Goal: Information Seeking & Learning: Find specific fact

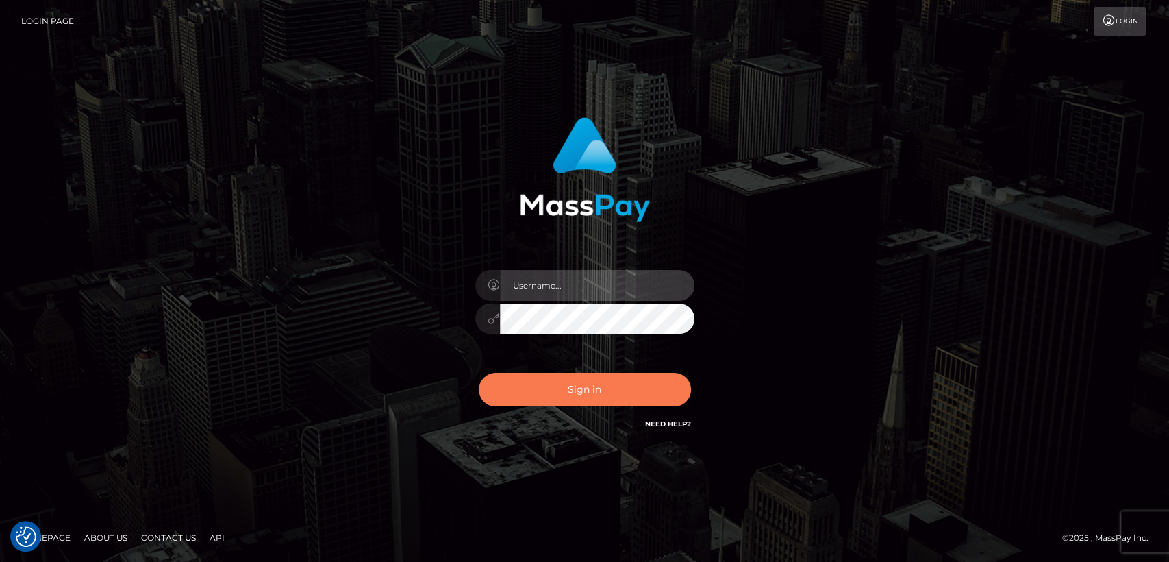
type input "[DOMAIN_NAME]"
click at [548, 387] on button "Sign in" at bounding box center [585, 390] width 212 height 34
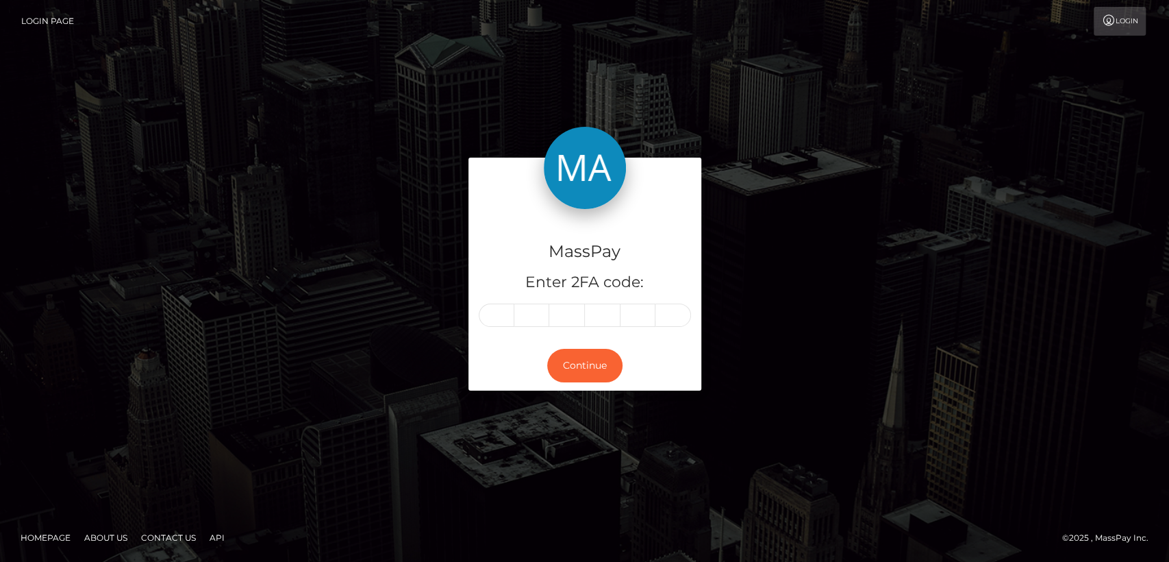
click at [505, 314] on input "text" at bounding box center [497, 314] width 36 height 23
type input "4"
type input "3"
type input "0"
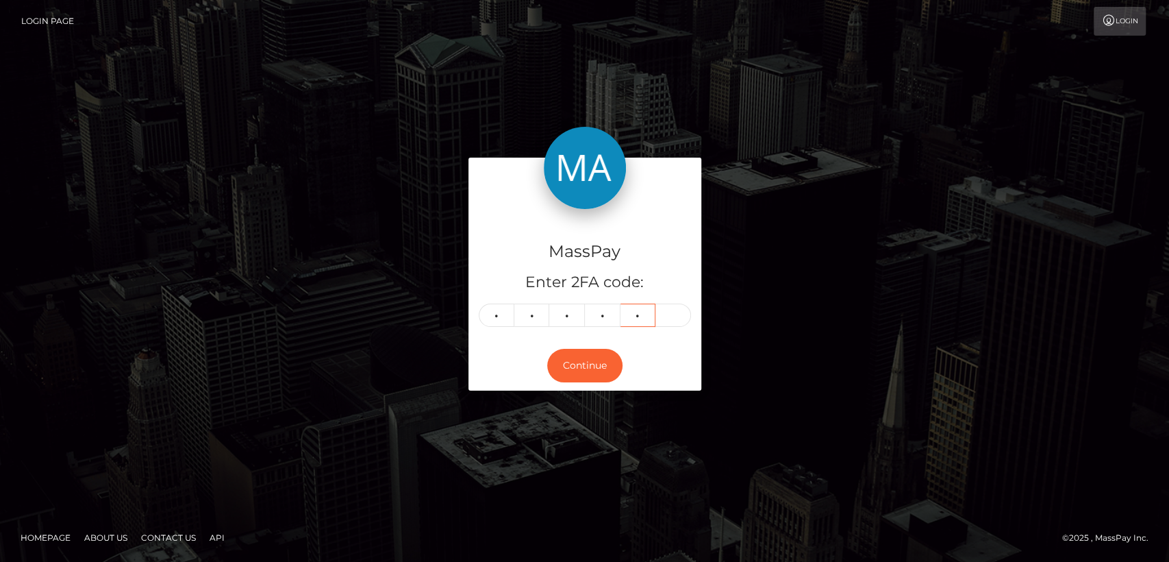
type input "6"
type input "1"
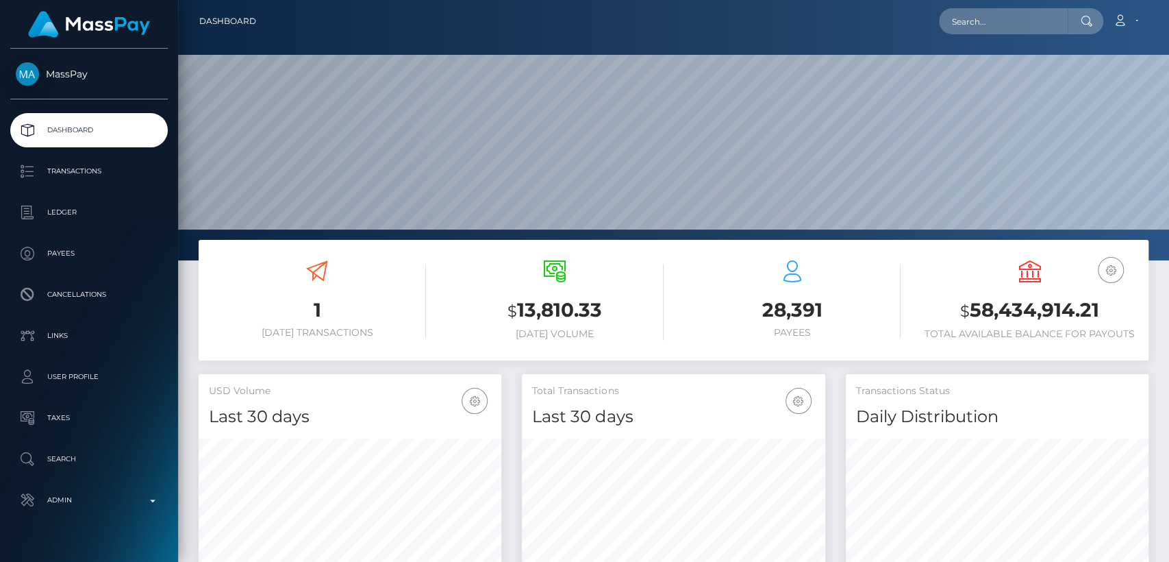
scroll to position [242, 303]
click at [998, 27] on input "text" at bounding box center [1003, 21] width 129 height 26
paste input "afanasenko2701@gmail.com"
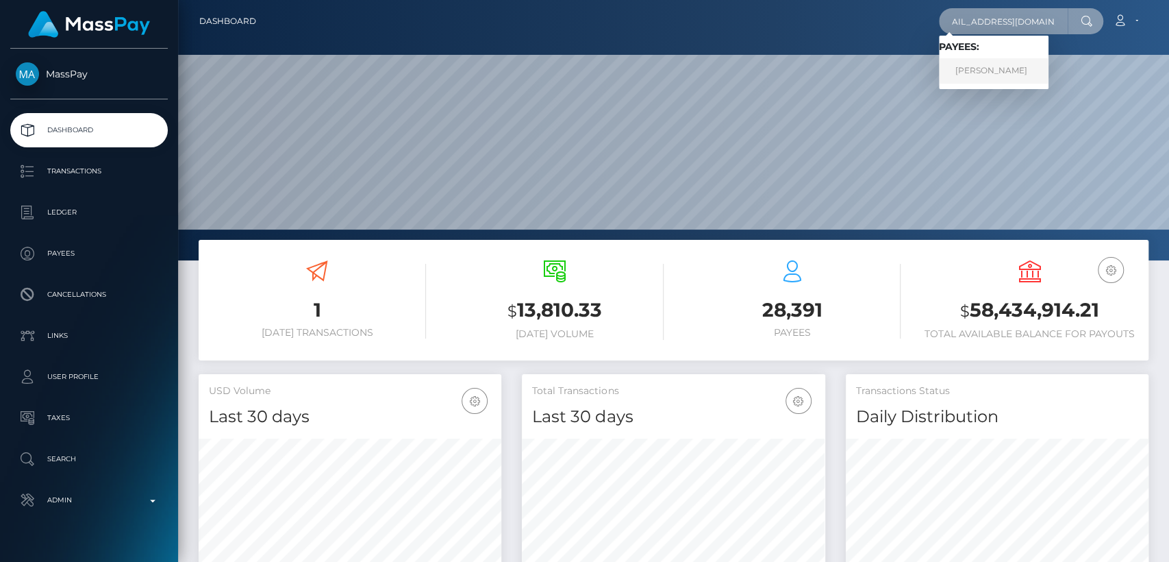
type input "afanasenko2701@gmail.com"
click at [999, 71] on link "AFANASENKO DIANA" at bounding box center [994, 70] width 110 height 25
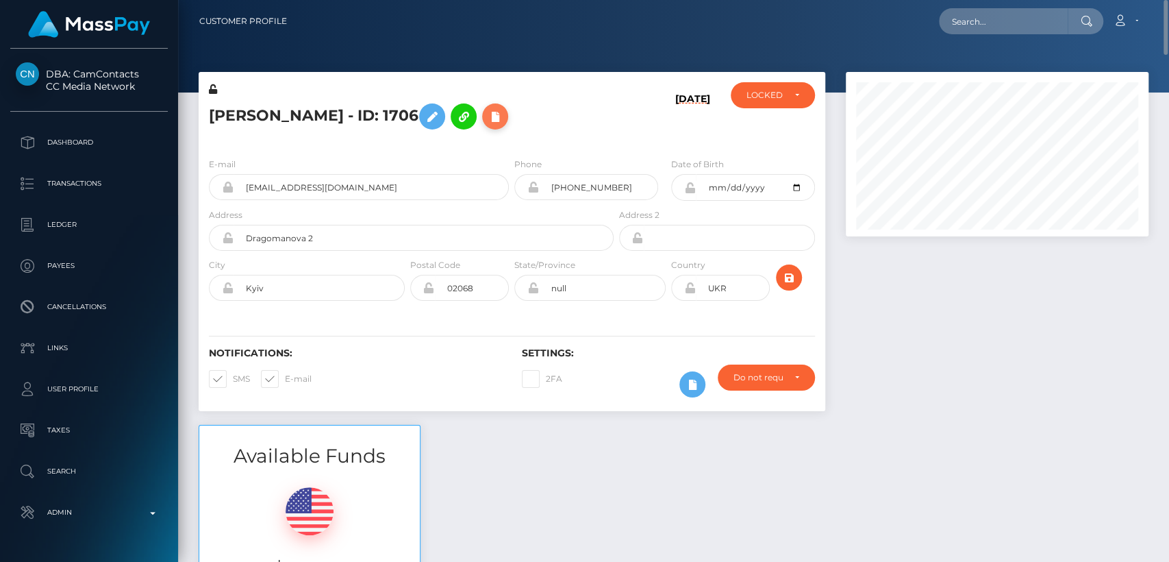
click at [503, 116] on icon at bounding box center [495, 116] width 16 height 17
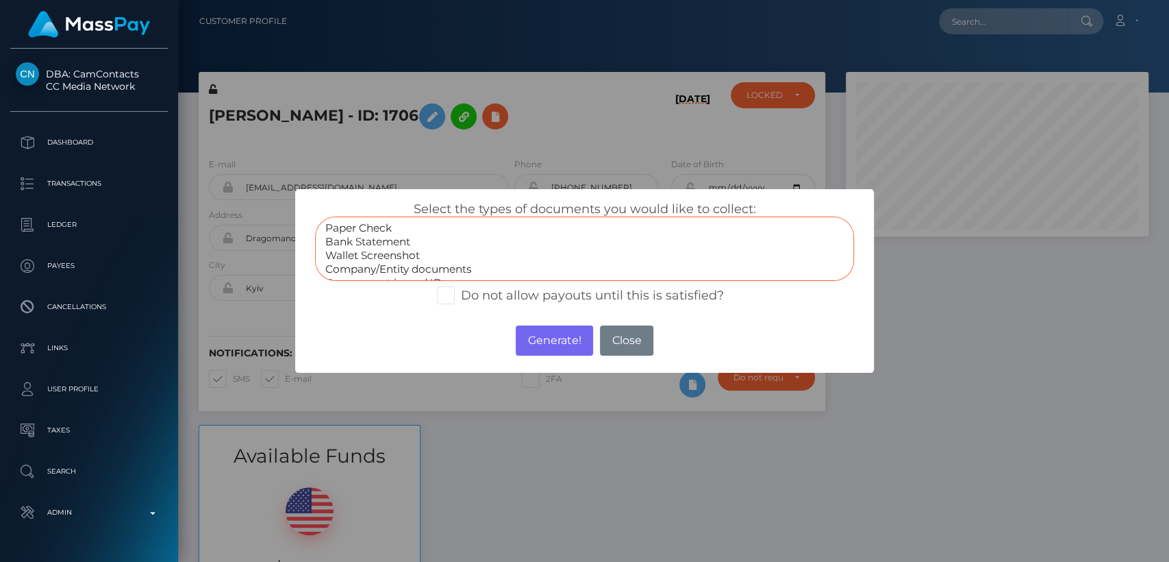
select select "Wallet Screenshot"
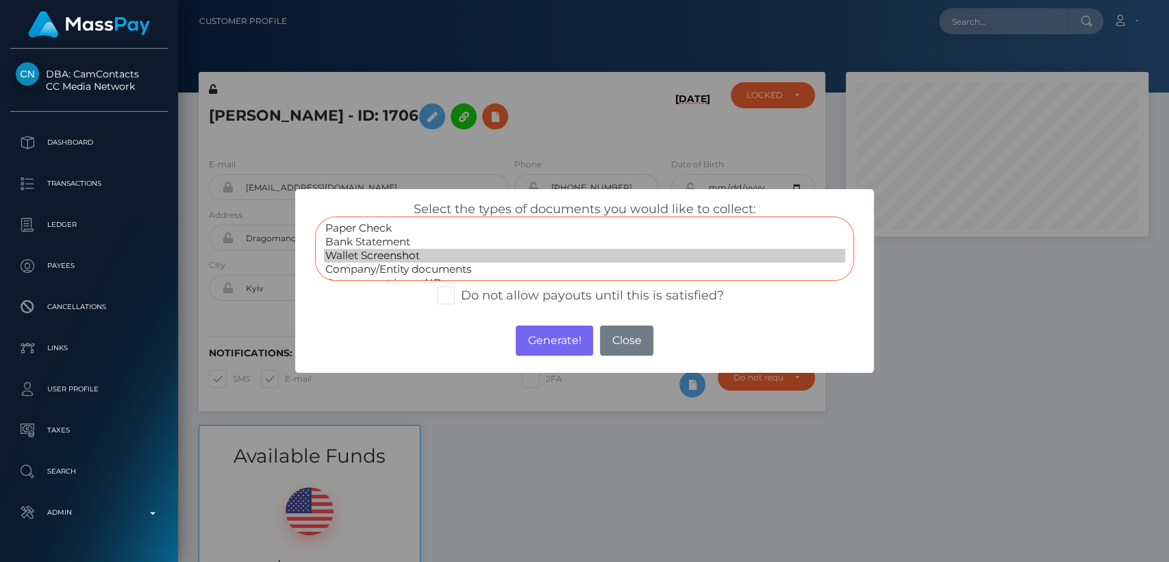
click at [412, 255] on option "Wallet Screenshot" at bounding box center [584, 256] width 521 height 14
click at [564, 340] on button "Generate!" at bounding box center [554, 340] width 77 height 30
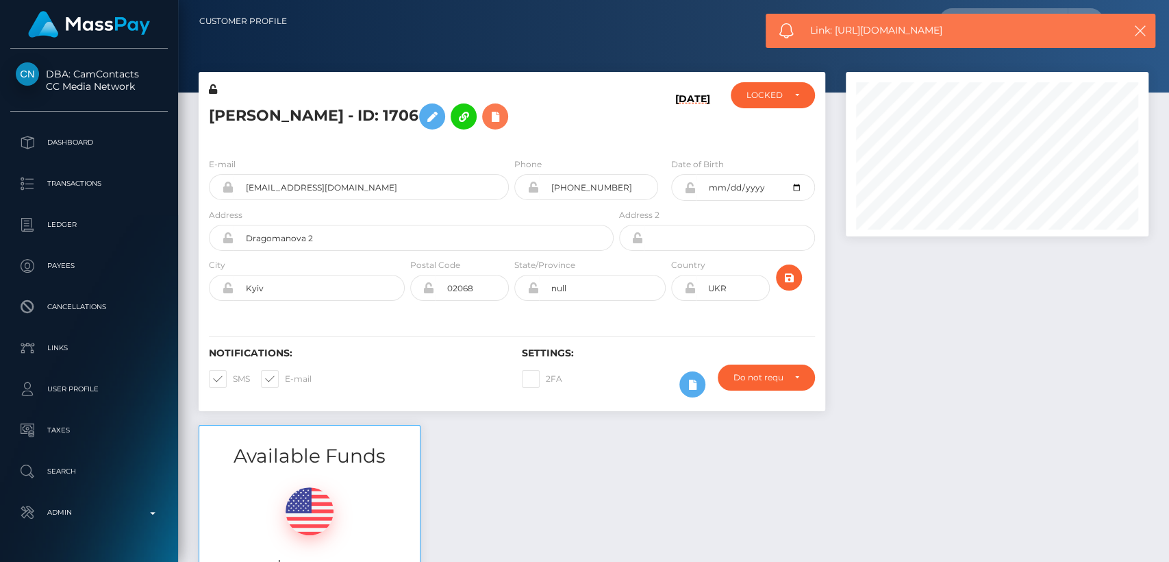
click at [564, 340] on div "Notifications: SMS E-mail Settings: 2FA" at bounding box center [512, 362] width 627 height 97
click at [858, 32] on span "Link: https://l.maspay.io/skh6B" at bounding box center [957, 30] width 295 height 14
click at [858, 31] on span "Link: https://l.maspay.io/skh6B" at bounding box center [957, 30] width 295 height 14
copy span "Link: https://l.maspay.io/skh6B"
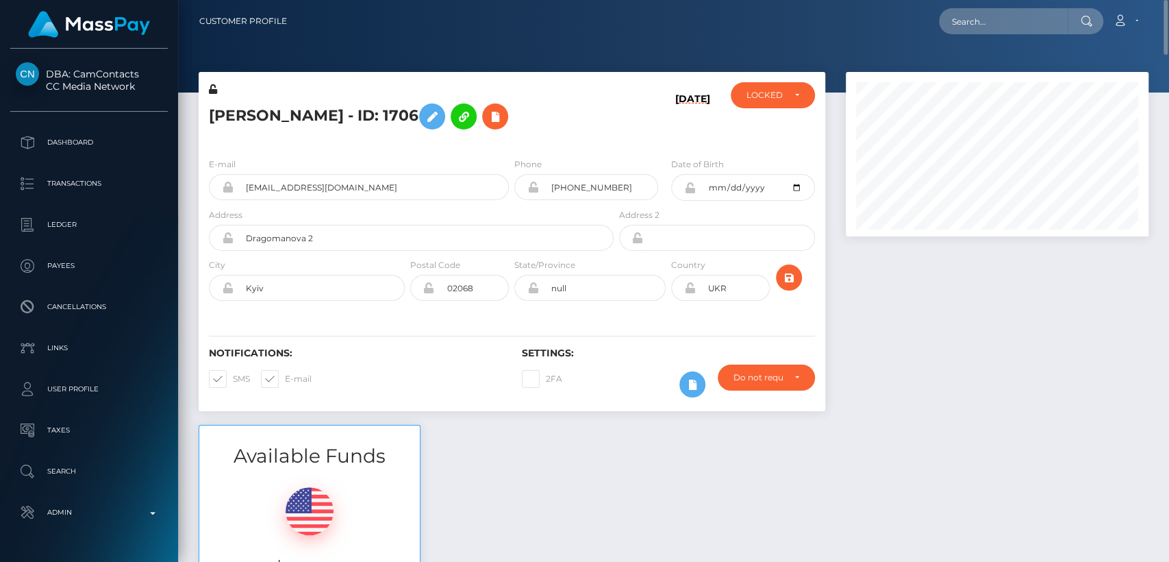
click at [280, 103] on h5 "AFANASENKO DIANA - ID: 1706" at bounding box center [407, 117] width 397 height 40
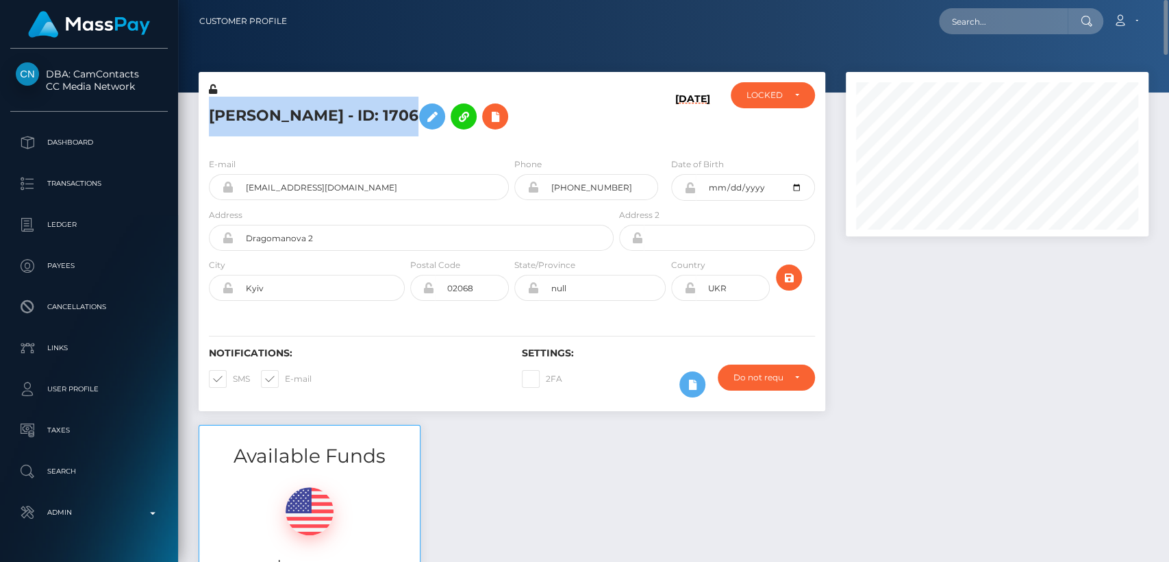
click at [280, 103] on h5 "AFANASENKO DIANA - ID: 1706" at bounding box center [407, 117] width 397 height 40
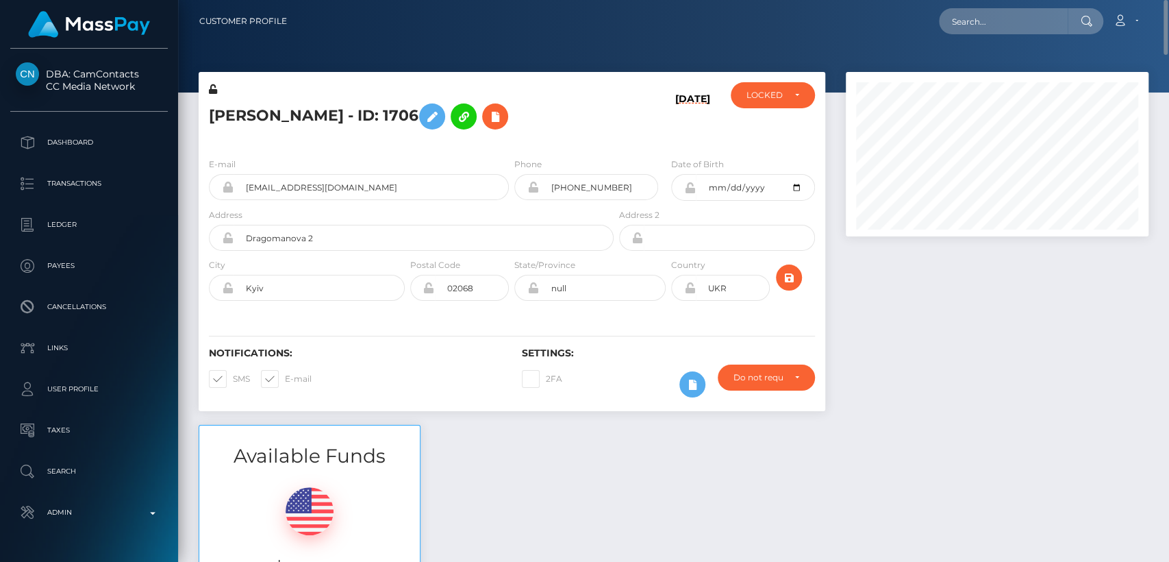
click at [453, 410] on div "AFANASENKO DIANA - ID: 1706 09/14/25 CLOSED LOCKED LOCKED" at bounding box center [511, 248] width 647 height 353
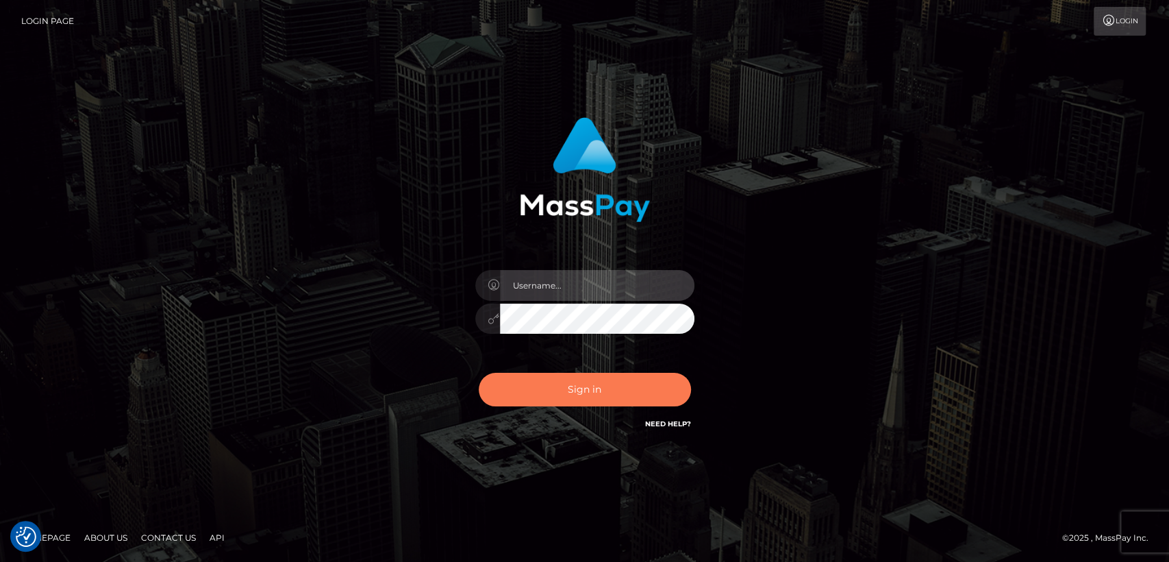
type input "nt.es"
click at [514, 389] on button "Sign in" at bounding box center [585, 390] width 212 height 34
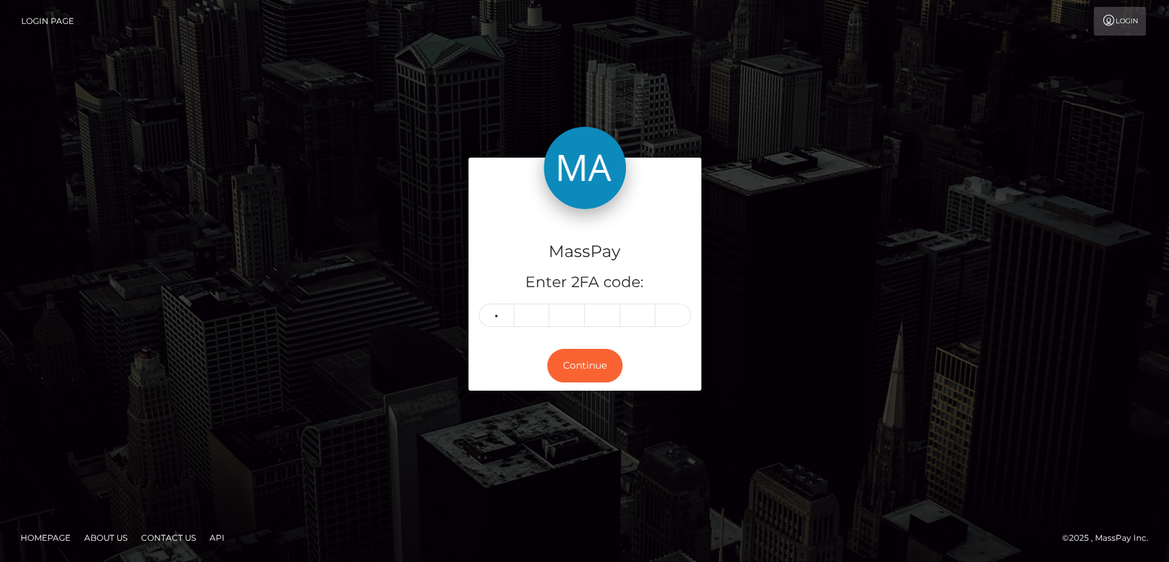
type input "6"
type input "1"
type input "0"
type input "4"
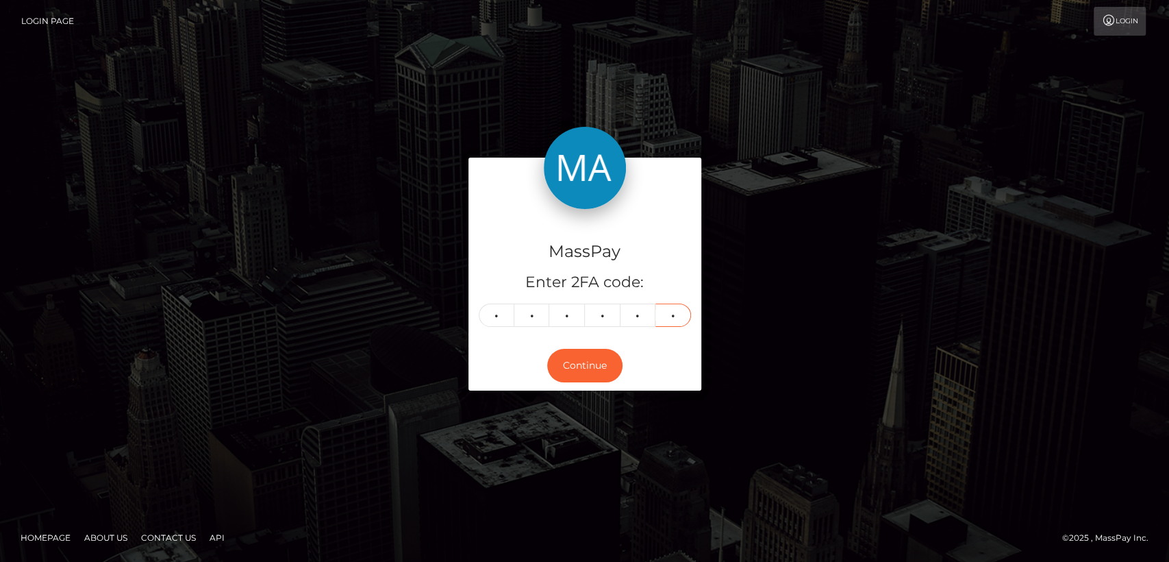
type input "3"
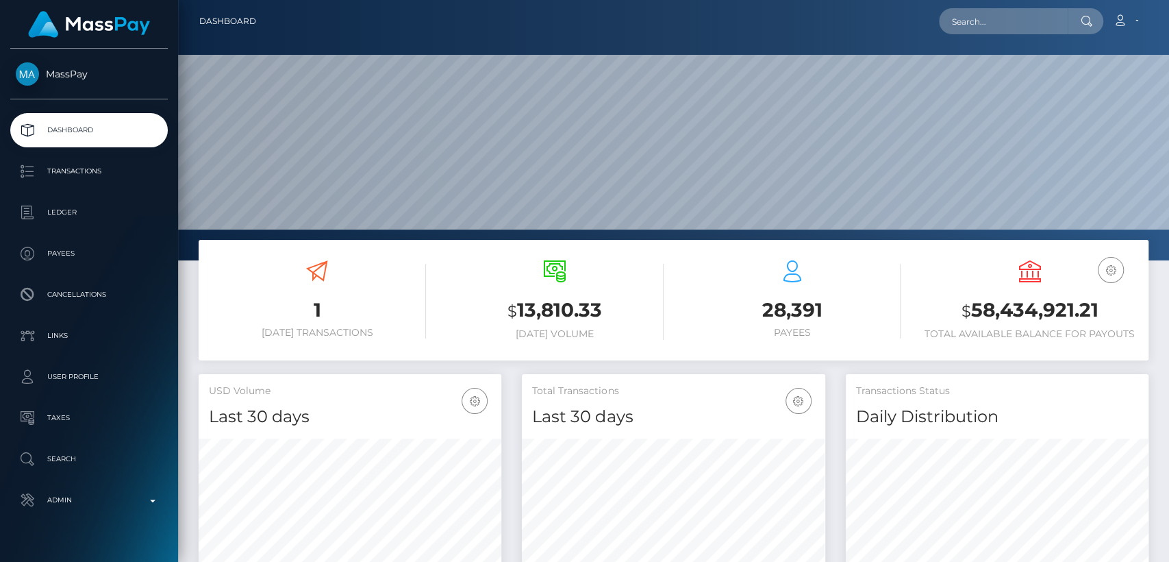
scroll to position [242, 303]
click at [1050, 19] on input "text" at bounding box center [1003, 21] width 129 height 26
paste input "nainoa.invest@gmail.com"
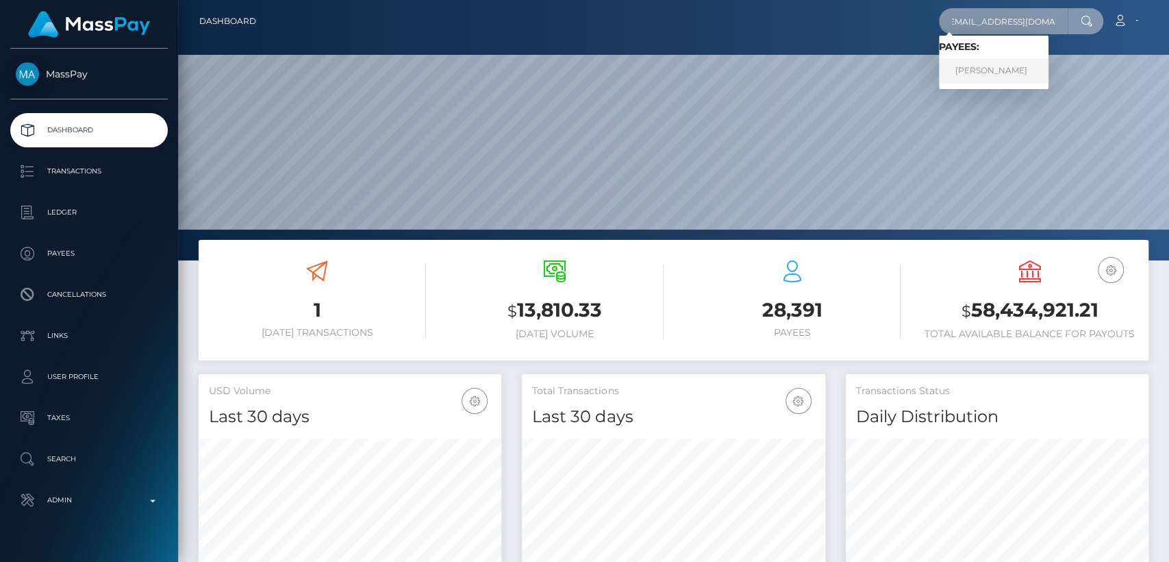
type input "nainoa.invest@gmail.com"
click at [1013, 73] on link "Nainoa Villierme" at bounding box center [994, 70] width 110 height 25
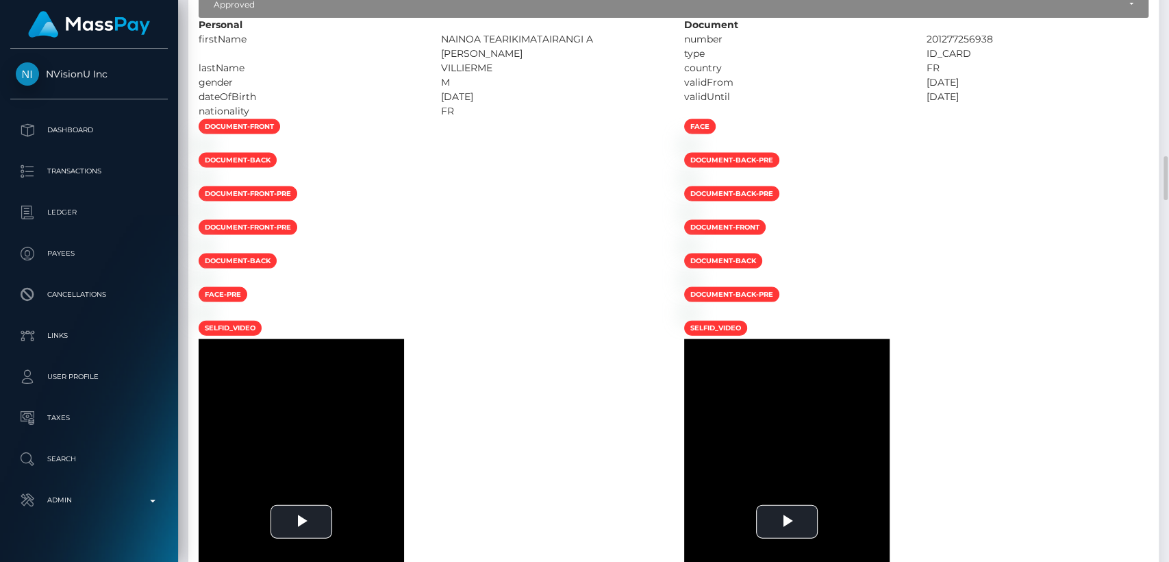
scroll to position [1892, 0]
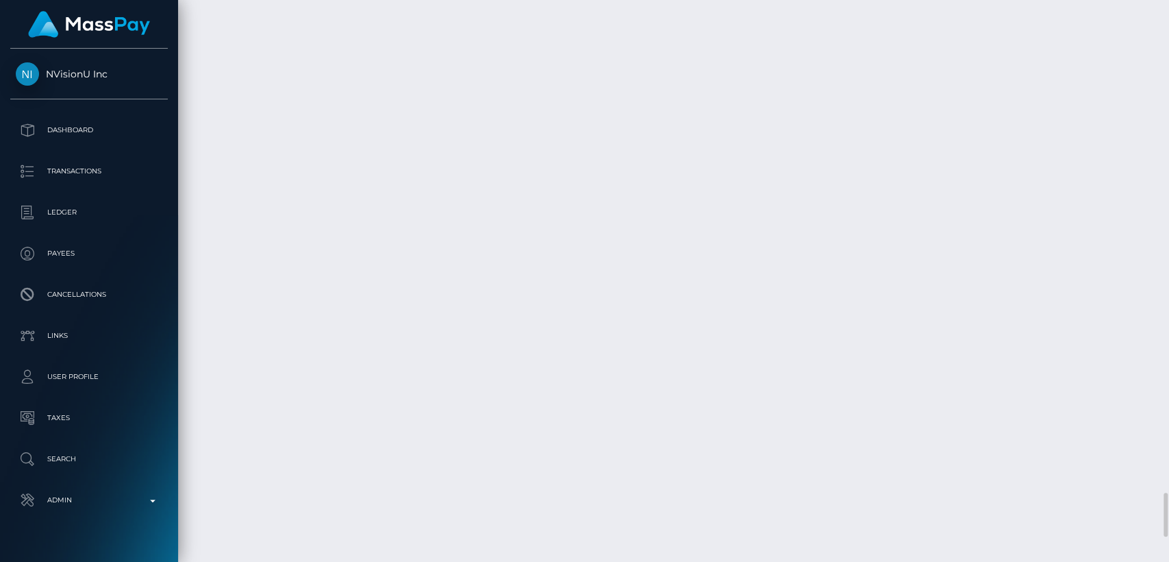
scroll to position [164, 303]
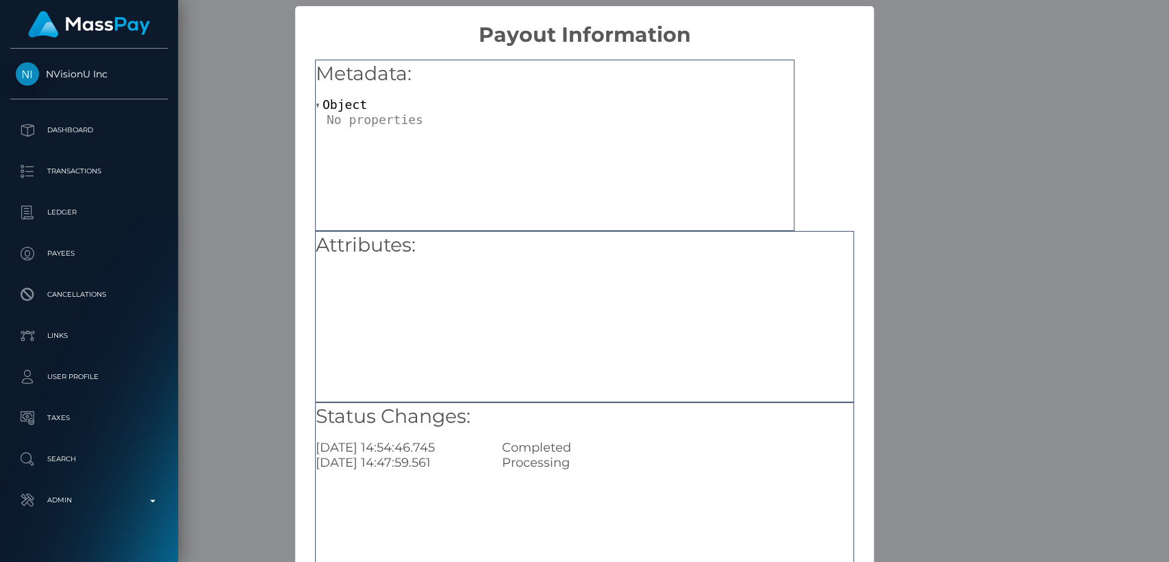
click at [277, 359] on div "× Payout Information Metadata: Object Attributes: Status Changes: 2025-09-02 14…" at bounding box center [584, 281] width 1169 height 562
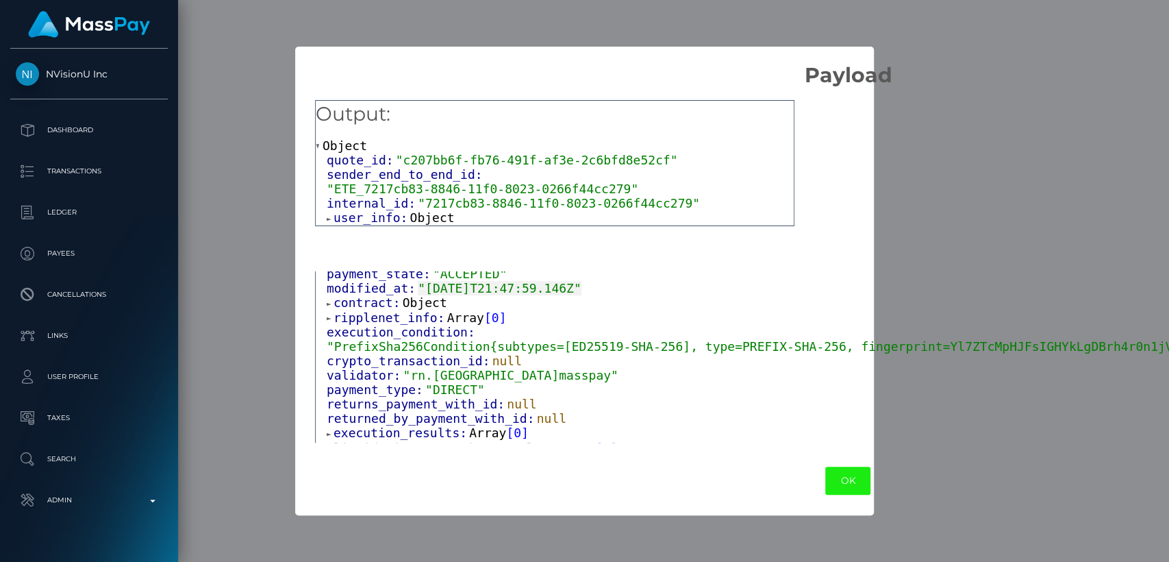
scroll to position [90, 0]
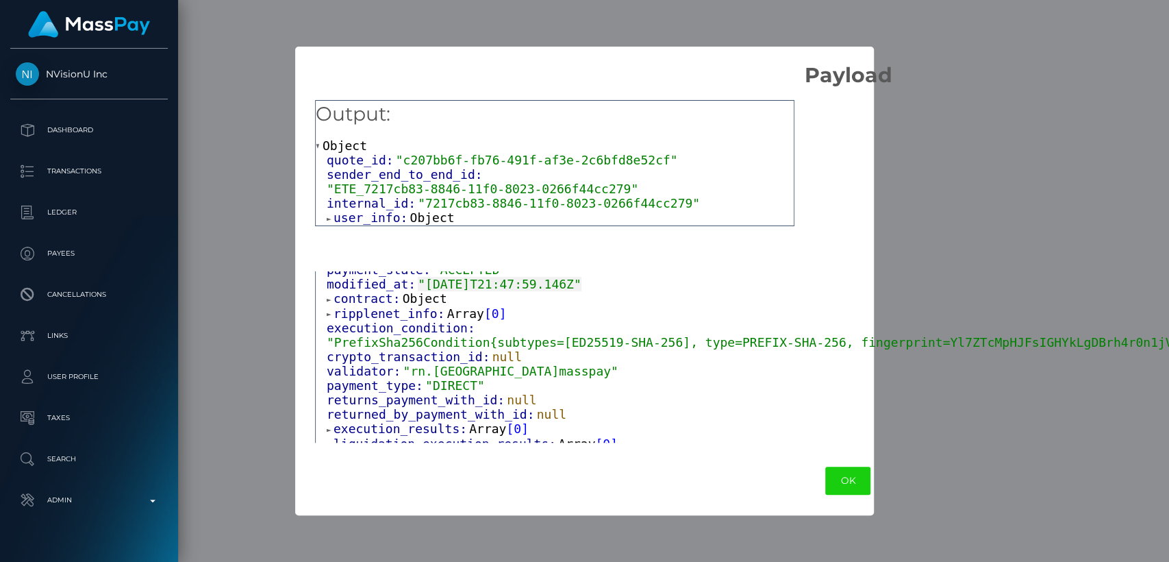
click at [327, 316] on span at bounding box center [330, 314] width 7 height 9
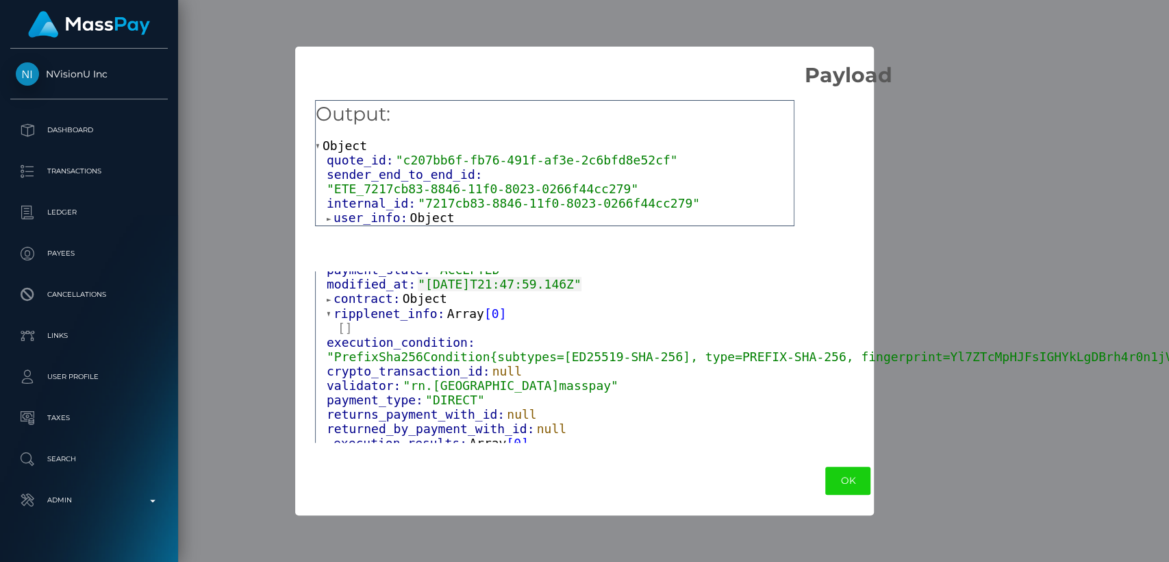
click at [329, 299] on span at bounding box center [330, 299] width 7 height 9
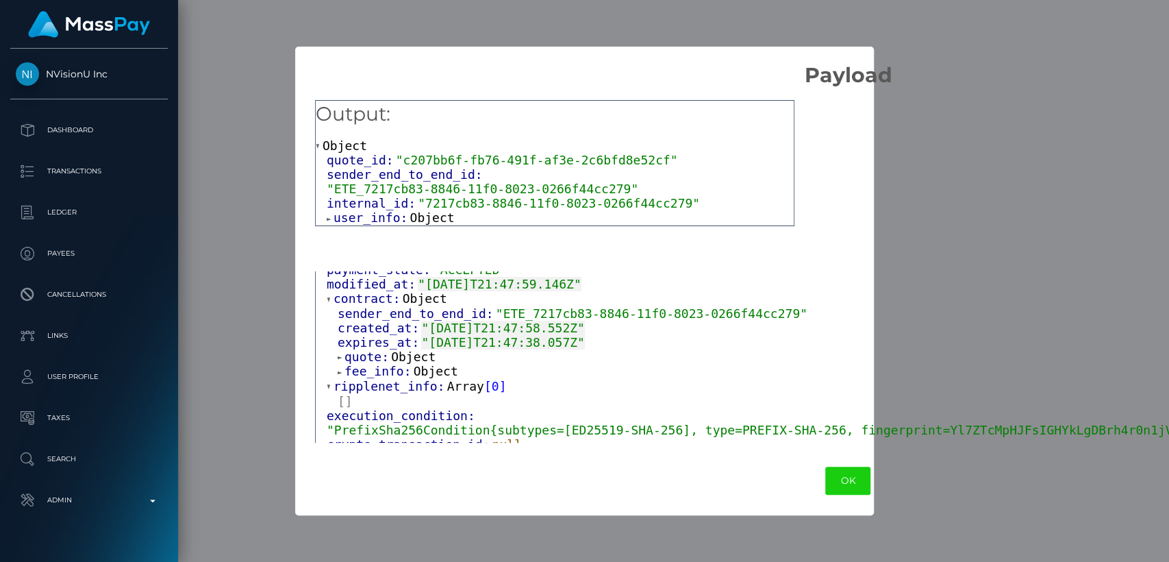
click at [339, 369] on span at bounding box center [341, 372] width 7 height 9
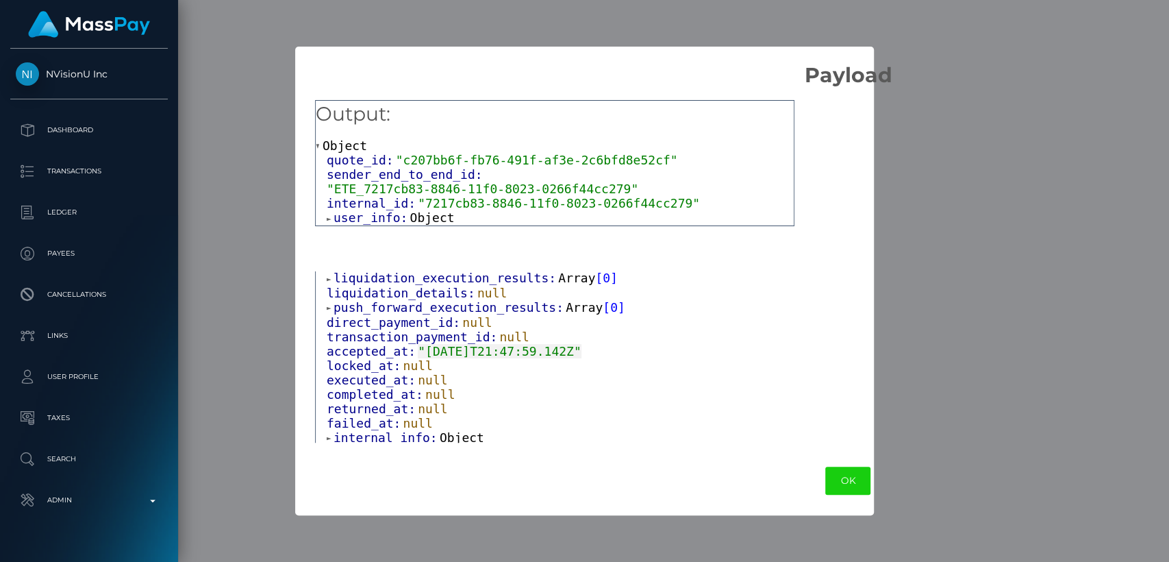
scroll to position [374, 0]
click at [330, 214] on span at bounding box center [330, 218] width 7 height 9
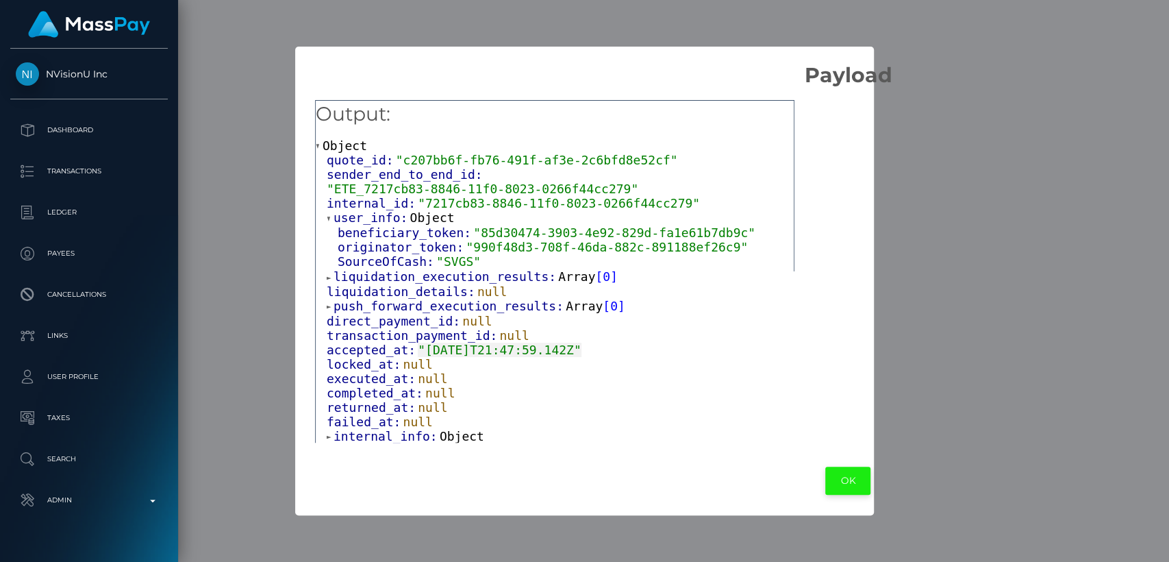
click at [825, 478] on button "OK" at bounding box center [847, 480] width 45 height 28
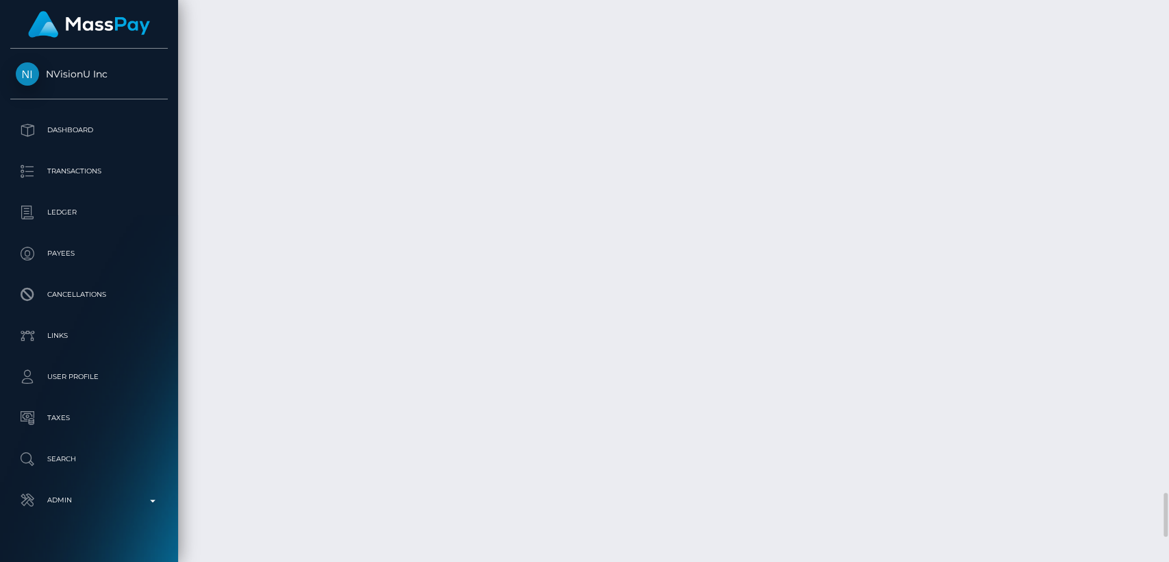
scroll to position [164, 303]
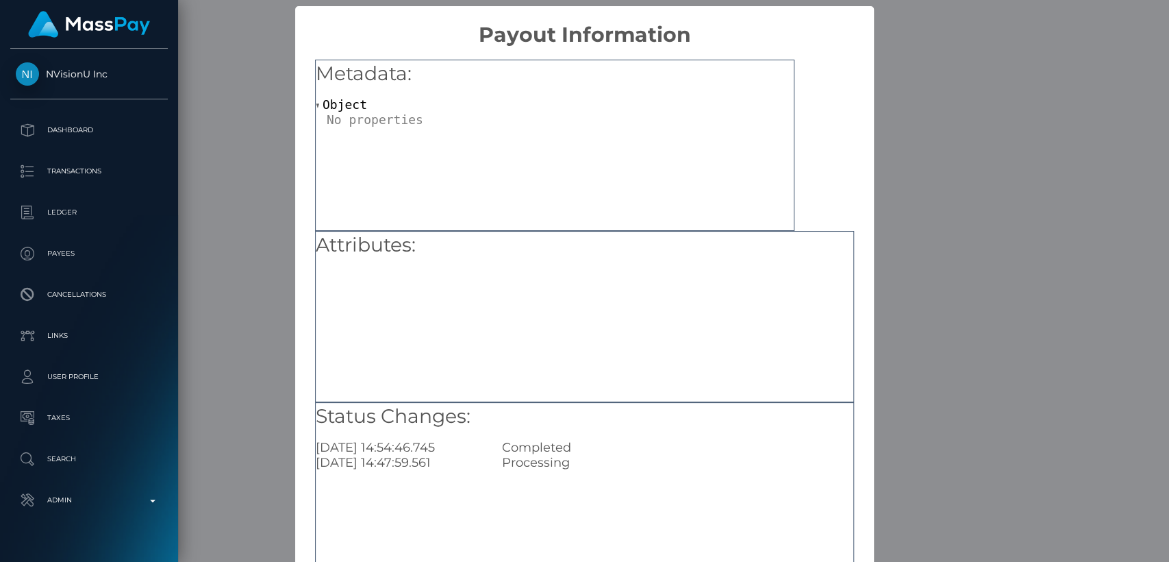
click at [912, 346] on div "× Payout Information Metadata: Object Attributes: Status Changes: 2025-09-02 14…" at bounding box center [584, 281] width 1169 height 562
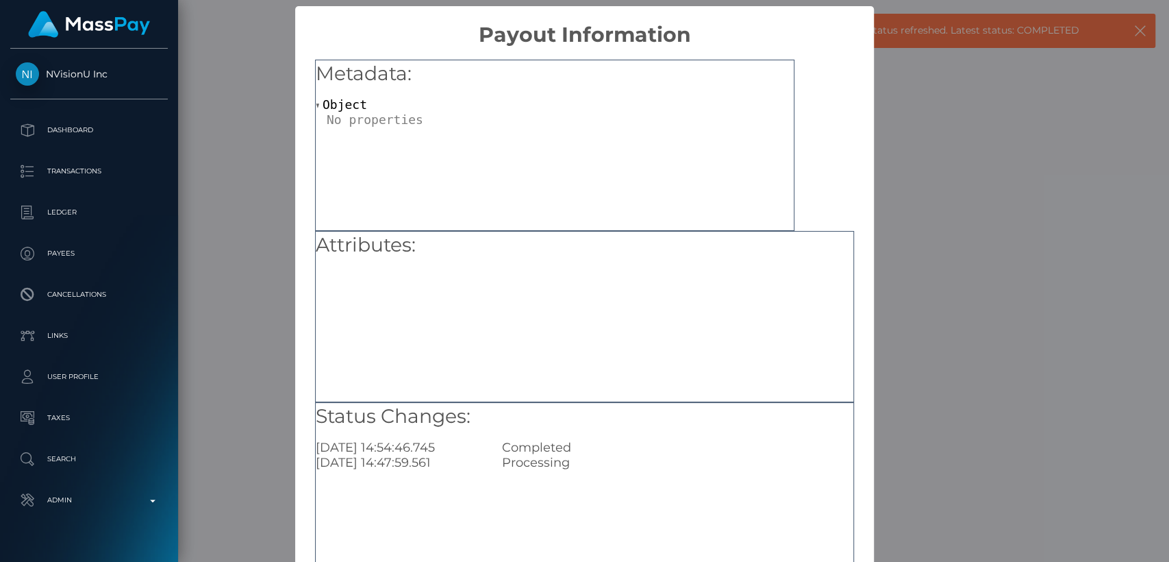
click at [905, 319] on div "× Payout Information Metadata: Object Attributes: Status Changes: 2025-09-02 14…" at bounding box center [584, 281] width 1169 height 562
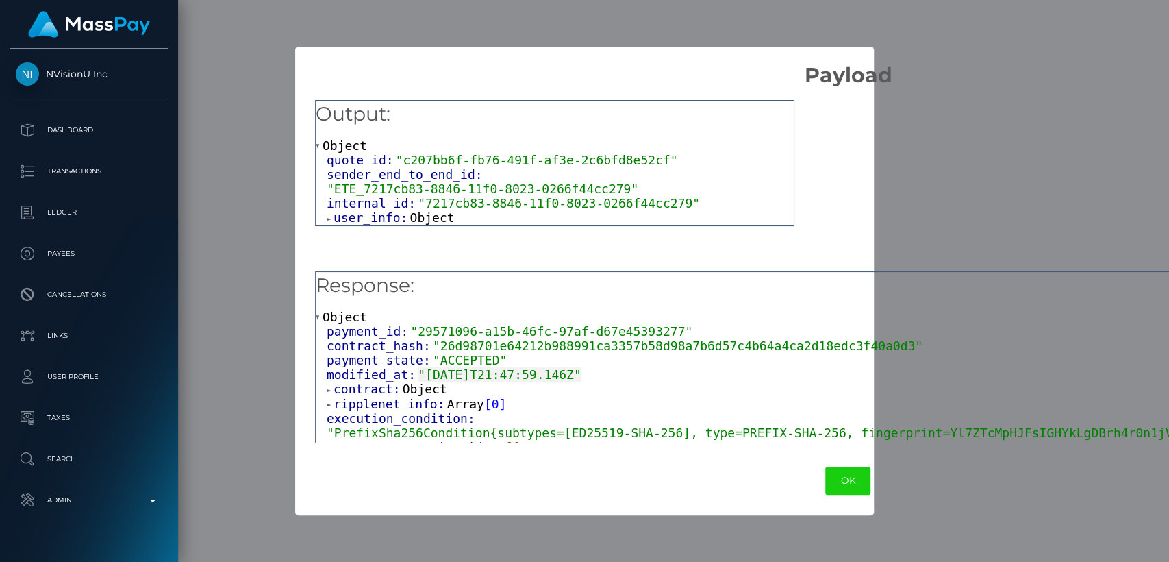
click at [423, 210] on span "Object" at bounding box center [432, 217] width 45 height 14
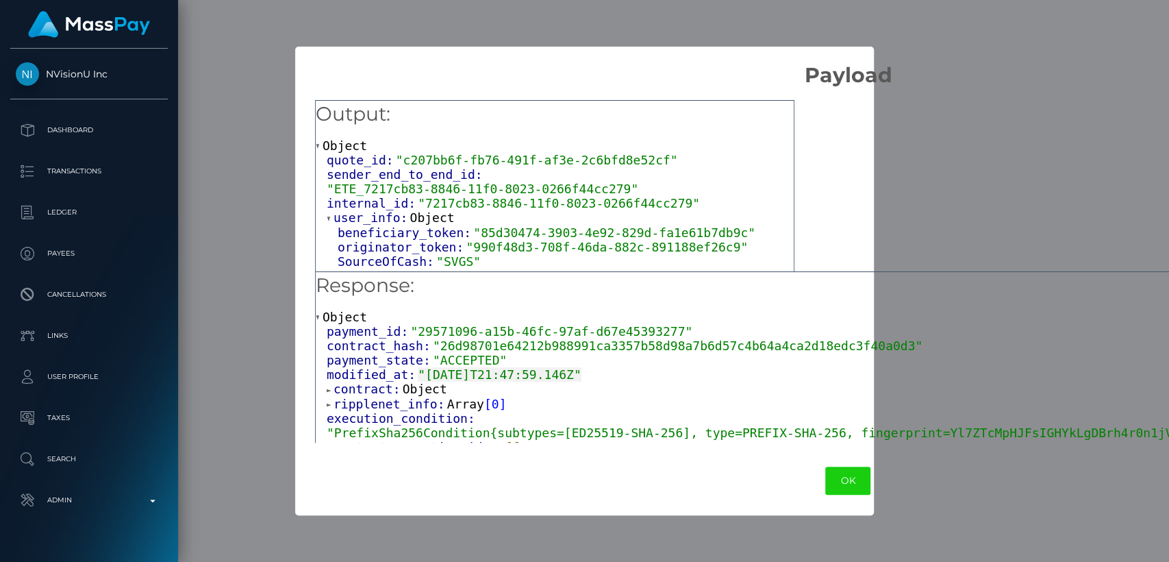
scroll to position [279, 0]
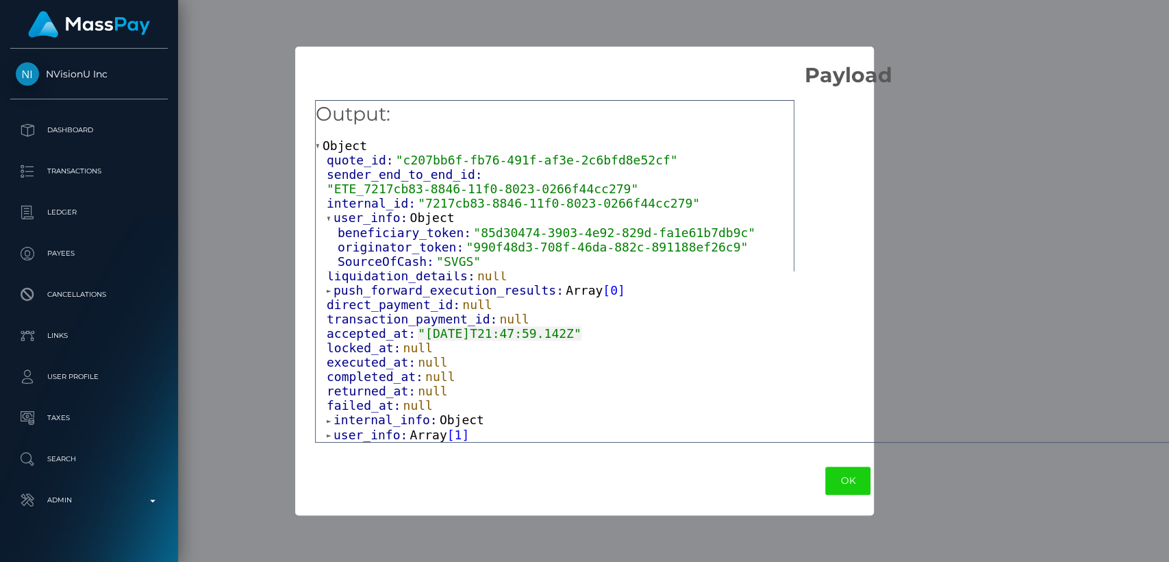
click at [440, 417] on span "Object" at bounding box center [462, 419] width 45 height 14
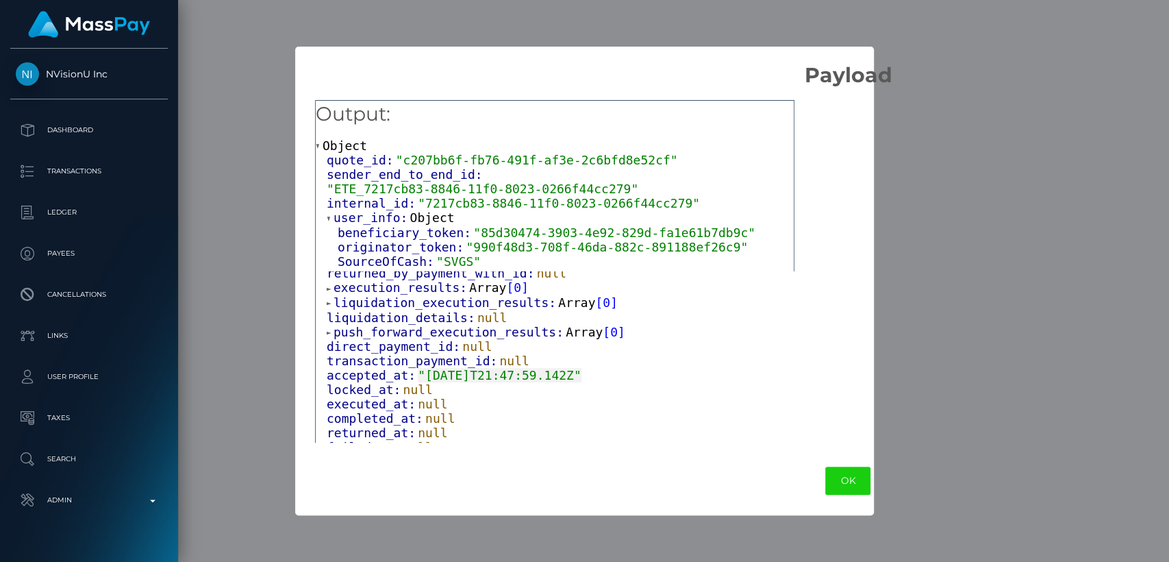
scroll to position [0, 0]
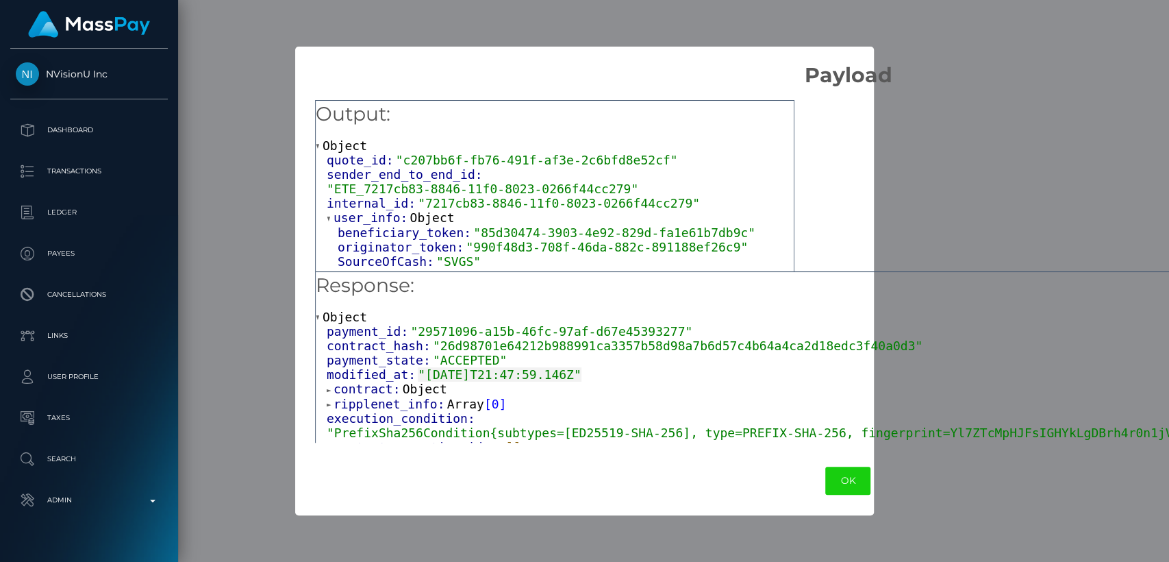
click at [455, 384] on div "contract: Object" at bounding box center [854, 388] width 1054 height 15
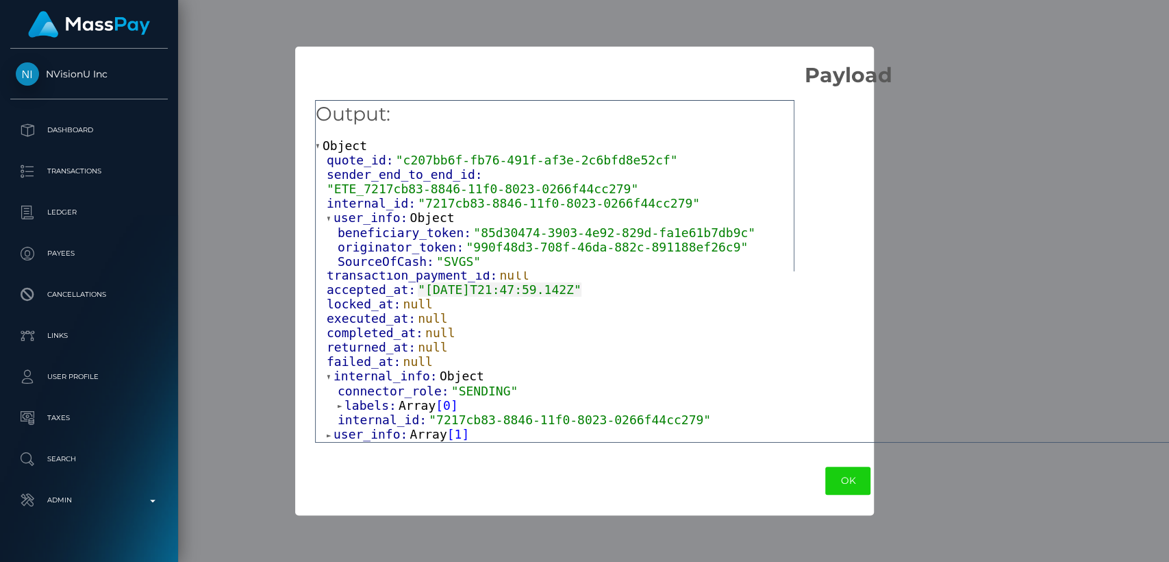
scroll to position [324, 0]
click at [406, 408] on span "Array" at bounding box center [417, 405] width 37 height 14
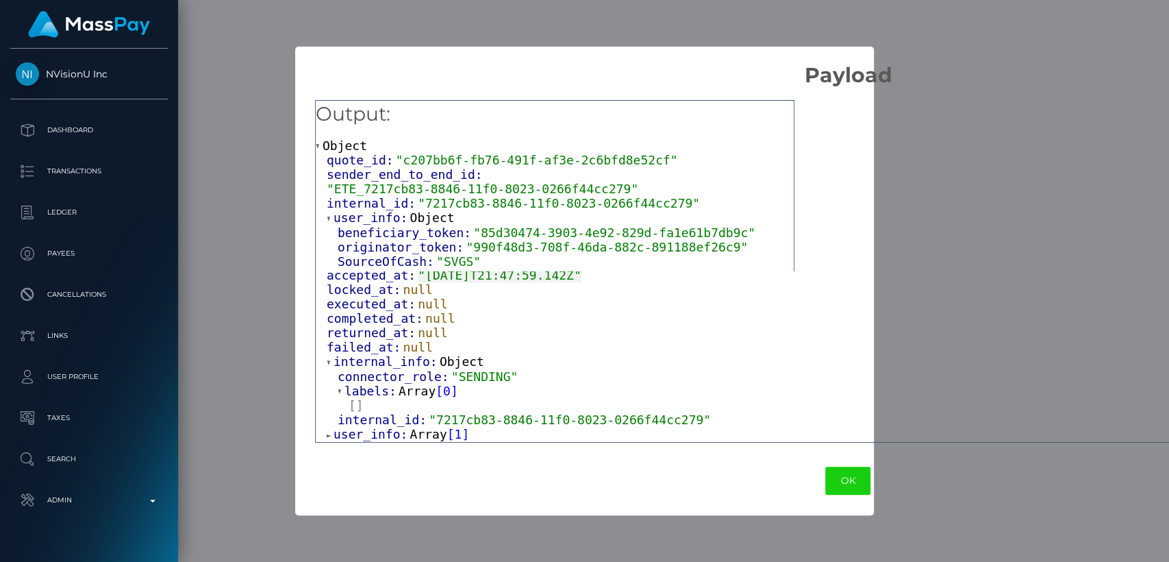
scroll to position [339, 0]
click at [416, 434] on span "Array" at bounding box center [428, 434] width 37 height 14
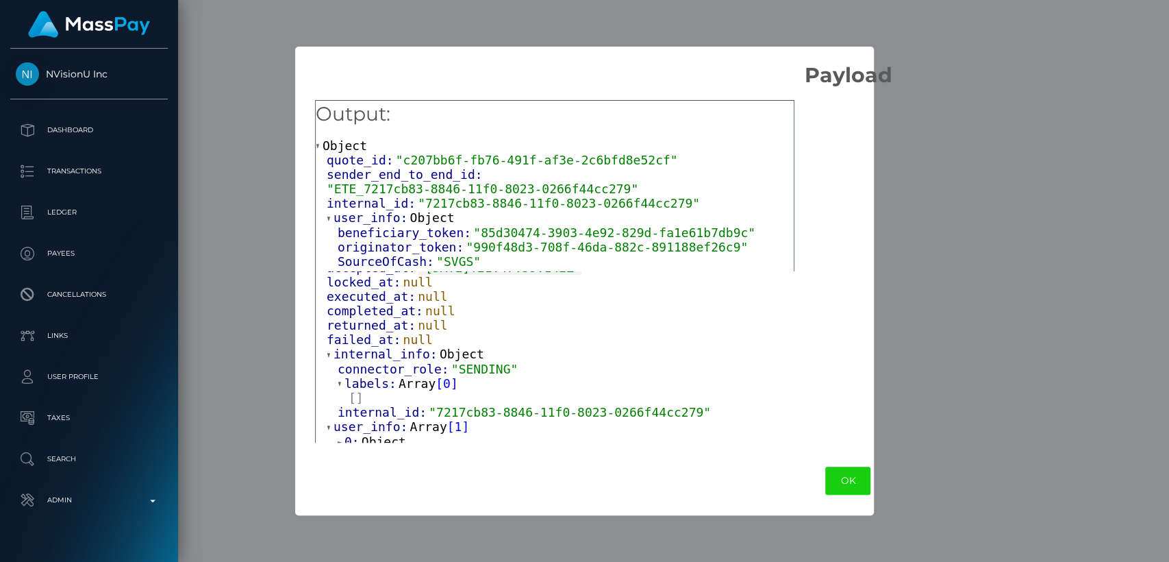
scroll to position [354, 0]
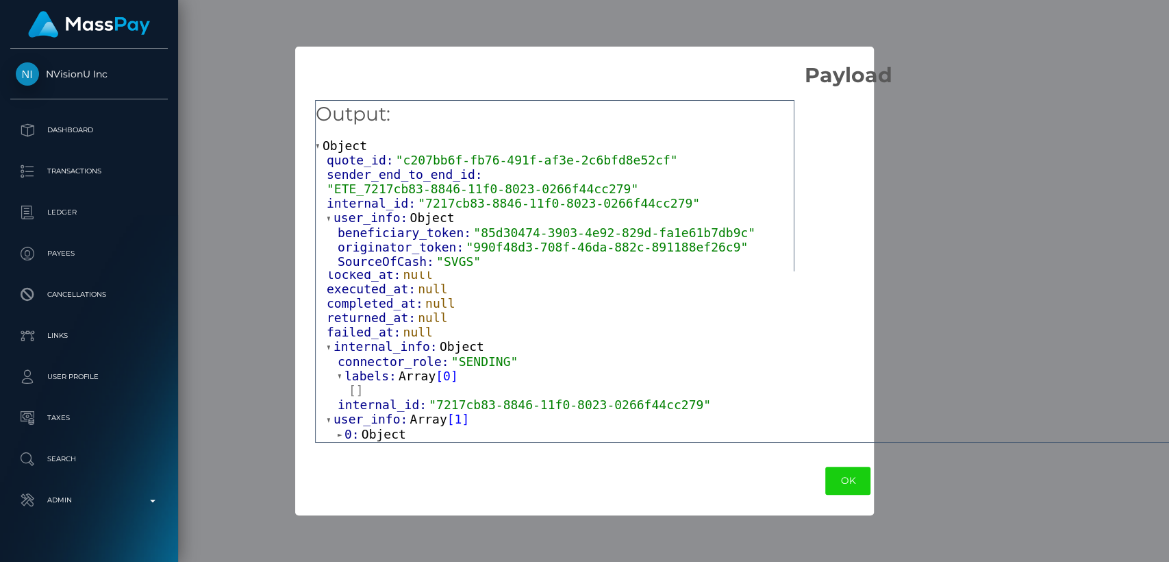
click at [367, 433] on span "Object" at bounding box center [384, 434] width 45 height 14
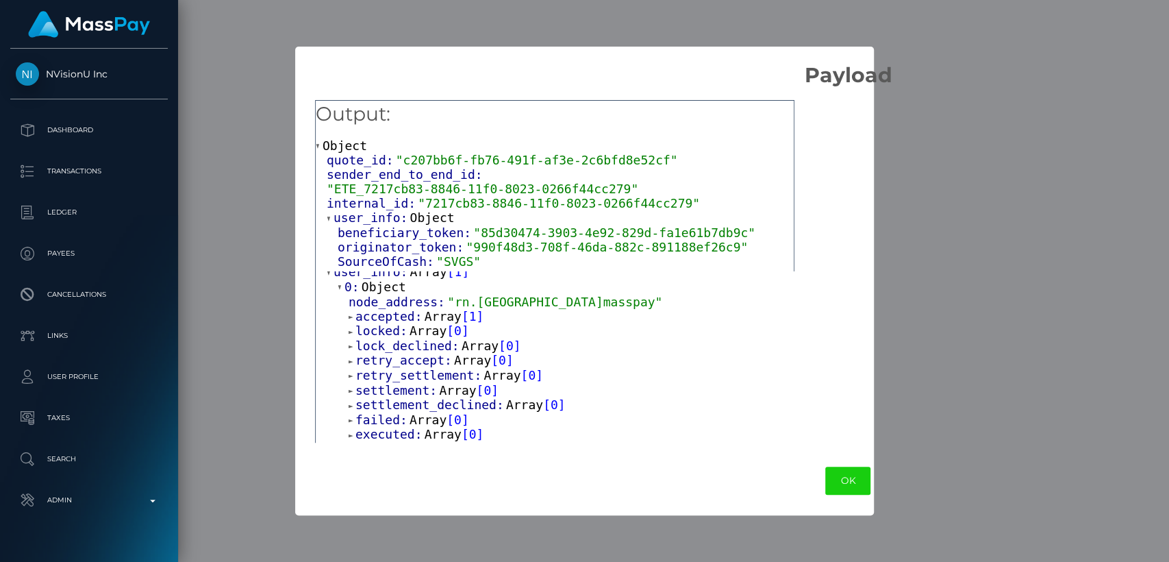
scroll to position [483, 0]
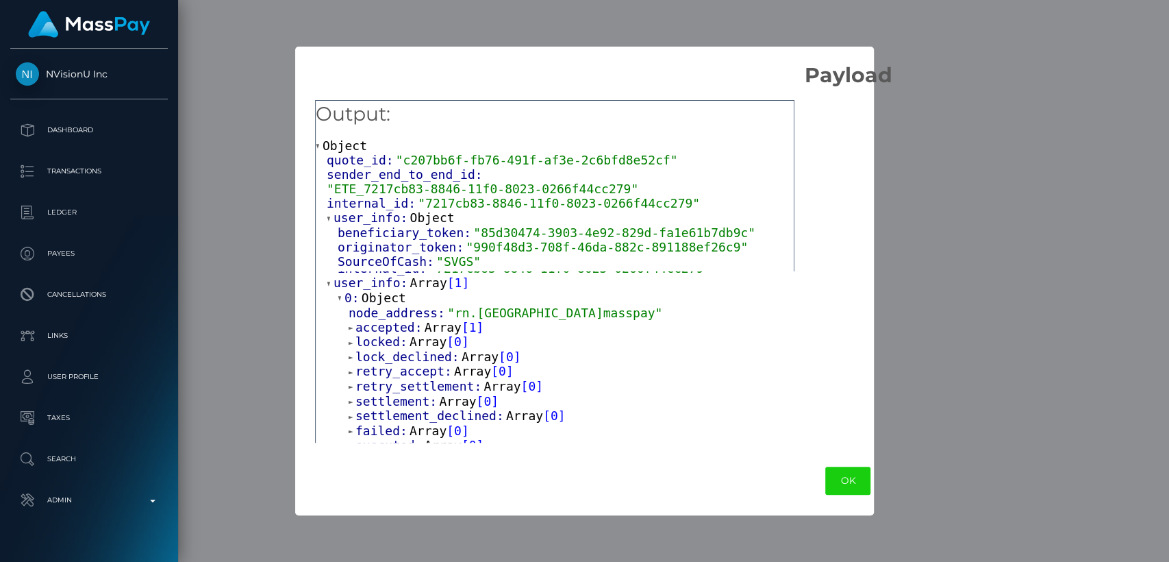
click at [438, 334] on span "Array" at bounding box center [443, 327] width 37 height 14
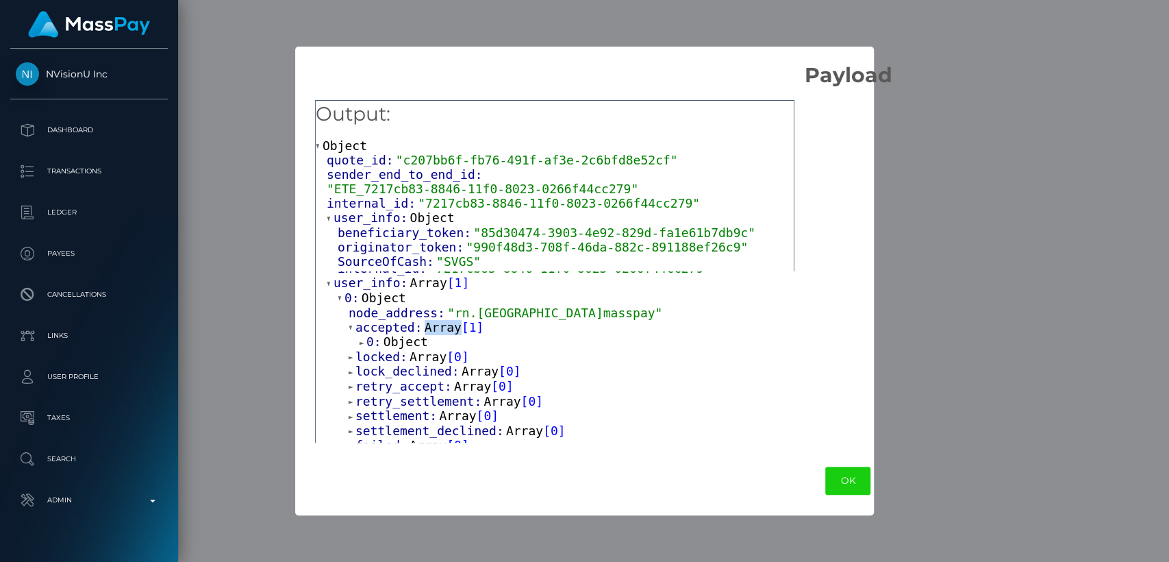
click at [438, 334] on span "Array" at bounding box center [443, 327] width 37 height 14
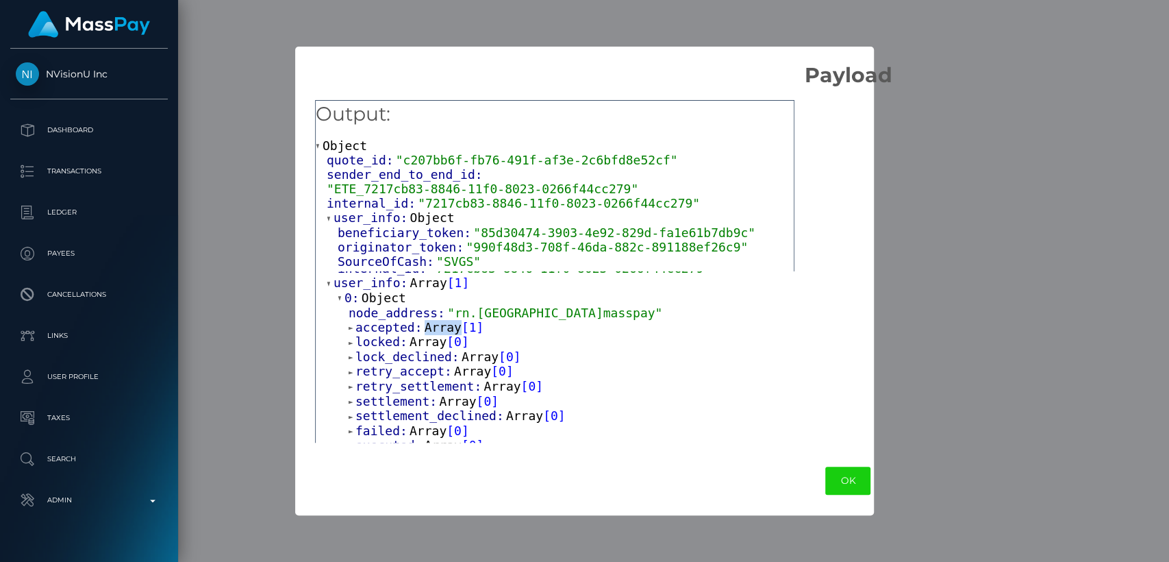
click at [438, 334] on span "Array" at bounding box center [443, 327] width 37 height 14
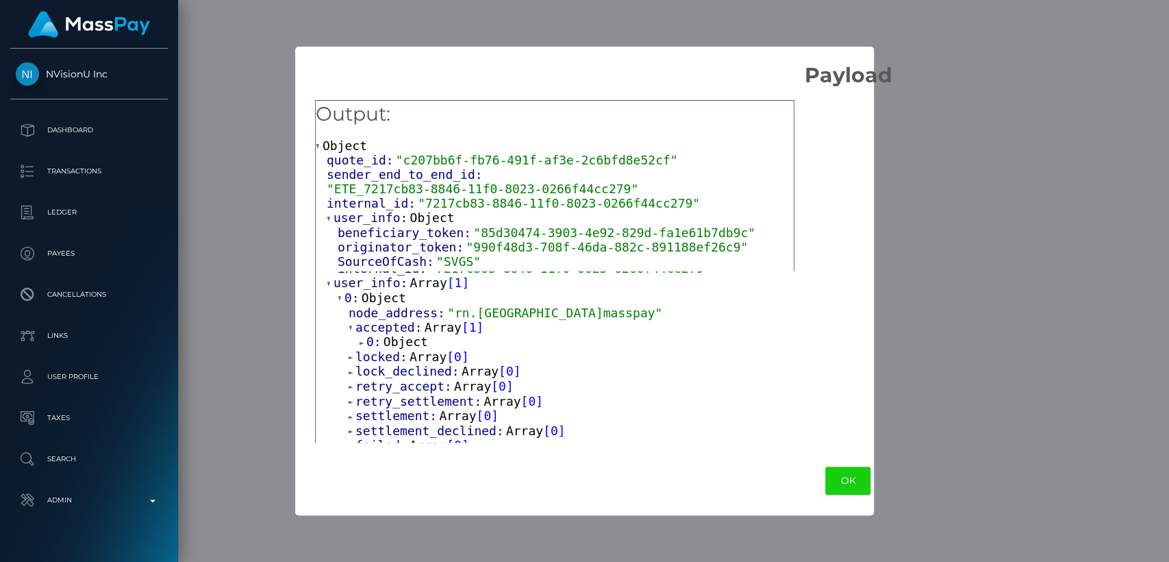
click at [428, 363] on span "Array" at bounding box center [428, 356] width 37 height 14
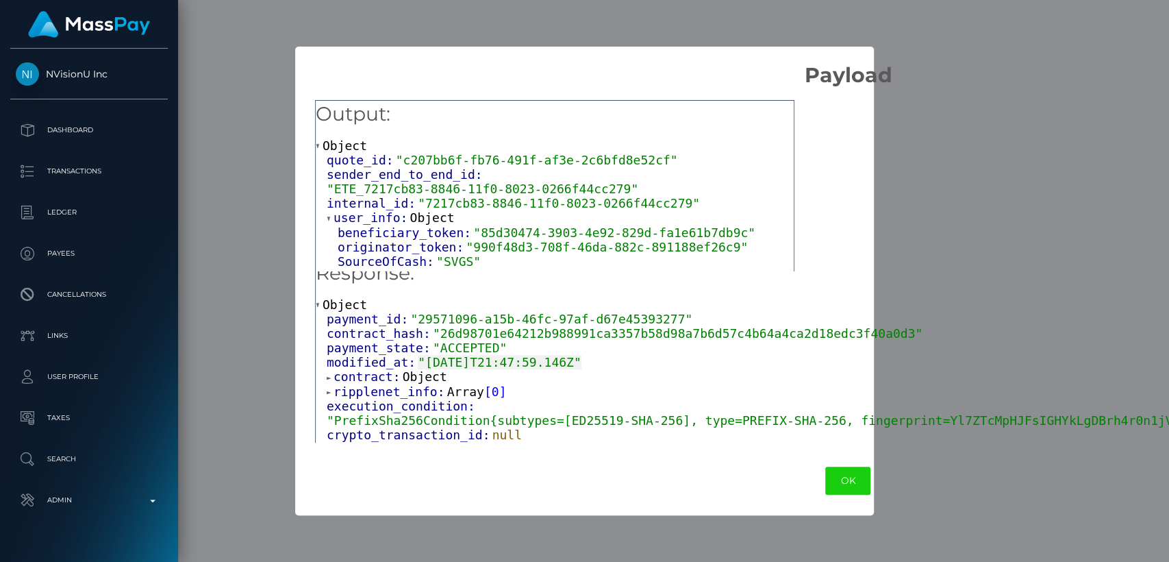
scroll to position [0, 0]
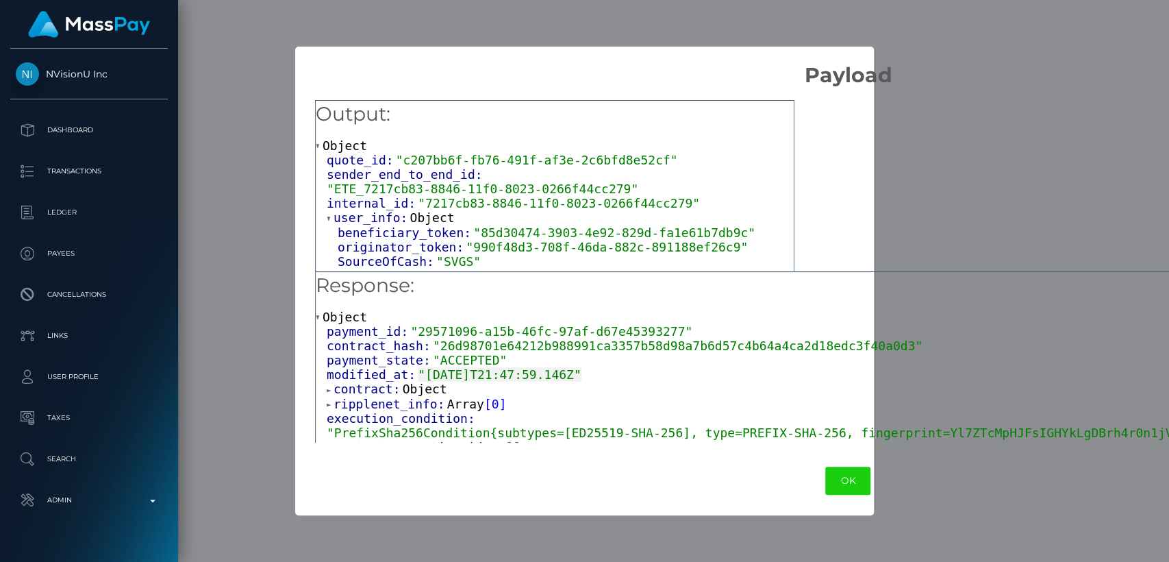
click at [429, 210] on span "Object" at bounding box center [432, 217] width 45 height 14
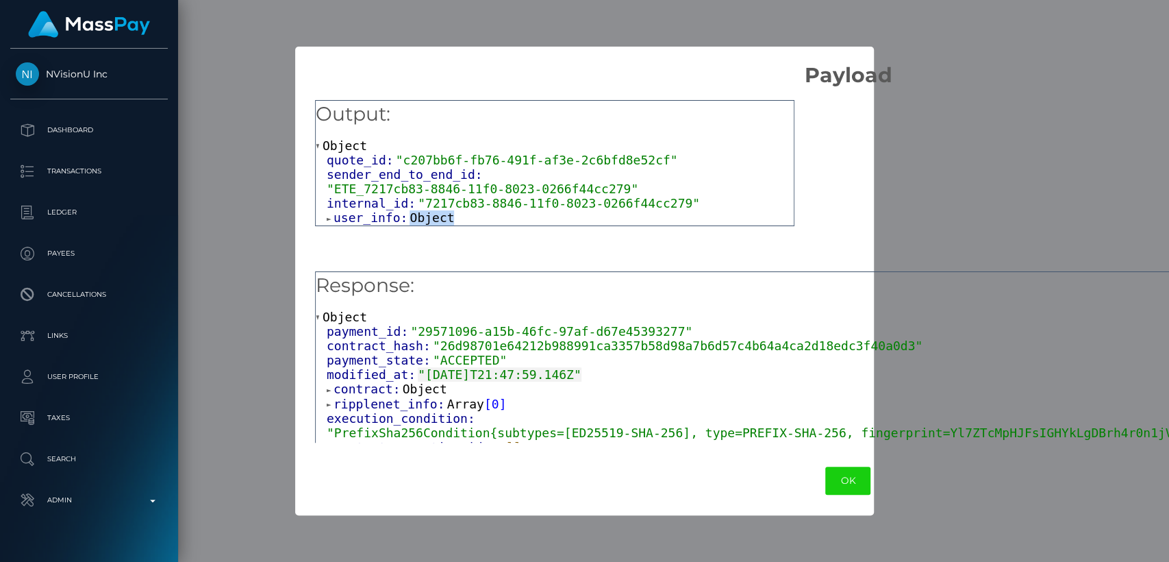
click at [429, 210] on span "Object" at bounding box center [432, 217] width 45 height 14
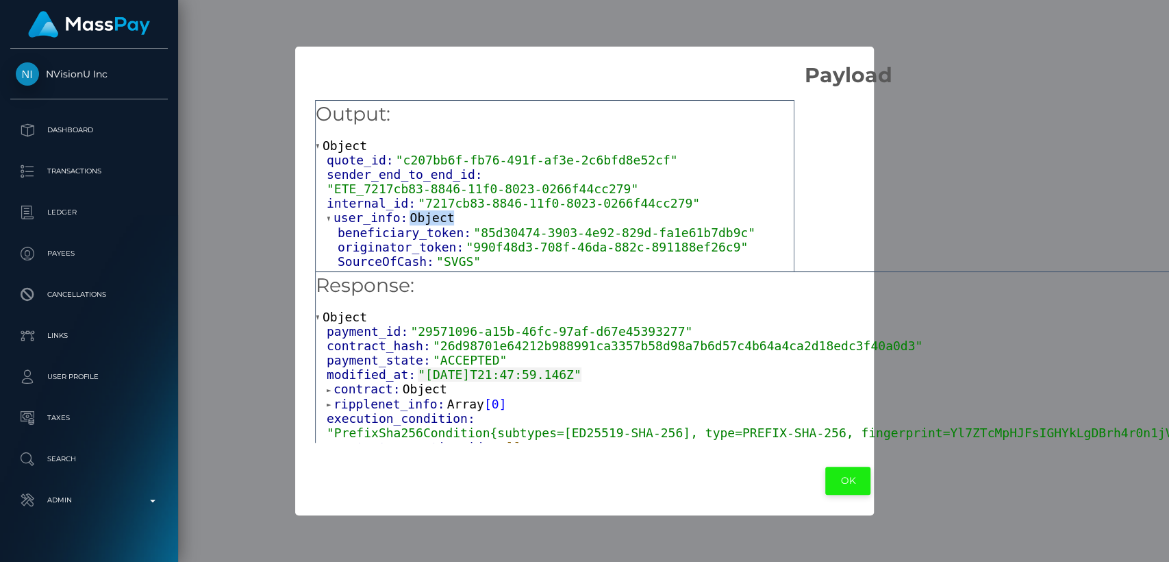
click at [825, 479] on button "OK" at bounding box center [847, 480] width 45 height 28
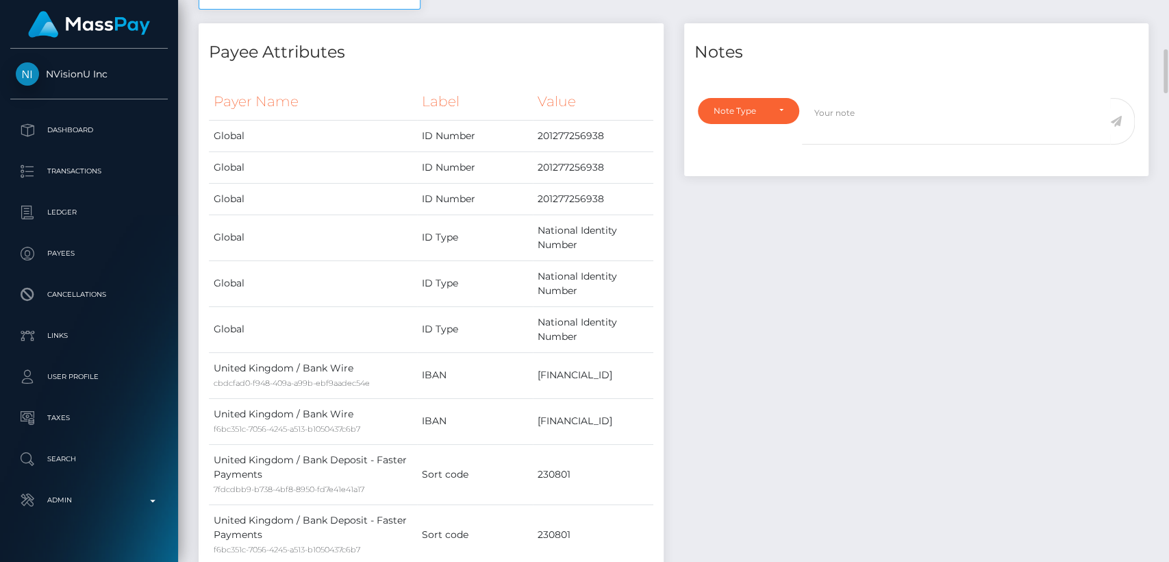
scroll to position [605, 0]
click at [533, 350] on td "GB44TRWI23080148954305" at bounding box center [593, 373] width 120 height 46
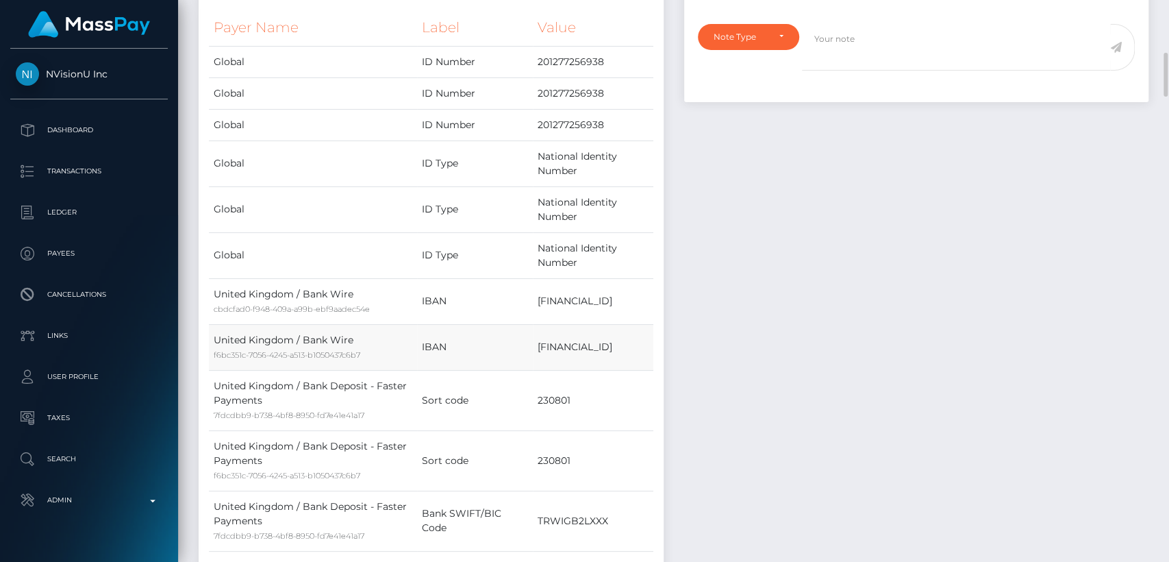
scroll to position [679, 0]
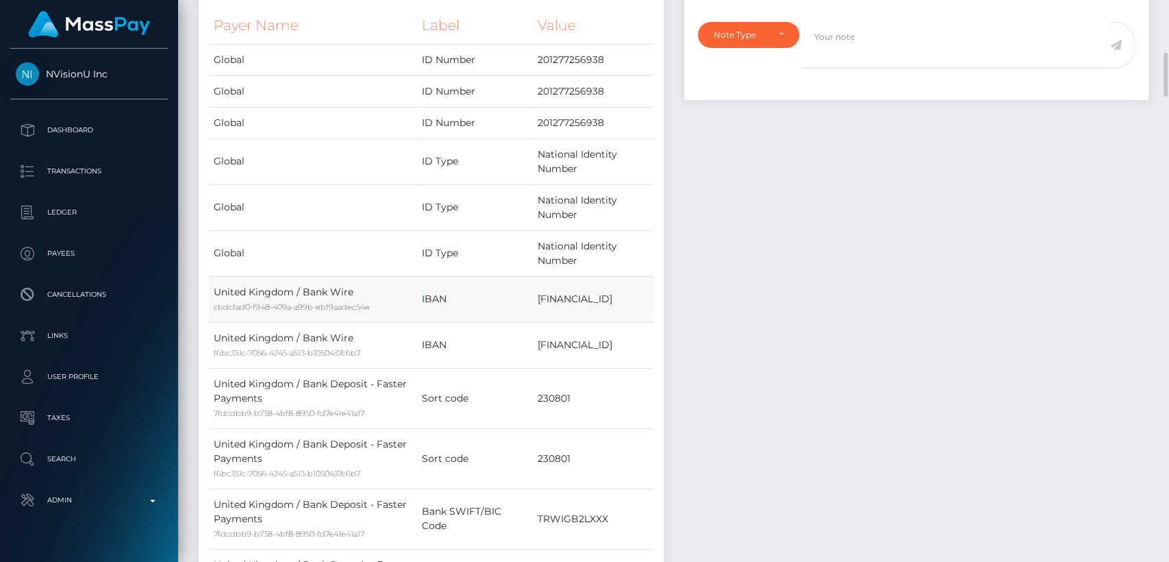
click at [533, 276] on td "GB44TRWI23080148954305" at bounding box center [593, 299] width 120 height 46
click at [334, 302] on small "cbdcfad0-f948-409a-a99b-ebf9aadec54e" at bounding box center [292, 307] width 156 height 10
click at [209, 276] on td "United Kingdom / Bank Wire cbdcfad0-f948-409a-a99b-ebf9aadec54e" at bounding box center [313, 299] width 208 height 46
drag, startPoint x: 368, startPoint y: 264, endPoint x: 215, endPoint y: 268, distance: 152.8
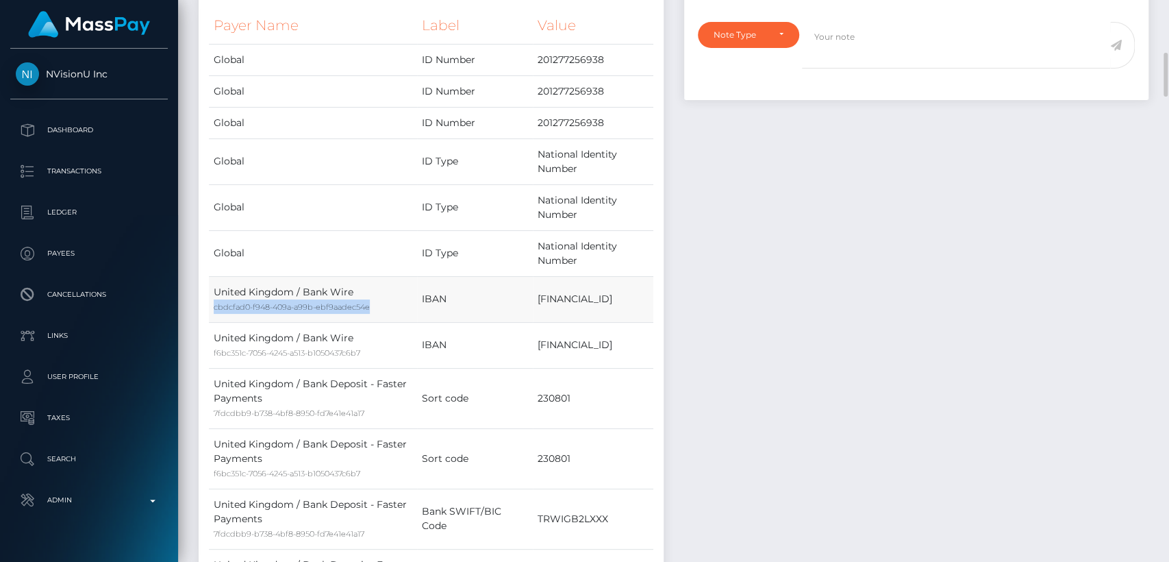
click at [215, 276] on td "United Kingdom / Bank Wire cbdcfad0-f948-409a-a99b-ebf9aadec54e" at bounding box center [313, 299] width 208 height 46
copy small "cbdcfad0-f948-409a-a99b-ebf9aadec54e"
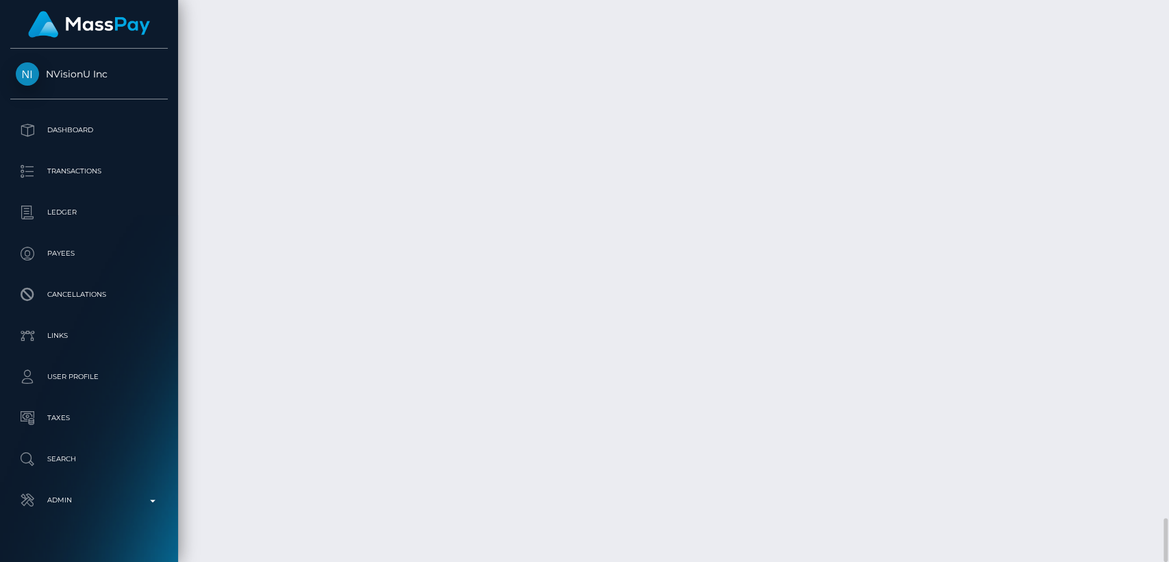
scroll to position [164, 303]
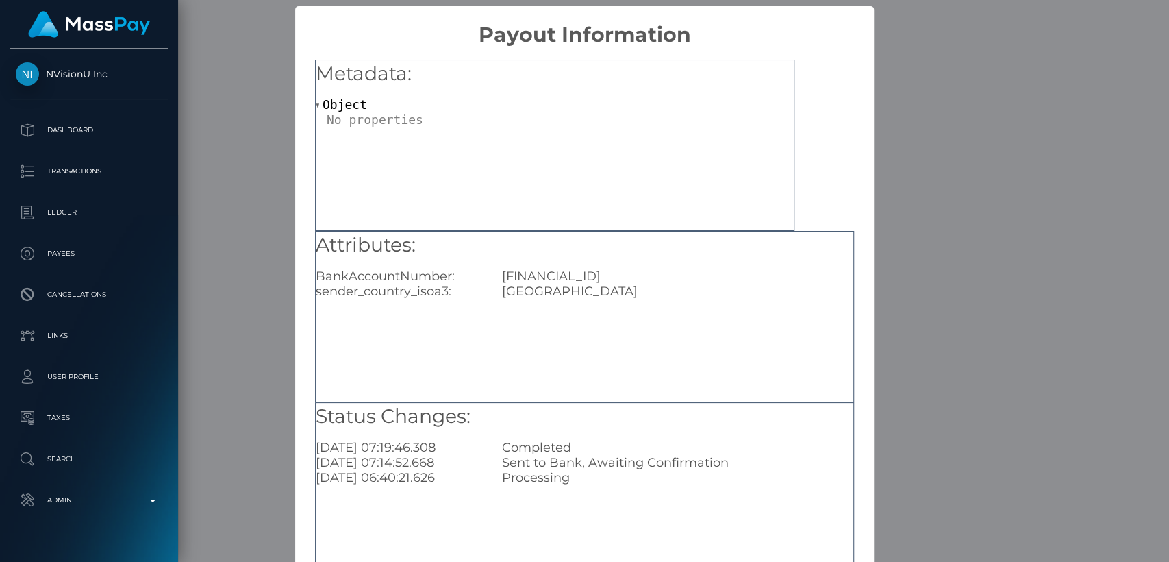
click at [886, 253] on div "× Payout Information Metadata: Object Attributes: BankAccountNumber: GB44TRWI23…" at bounding box center [584, 281] width 1169 height 562
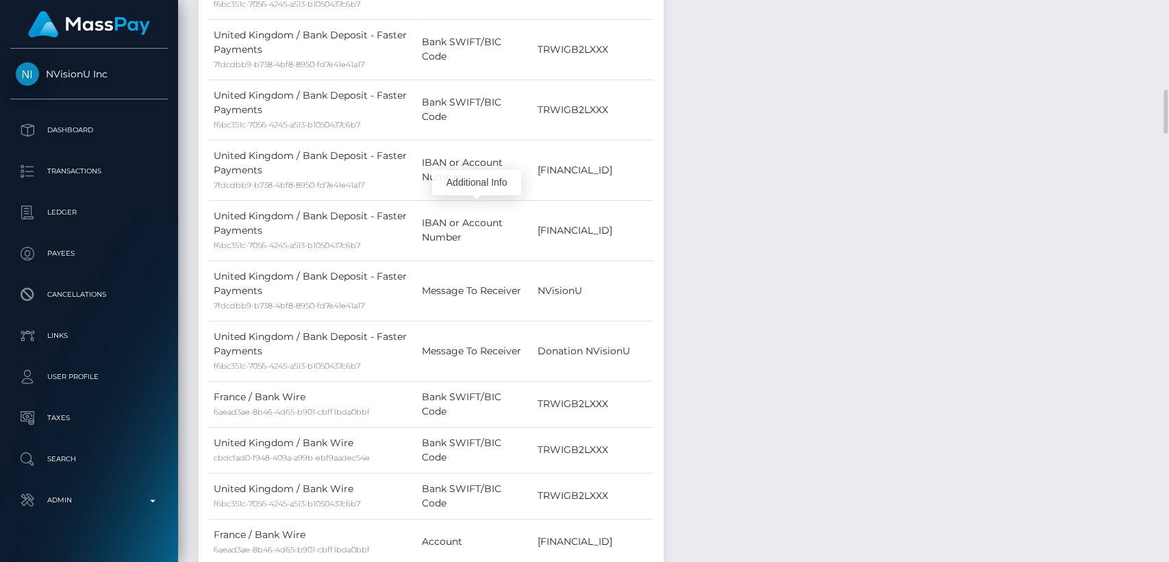
scroll to position [1146, 0]
click at [482, 262] on td "Message To Receiver" at bounding box center [475, 292] width 116 height 60
click at [542, 383] on td "TRWIGB2LXXX" at bounding box center [593, 406] width 120 height 46
copy td "TRWIGB2LXXX"
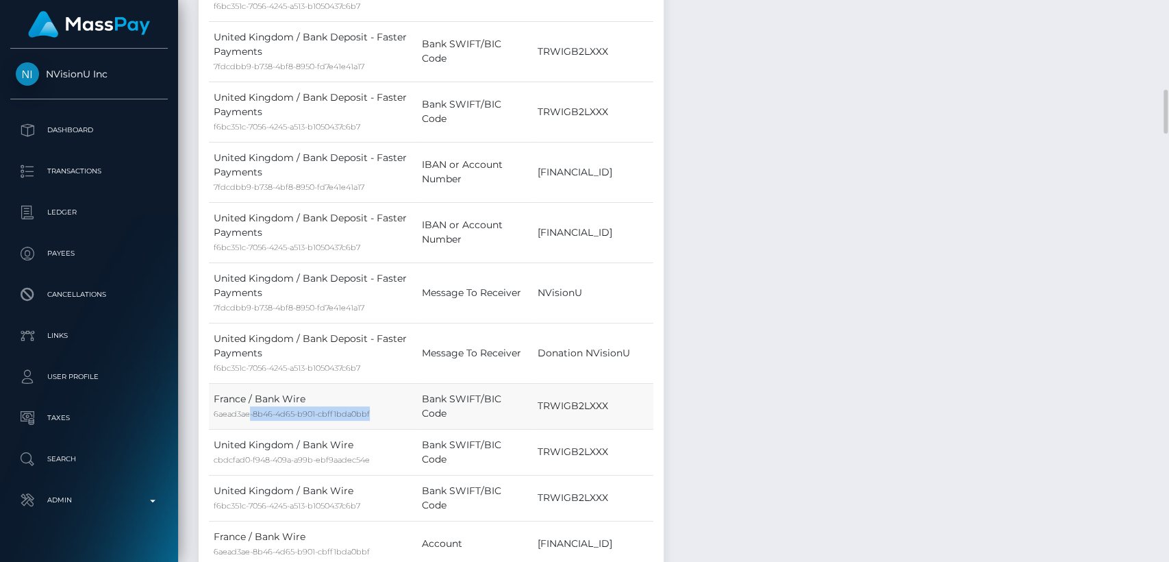
drag, startPoint x: 369, startPoint y: 366, endPoint x: 247, endPoint y: 360, distance: 122.1
click at [247, 406] on div "6aead3ae-8b46-4d65-b901-cbff1bda0bbf" at bounding box center [313, 413] width 199 height 14
click at [213, 383] on td "France / Bank Wire 6aead3ae-8b46-4d65-b901-cbff1bda0bbf" at bounding box center [313, 406] width 208 height 46
drag, startPoint x: 213, startPoint y: 366, endPoint x: 344, endPoint y: 364, distance: 131.5
click at [344, 383] on td "France / Bank Wire 6aead3ae-8b46-4d65-b901-cbff1bda0bbf" at bounding box center [313, 406] width 208 height 46
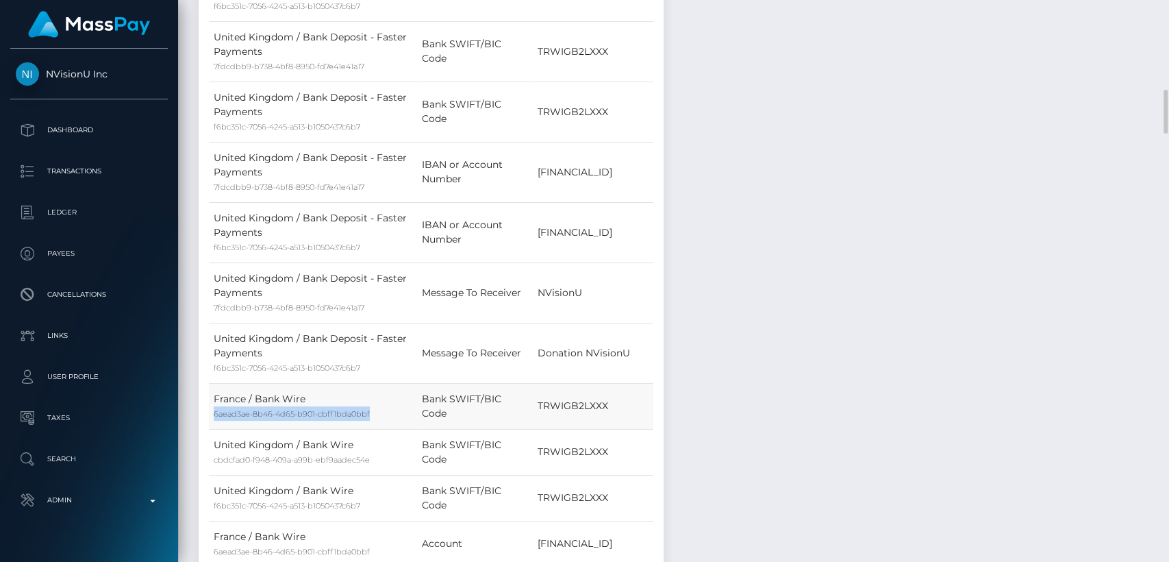
copy small "6aead3ae-8b46-4d65-b901-cbff1bda0bbf"
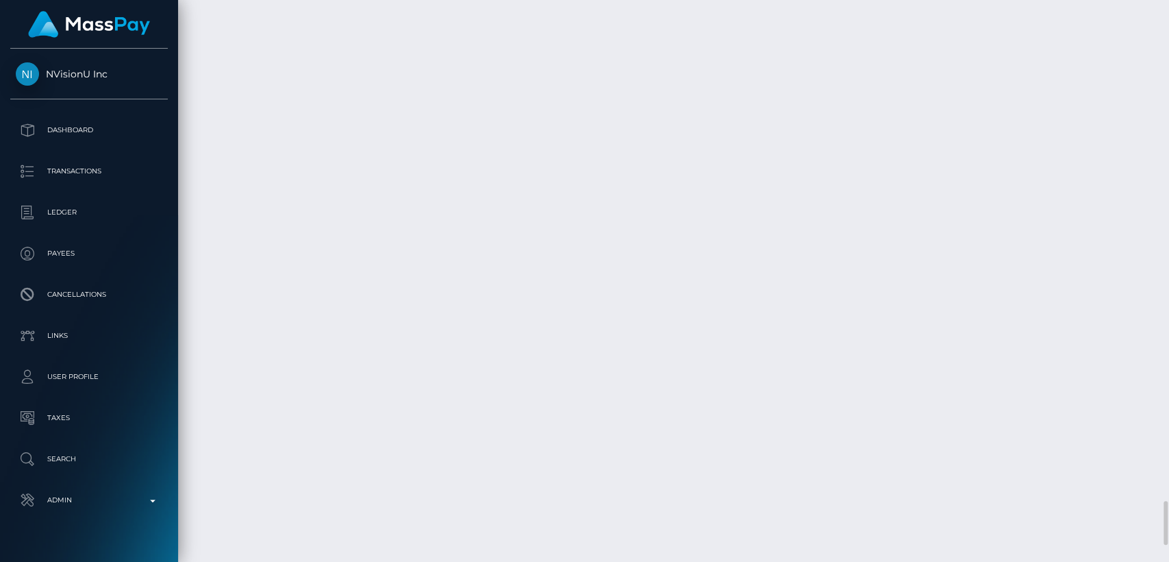
scroll to position [164, 303]
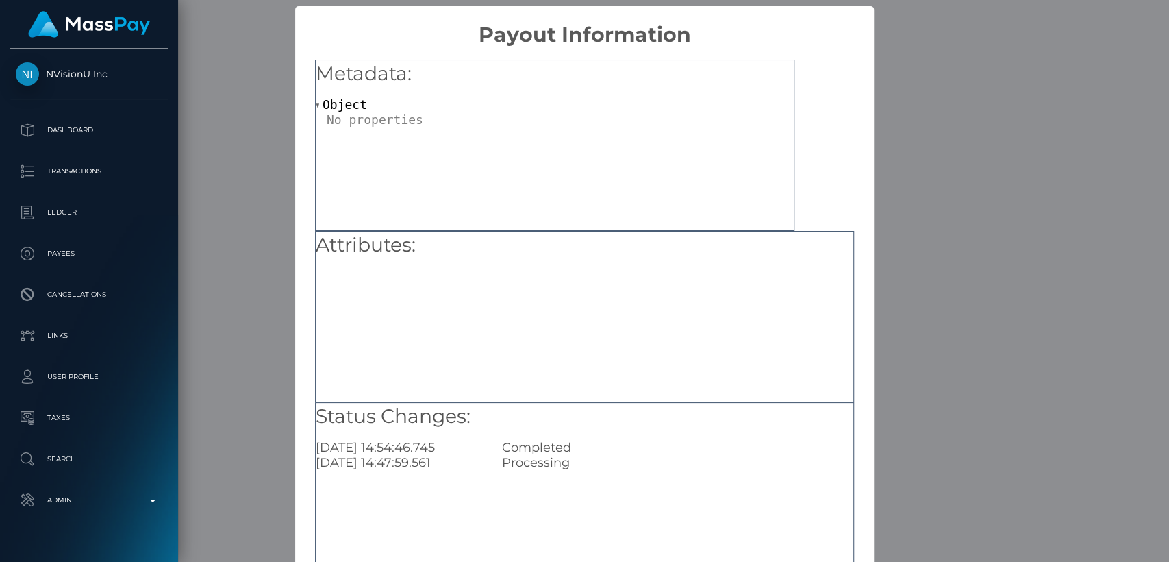
click at [269, 191] on div "× Payout Information Metadata: Object Attributes: Status Changes: 2025-09-02 14…" at bounding box center [584, 281] width 1169 height 562
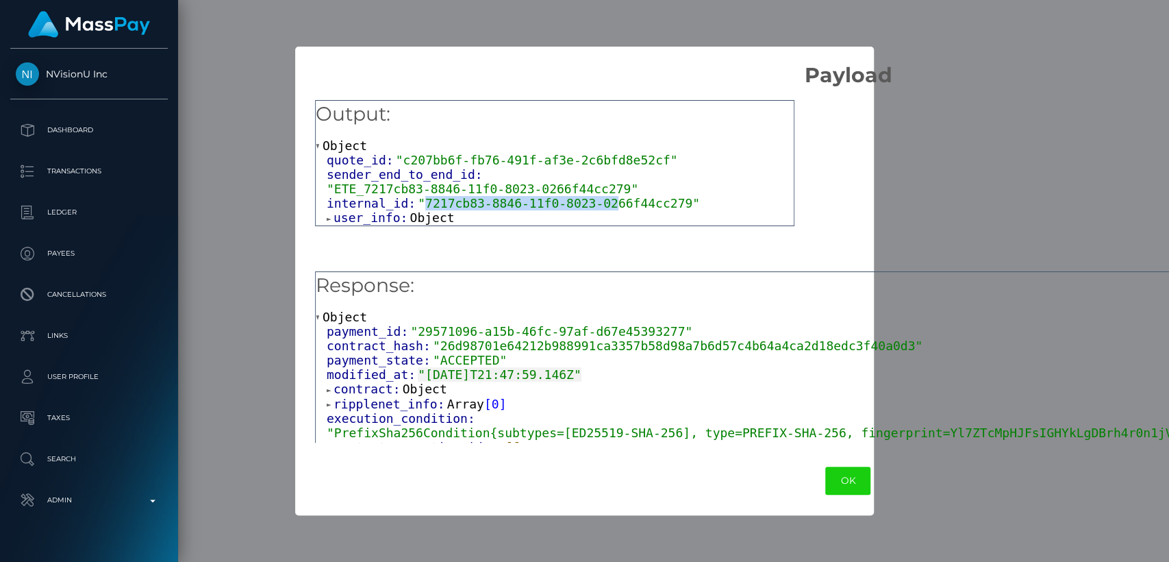
drag, startPoint x: 418, startPoint y: 189, endPoint x: 592, endPoint y: 193, distance: 173.3
click at [592, 196] on span ""7217cb83-8846-11f0-8023-0266f44cc279"" at bounding box center [559, 203] width 282 height 14
drag, startPoint x: 658, startPoint y: 193, endPoint x: 468, endPoint y: 199, distance: 190.5
click at [468, 199] on div "quote_id: "c207bb6f-fb76-491f-af3e-2c6bfd8e52cf" sender_end_to_end_id: "ETE_721…" at bounding box center [555, 189] width 478 height 73
click at [663, 196] on span ""7217cb83-8846-11f0-8023-0266f44cc279"" at bounding box center [559, 203] width 282 height 14
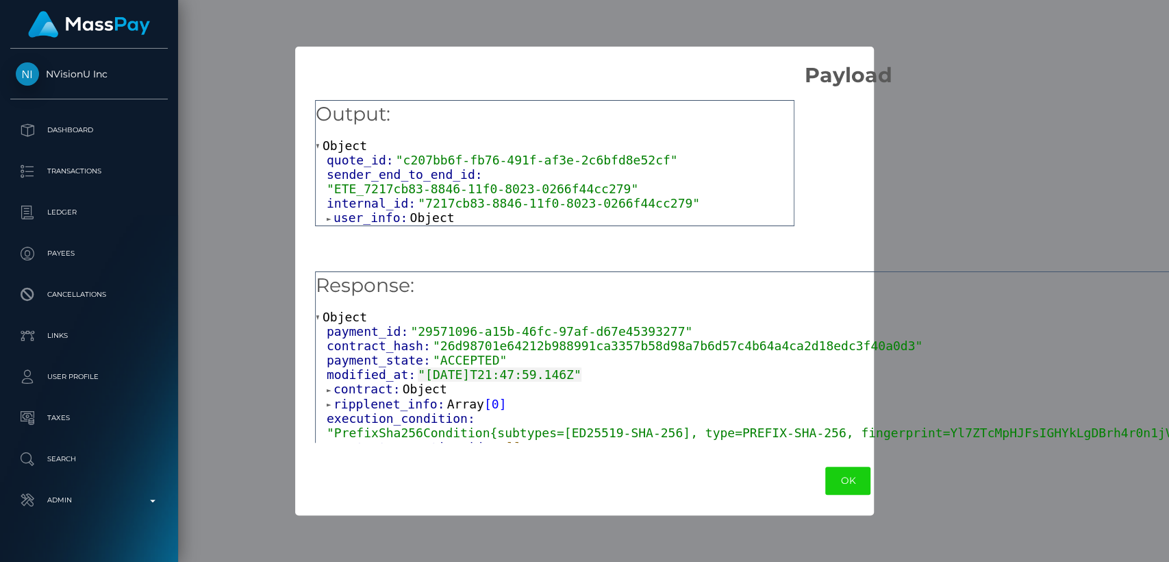
click at [660, 196] on span ""7217cb83-8846-11f0-8023-0266f44cc279"" at bounding box center [559, 203] width 282 height 14
click at [658, 196] on span ""7217cb83-8846-11f0-8023-0266f44cc279"" at bounding box center [559, 203] width 282 height 14
click at [637, 196] on span ""7217cb83-8846-11f0-8023-0266f44cc279"" at bounding box center [559, 203] width 282 height 14
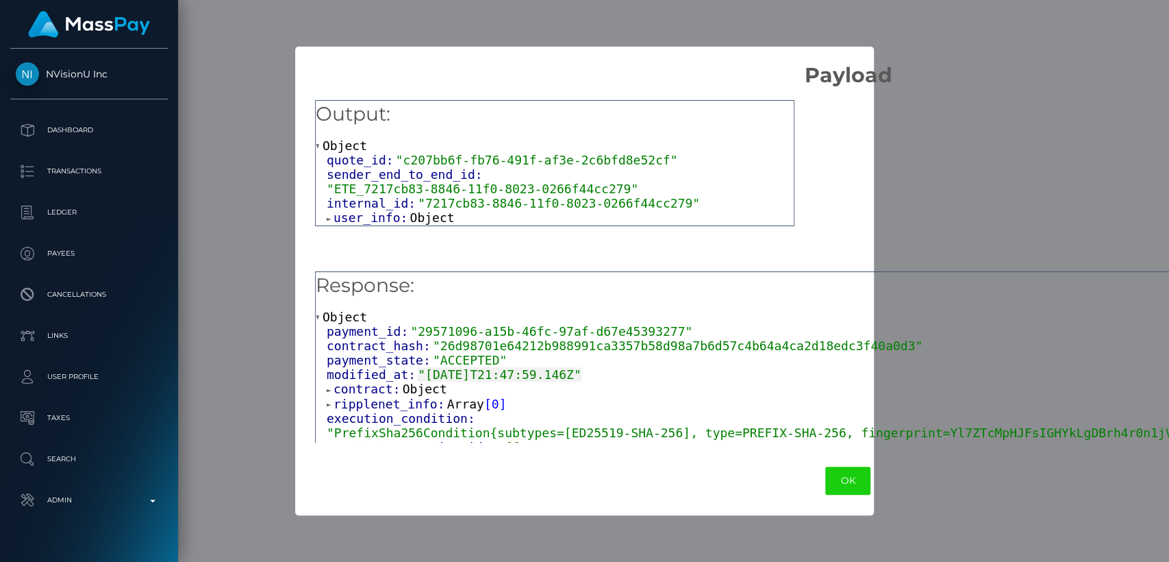
click at [662, 196] on span ""7217cb83-8846-11f0-8023-0266f44cc279"" at bounding box center [559, 203] width 282 height 14
drag, startPoint x: 662, startPoint y: 188, endPoint x: 418, endPoint y: 186, distance: 243.8
click at [418, 196] on span ""7217cb83-8846-11f0-8023-0266f44cc279"" at bounding box center [559, 203] width 282 height 14
copy span "7217cb83-8846-11f0-8023-0266f44cc279"
click at [825, 472] on button "OK" at bounding box center [847, 480] width 45 height 28
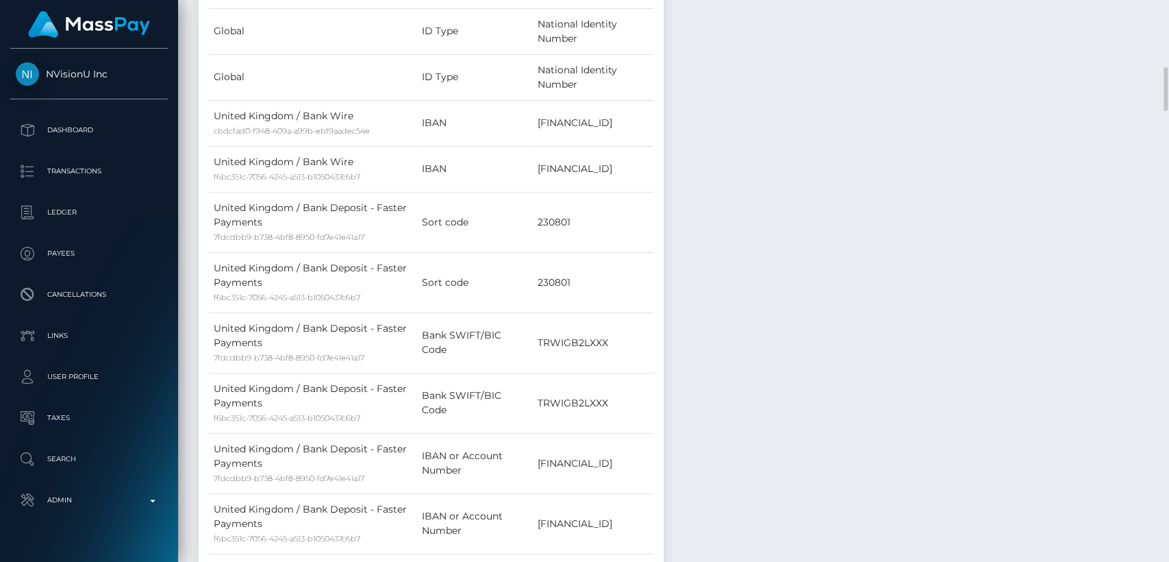
scroll to position [853, 0]
click at [543, 148] on td "GB44TRWI23080148954305" at bounding box center [593, 171] width 120 height 46
click at [789, 108] on div "Notes Note Type Compliance Clear Compliance General Note Type" at bounding box center [917, 335] width 486 height 1125
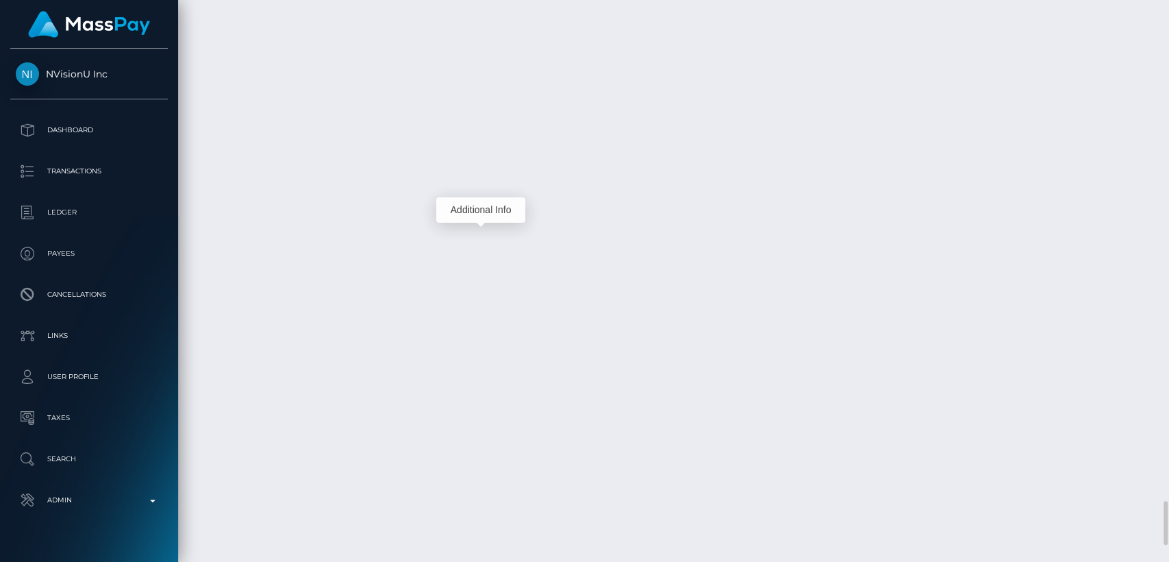
scroll to position [164, 303]
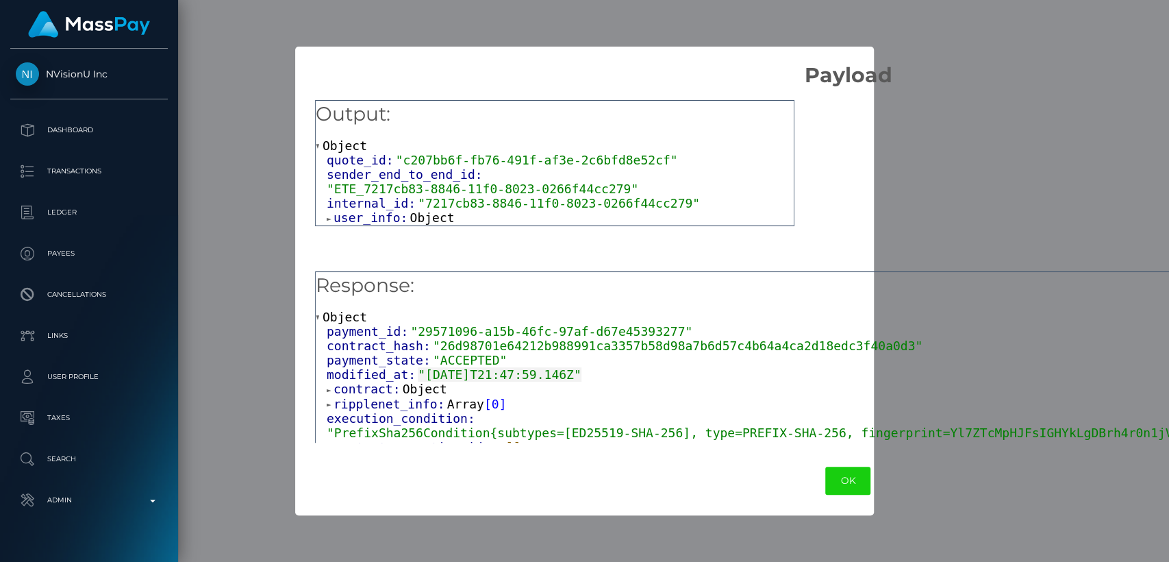
click at [411, 210] on span "Object" at bounding box center [432, 217] width 45 height 14
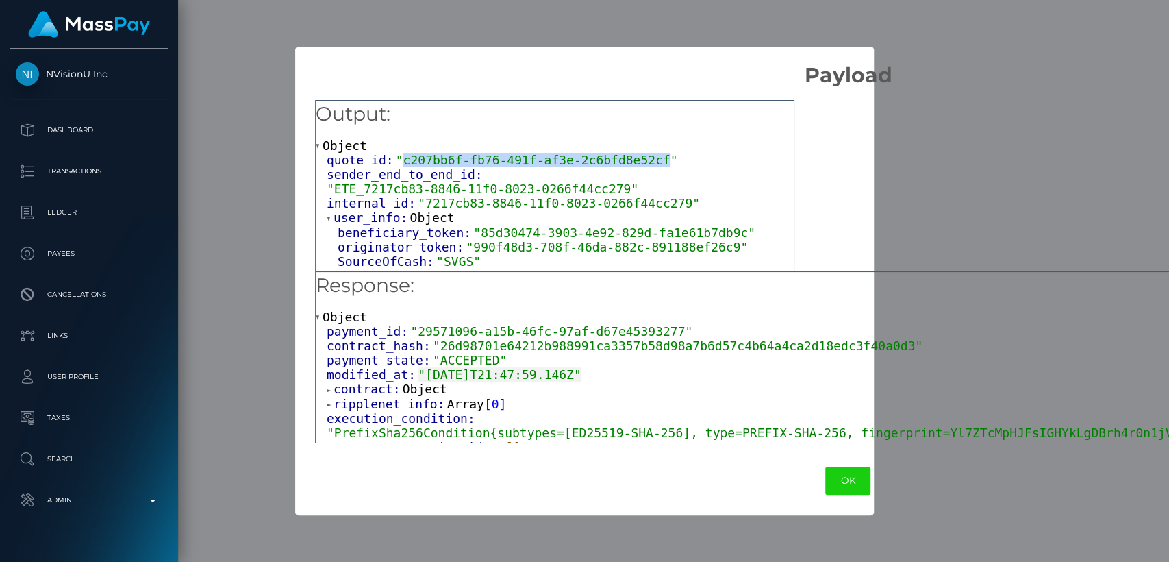
drag, startPoint x: 397, startPoint y: 160, endPoint x: 640, endPoint y: 159, distance: 243.1
click at [640, 159] on span ""c207bb6f-fb76-491f-af3e-2c6bfd8e52cf"" at bounding box center [537, 160] width 282 height 14
copy span "c207bb6f-fb76-491f-af3e-2c6bfd8e52cf"
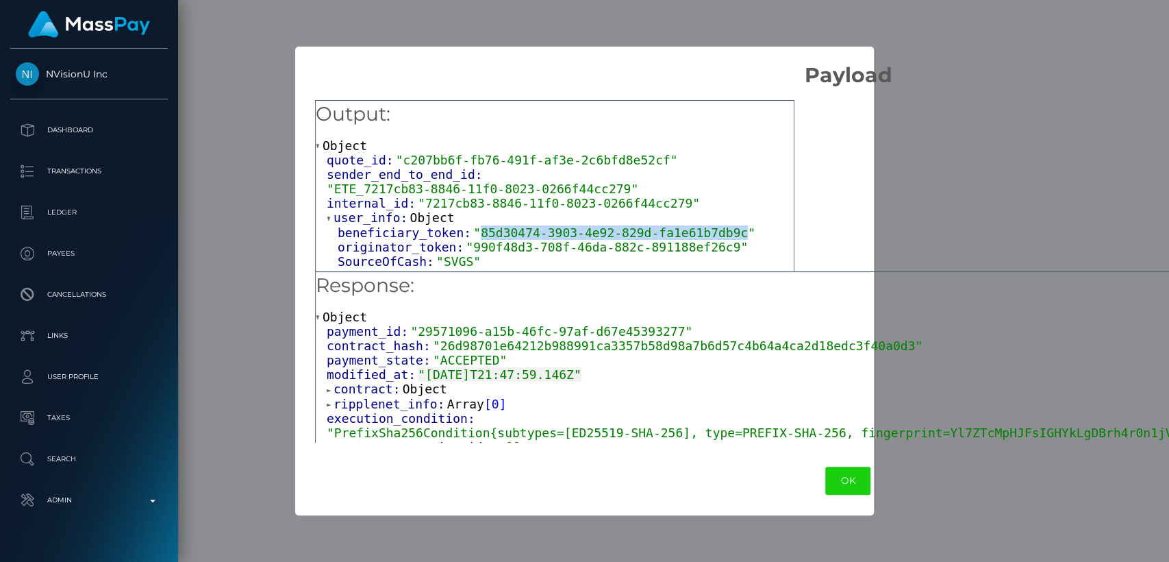
drag, startPoint x: 470, startPoint y: 218, endPoint x: 711, endPoint y: 224, distance: 241.1
click at [711, 225] on span ""85d30474-3903-4e92-829d-fa1e61b7db9c"" at bounding box center [614, 232] width 282 height 14
copy span "85d30474-3903-4e92-829d-fa1e61b7db9c"
click at [466, 240] on span ""990f48d3-708f-46da-882c-891188ef26c9"" at bounding box center [607, 247] width 282 height 14
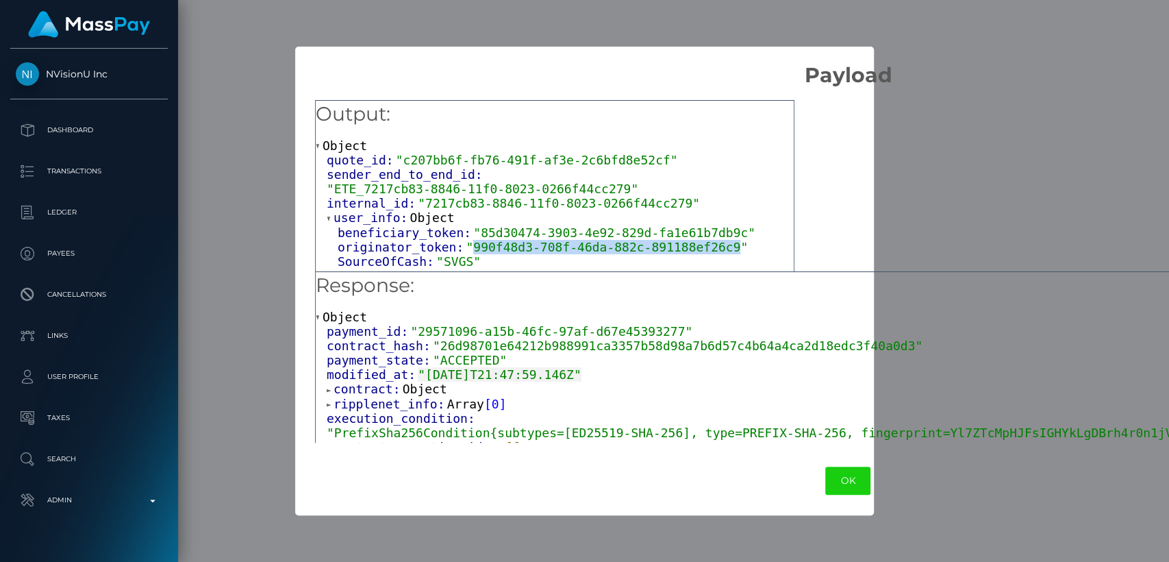
drag, startPoint x: 461, startPoint y: 232, endPoint x: 703, endPoint y: 234, distance: 242.5
click at [703, 240] on span ""990f48d3-708f-46da-882c-891188ef26c9"" at bounding box center [607, 247] width 282 height 14
copy span "990f48d3-708f-46da-882c-891188ef26c9"
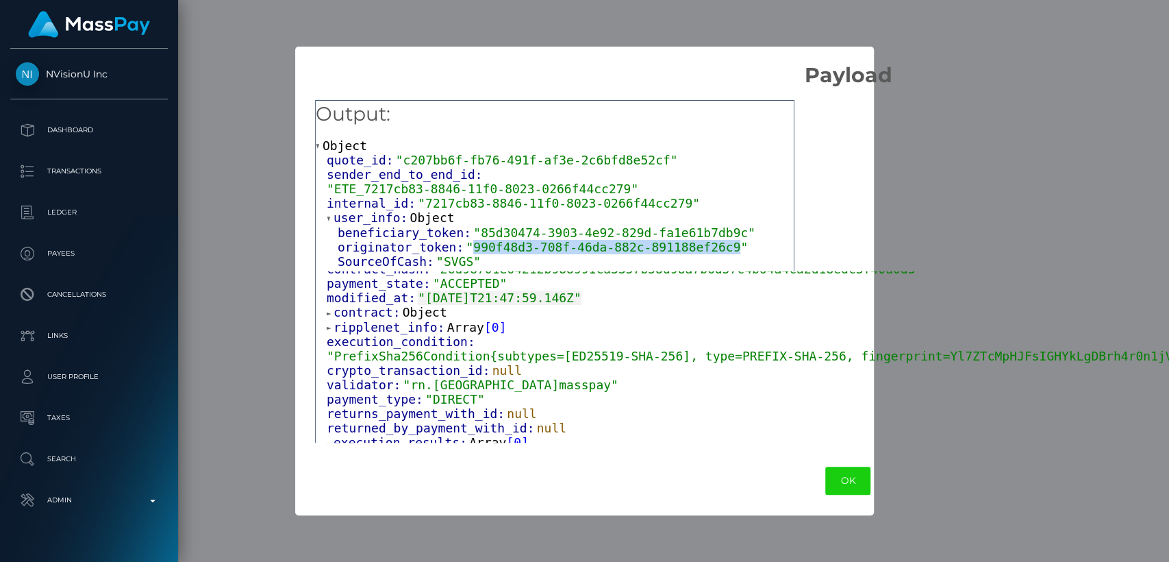
scroll to position [0, 0]
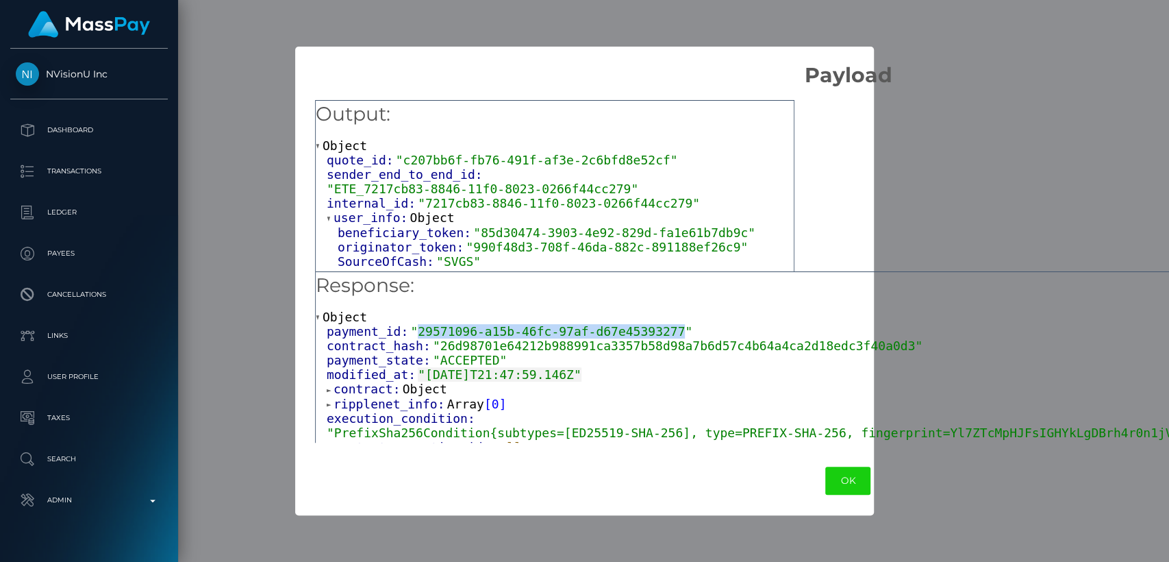
drag, startPoint x: 410, startPoint y: 334, endPoint x: 651, endPoint y: 328, distance: 241.1
click at [651, 328] on span ""29571096-a15b-46fc-97af-d67e45393277"" at bounding box center [551, 331] width 282 height 14
copy span "29571096-a15b-46fc-97af-d67e45393277"
click at [904, 243] on div "Output: Object quote_id: "c207bb6f-fb76-491f-af3e-2c6bfd8e52cf" sender_end_to_e…" at bounding box center [847, 267] width 1105 height 358
click at [917, 186] on div "Output: Object quote_id: "c207bb6f-fb76-491f-af3e-2c6bfd8e52cf" sender_end_to_e…" at bounding box center [847, 267] width 1105 height 358
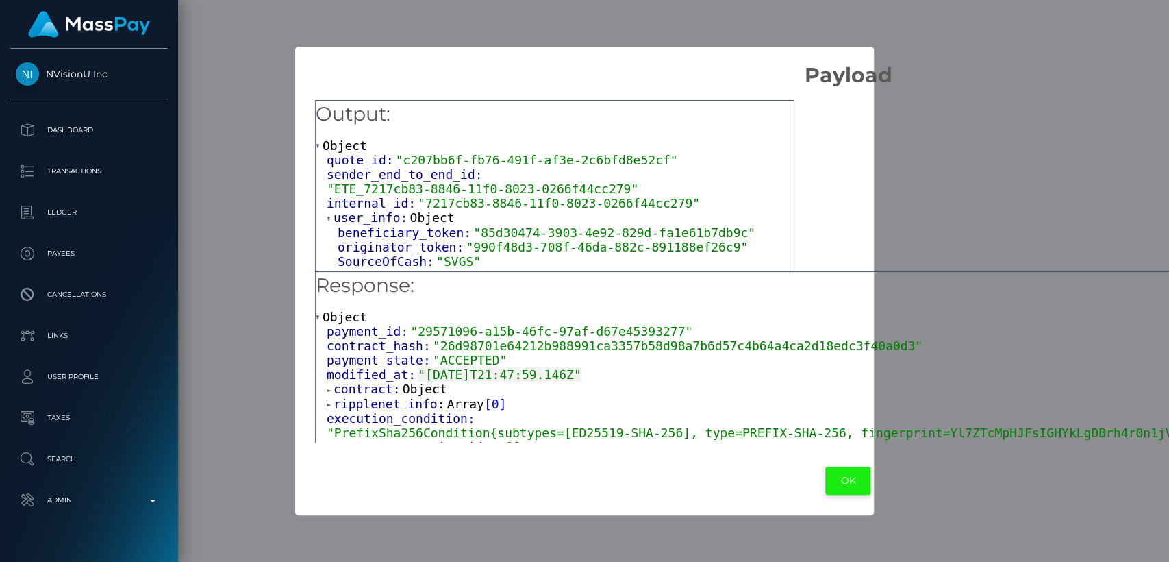
click at [825, 479] on button "OK" at bounding box center [847, 480] width 45 height 28
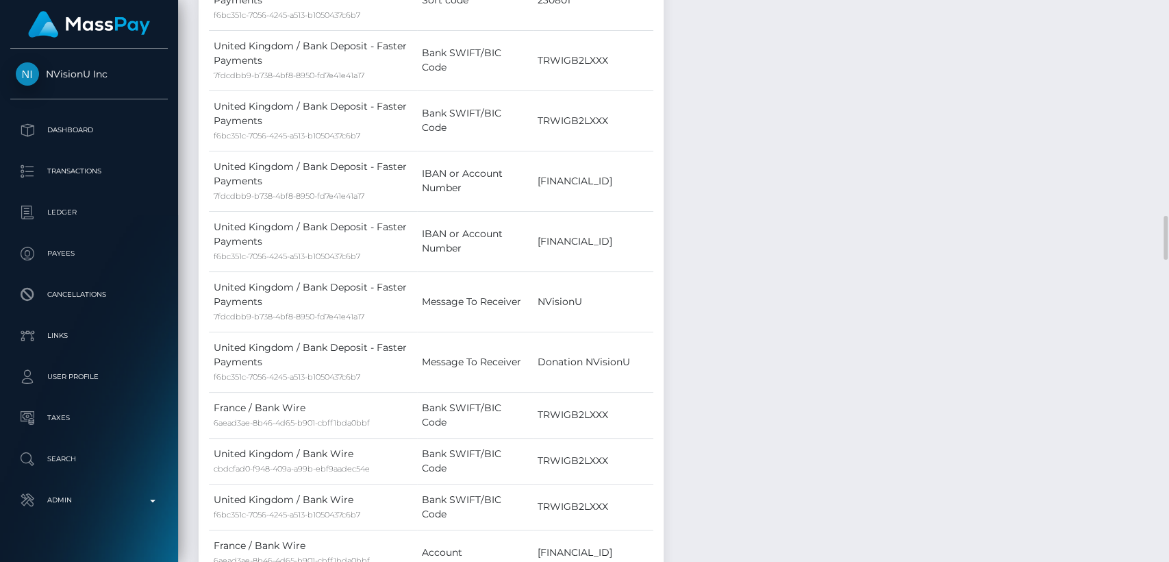
scroll to position [1133, 0]
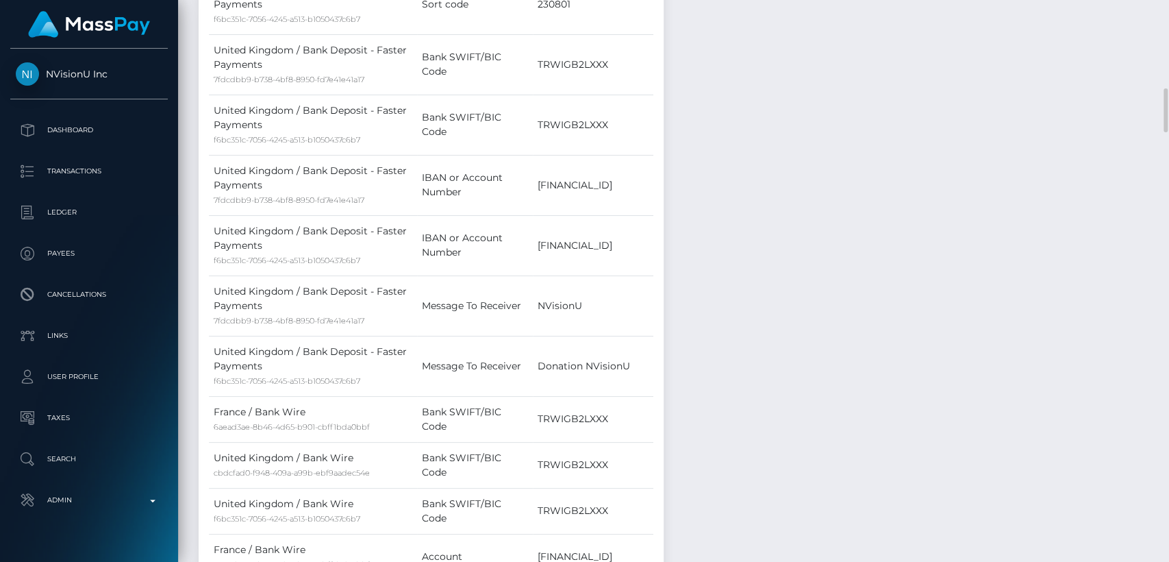
click at [767, 67] on div "Notes Note Type Compliance Clear Compliance General Note Type" at bounding box center [917, 55] width 486 height 1125
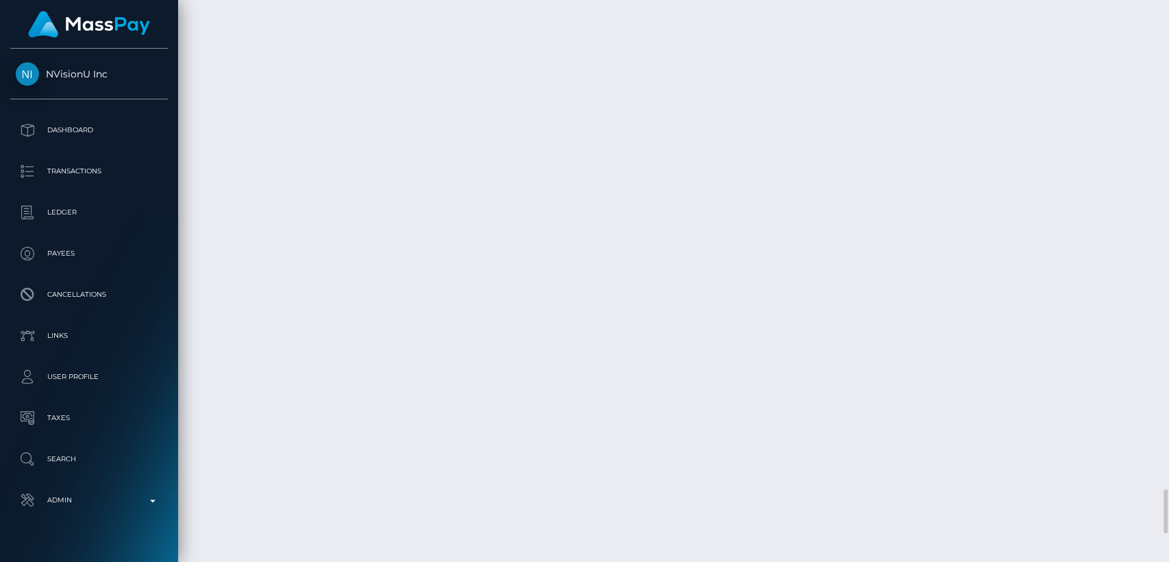
scroll to position [6209, 0]
drag, startPoint x: 715, startPoint y: 190, endPoint x: 592, endPoint y: 168, distance: 124.5
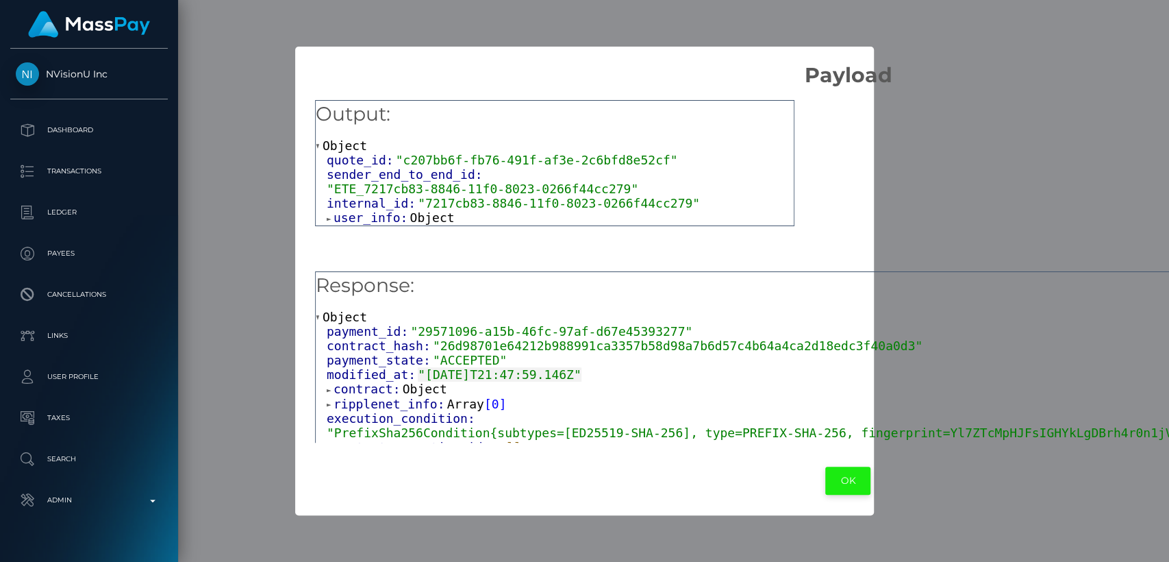
click at [825, 474] on button "OK" at bounding box center [847, 480] width 45 height 28
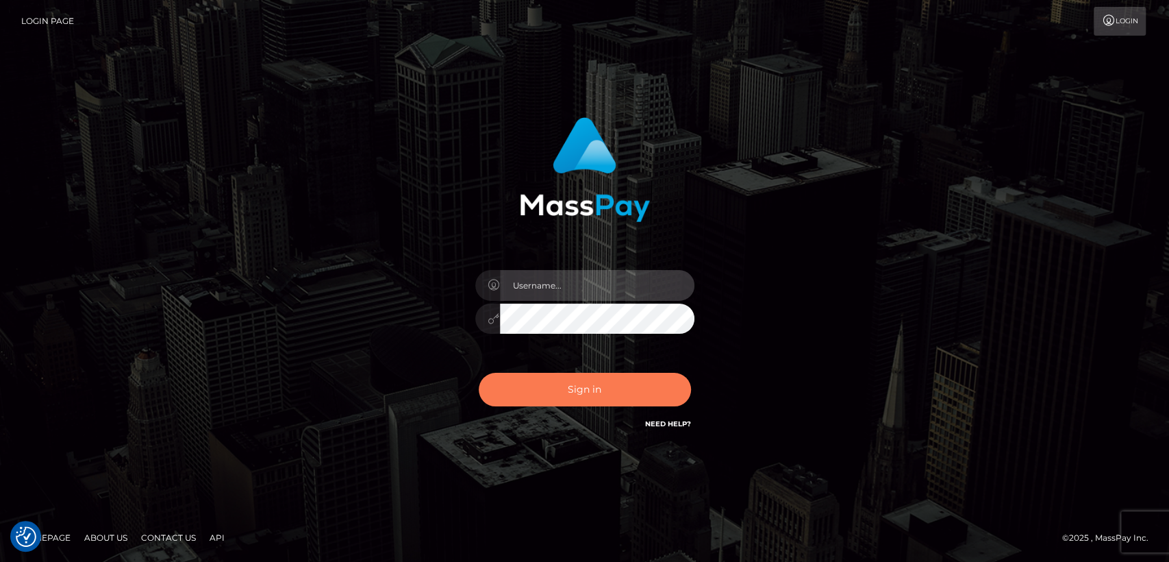
type input "[DOMAIN_NAME]"
click at [582, 385] on button "Sign in" at bounding box center [585, 390] width 212 height 34
type input "[DOMAIN_NAME]"
click at [582, 385] on button "Sign in" at bounding box center [585, 390] width 212 height 34
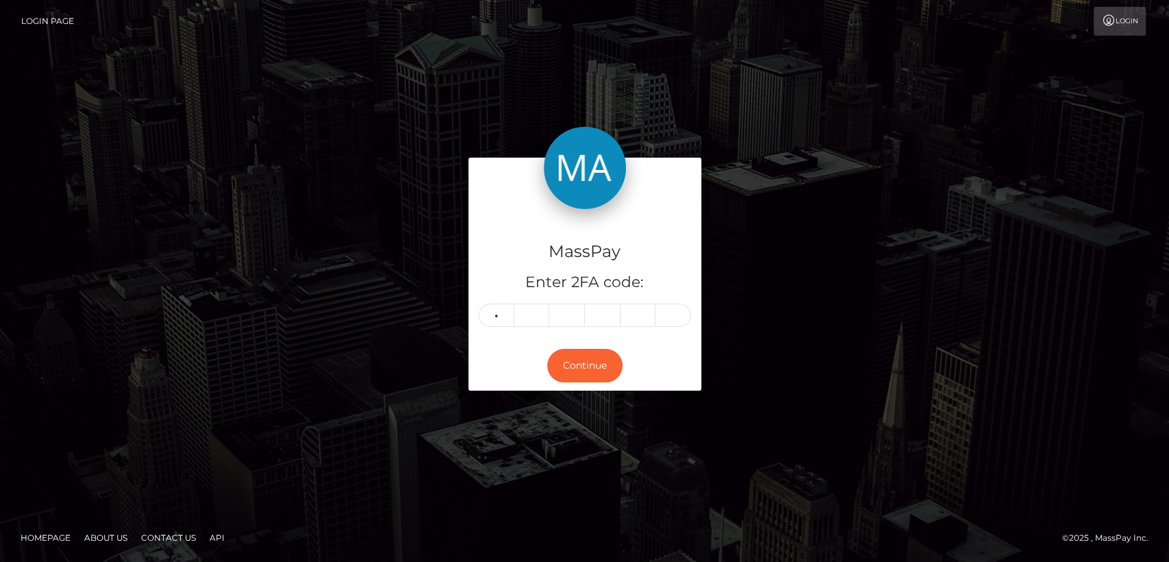
type input "6"
type input "0"
type input "2"
type input "3"
type input "0"
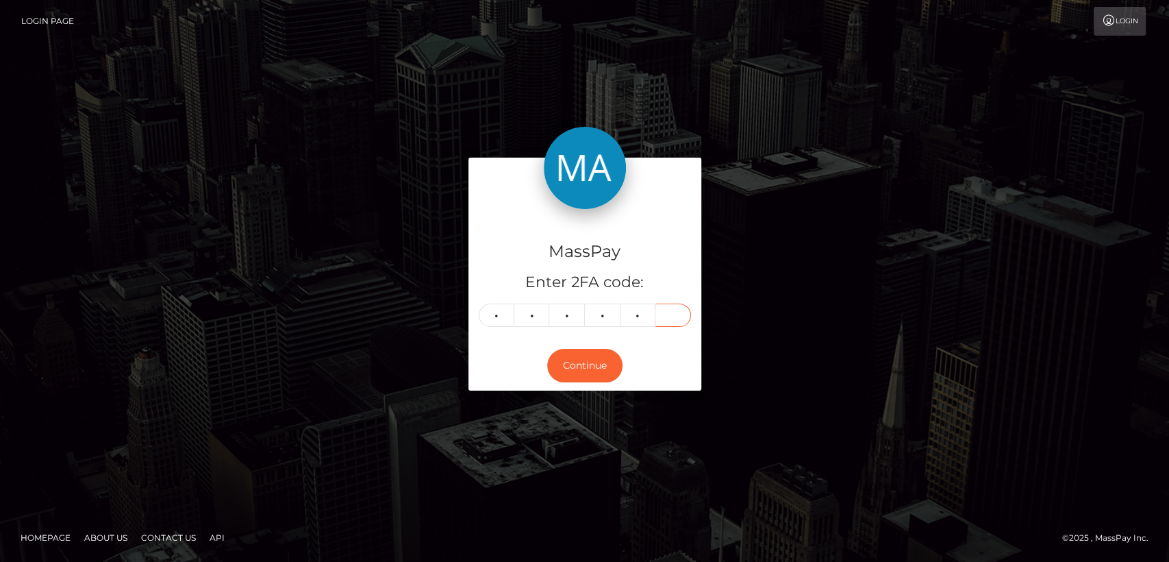
type input "7"
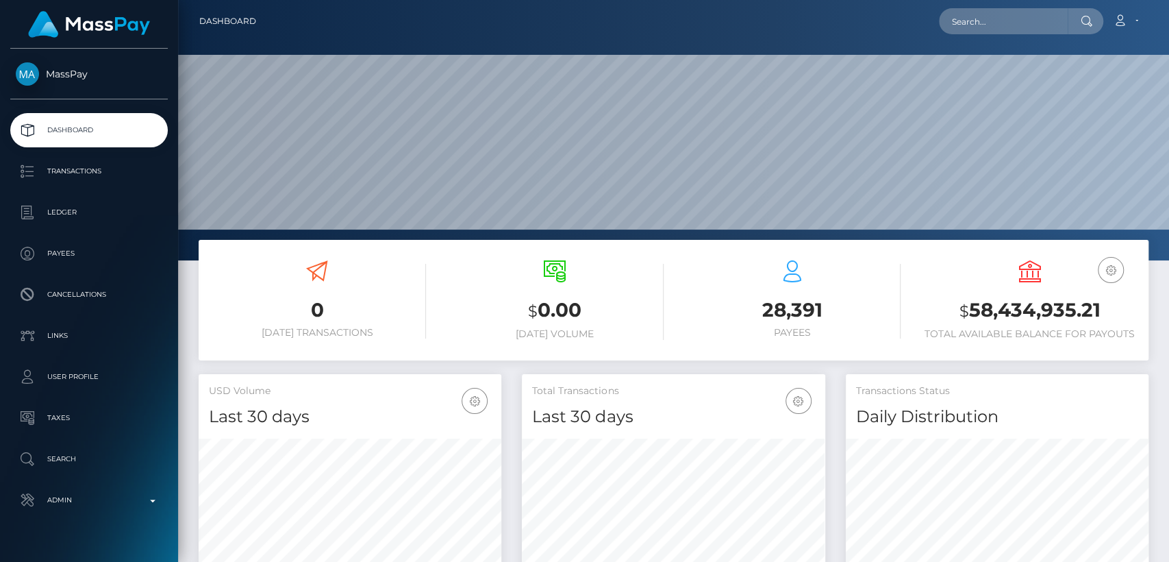
scroll to position [242, 303]
click at [1031, 12] on input "text" at bounding box center [1003, 21] width 129 height 26
paste input "[EMAIL_ADDRESS][DOMAIN_NAME]"
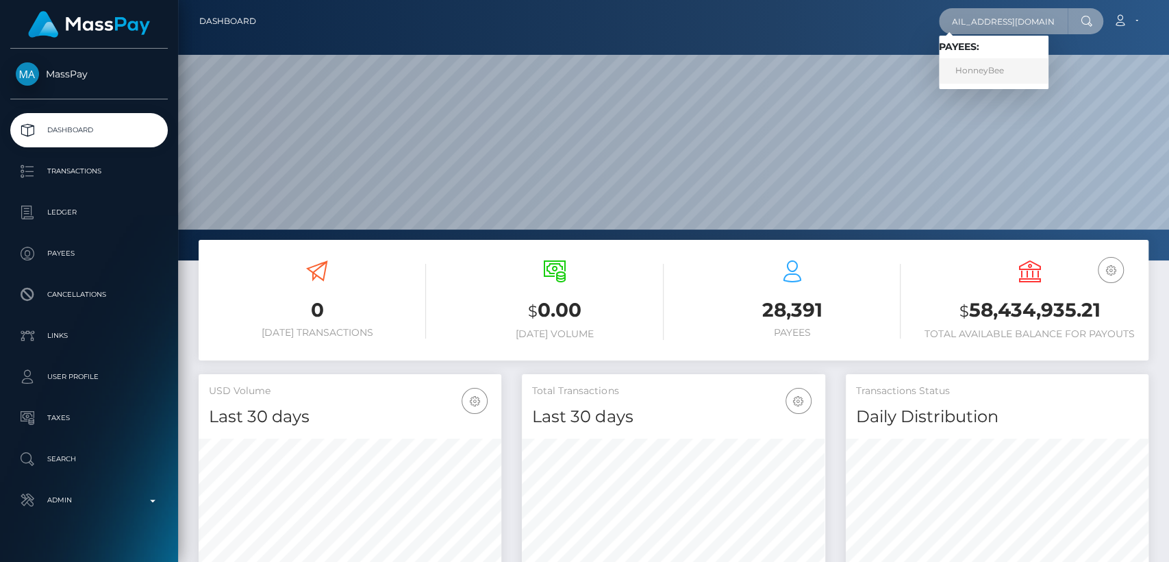
type input "[EMAIL_ADDRESS][DOMAIN_NAME]"
click at [1008, 82] on link "HonneyBee" at bounding box center [994, 70] width 110 height 25
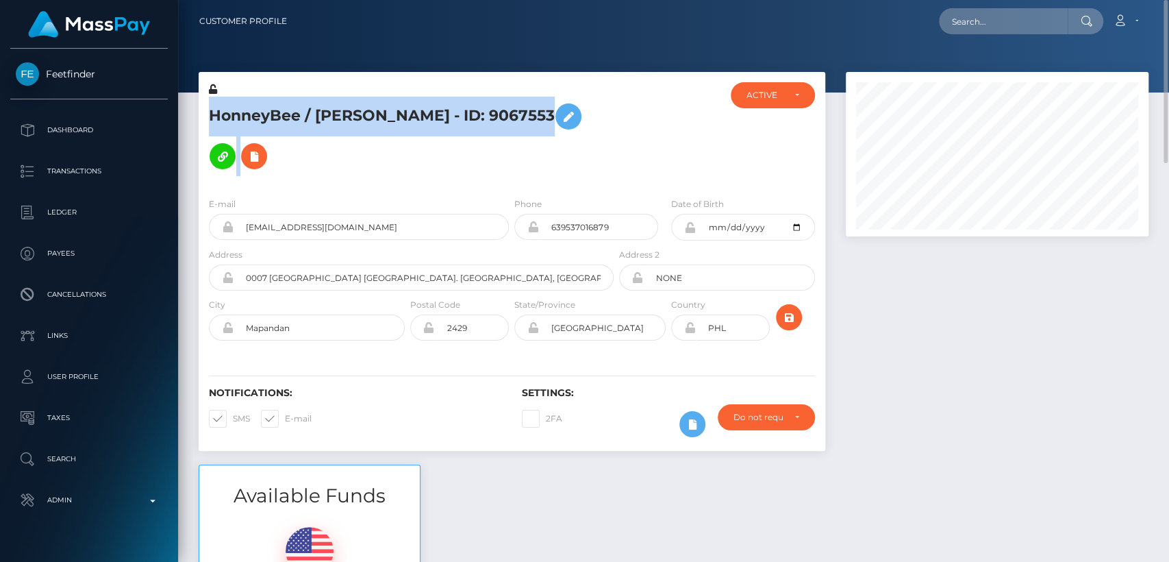
drag, startPoint x: 0, startPoint y: 0, endPoint x: 521, endPoint y: 55, distance: 524.1
click at [521, 55] on div "Customer Profile Loading... Loading..." at bounding box center [673, 281] width 991 height 562
click at [347, 154] on h5 "HonneyBee / [PERSON_NAME] - ID: 9067553" at bounding box center [407, 136] width 397 height 79
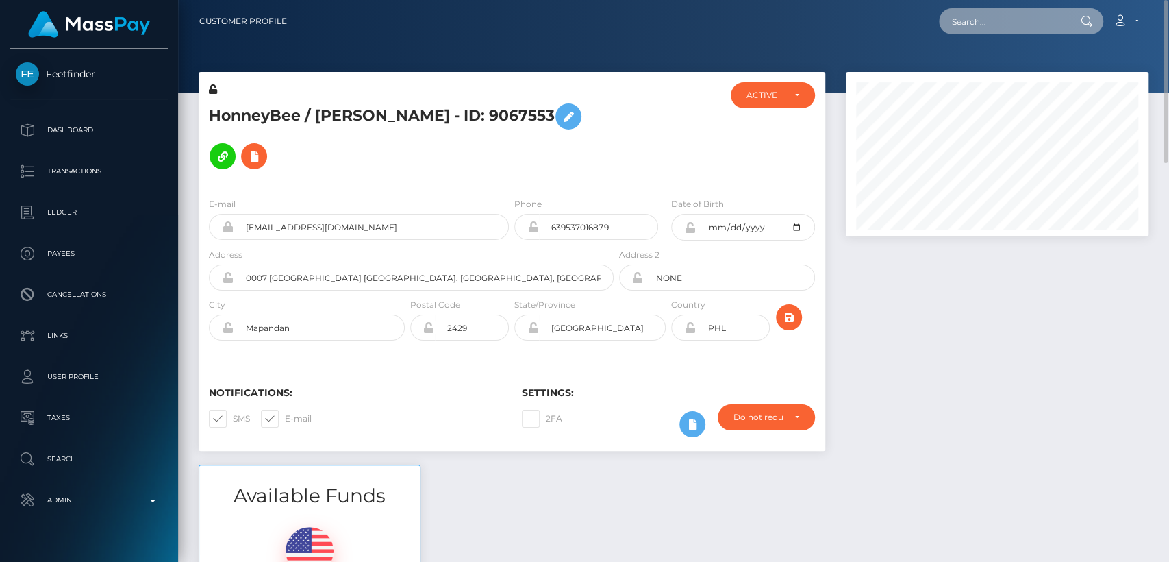
click at [1018, 12] on input "text" at bounding box center [1003, 21] width 129 height 26
paste input "[EMAIL_ADDRESS][DOMAIN_NAME]"
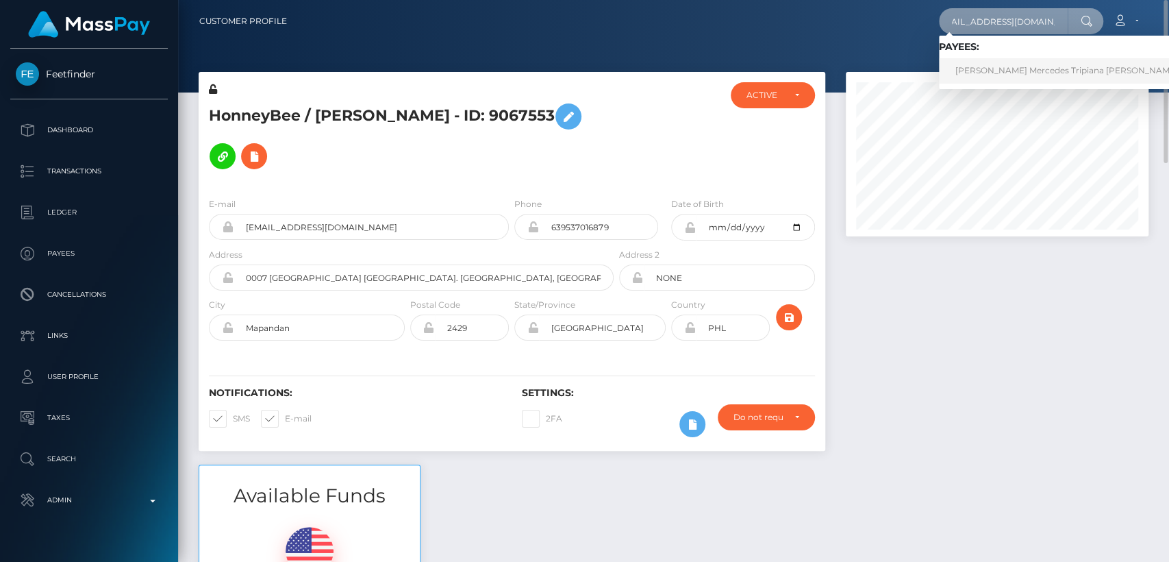
type input "[EMAIL_ADDRESS][DOMAIN_NAME]"
click at [1018, 73] on link "[PERSON_NAME] Mercedes Tripiana [PERSON_NAME]" at bounding box center [1066, 70] width 255 height 25
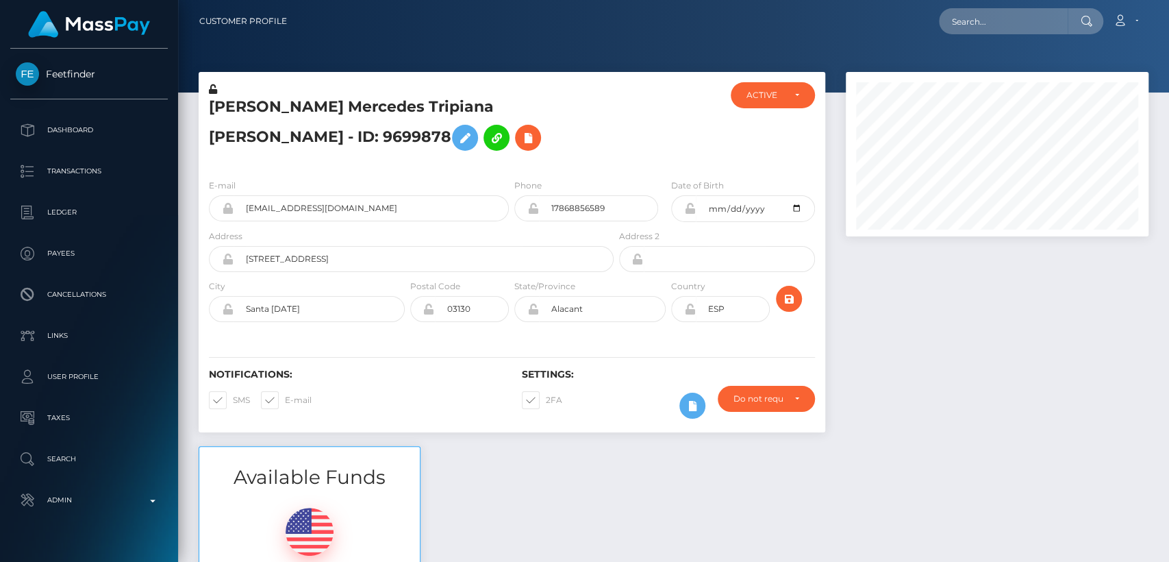
scroll to position [164, 303]
click at [584, 221] on input "17868856589" at bounding box center [598, 208] width 119 height 26
click at [649, 149] on div at bounding box center [668, 125] width 104 height 86
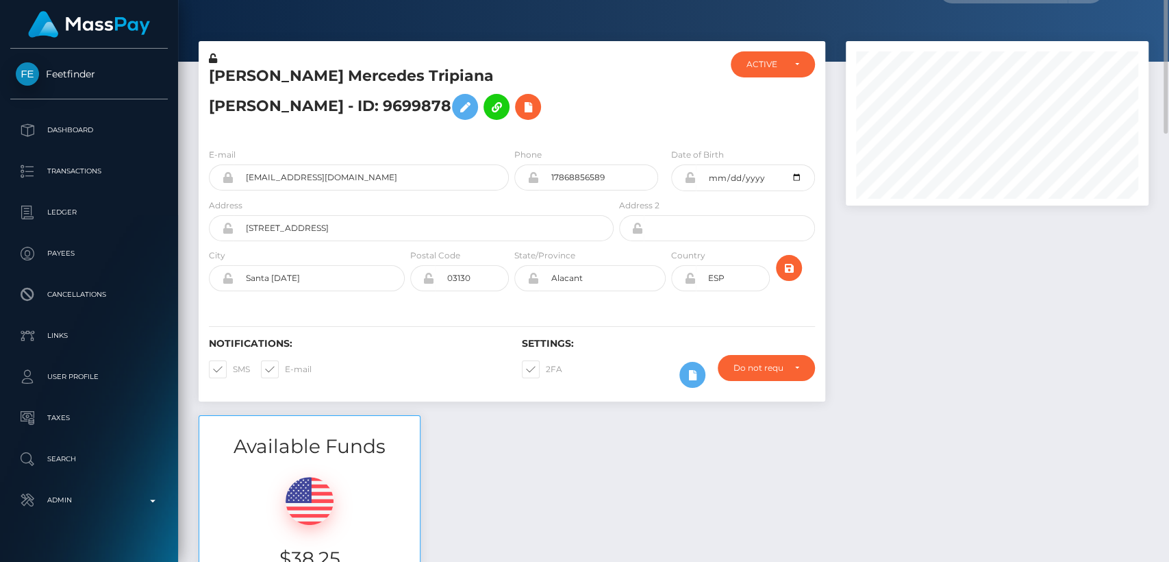
scroll to position [0, 0]
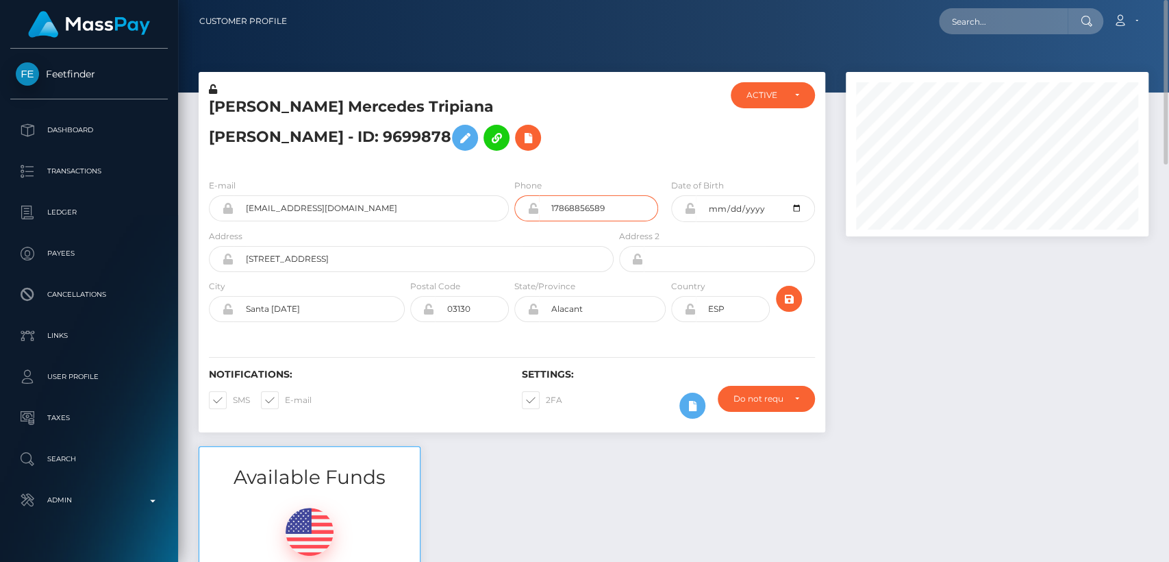
drag, startPoint x: 605, startPoint y: 228, endPoint x: 554, endPoint y: 222, distance: 51.7
click at [554, 221] on input "17868856589" at bounding box center [598, 208] width 119 height 26
drag, startPoint x: 726, startPoint y: 329, endPoint x: 709, endPoint y: 325, distance: 17.5
click at [709, 322] on input "ESP" at bounding box center [733, 309] width 74 height 26
click at [603, 158] on h5 "[PERSON_NAME] Mercedes Tripiana [PERSON_NAME] - ID: 9699878" at bounding box center [407, 127] width 397 height 61
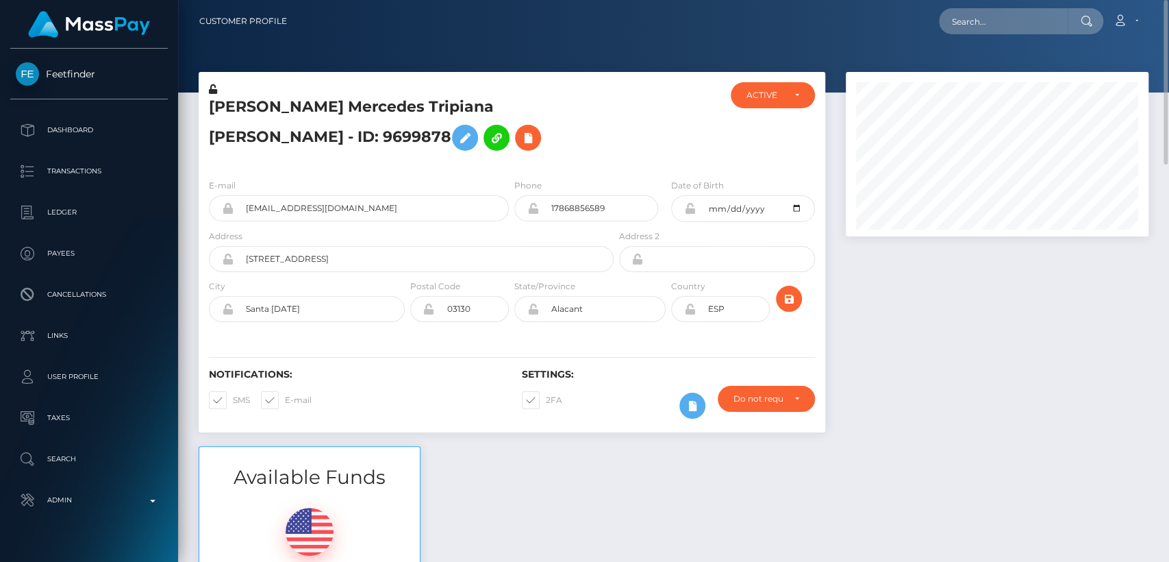
click at [242, 116] on h5 "[PERSON_NAME] Mercedes Tripiana [PERSON_NAME] - ID: 9699878" at bounding box center [407, 127] width 397 height 61
copy h5 "[PERSON_NAME]"
click at [970, 23] on input "text" at bounding box center [1003, 21] width 129 height 26
paste input "[EMAIL_ADDRESS][DOMAIN_NAME]"
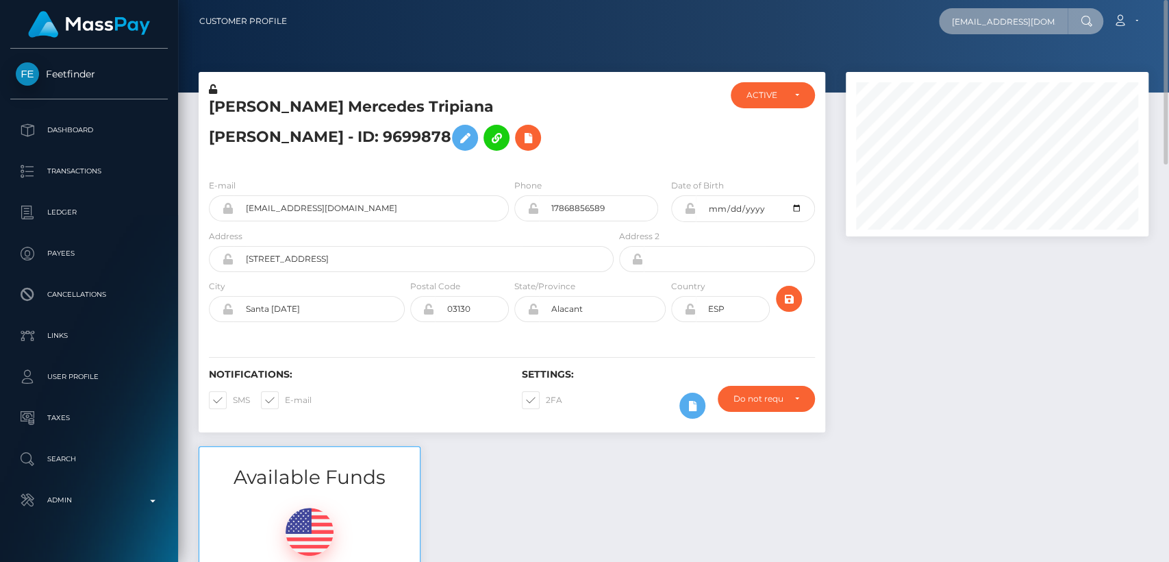
scroll to position [0, 27]
type input "[EMAIL_ADDRESS][DOMAIN_NAME]"
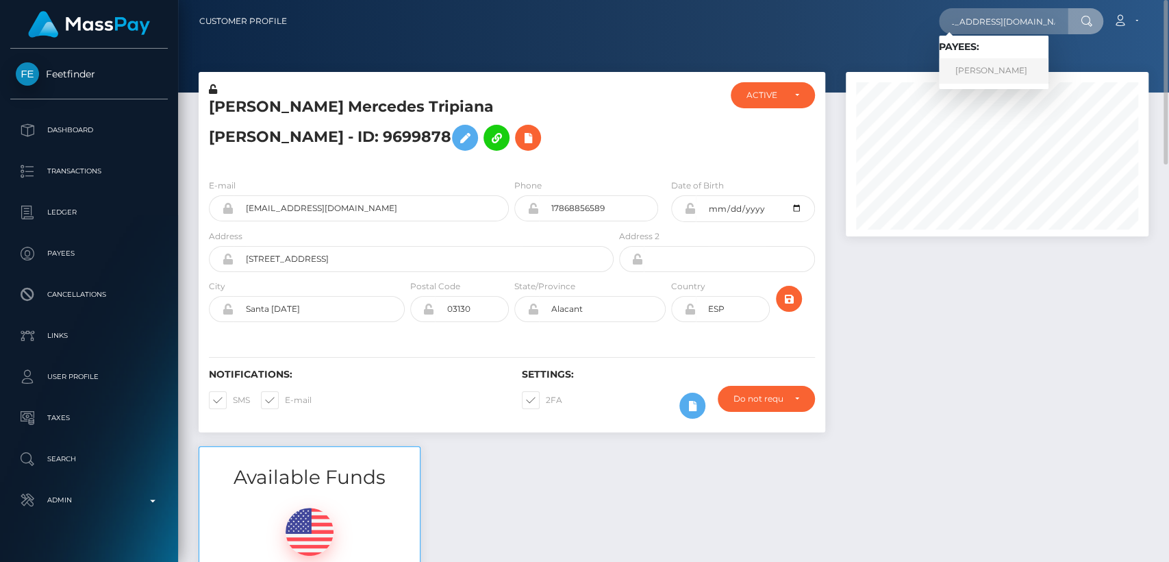
scroll to position [0, 0]
click at [958, 58] on link "[PERSON_NAME]" at bounding box center [994, 70] width 110 height 25
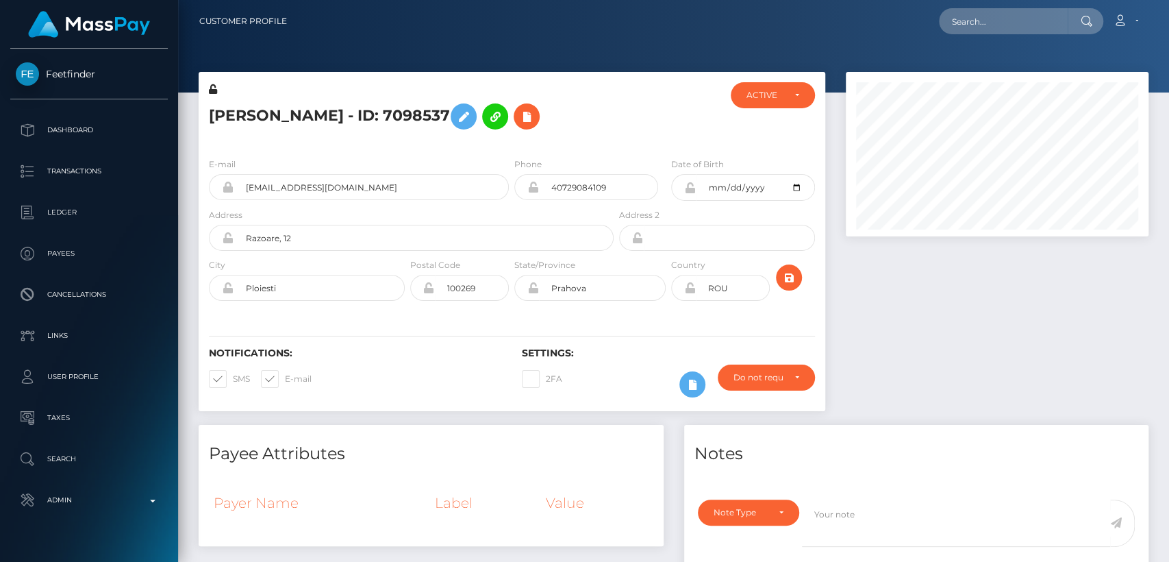
scroll to position [164, 303]
click at [586, 189] on input "40729084109" at bounding box center [598, 187] width 119 height 26
drag, startPoint x: 586, startPoint y: 189, endPoint x: 594, endPoint y: 138, distance: 51.3
click at [594, 138] on div "[PERSON_NAME] - ID: 7098537" at bounding box center [408, 114] width 418 height 64
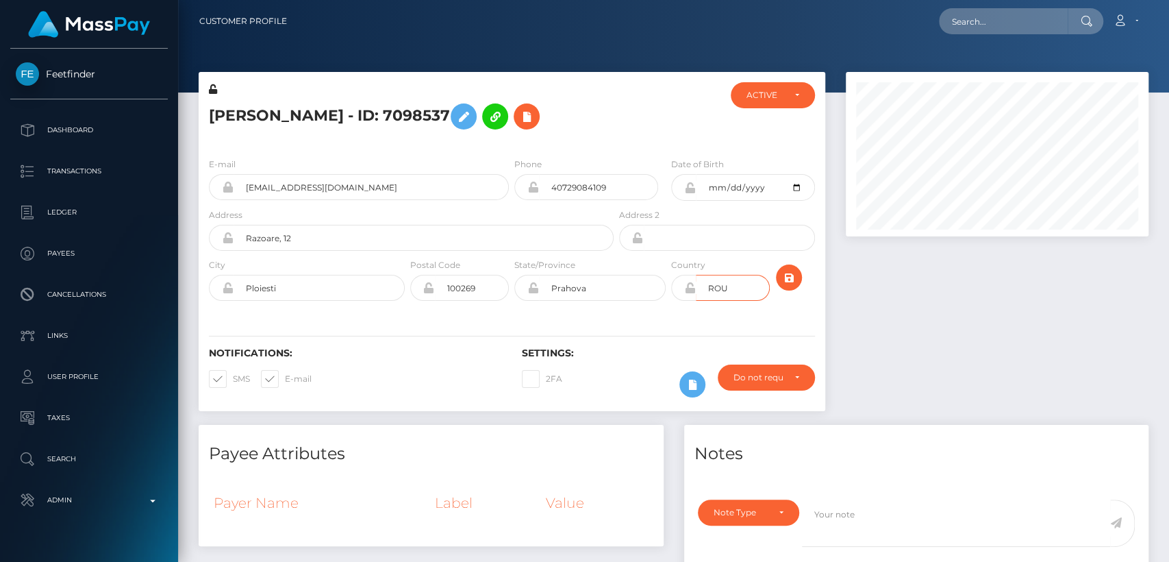
click at [724, 286] on input "ROU" at bounding box center [733, 288] width 74 height 26
click at [235, 116] on h5 "[PERSON_NAME] - ID: 7098537" at bounding box center [407, 117] width 397 height 40
copy h5 "[PERSON_NAME]"
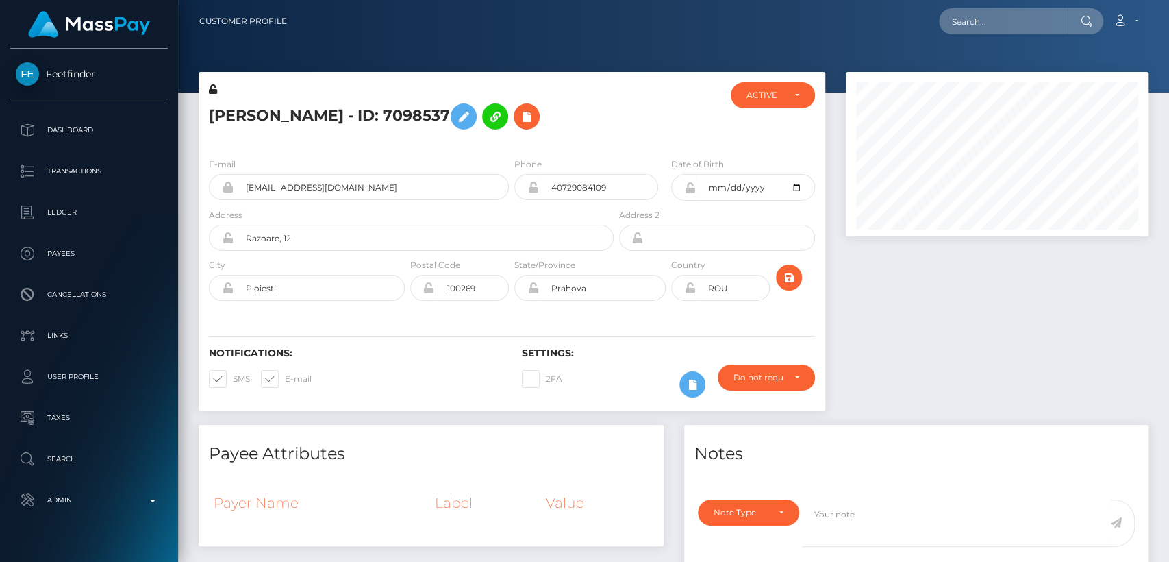
click at [429, 378] on div "Notifications: SMS E-mail" at bounding box center [355, 375] width 313 height 57
drag, startPoint x: 549, startPoint y: 185, endPoint x: 603, endPoint y: 195, distance: 55.1
click at [603, 195] on input "40729084109" at bounding box center [598, 187] width 119 height 26
click at [598, 133] on h5 "[PERSON_NAME] - ID: 7098537" at bounding box center [407, 117] width 397 height 40
drag, startPoint x: 612, startPoint y: 191, endPoint x: 543, endPoint y: 184, distance: 69.5
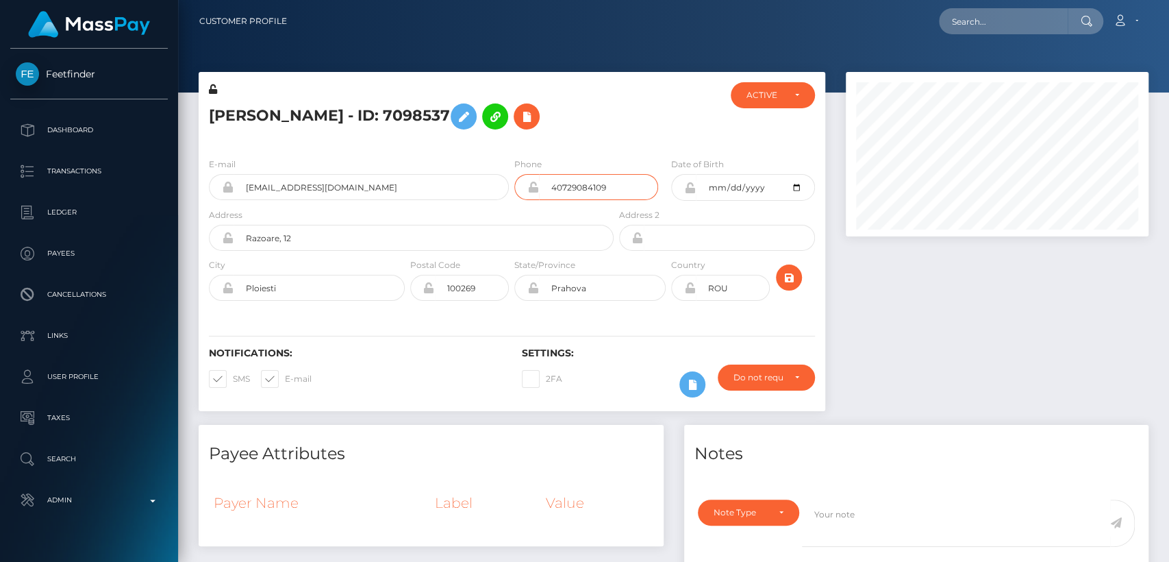
click at [543, 184] on input "40729084109" at bounding box center [598, 187] width 119 height 26
click at [614, 153] on div "E-mail [EMAIL_ADDRESS][DOMAIN_NAME] Phone Address" at bounding box center [512, 231] width 627 height 168
click at [562, 184] on input "40729084109" at bounding box center [598, 187] width 119 height 26
click at [557, 182] on input "40729084109" at bounding box center [598, 187] width 119 height 26
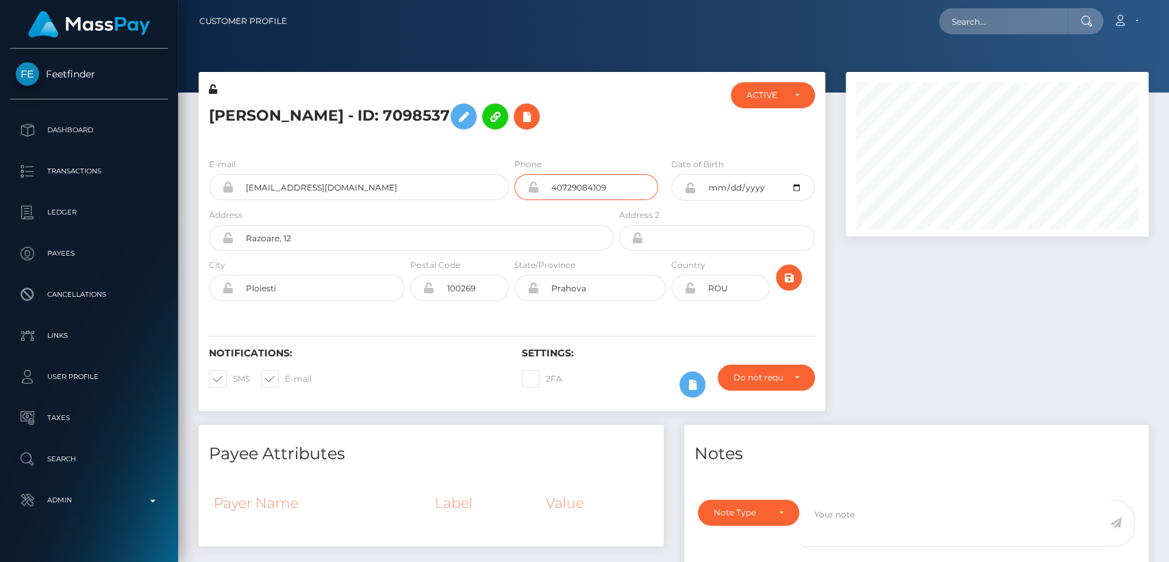
click at [557, 182] on input "40729084109" at bounding box center [598, 187] width 119 height 26
click at [654, 112] on div at bounding box center [668, 114] width 104 height 64
click at [986, 41] on nav "Customer Profile Loading... Loading... Account" at bounding box center [673, 21] width 991 height 42
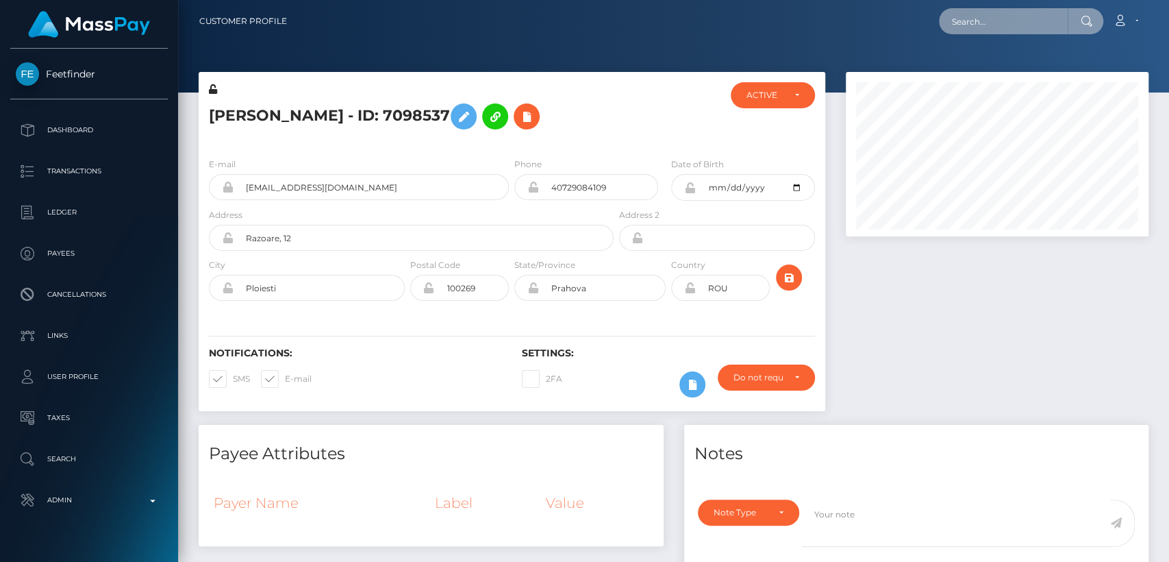
click at [981, 8] on input "text" at bounding box center [1003, 21] width 129 height 26
paste input "faustinathobs@gmail.com"
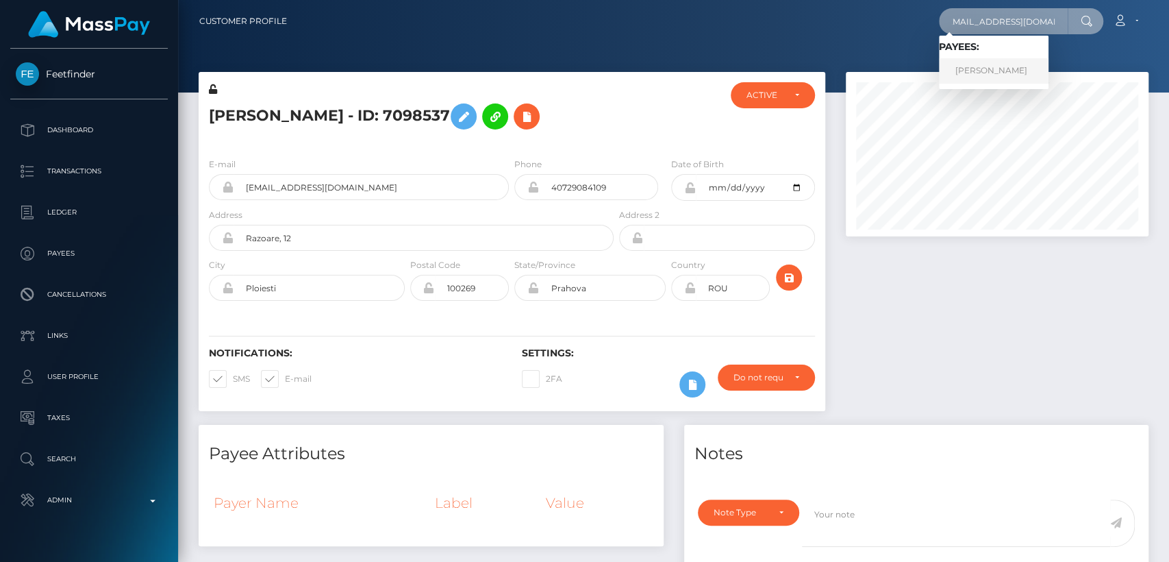
type input "faustinathobs@gmail.com"
click at [991, 71] on link "Faustina Thobakgale" at bounding box center [994, 70] width 110 height 25
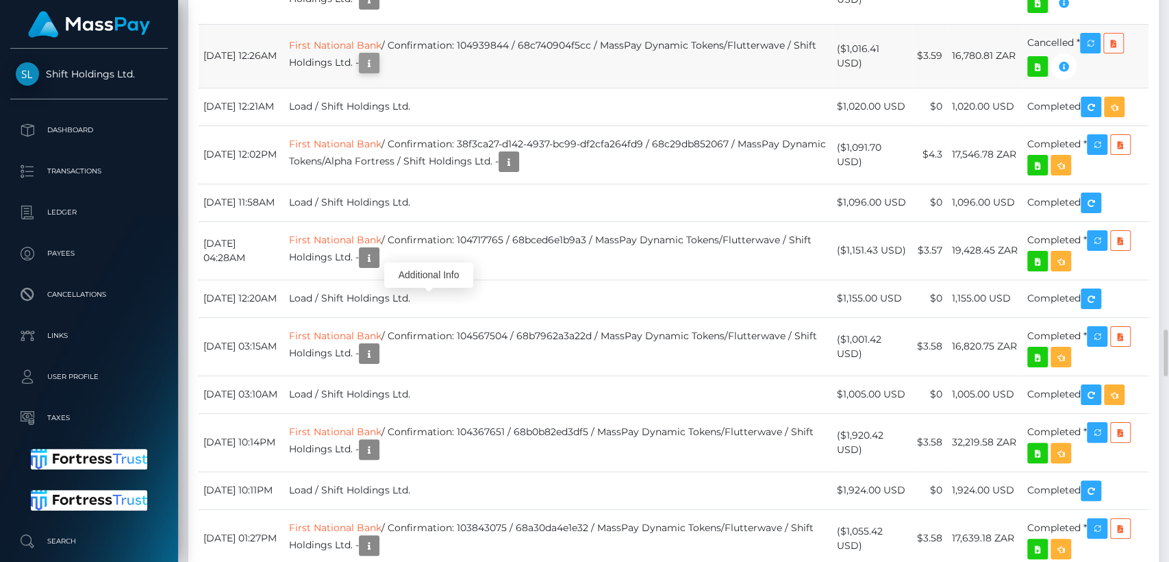
scroll to position [164, 303]
click at [377, 72] on icon "button" at bounding box center [369, 63] width 16 height 17
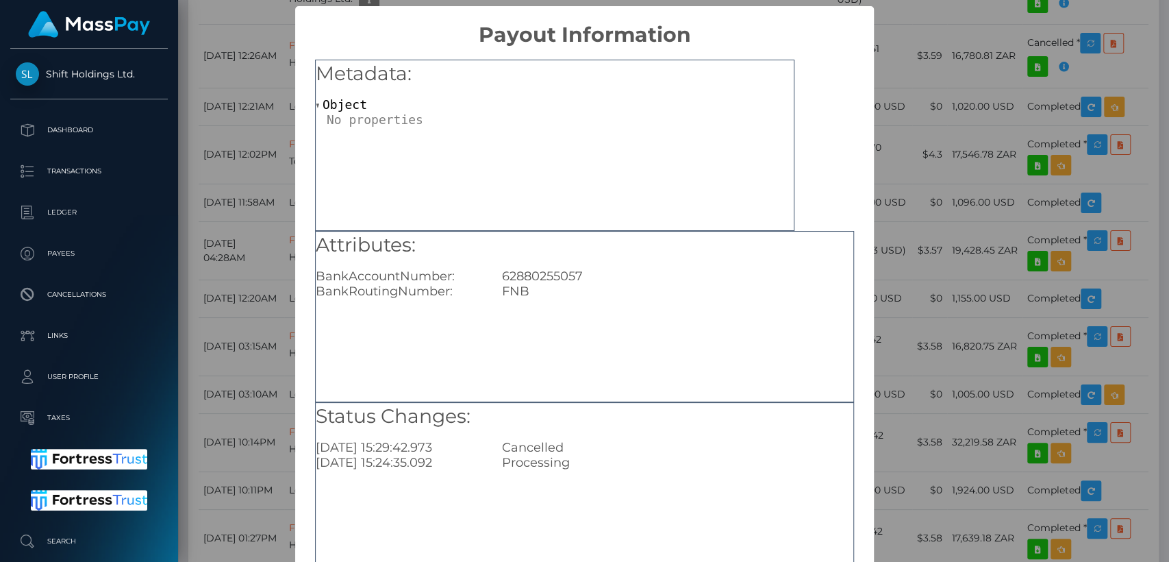
click at [540, 274] on div "62880255057" at bounding box center [678, 275] width 372 height 15
copy div "62880255057"
click at [912, 110] on div "× Payout Information Metadata: Object Attributes: BankAccountNumber: 6288025505…" at bounding box center [584, 281] width 1169 height 562
click at [833, 74] on div "Metadata: Object Attributes: BankAccountNumber: 62880255057 BankRoutingNumber: …" at bounding box center [584, 311] width 579 height 529
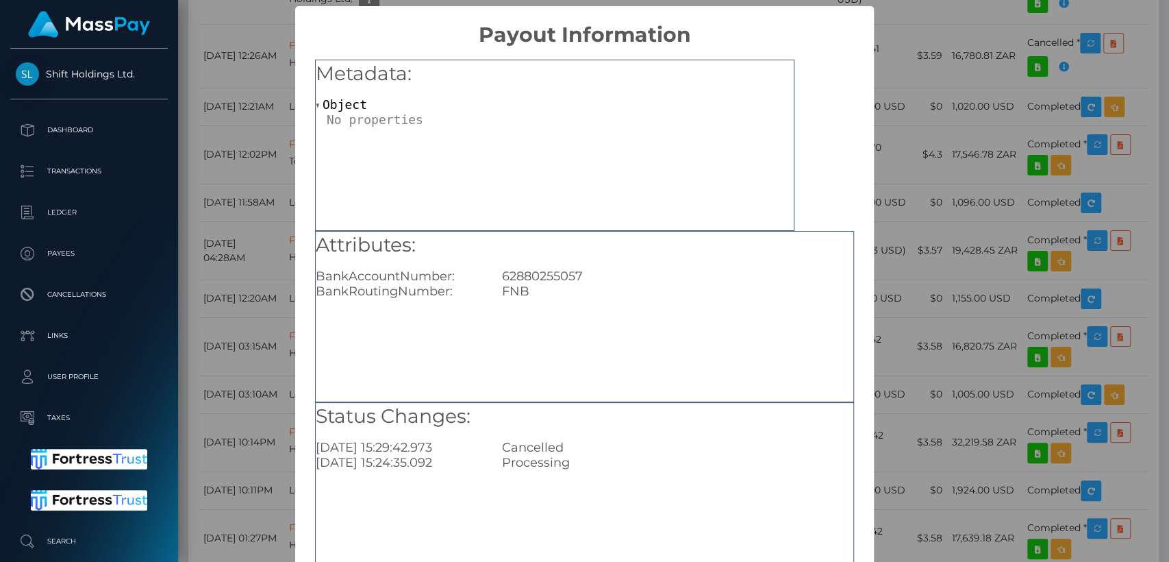
scroll to position [90, 0]
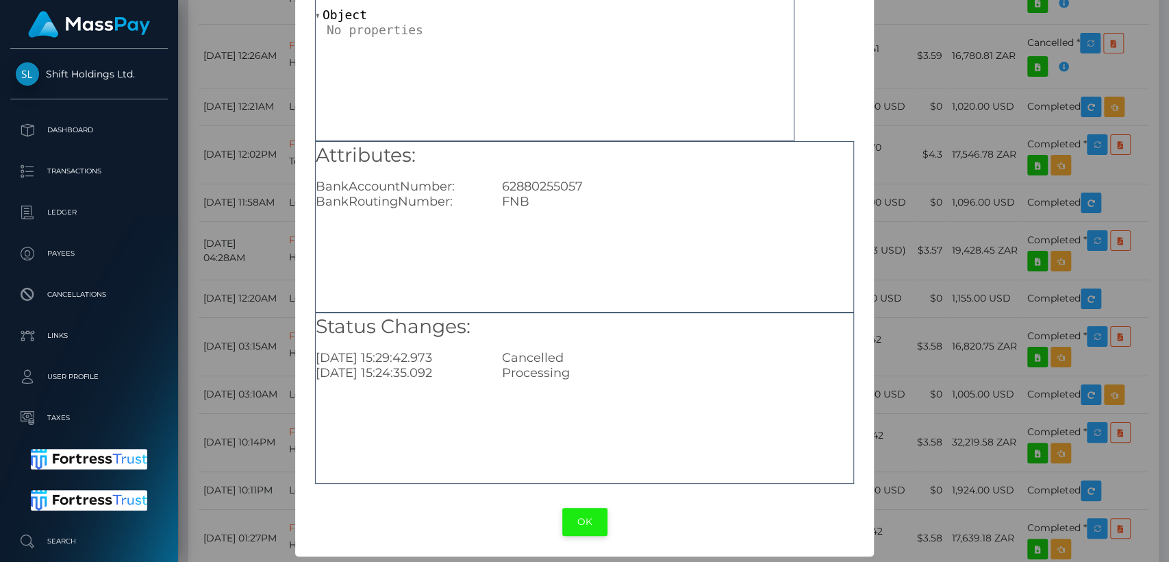
click at [574, 521] on button "OK" at bounding box center [584, 521] width 45 height 28
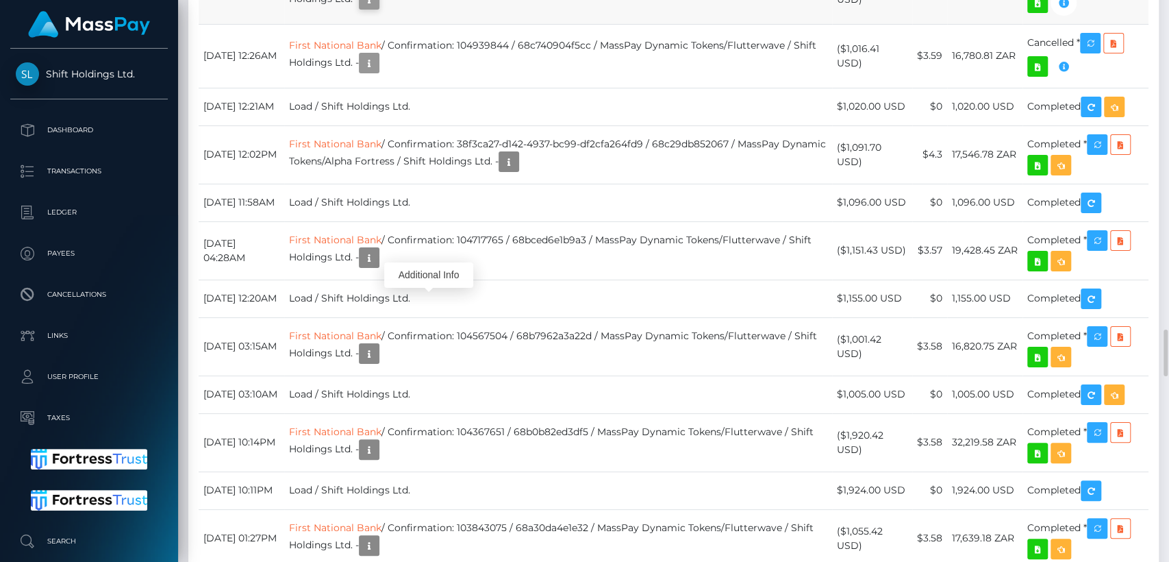
scroll to position [164, 303]
click at [377, 8] on icon "button" at bounding box center [369, -1] width 16 height 17
click at [435, 212] on div "Additional Info" at bounding box center [428, 211] width 89 height 25
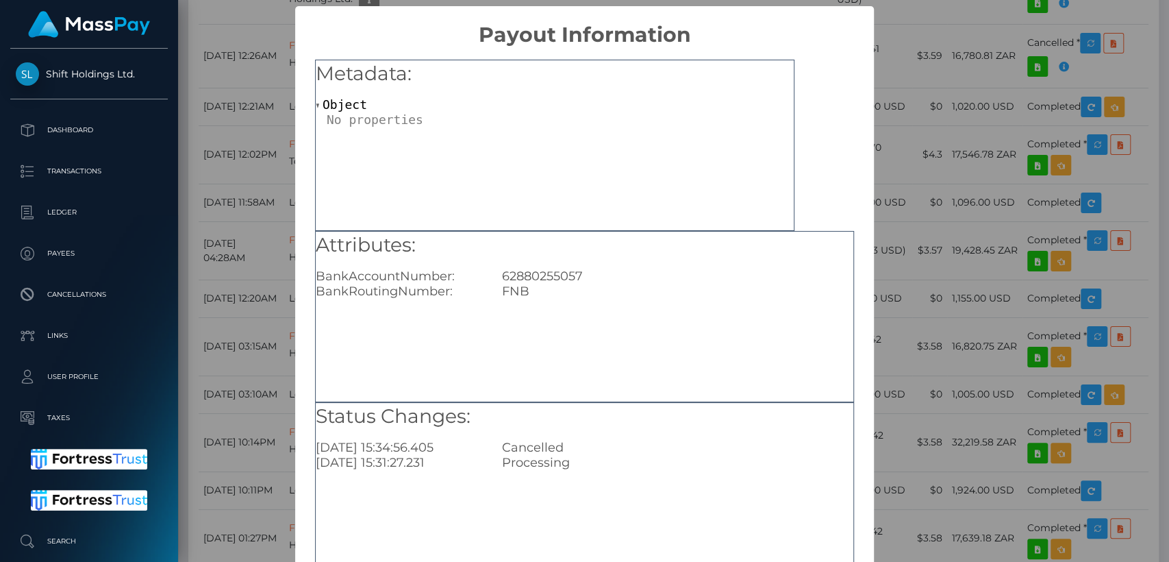
scroll to position [90, 0]
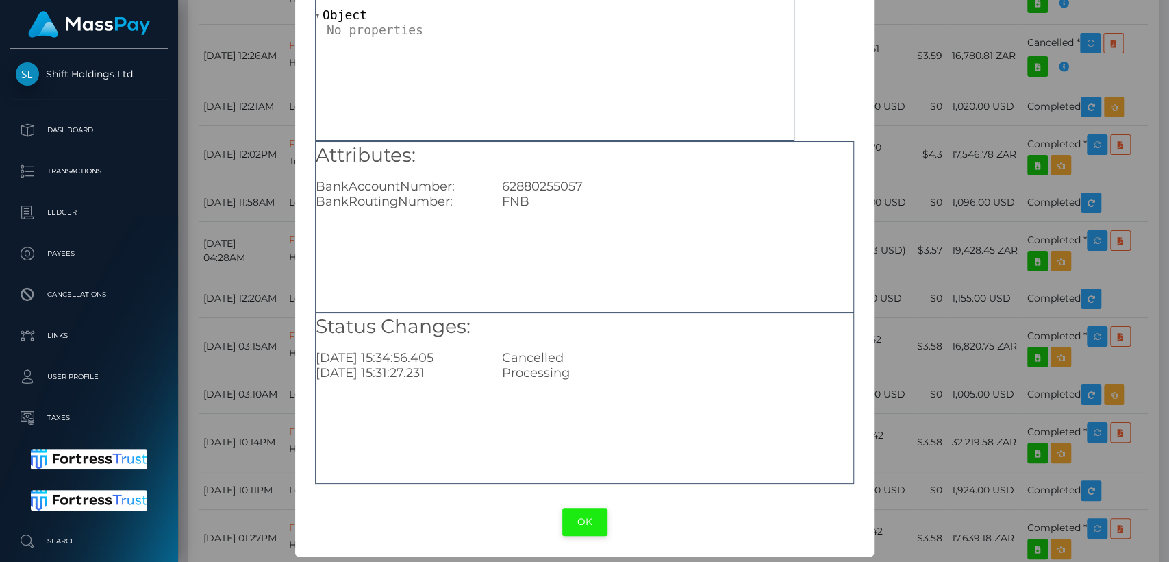
click at [587, 525] on button "OK" at bounding box center [584, 521] width 45 height 28
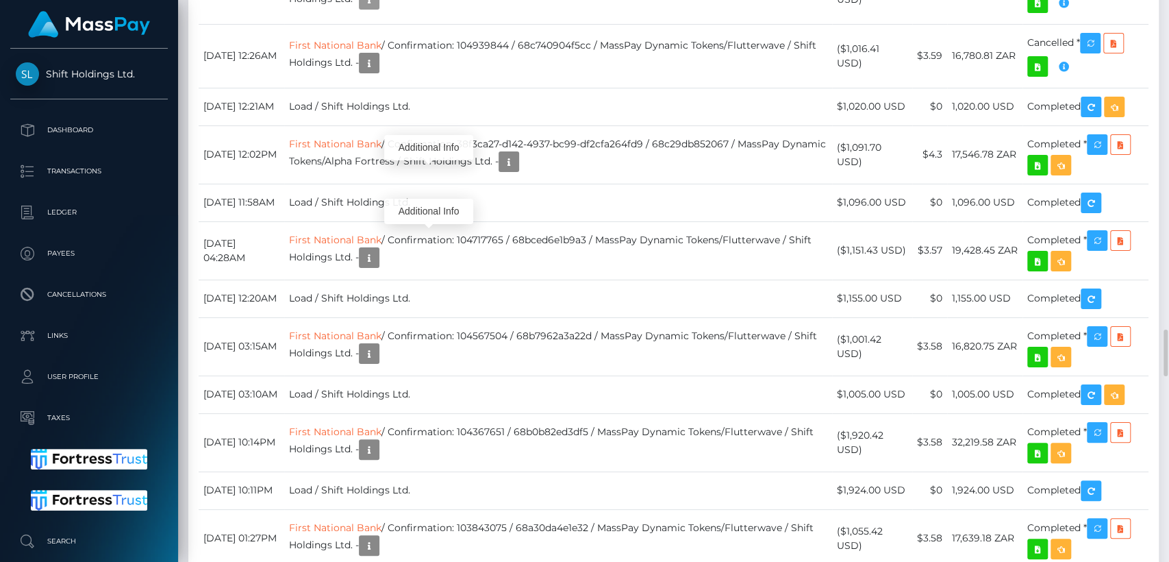
scroll to position [164, 303]
click at [434, 142] on div "Additional Info" at bounding box center [428, 147] width 89 height 25
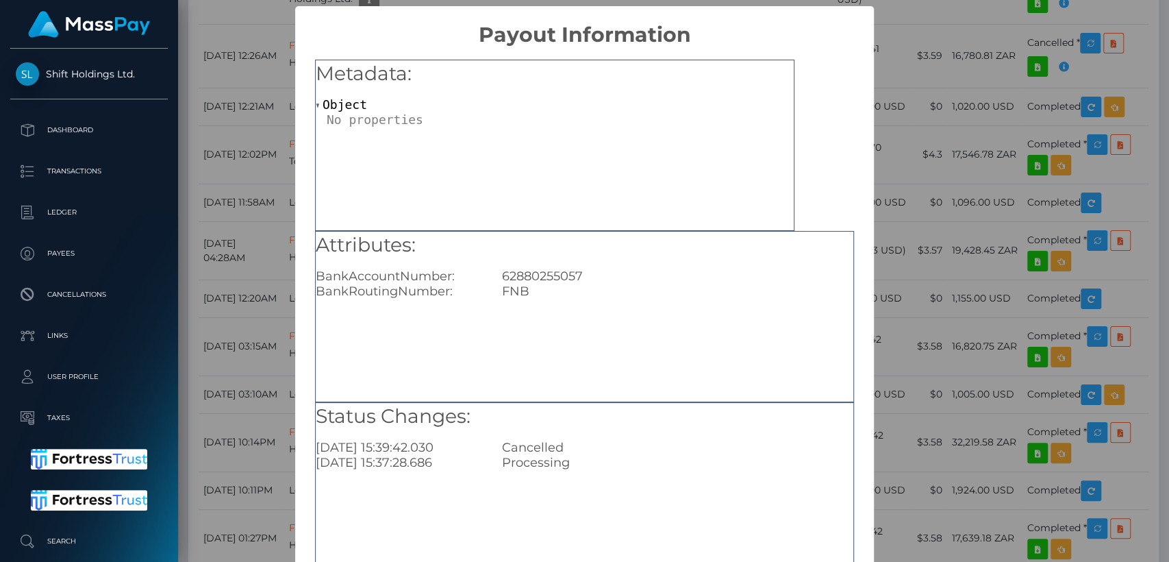
scroll to position [0, 0]
click at [434, 142] on div "Additional Info" at bounding box center [428, 147] width 89 height 25
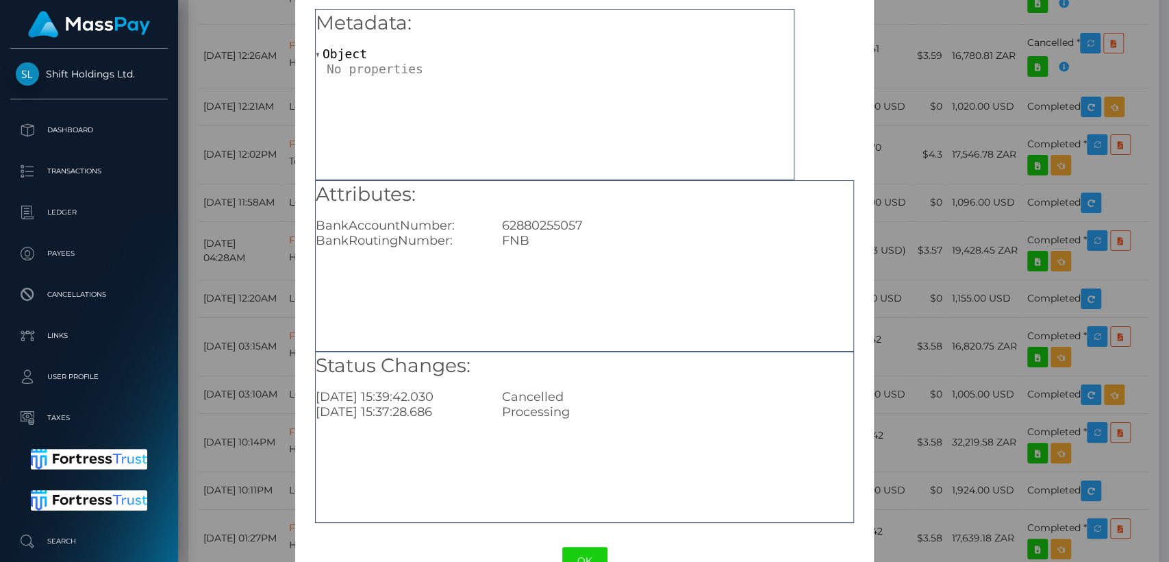
scroll to position [90, 0]
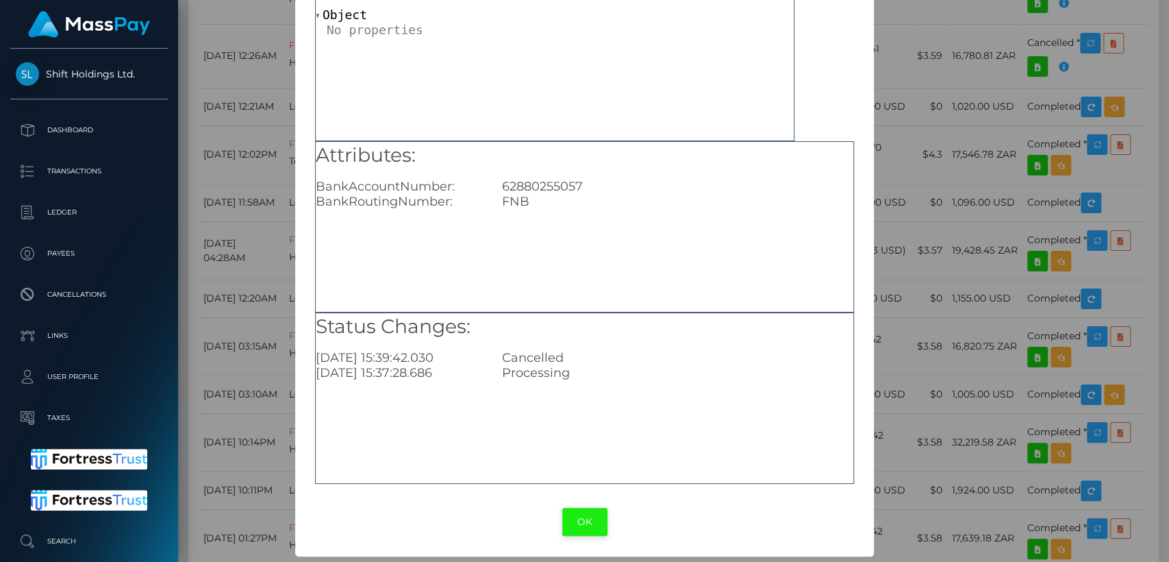
click at [590, 518] on button "OK" at bounding box center [584, 521] width 45 height 28
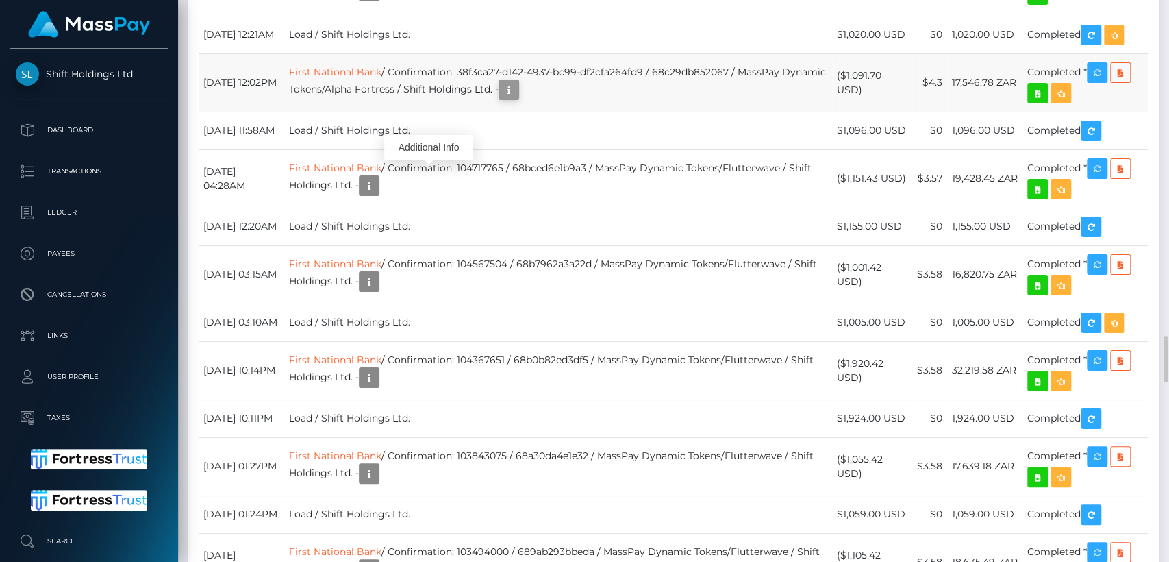
scroll to position [164, 303]
click at [517, 99] on icon "button" at bounding box center [509, 90] width 16 height 17
click at [592, 307] on div "Additional Info" at bounding box center [588, 309] width 89 height 25
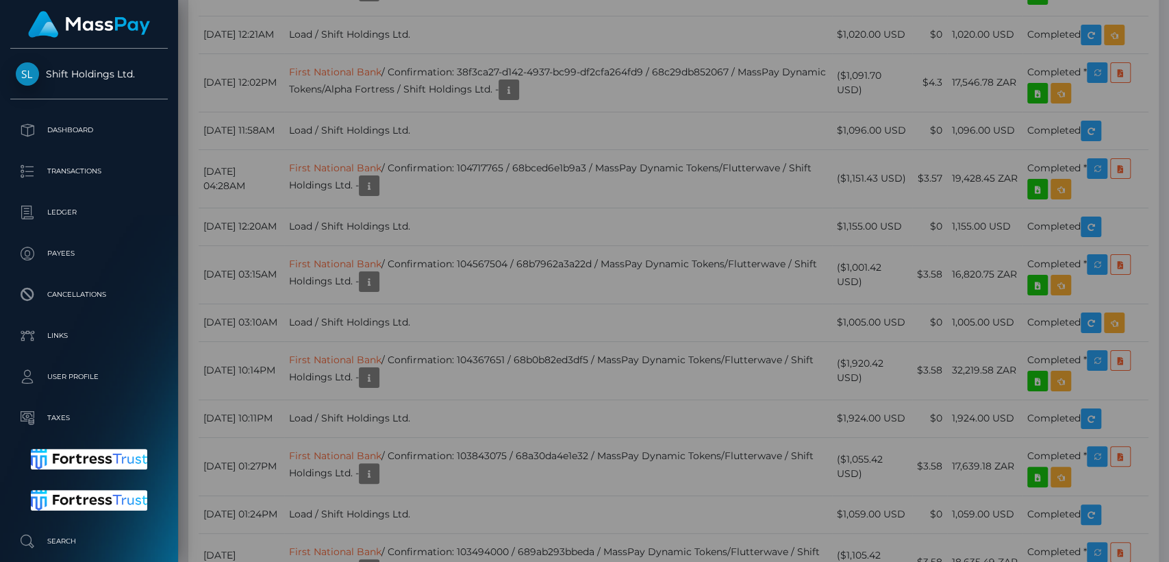
scroll to position [0, 0]
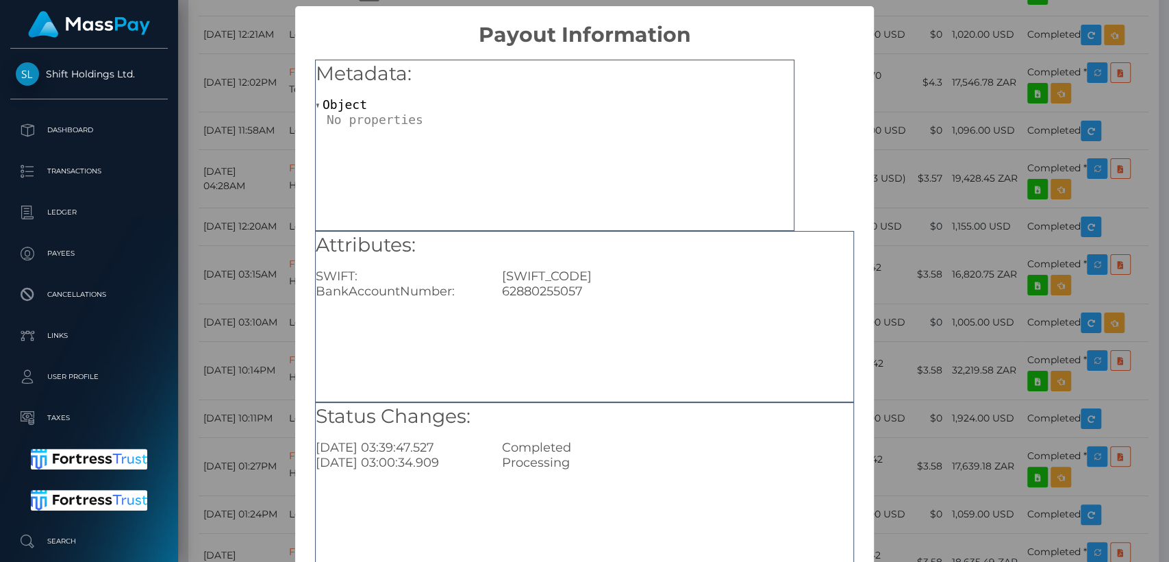
click at [951, 182] on div "× Payout Information Metadata: Object Attributes: SWIFT: FIRNZAJJ BankAccountNu…" at bounding box center [584, 281] width 1169 height 562
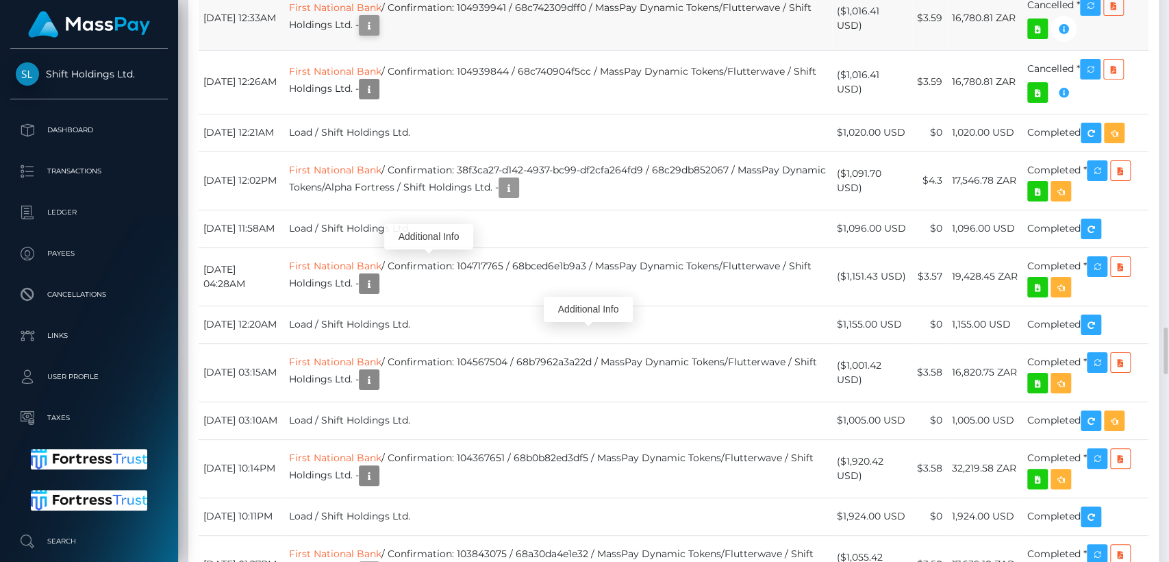
scroll to position [164, 303]
click at [381, 14] on link "First National Bank" at bounding box center [335, 7] width 92 height 12
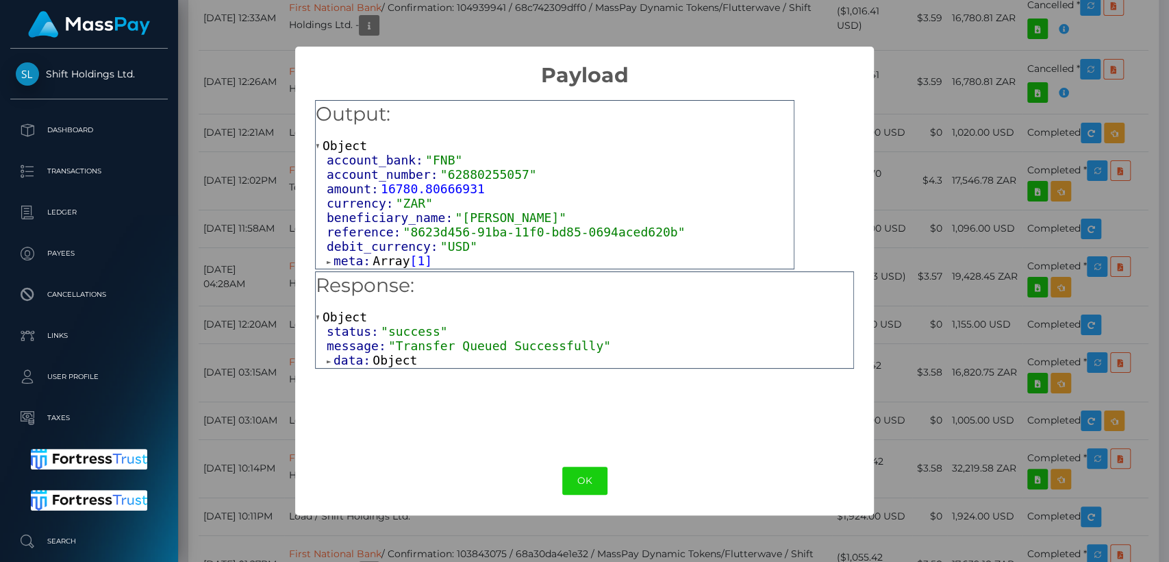
click at [396, 360] on span "Object" at bounding box center [395, 360] width 45 height 14
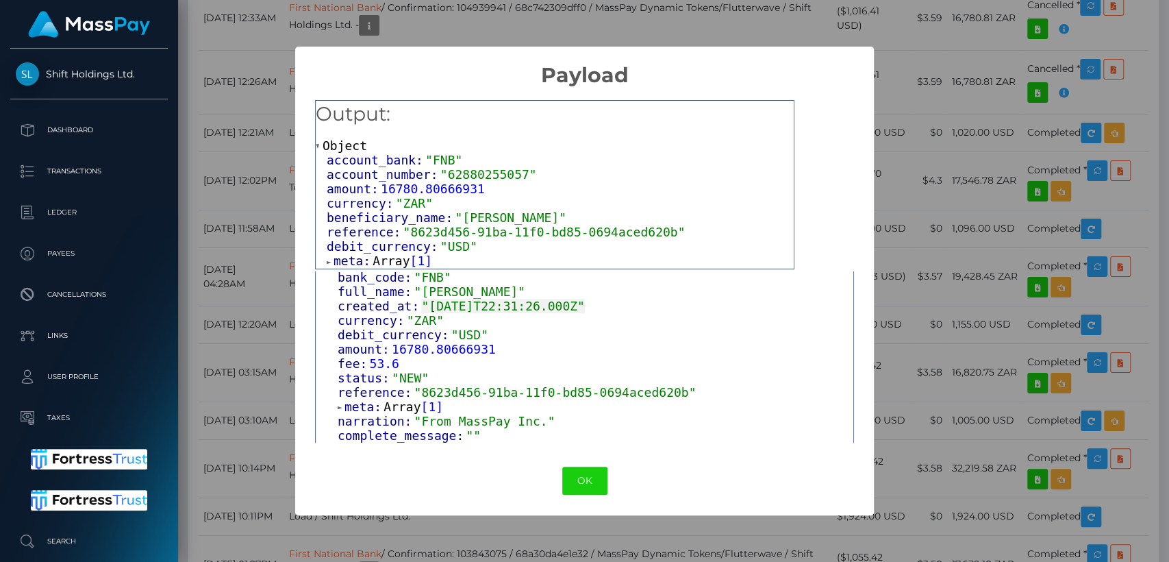
scroll to position [175, 0]
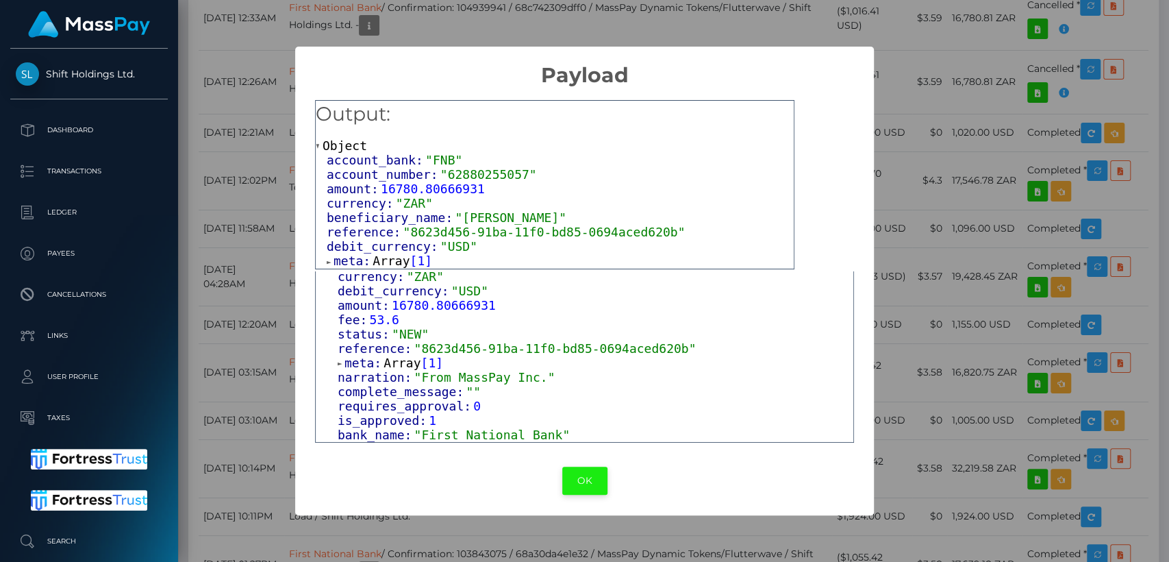
click at [581, 473] on button "OK" at bounding box center [584, 480] width 45 height 28
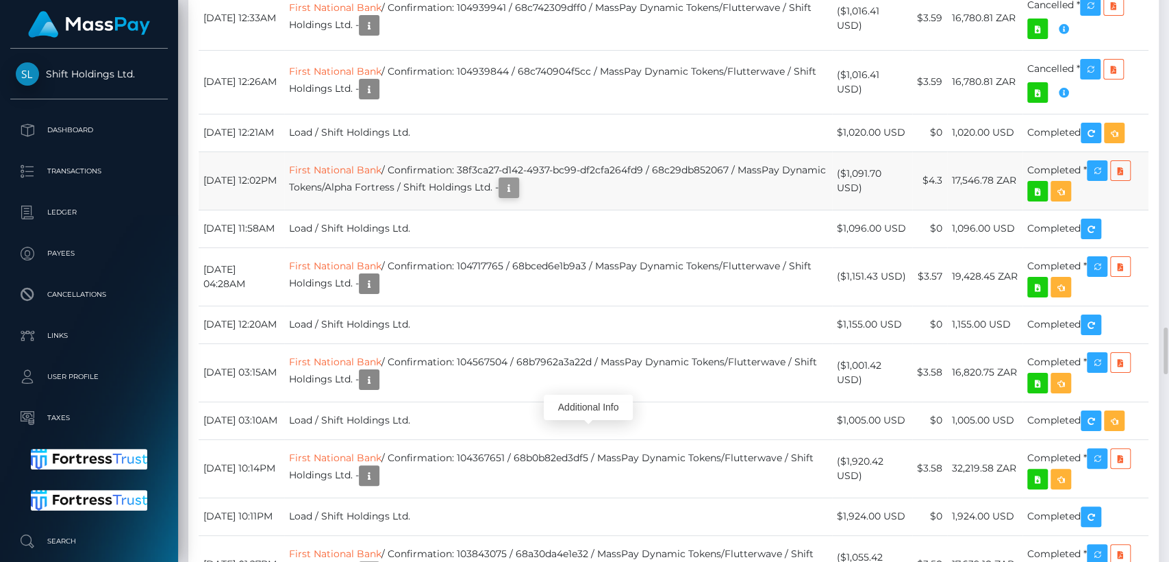
scroll to position [164, 303]
click at [517, 197] on icon "button" at bounding box center [509, 187] width 16 height 17
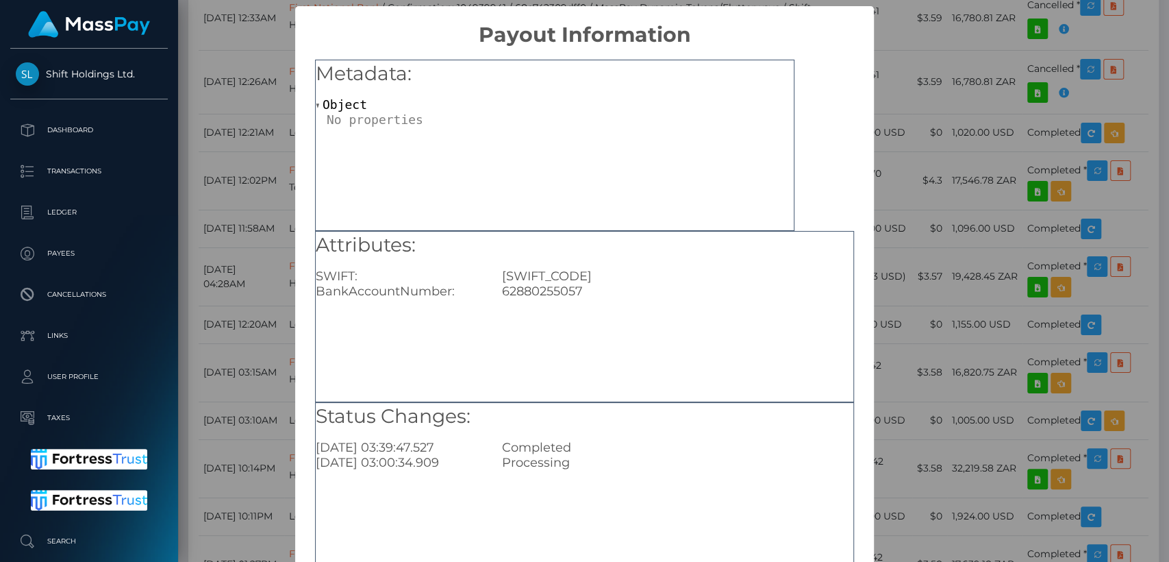
click at [920, 216] on div "× Payout Information Metadata: Object Attributes: SWIFT: FIRNZAJJ BankAccountNu…" at bounding box center [584, 281] width 1169 height 562
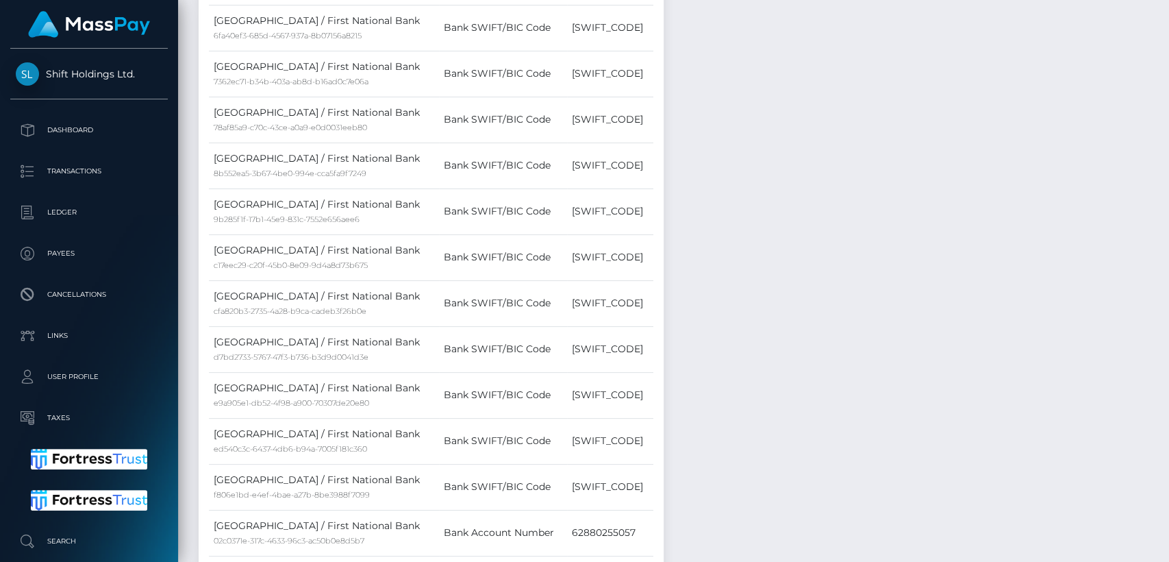
scroll to position [0, 0]
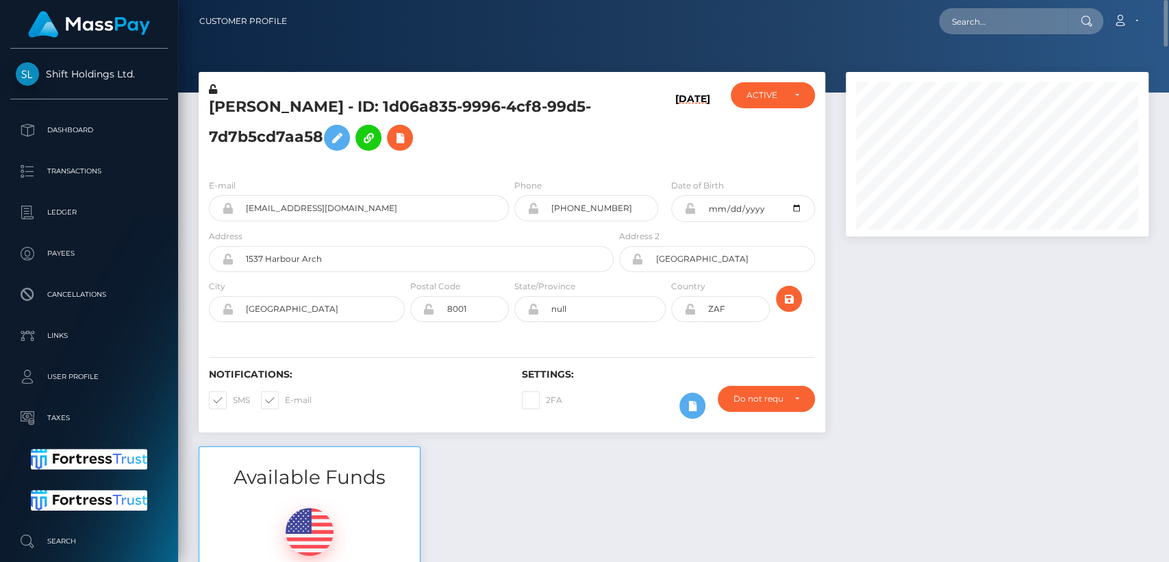
click at [238, 105] on h5 "Faustina Thobakgale - ID: 1d06a835-9996-4cf8-99d5-7d7b5cd7aa58" at bounding box center [407, 127] width 397 height 61
copy h5 "Faustina"
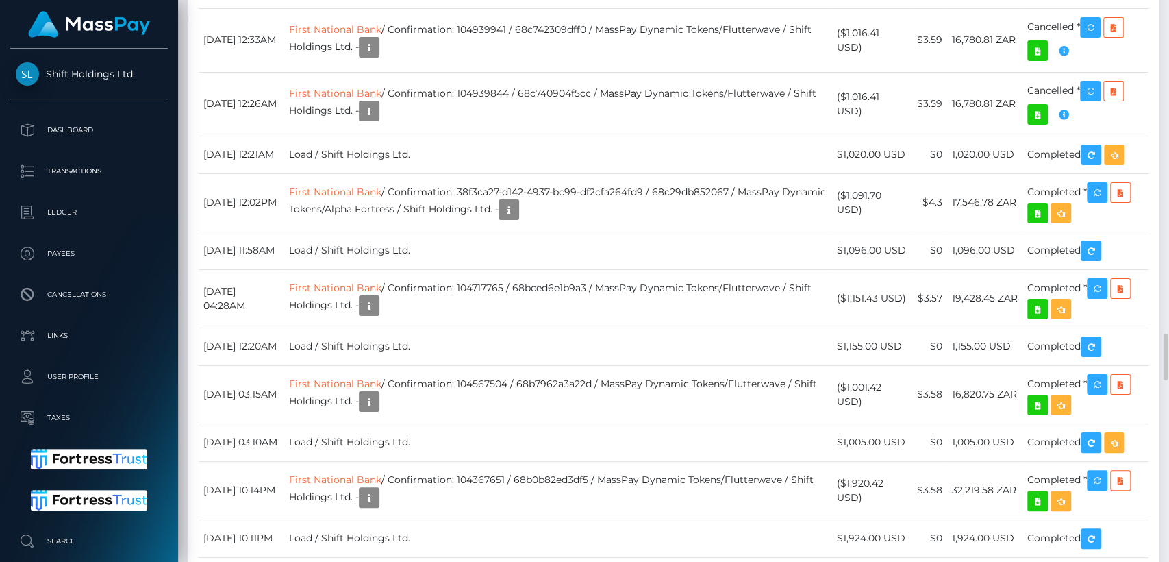
scroll to position [3912, 0]
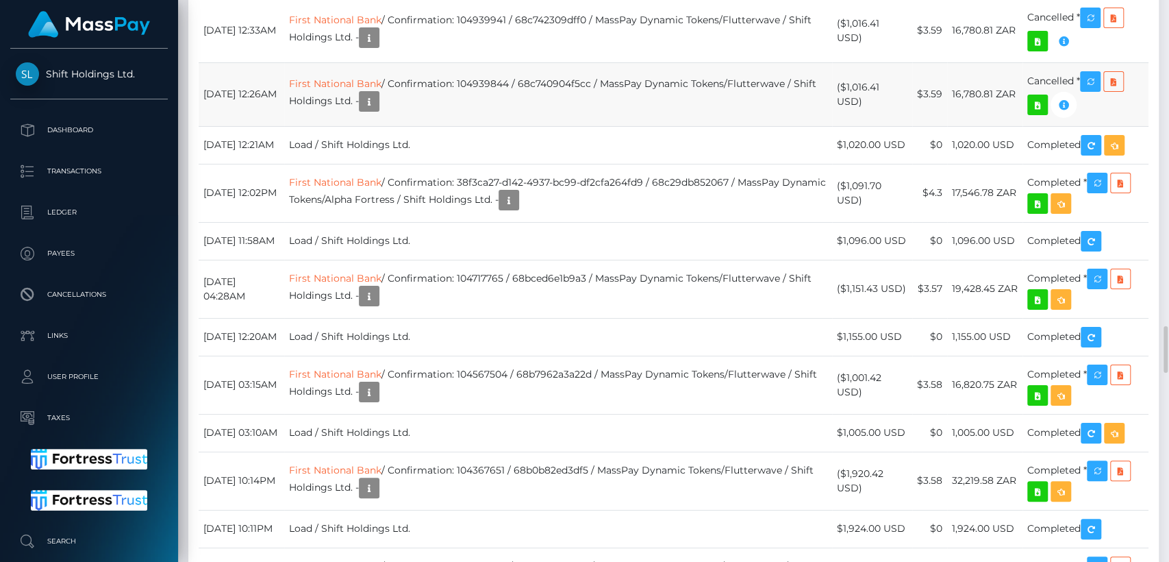
click at [496, 126] on td "First National Bank / Confirmation: 104939844 / 68c740904f5cc / MassPay Dynamic…" at bounding box center [558, 94] width 548 height 64
click at [544, 126] on td "First National Bank / Confirmation: 104939844 / 68c740904f5cc / MassPay Dynamic…" at bounding box center [558, 94] width 548 height 64
drag, startPoint x: 544, startPoint y: 327, endPoint x: 513, endPoint y: 326, distance: 30.8
click at [513, 126] on td "First National Bank / Confirmation: 104939844 / 68c740904f5cc / MassPay Dynamic…" at bounding box center [558, 94] width 548 height 64
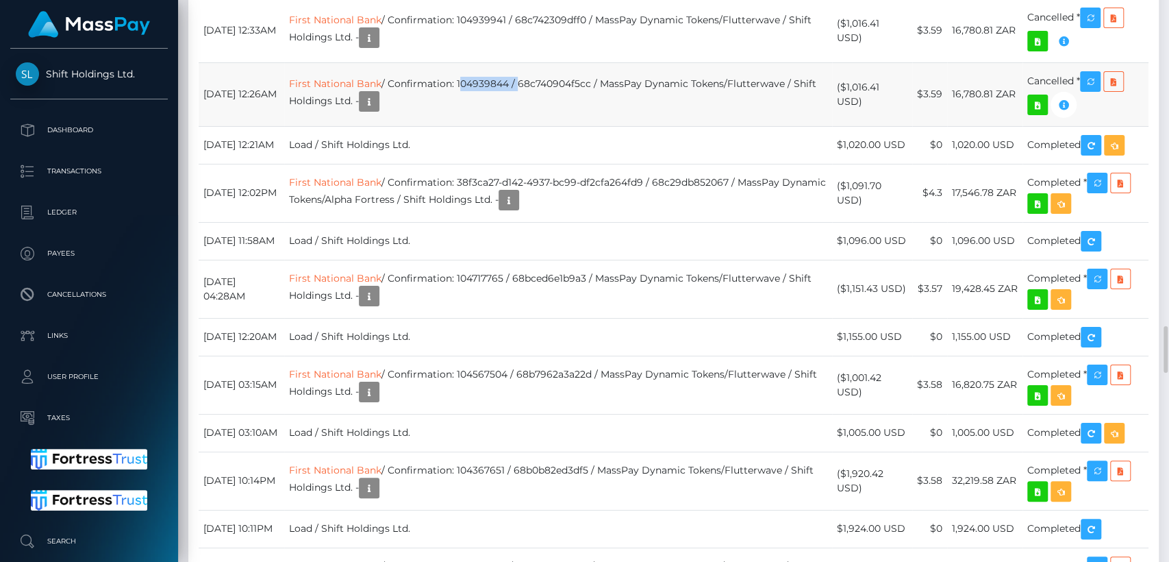
click at [543, 126] on td "First National Bank / Confirmation: 104939844 / 68c740904f5cc / MassPay Dynamic…" at bounding box center [558, 94] width 548 height 64
drag, startPoint x: 542, startPoint y: 330, endPoint x: 425, endPoint y: 334, distance: 117.2
click at [425, 126] on td "First National Bank / Confirmation: 104939844 / 68c740904f5cc / MassPay Dynamic…" at bounding box center [558, 94] width 548 height 64
copy td "Confirmation: 104939844"
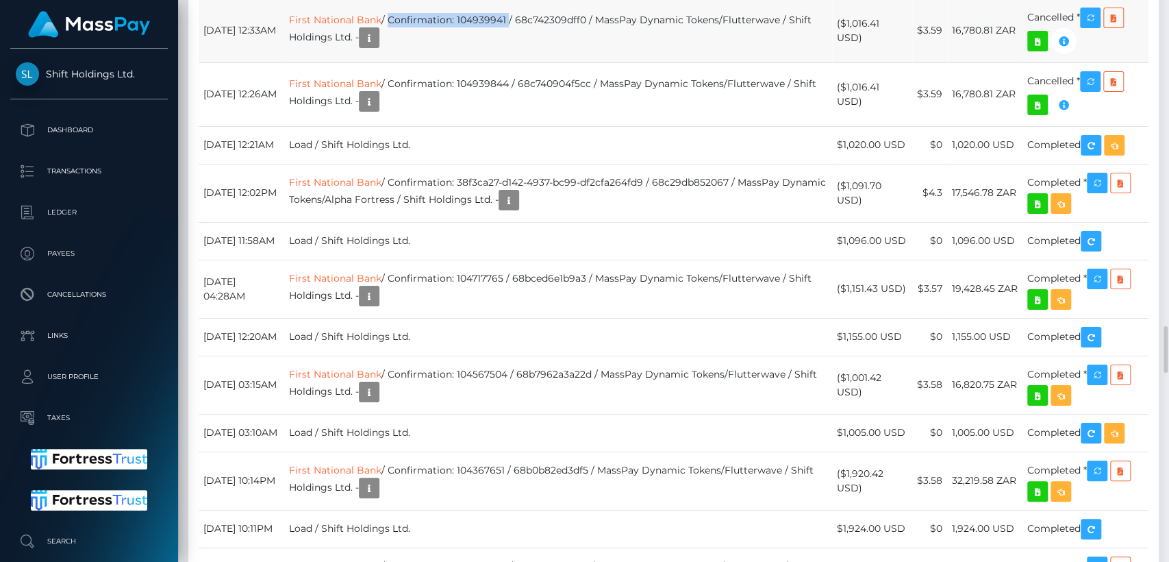
drag, startPoint x: 420, startPoint y: 267, endPoint x: 539, endPoint y: 271, distance: 119.2
click at [539, 62] on td "First National Bank / Confirmation: 104939941 / 68c742309dff0 / MassPay Dynamic…" at bounding box center [558, 31] width 548 height 64
copy td "Confirmation: 104939941"
drag, startPoint x: 422, startPoint y: 199, endPoint x: 542, endPoint y: 198, distance: 120.5
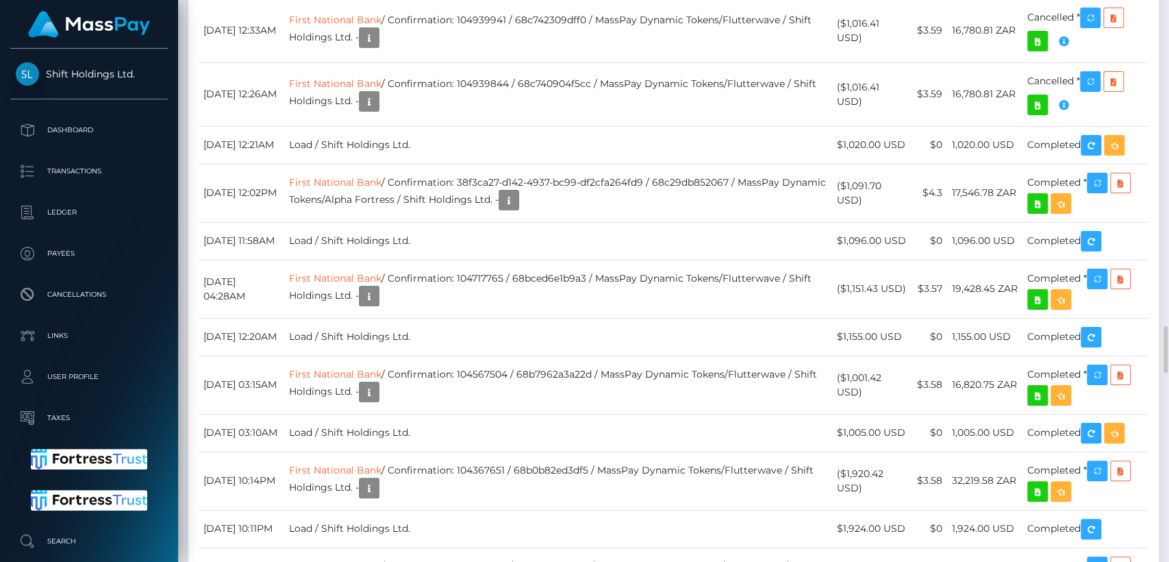
copy td "Confirmation: 104940003"
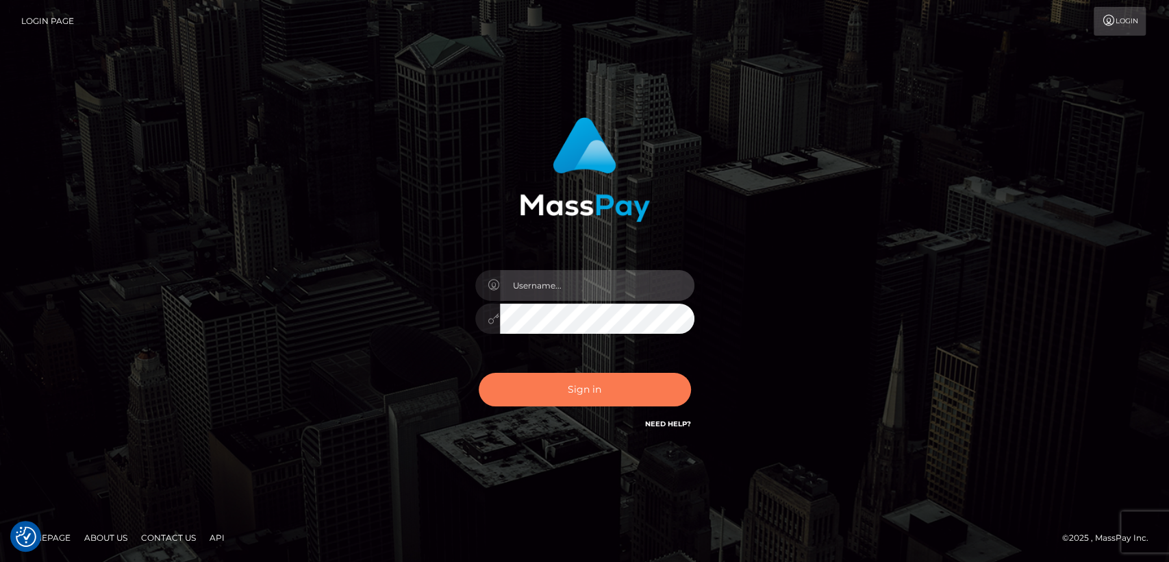
type input "[DOMAIN_NAME]"
click at [548, 394] on button "Sign in" at bounding box center [585, 390] width 212 height 34
type input "[DOMAIN_NAME]"
click at [548, 394] on button "Sign in" at bounding box center [585, 390] width 212 height 34
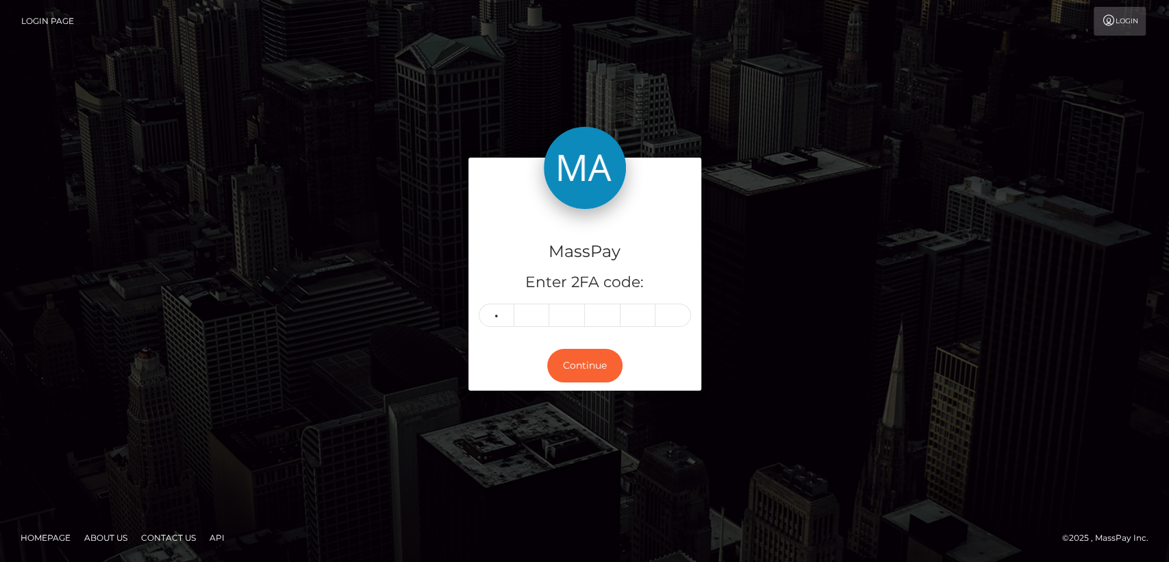
type input "2"
type input "8"
type input "7"
type input "2"
type input "1"
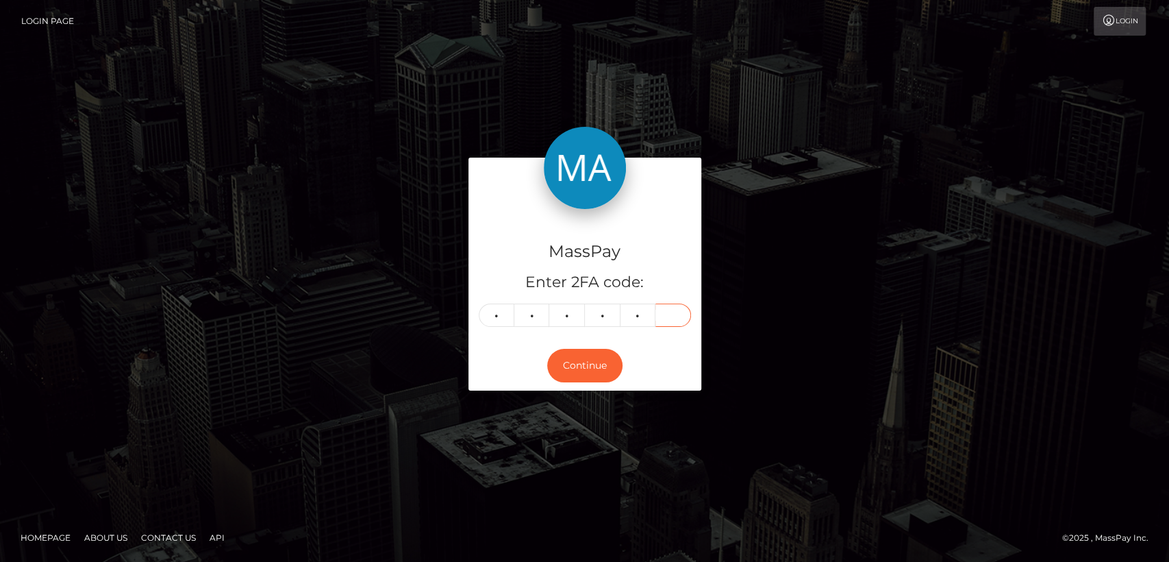
type input "2"
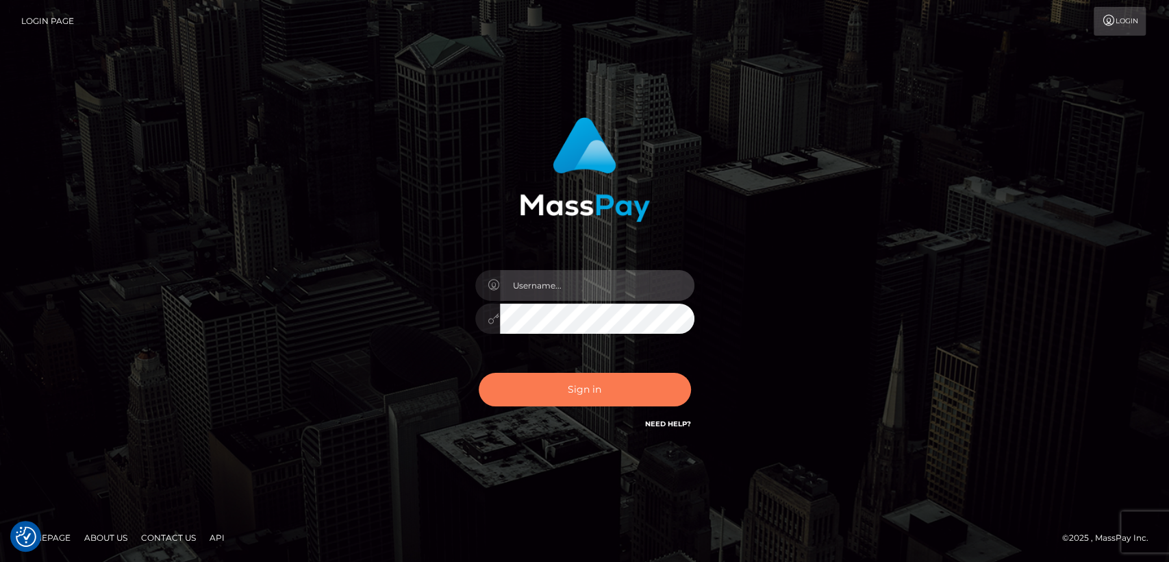
type input "nt.es"
click at [632, 388] on button "Sign in" at bounding box center [585, 390] width 212 height 34
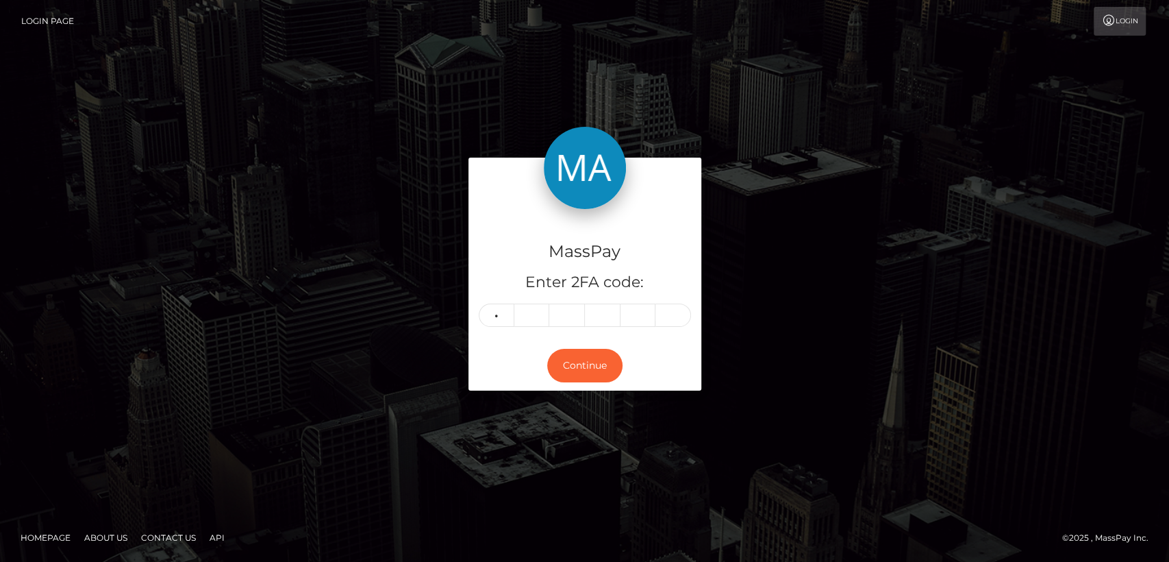
type input "3"
type input "9"
type input "0"
type input "2"
type input "0"
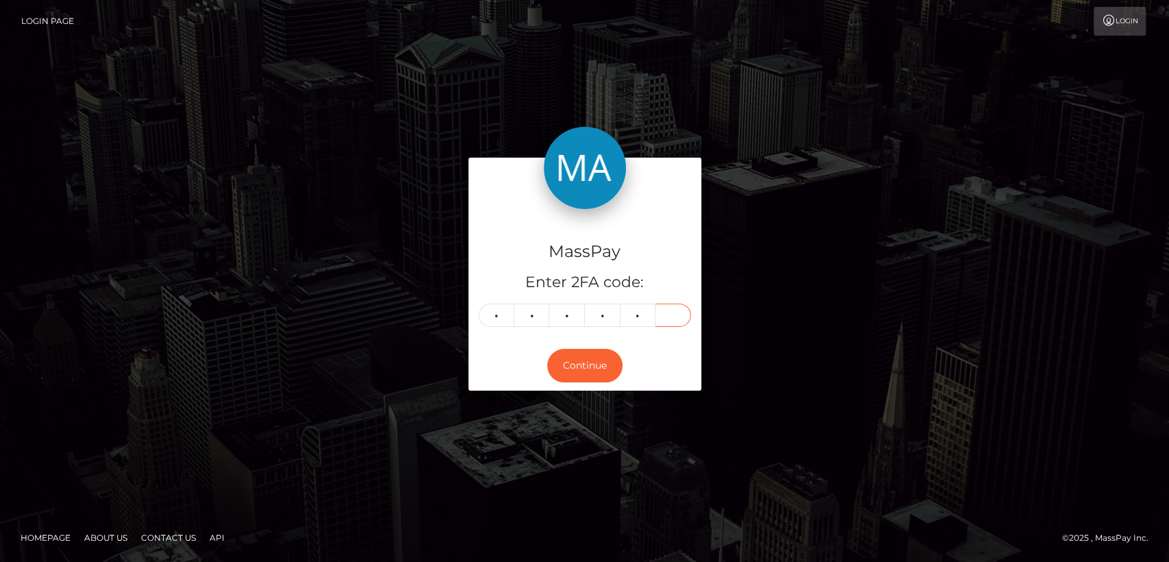
type input "3"
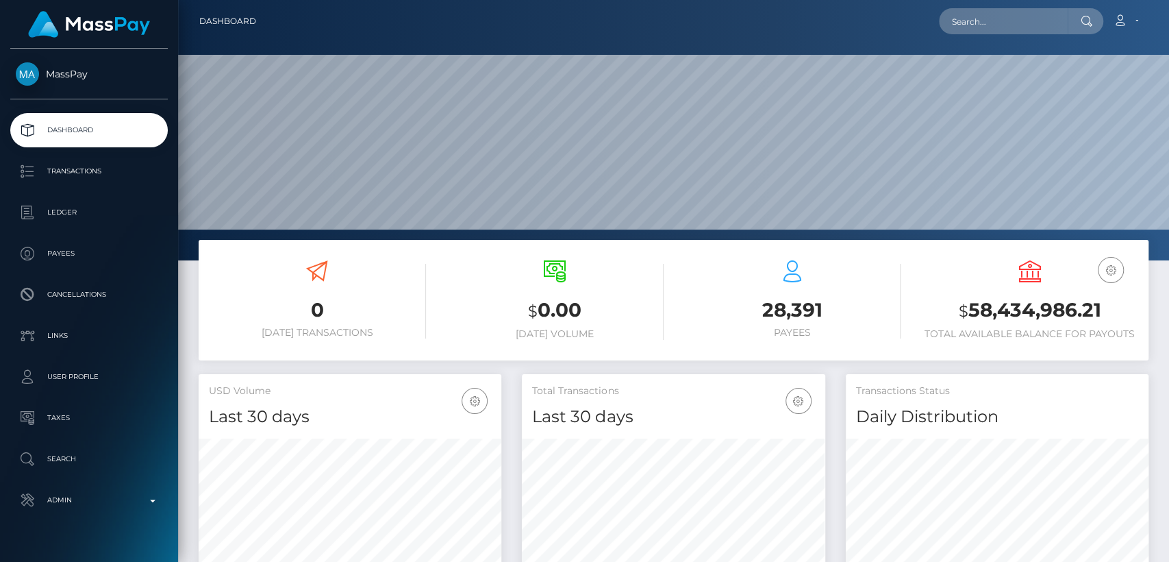
scroll to position [242, 303]
click at [1047, 21] on input "text" at bounding box center [1003, 21] width 129 height 26
paste input "[EMAIL_ADDRESS][DOMAIN_NAME]"
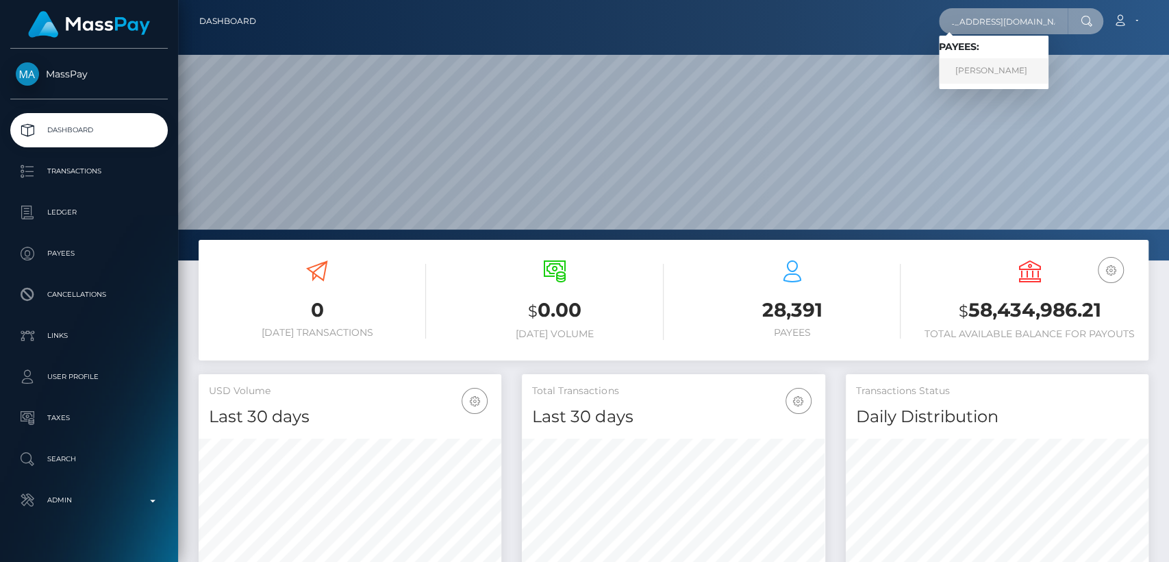
type input "[EMAIL_ADDRESS][DOMAIN_NAME]"
click at [1016, 67] on link "[PERSON_NAME]" at bounding box center [994, 70] width 110 height 25
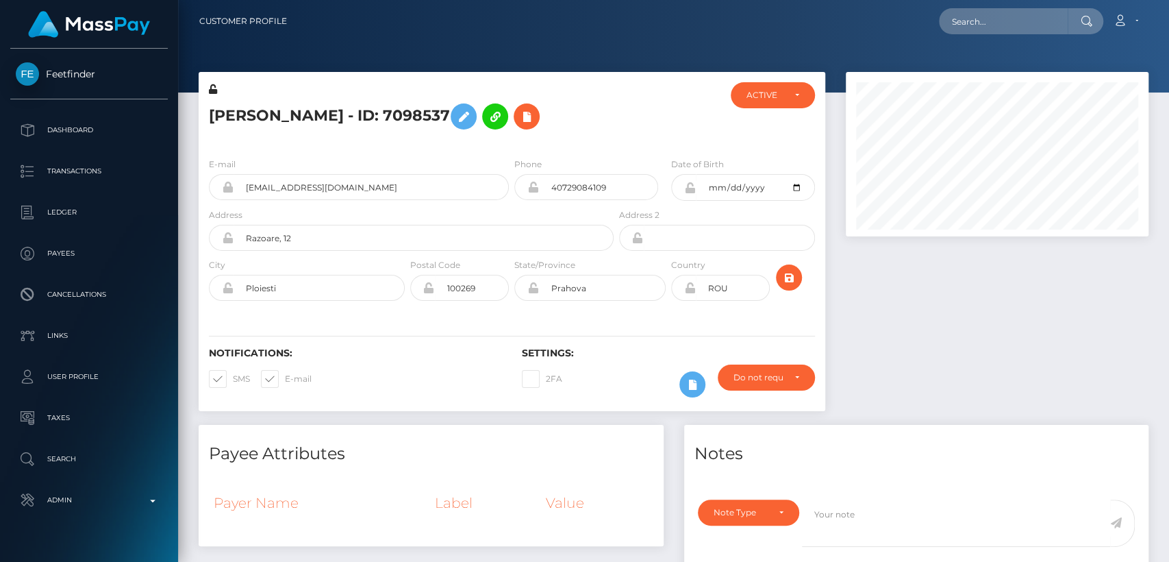
scroll to position [164, 303]
click at [996, 18] on input "text" at bounding box center [1003, 21] width 129 height 26
paste input "jthomas1@dbths.org"
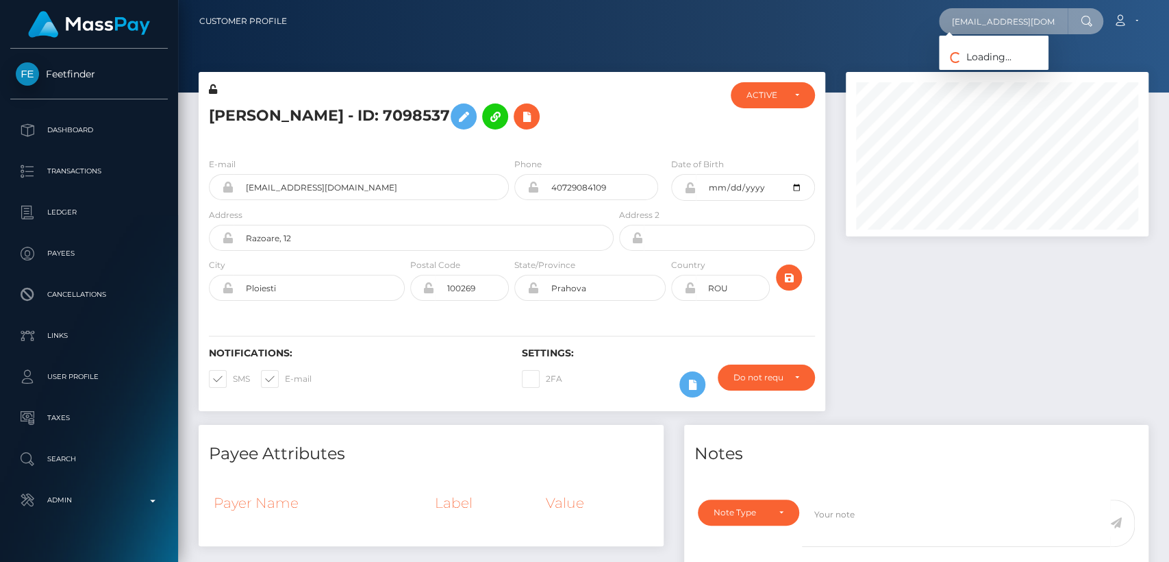
paste input "oannathomaz13@gmail.com"
type input "joannathomaz13@gmail.com"
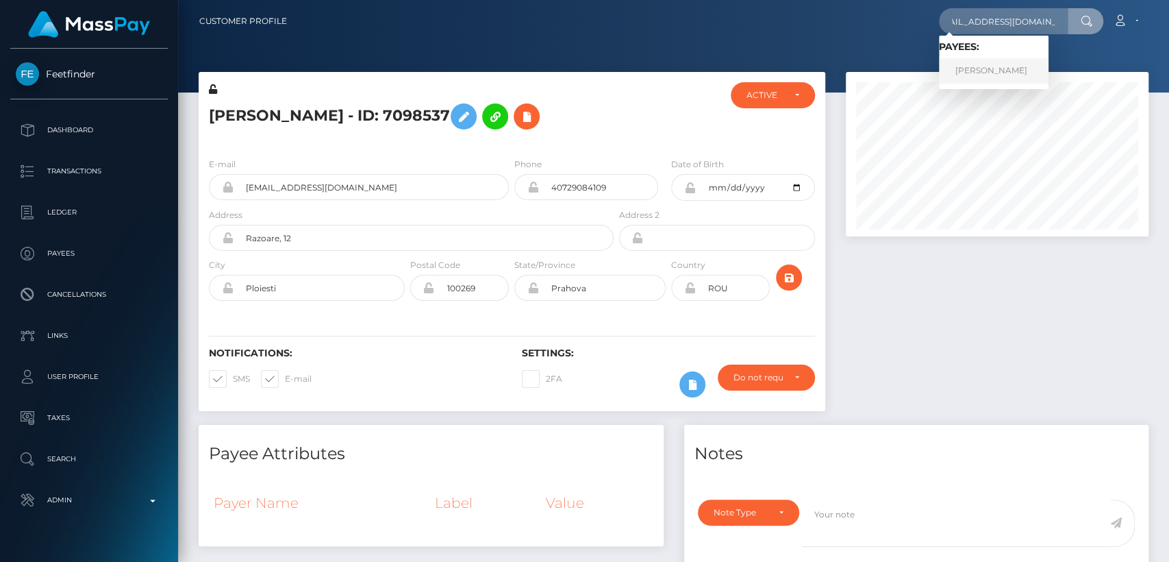
scroll to position [0, 0]
click at [977, 75] on link "JOANNA BERNICE THOMAS" at bounding box center [994, 70] width 110 height 25
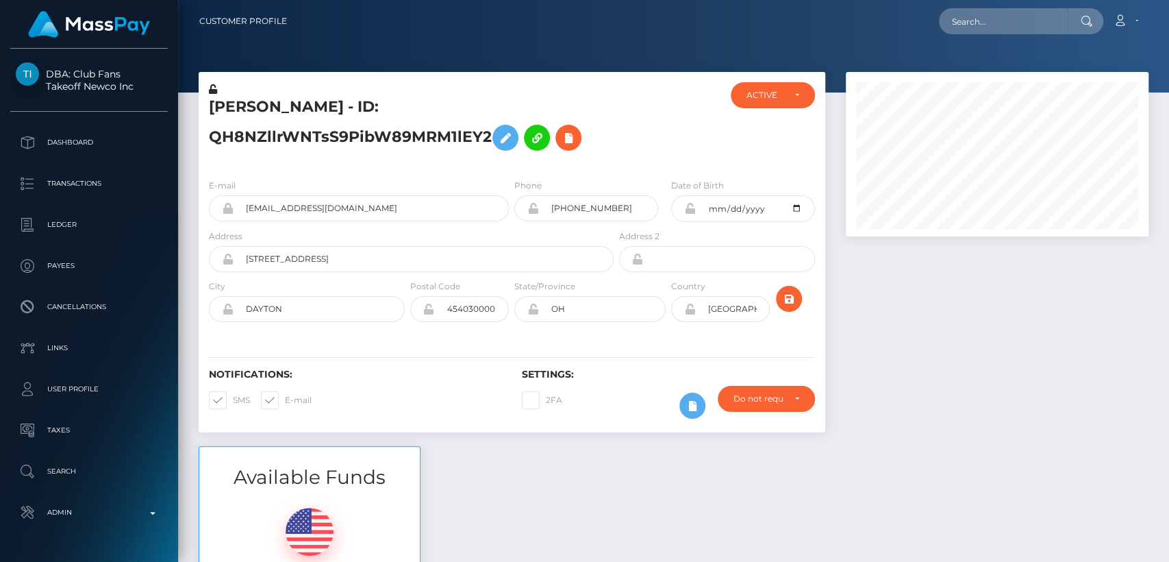
scroll to position [164, 303]
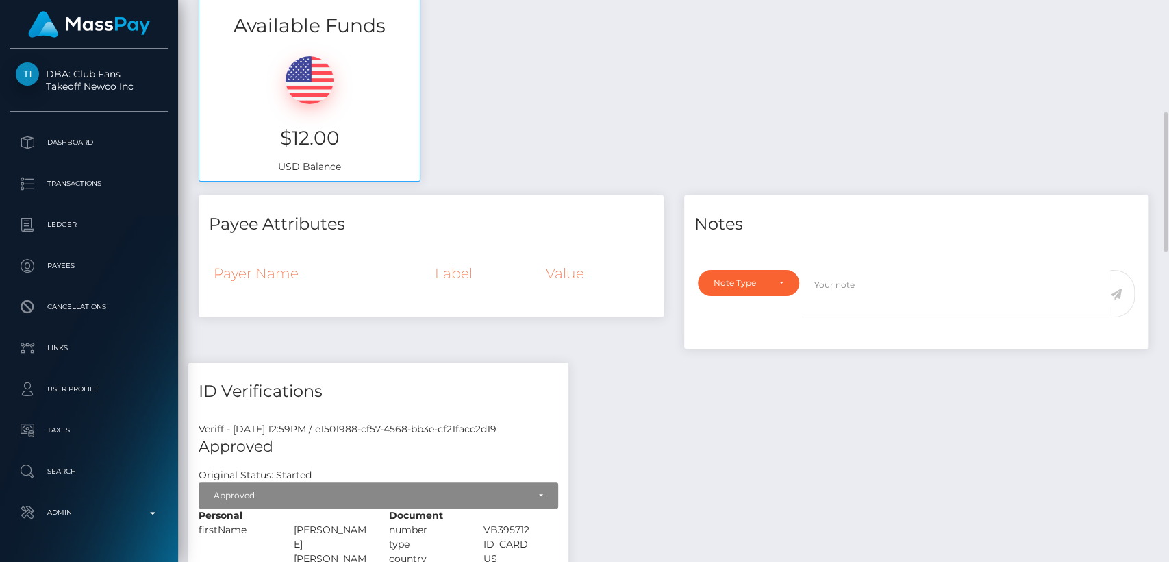
click at [678, 190] on div "Available Funds $12.00 USD Balance" at bounding box center [673, 95] width 970 height 201
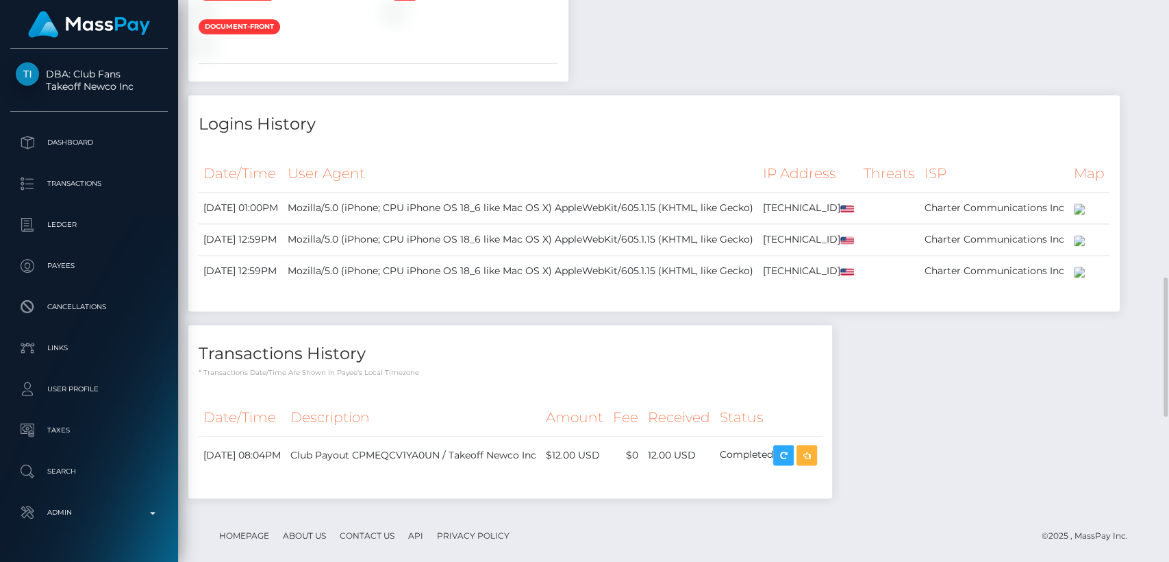
scroll to position [1106, 0]
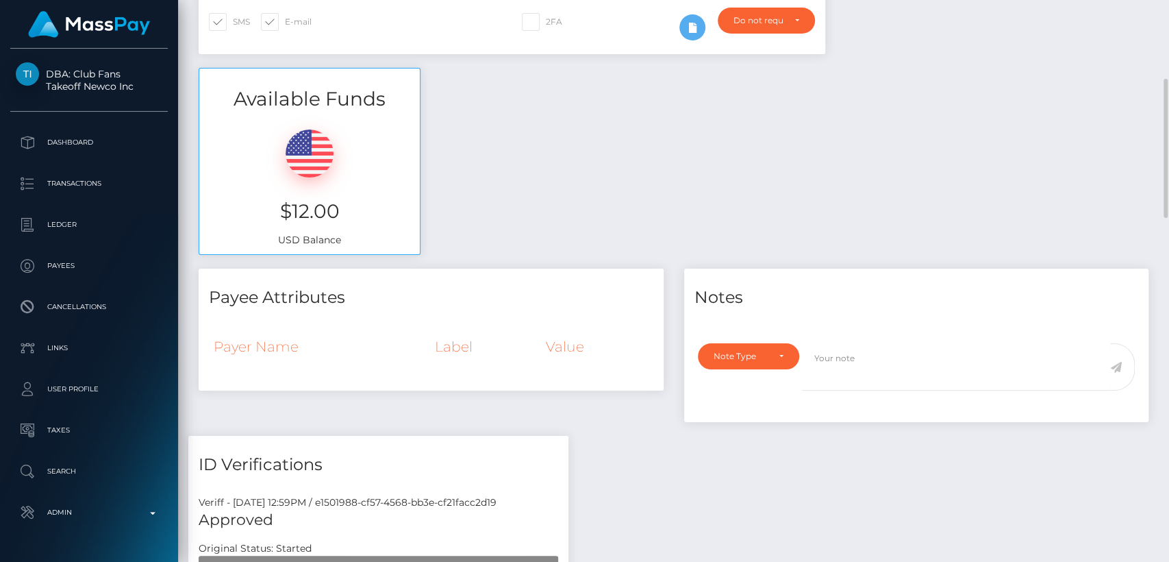
click at [431, 156] on div "Available Funds $12.00 USD Balance" at bounding box center [673, 168] width 970 height 201
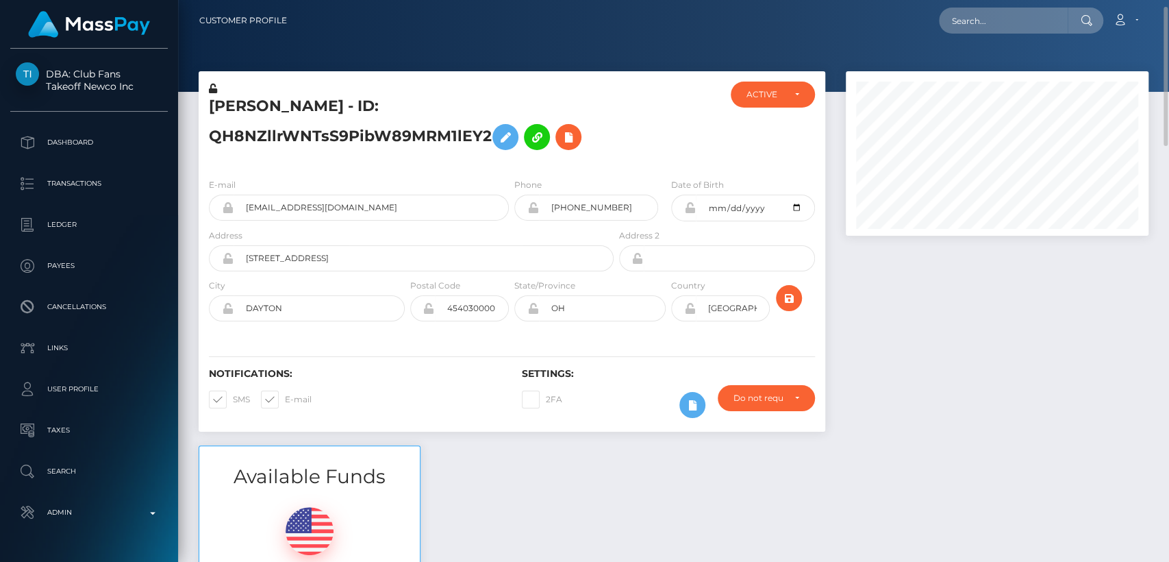
scroll to position [0, 0]
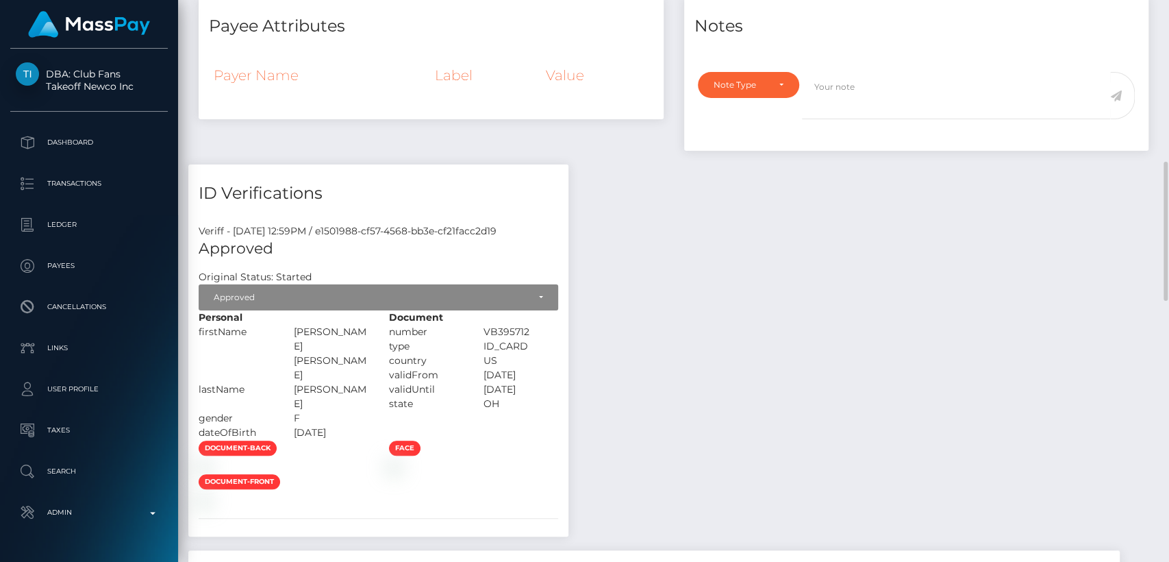
click at [379, 310] on div "Personal" at bounding box center [283, 317] width 190 height 14
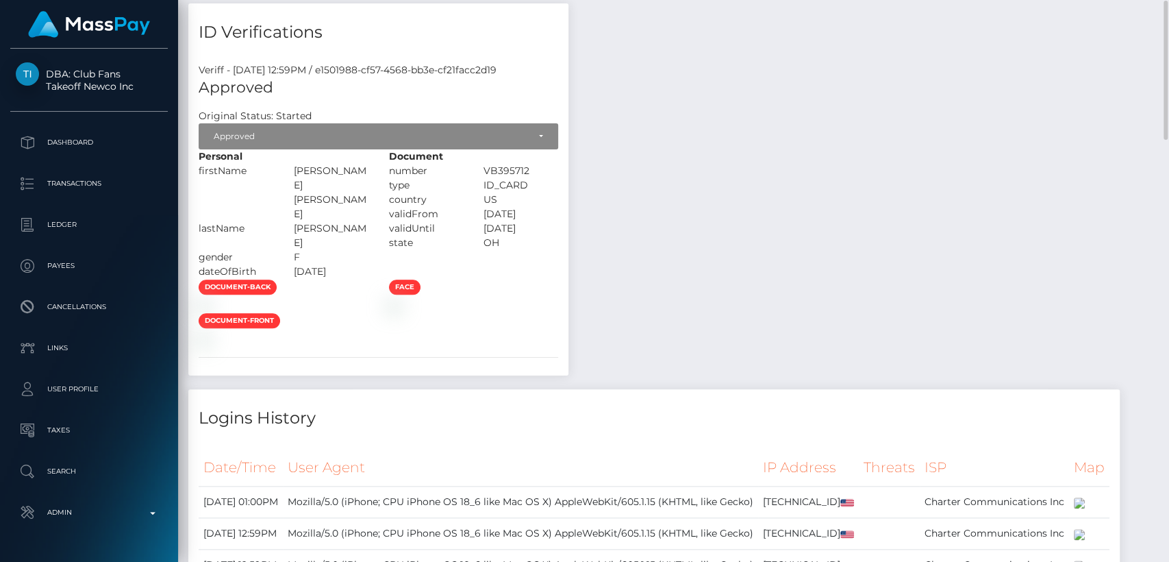
click at [379, 158] on div "Personal" at bounding box center [283, 156] width 190 height 14
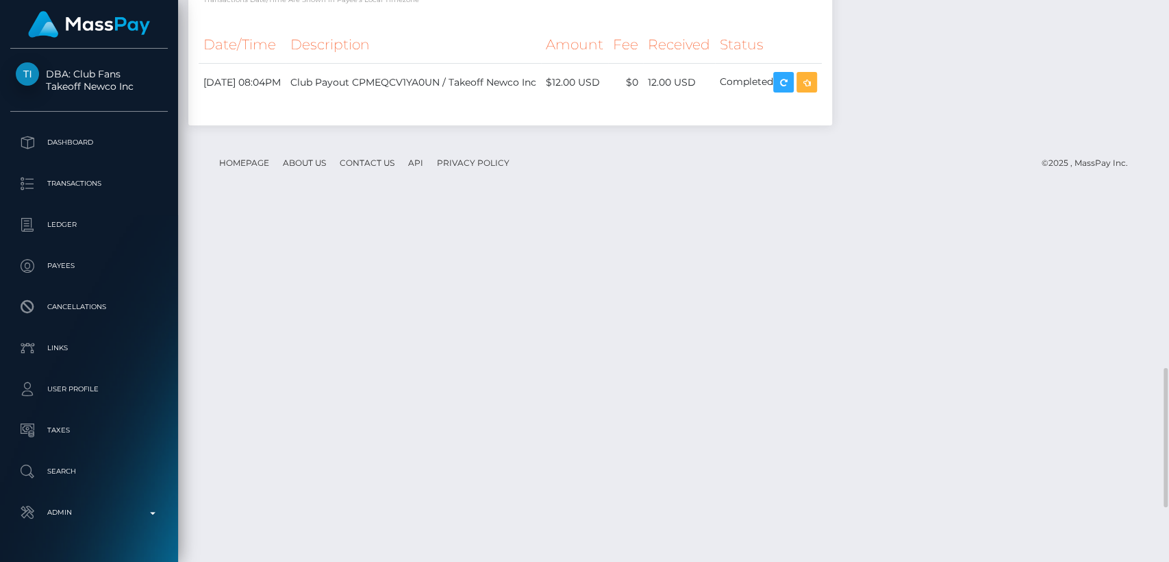
scroll to position [1479, 0]
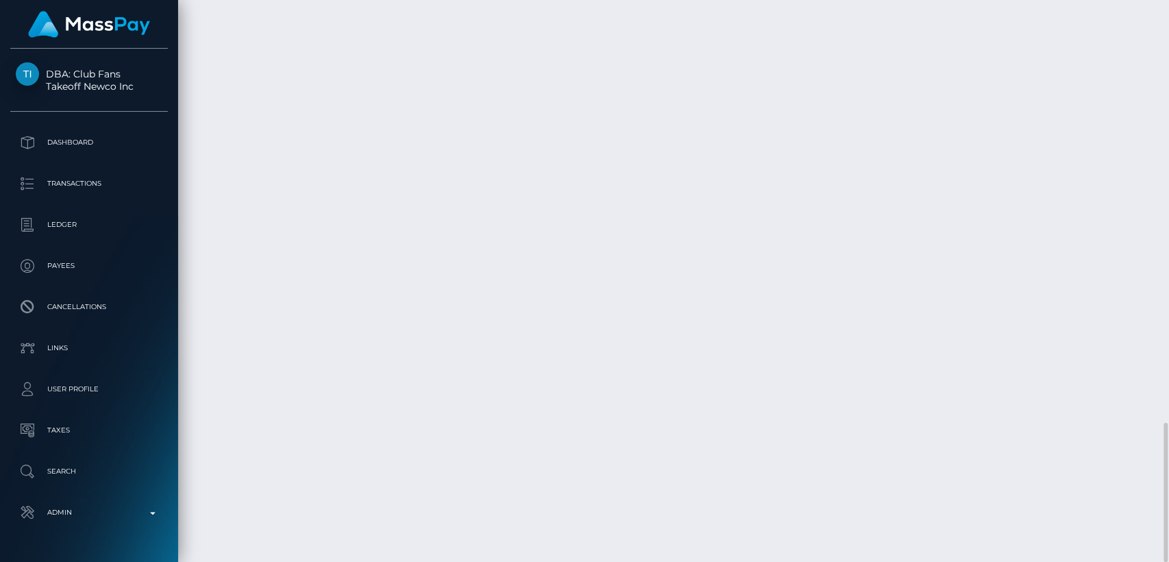
scroll to position [0, 0]
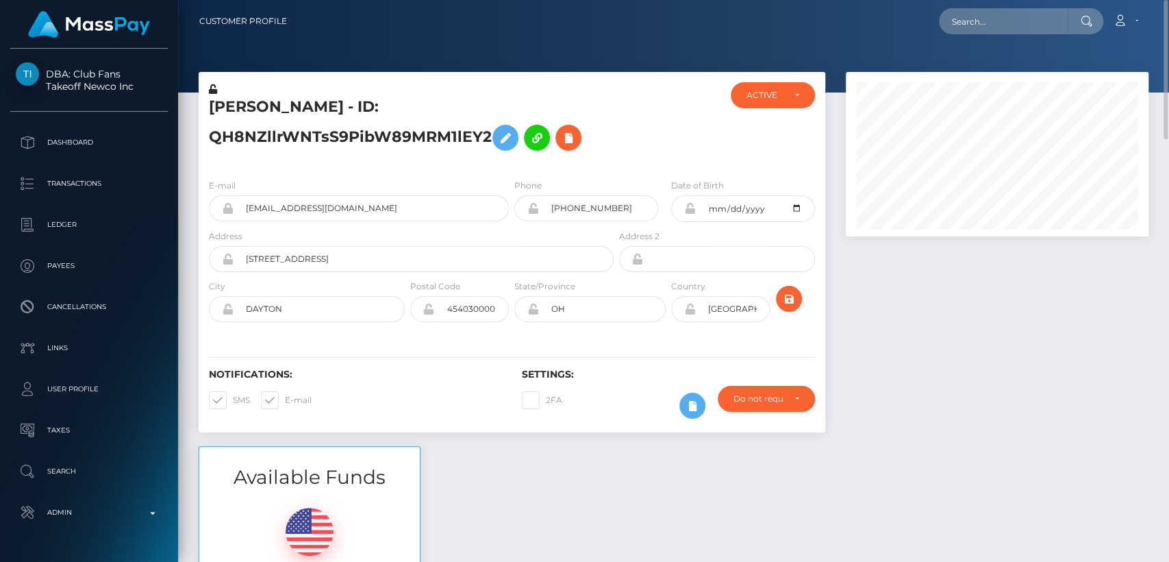
click at [252, 100] on h5 "JOANNA BERNICE THOMAS - ID: QH8NZllrWNTsS9PibW89MRM1lEY2" at bounding box center [407, 127] width 397 height 61
copy h5 "JOANNA"
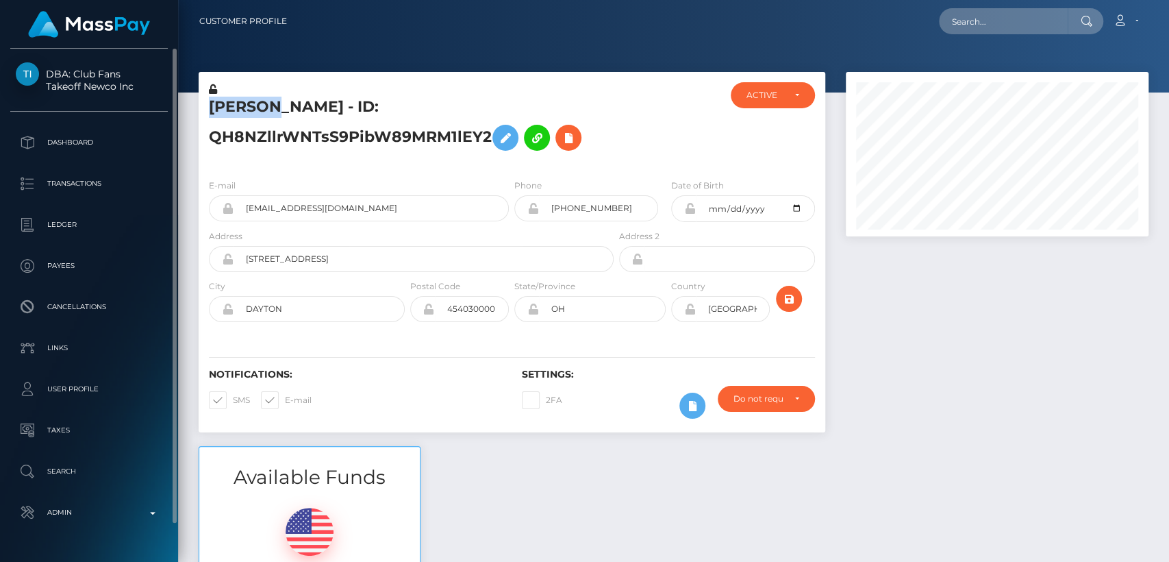
drag, startPoint x: 73, startPoint y: 60, endPoint x: 137, endPoint y: 88, distance: 70.2
click at [137, 88] on div "DBA: Club Fans Takeoff Newco Inc Dashboard Transactions Ledger Payees" at bounding box center [89, 304] width 178 height 510
copy span "Club Fans Takeoff Newco Inc"
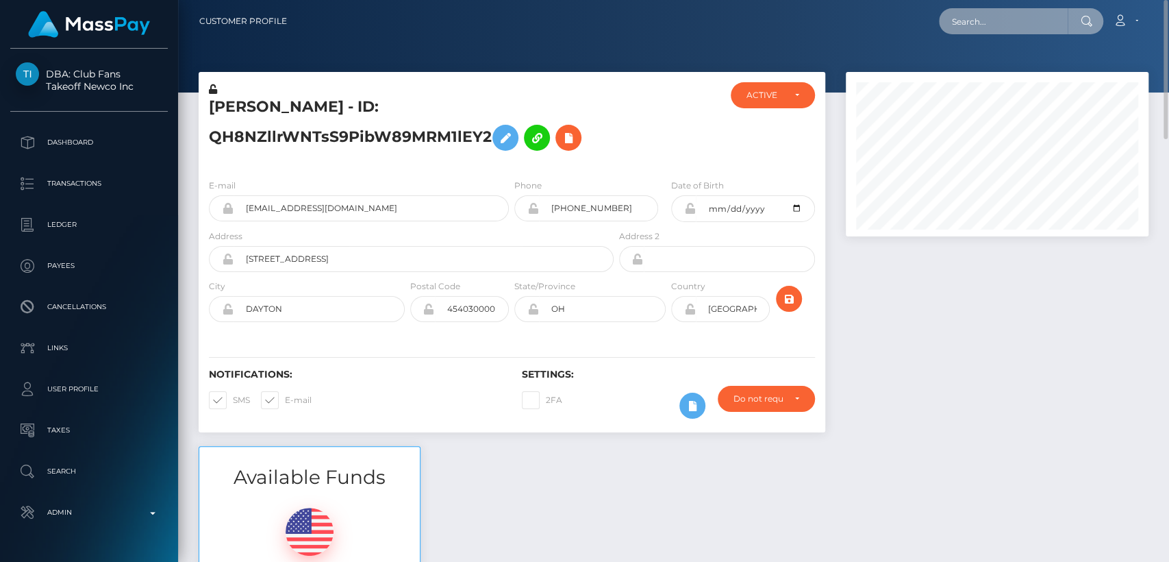
paste input "breezybhit@gmail.com"
type input "breezybhit@gmail.com"
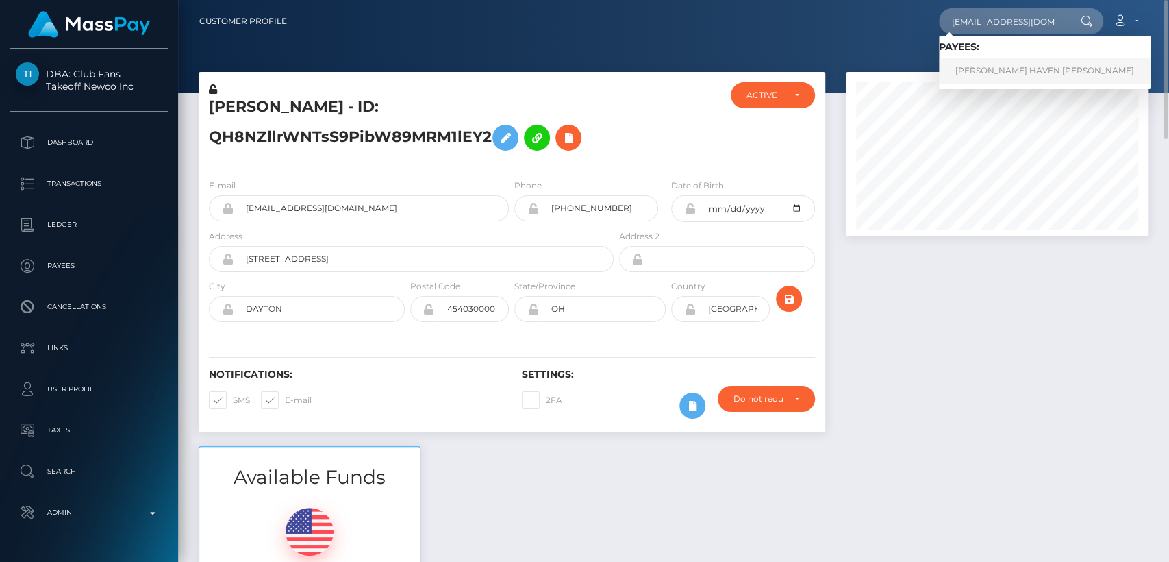
click at [990, 72] on link "BRIGETTE HAVEN BALDWIN" at bounding box center [1045, 70] width 212 height 25
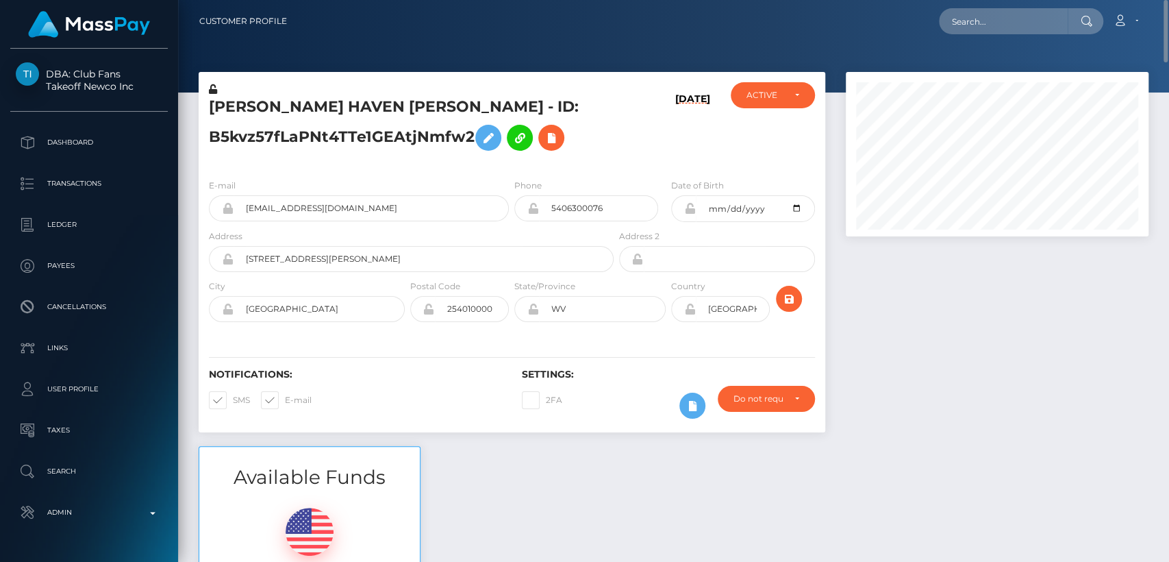
click at [258, 102] on h5 "BRIGETTE HAVEN BALDWIN - ID: B5kvz57fLaPNt4TTe1GEAtjNmfw2" at bounding box center [407, 127] width 397 height 61
copy h5 "BRIGETTE"
click at [294, 80] on div "BRIGETTE HAVEN BALDWIN - ID: B5kvz57fLaPNt4TTe1GEAtjNmfw2 09/08/25 CLOSED ACTIVE" at bounding box center [512, 120] width 627 height 96
click at [524, 82] on div "BRIGETTE HAVEN BALDWIN - ID: B5kvz57fLaPNt4TTe1GEAtjNmfw2" at bounding box center [408, 125] width 418 height 86
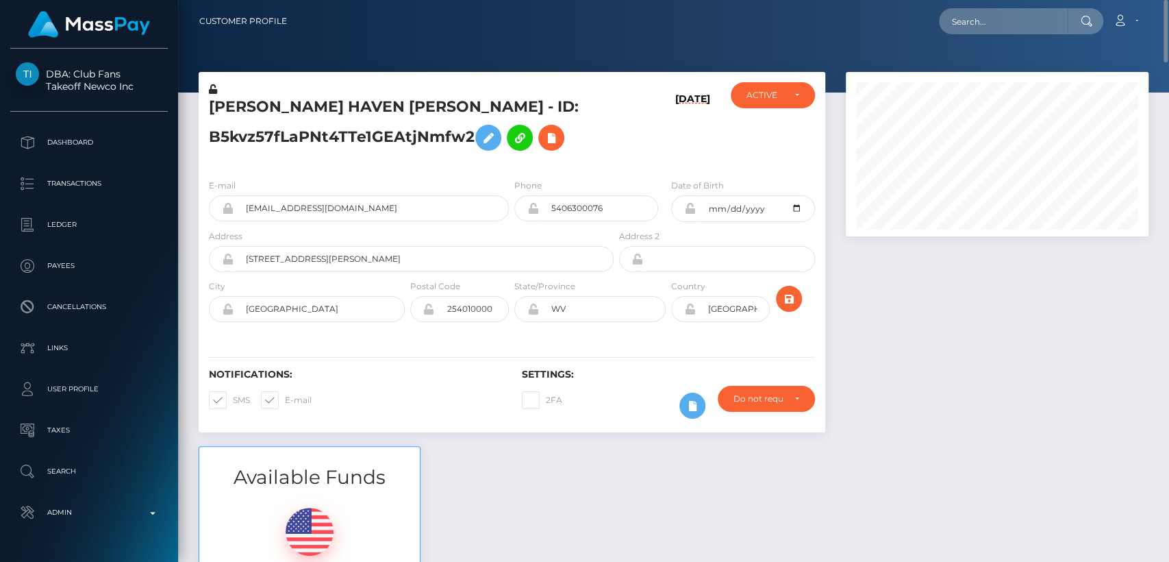
click at [423, 182] on div "E-mail breezybhit@gmail.com" at bounding box center [359, 199] width 300 height 43
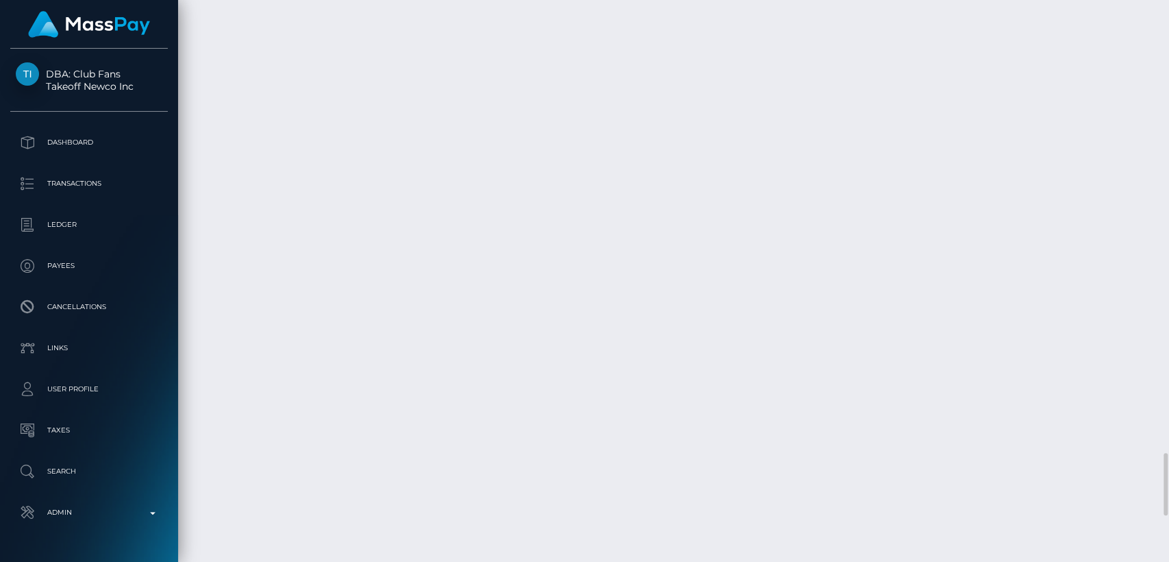
scroll to position [4482, 0]
drag, startPoint x: 296, startPoint y: 301, endPoint x: 204, endPoint y: 298, distance: 91.8
copy td "September 8, 2025"
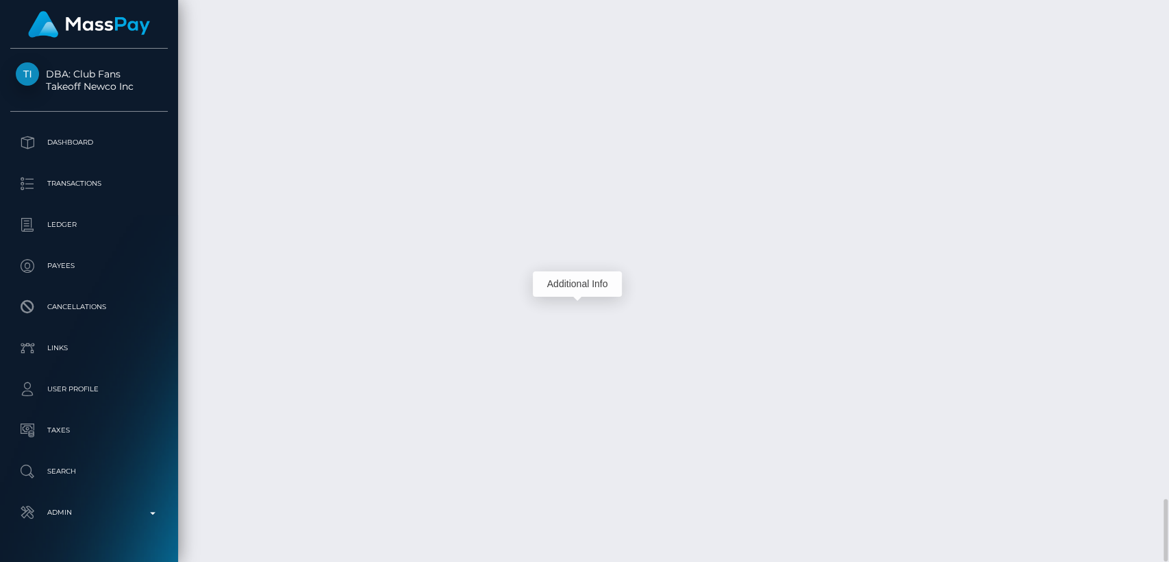
scroll to position [164, 303]
click at [579, 286] on div "Additional Info" at bounding box center [577, 283] width 89 height 25
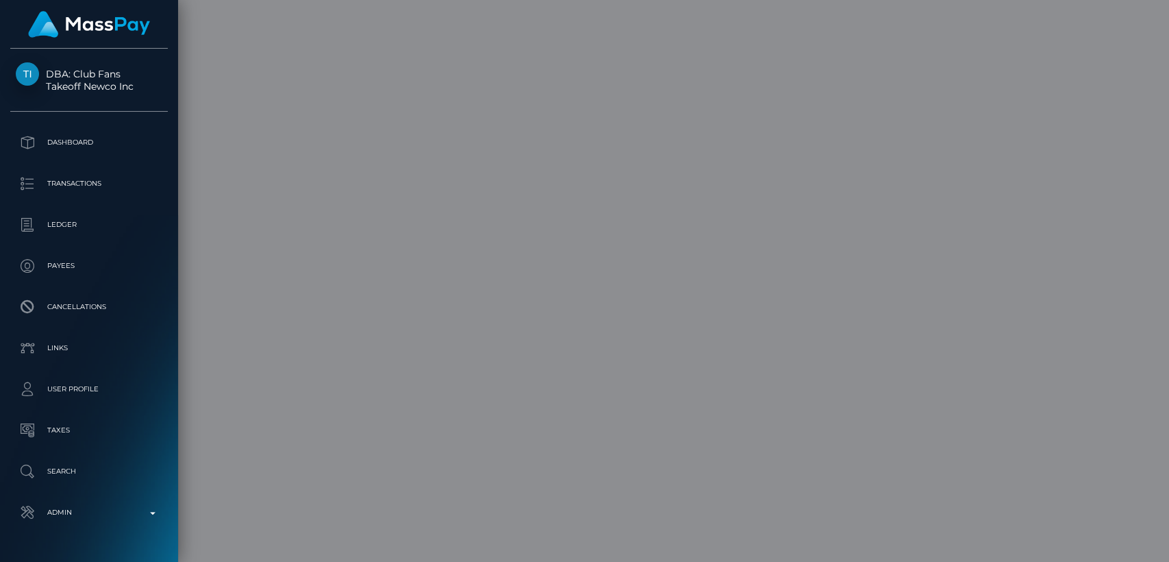
scroll to position [0, 0]
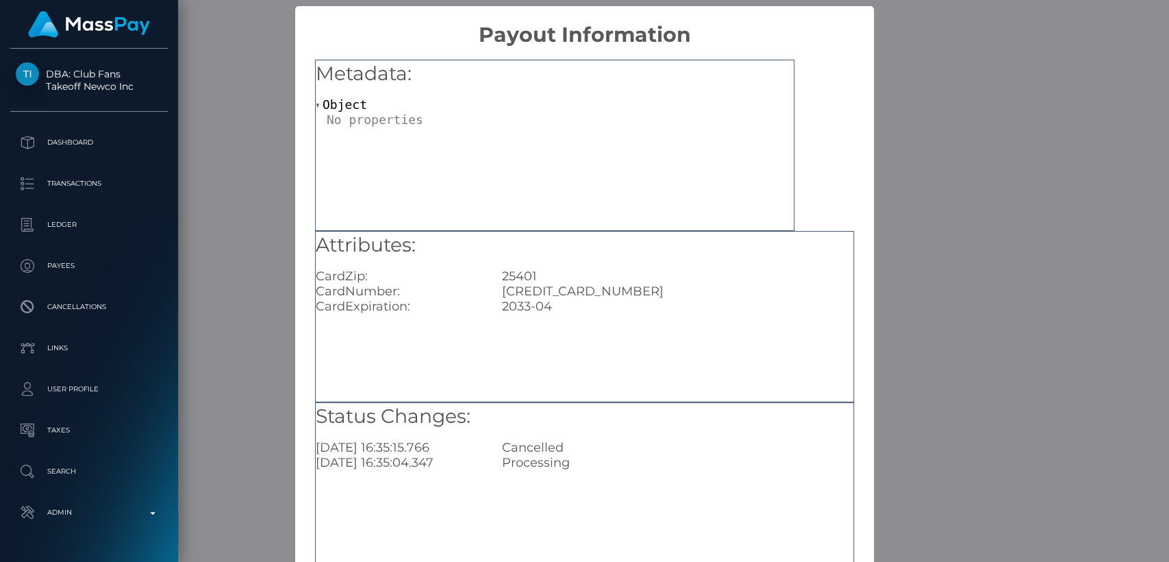
click at [946, 204] on div "× Payout Information Metadata: Object Attributes: CardZip: 25401 CardNumber: 42…" at bounding box center [584, 281] width 1169 height 562
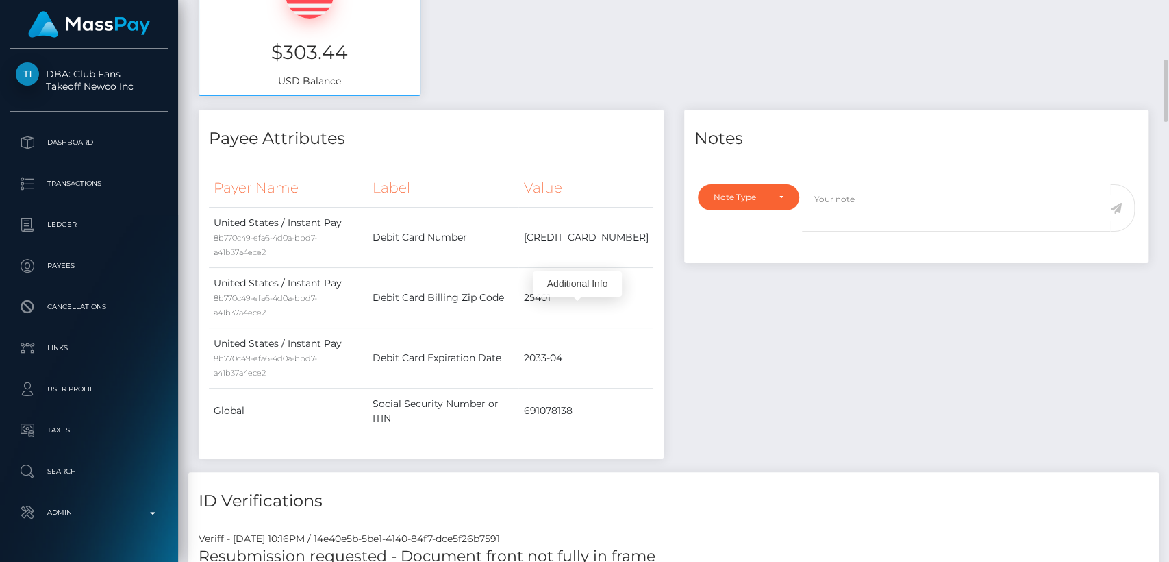
scroll to position [538, 0]
click at [783, 376] on div "Notes Note Type Compliance Clear Compliance General Note Type" at bounding box center [917, 289] width 486 height 362
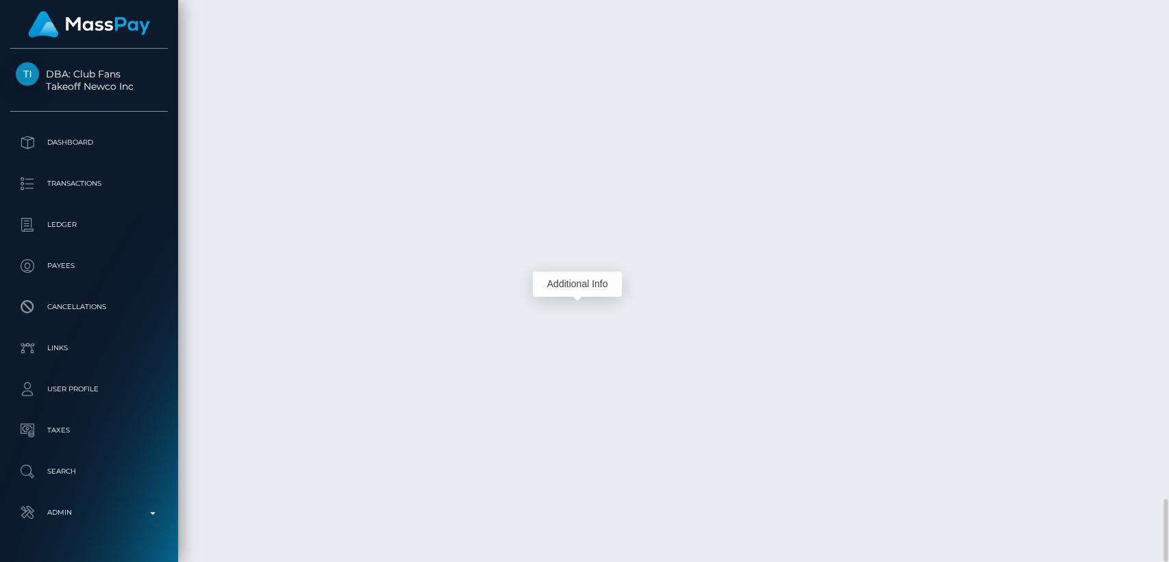
scroll to position [164, 303]
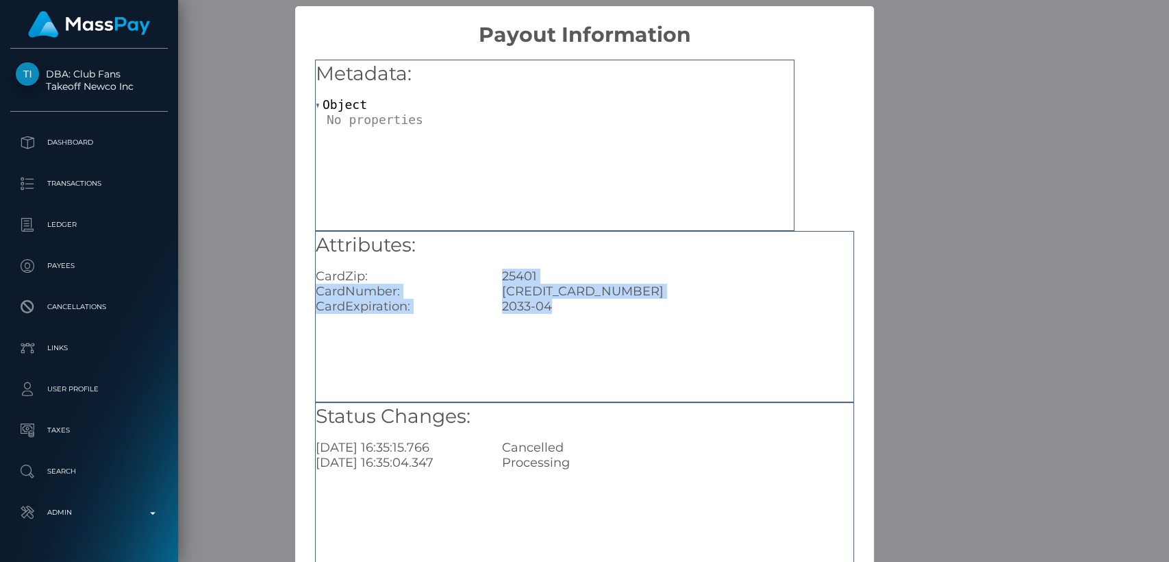
drag, startPoint x: 549, startPoint y: 308, endPoint x: 485, endPoint y: 281, distance: 69.3
click at [485, 281] on div "Attributes: CardZip: 25401 CardNumber: 4295442387908767 CardExpiration: 2033-04" at bounding box center [585, 272] width 538 height 83
click at [519, 284] on div "4295442387908767" at bounding box center [678, 291] width 372 height 15
drag, startPoint x: 493, startPoint y: 280, endPoint x: 508, endPoint y: 284, distance: 15.6
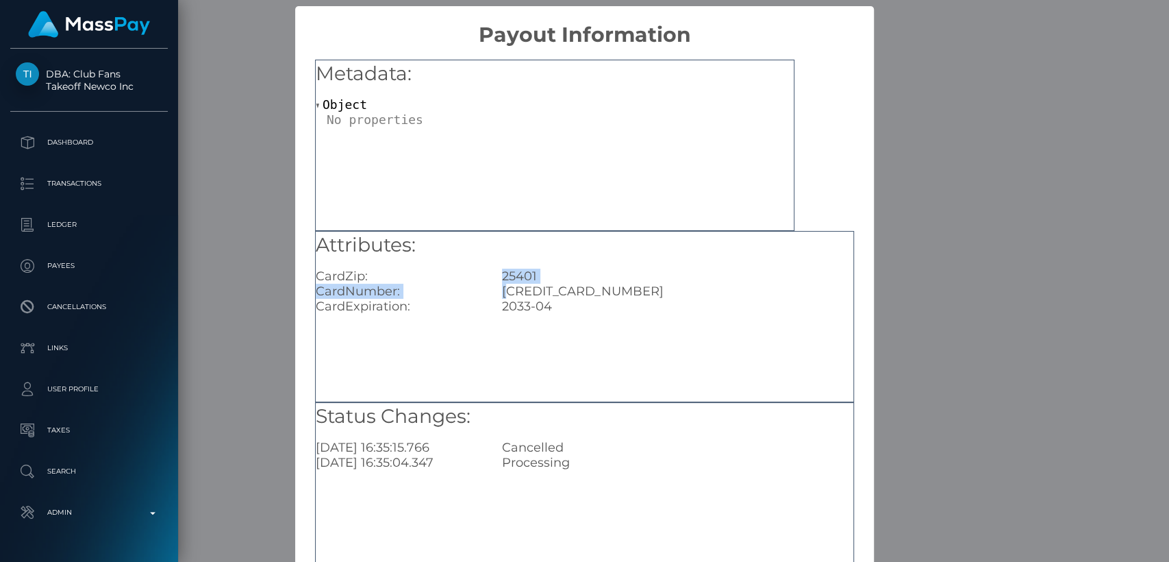
click at [508, 284] on div "Attributes: CardZip: 25401 CardNumber: 4295442387908767 CardExpiration: 2033-04" at bounding box center [585, 272] width 538 height 83
drag, startPoint x: 548, startPoint y: 305, endPoint x: 499, endPoint y: 275, distance: 57.2
click at [499, 275] on div "Attributes: CardZip: 25401 CardNumber: 4295442387908767 CardExpiration: 2033-04" at bounding box center [585, 272] width 538 height 83
click at [549, 304] on div "2033-04" at bounding box center [678, 306] width 372 height 15
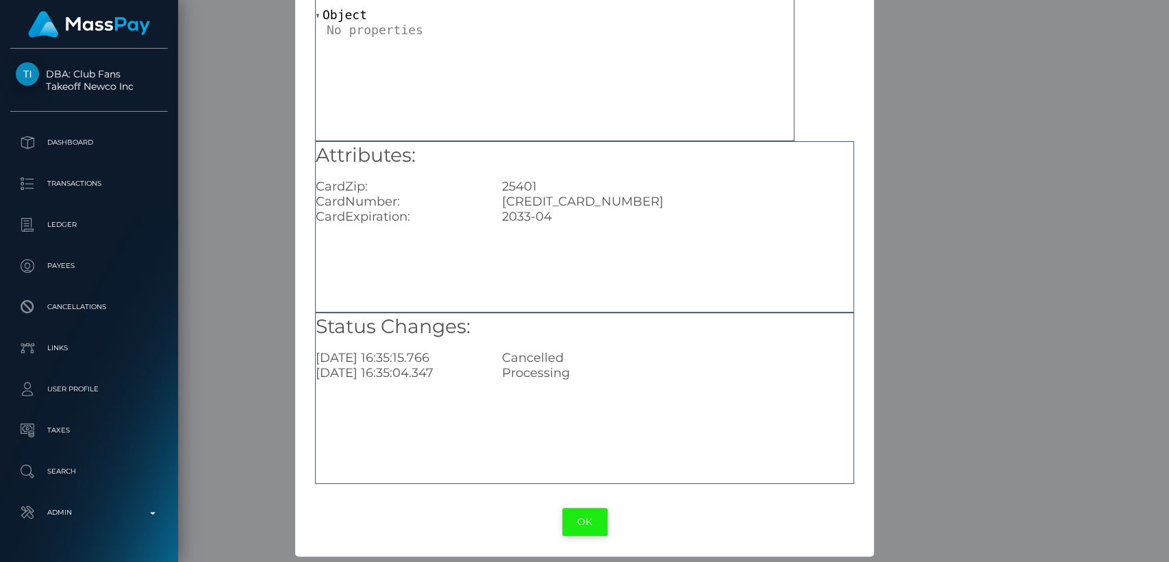
click at [586, 516] on button "OK" at bounding box center [584, 521] width 45 height 28
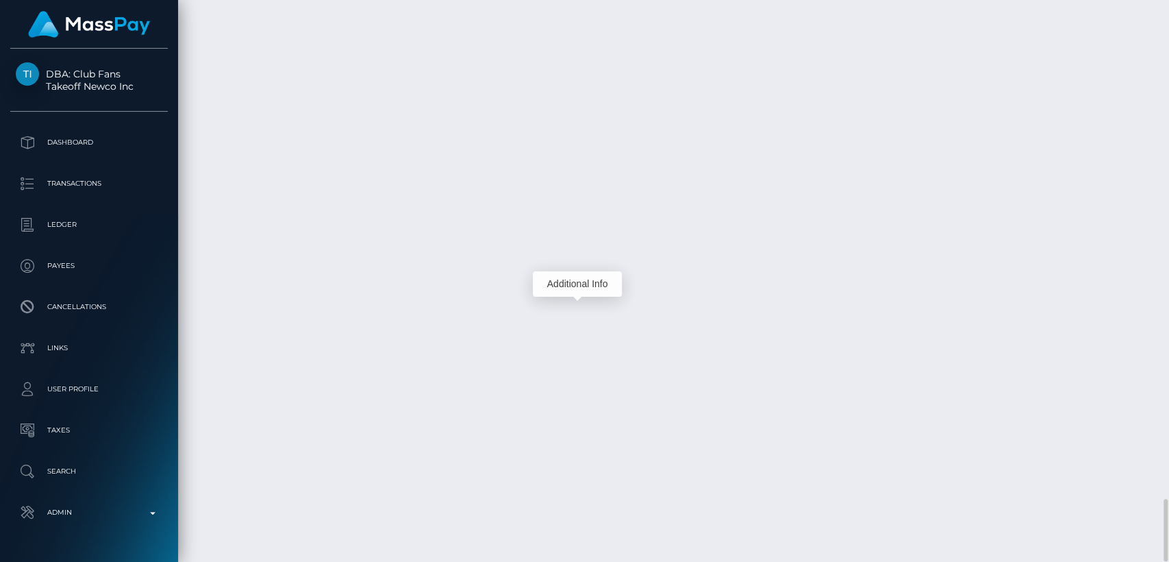
scroll to position [164, 303]
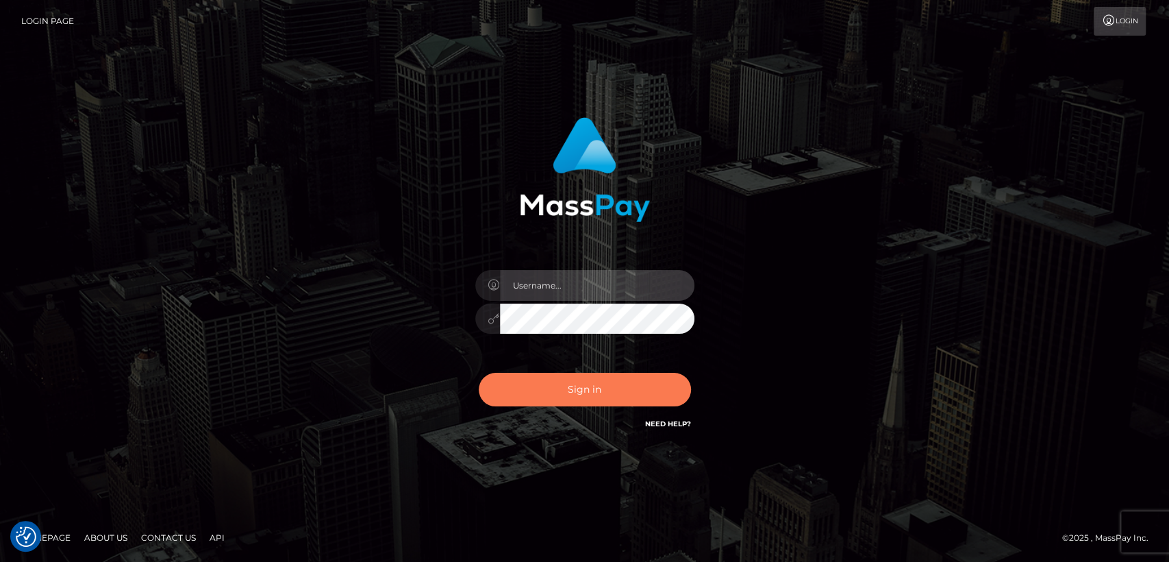
type input "[DOMAIN_NAME]"
click at [537, 390] on button "Sign in" at bounding box center [585, 390] width 212 height 34
type input "[DOMAIN_NAME]"
click at [537, 390] on button "Sign in" at bounding box center [585, 390] width 212 height 34
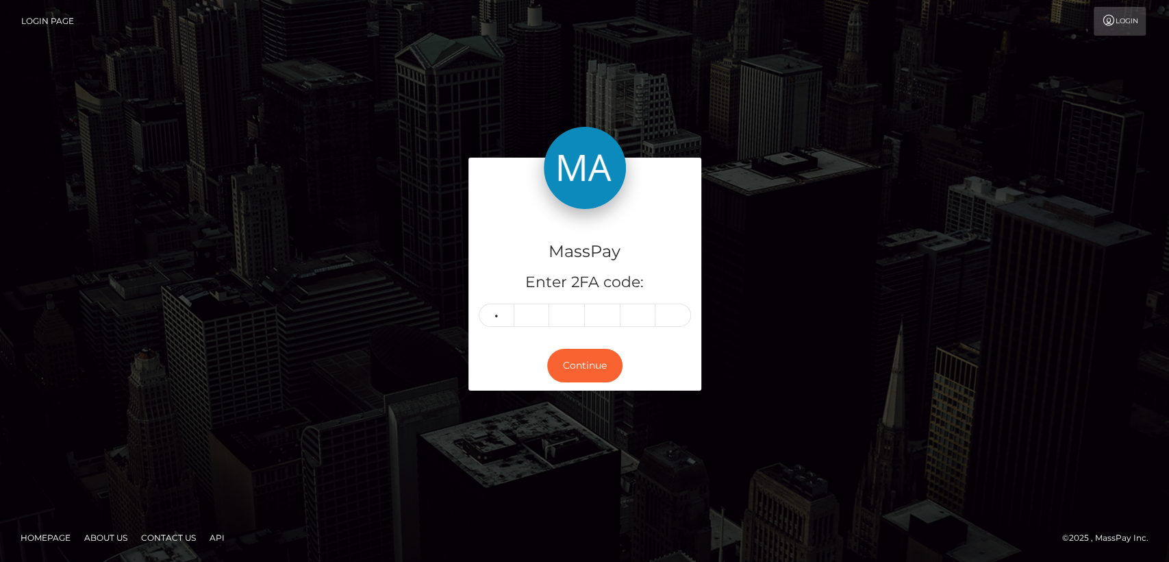
type input "5"
type input "9"
type input "8"
type input "4"
type input "2"
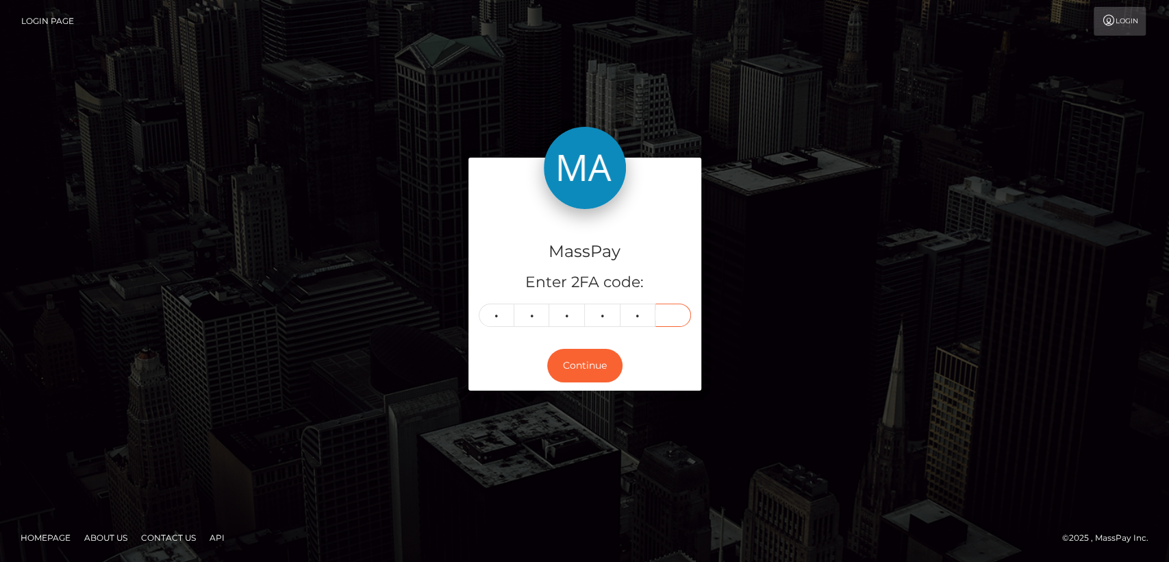
type input "2"
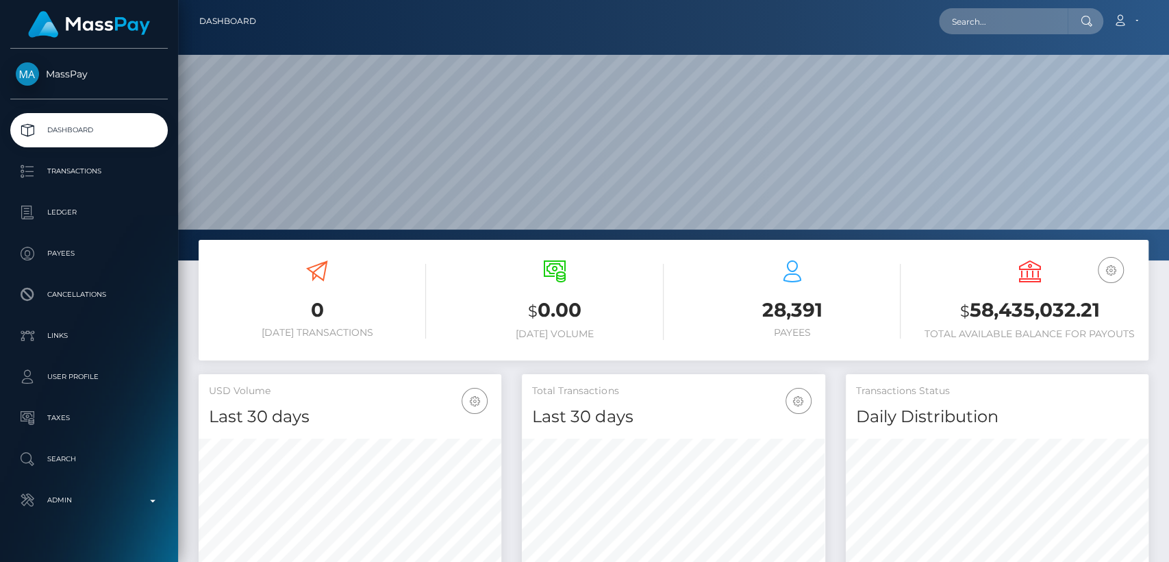
scroll to position [242, 303]
type input "Sabyna18@icloud.com"
click at [1092, 21] on div at bounding box center [1086, 21] width 36 height 26
click at [1054, 23] on input "Sabyna18@icloud.com" at bounding box center [1003, 21] width 129 height 26
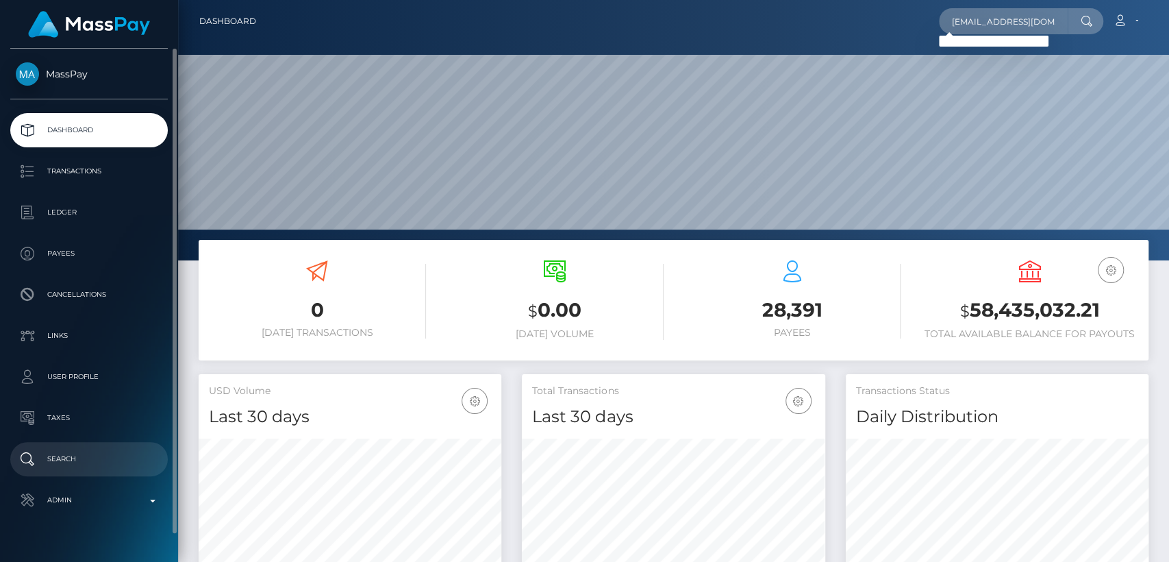
click at [55, 451] on p "Search" at bounding box center [89, 459] width 147 height 21
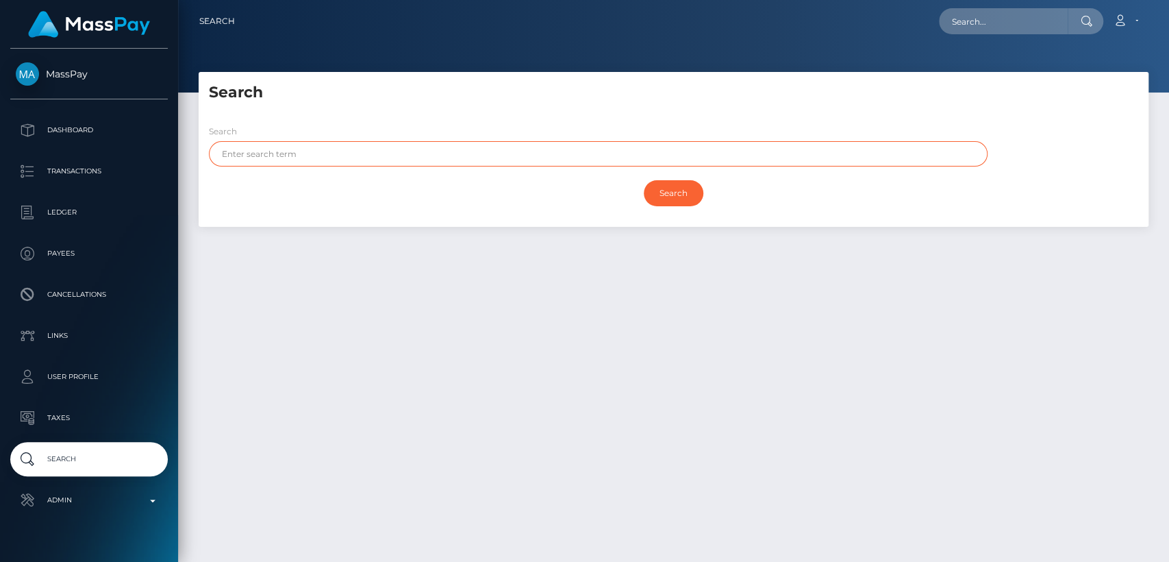
click at [416, 155] on input "text" at bounding box center [598, 153] width 779 height 25
paste input "[PERSON_NAME]"
type input "[PERSON_NAME]"
click at [644, 180] on input "Search" at bounding box center [674, 193] width 60 height 26
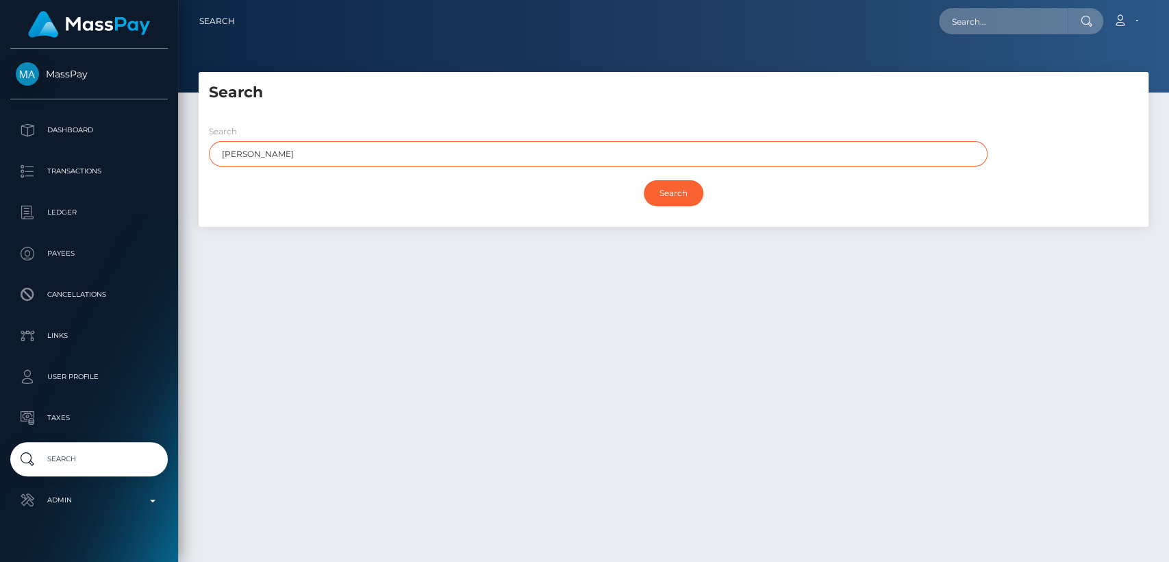
click at [644, 180] on input "Search" at bounding box center [674, 193] width 60 height 26
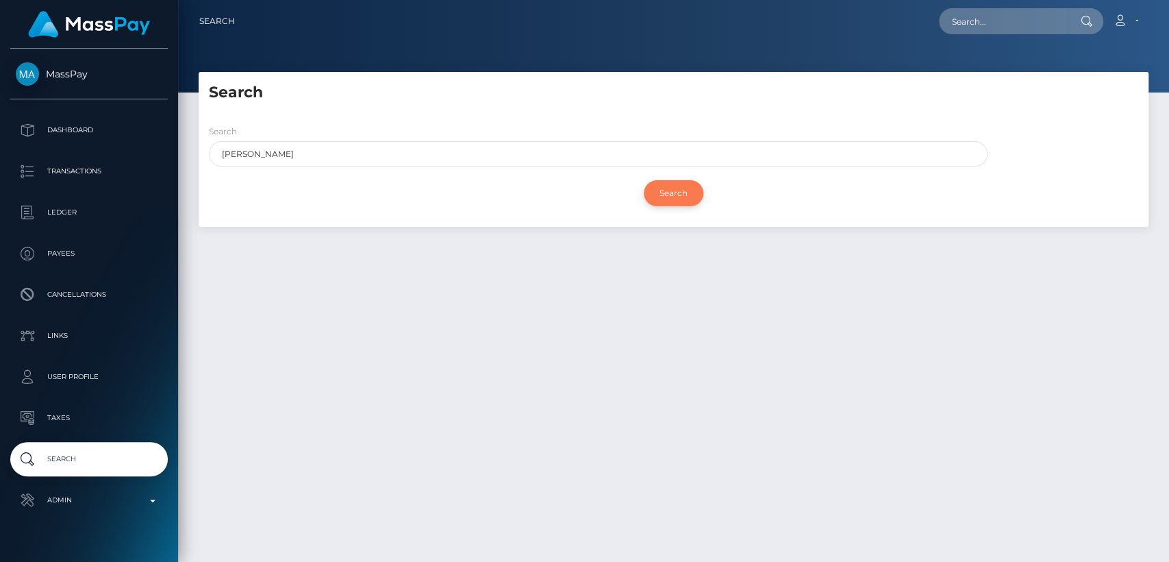
click at [681, 190] on input "Search" at bounding box center [674, 193] width 60 height 26
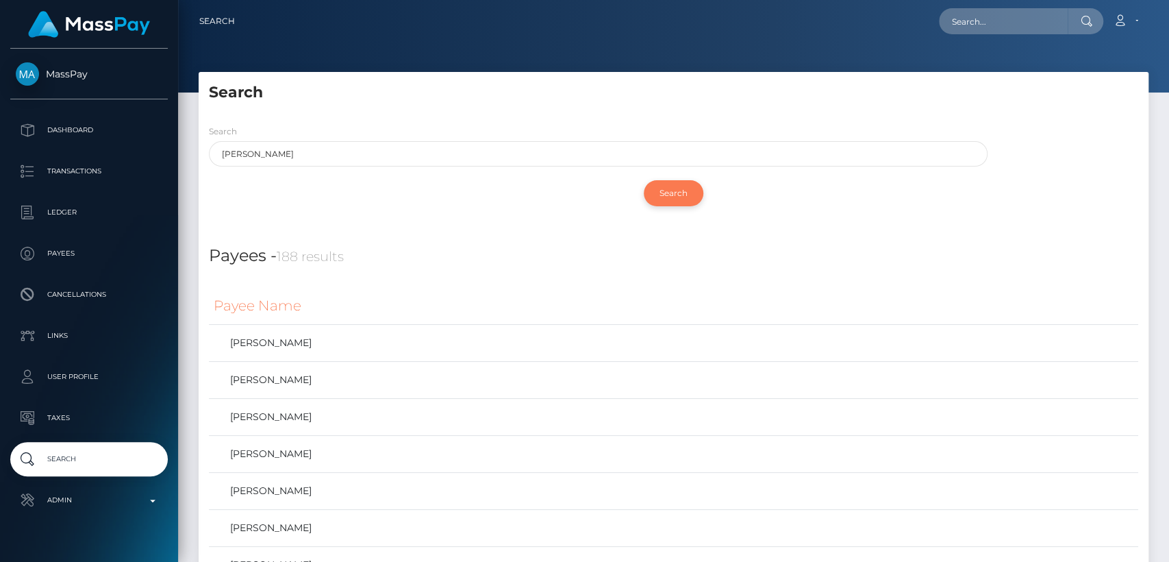
click at [681, 190] on input "Search" at bounding box center [674, 193] width 60 height 26
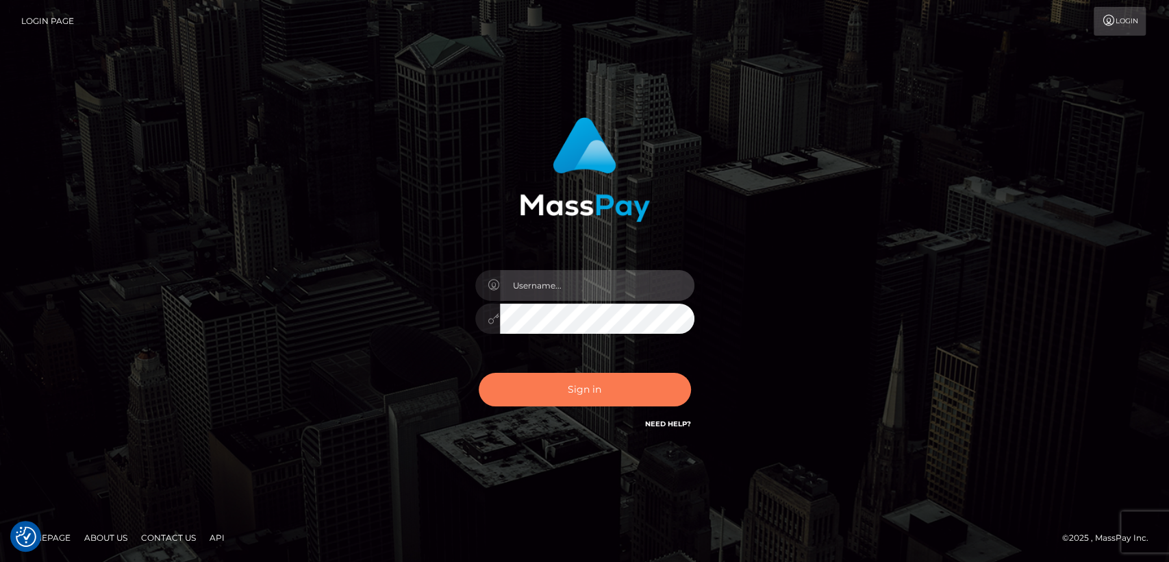
type input "[DOMAIN_NAME]"
click at [563, 375] on button "Sign in" at bounding box center [585, 390] width 212 height 34
type input "[DOMAIN_NAME]"
click at [563, 375] on button "Sign in" at bounding box center [585, 390] width 212 height 34
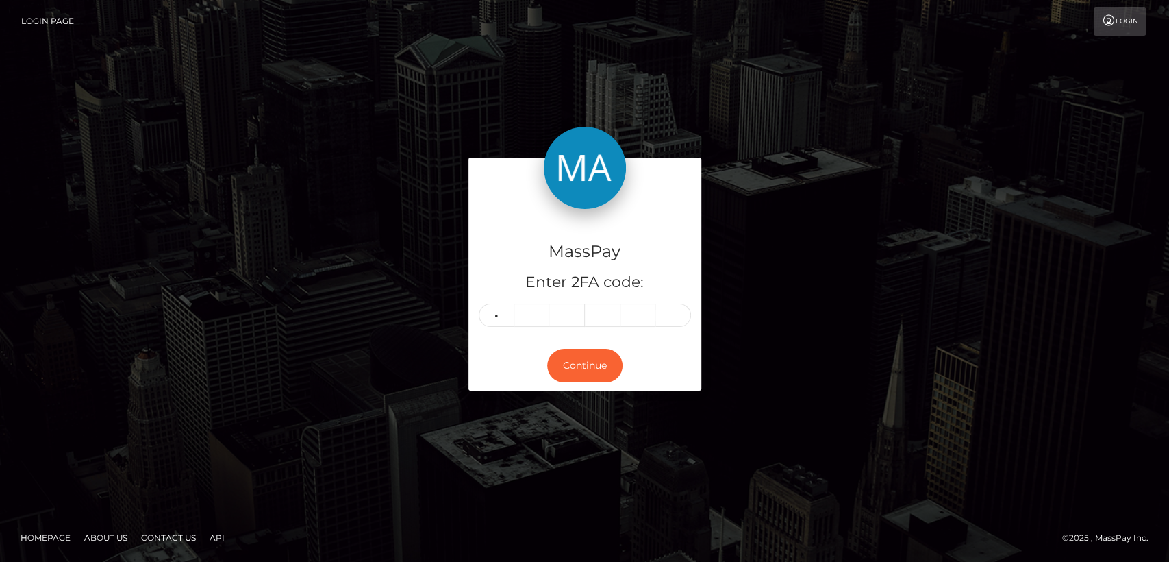
type input "1"
type input "8"
type input "1"
type input "6"
type input "3"
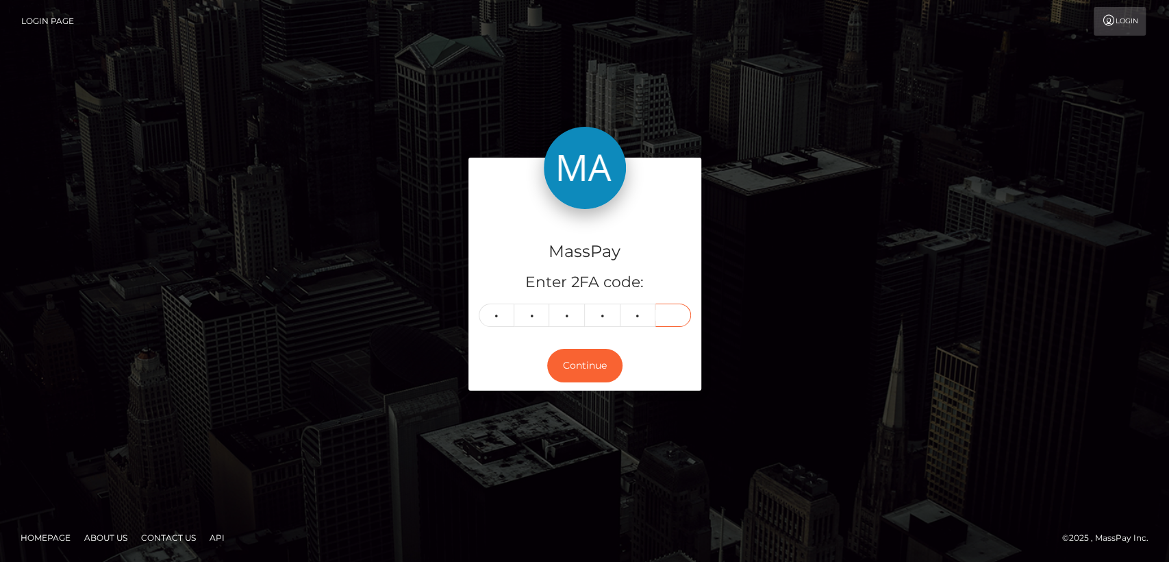
type input "5"
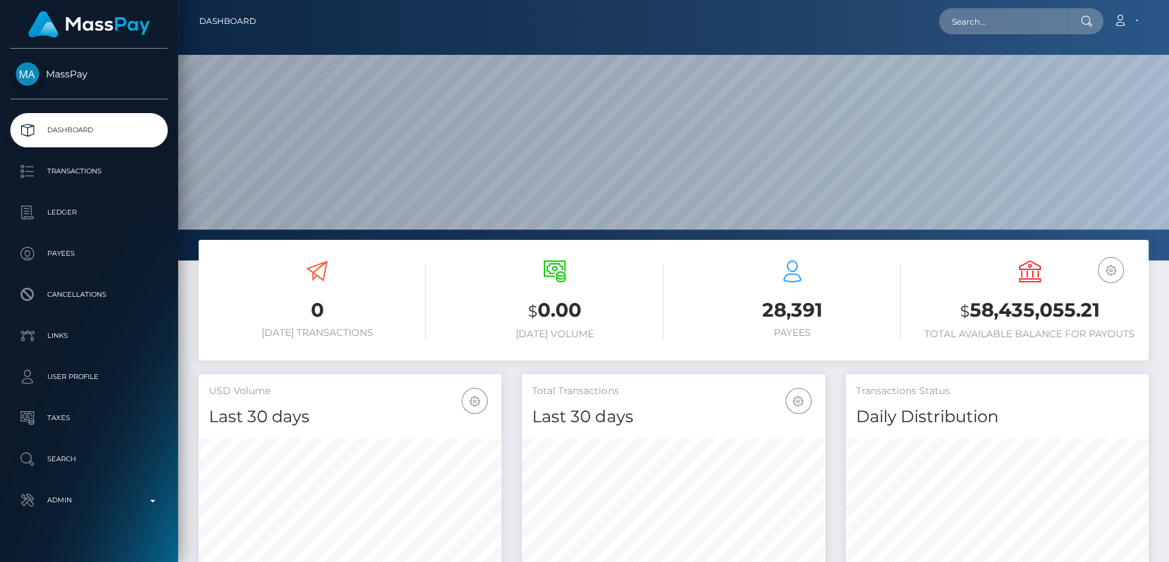
scroll to position [242, 303]
click at [1016, 25] on input "text" at bounding box center [1003, 21] width 129 height 26
paste input "studio_groups@mail.ru"
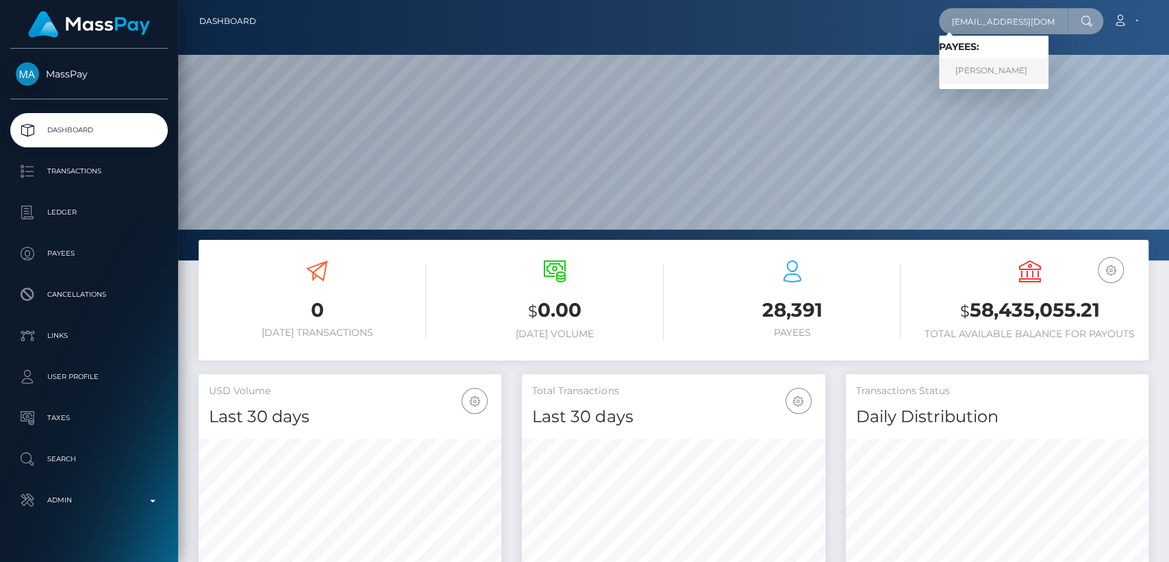
type input "studio_groups@mail.ru"
click at [1019, 69] on link "Bakhramovich Musaev" at bounding box center [994, 70] width 110 height 25
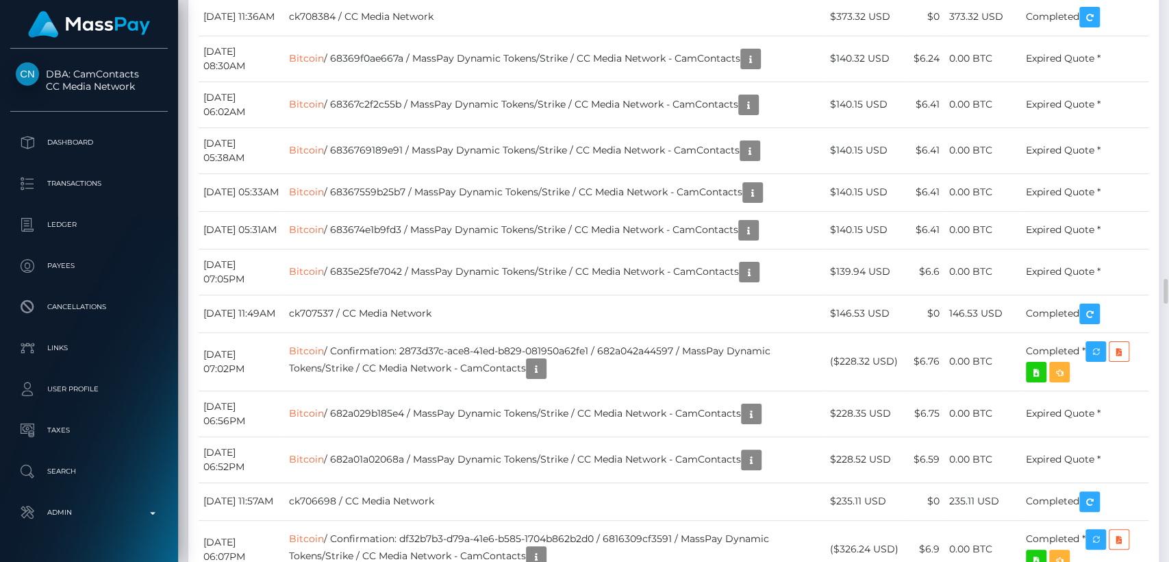
scroll to position [3645, 0]
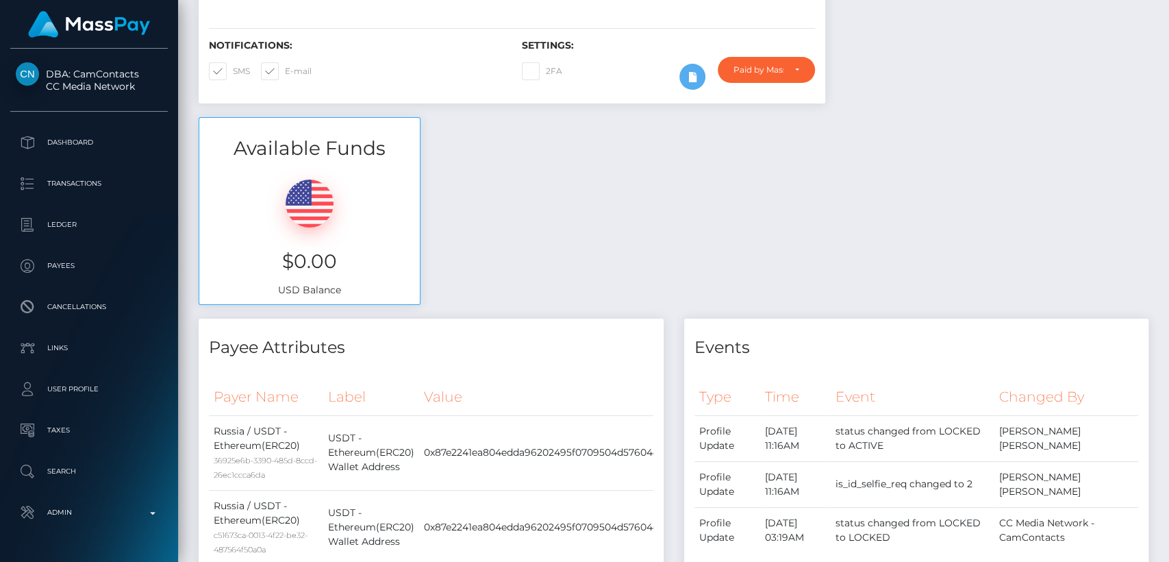
scroll to position [0, 0]
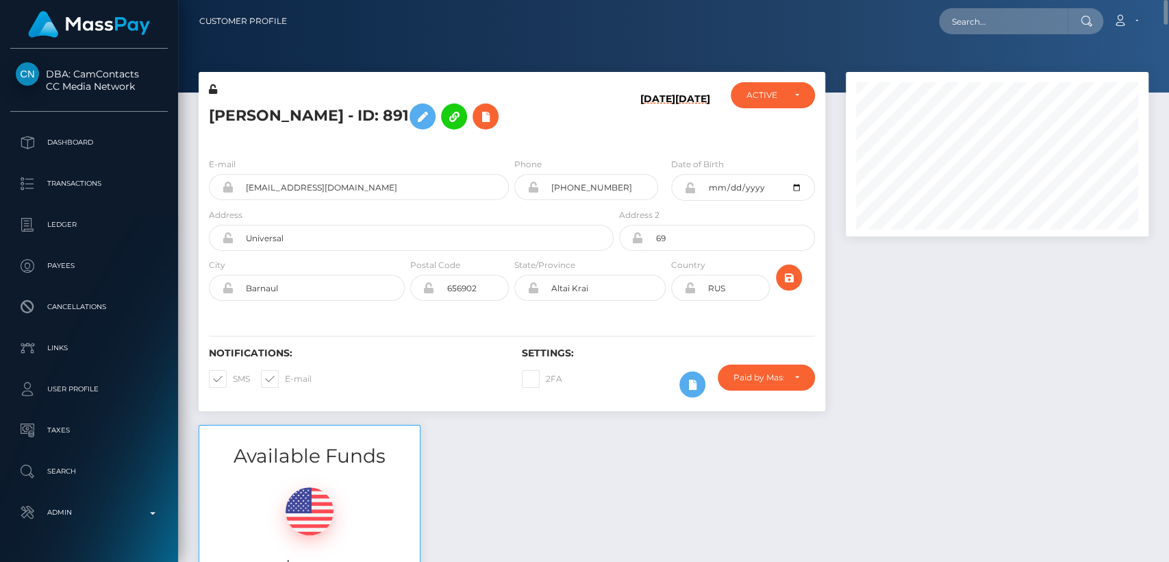
click at [258, 110] on h5 "Bakhramovich Musaev - ID: 891" at bounding box center [407, 117] width 397 height 40
copy h5 "Bakhramovich"
click at [442, 400] on div "Notifications: SMS E-mail" at bounding box center [355, 375] width 313 height 57
click at [986, 20] on input "text" at bounding box center [1003, 21] width 129 height 26
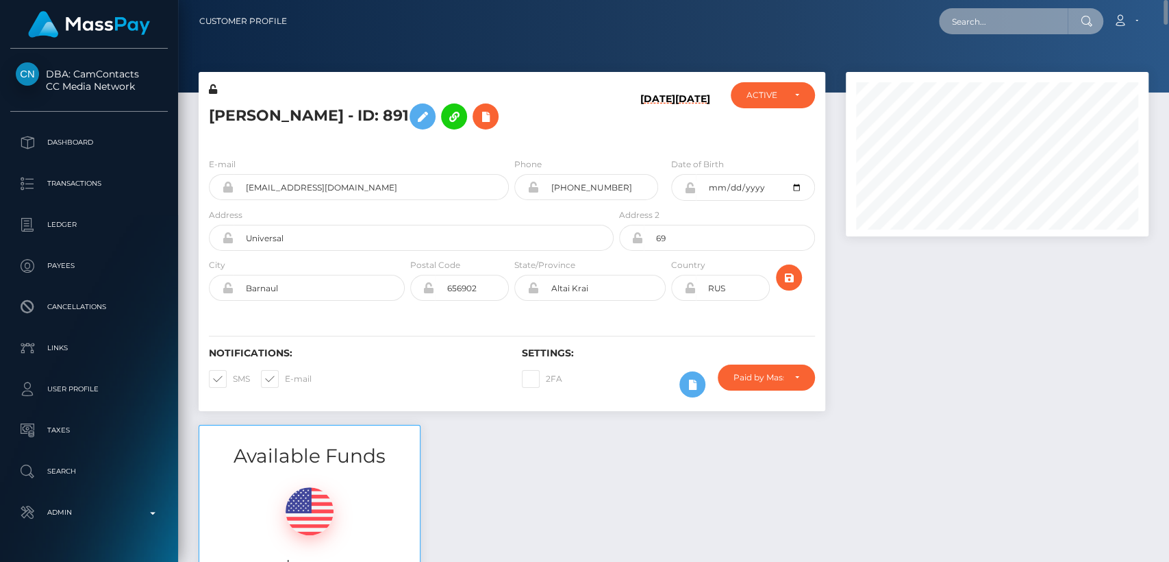
paste input "[EMAIL_ADDRESS][DOMAIN_NAME]"
drag, startPoint x: 986, startPoint y: 20, endPoint x: 986, endPoint y: 32, distance: 12.3
click at [986, 32] on input "[EMAIL_ADDRESS][DOMAIN_NAME]" at bounding box center [1003, 21] width 129 height 26
type input "[EMAIL_ADDRESS][DOMAIN_NAME]"
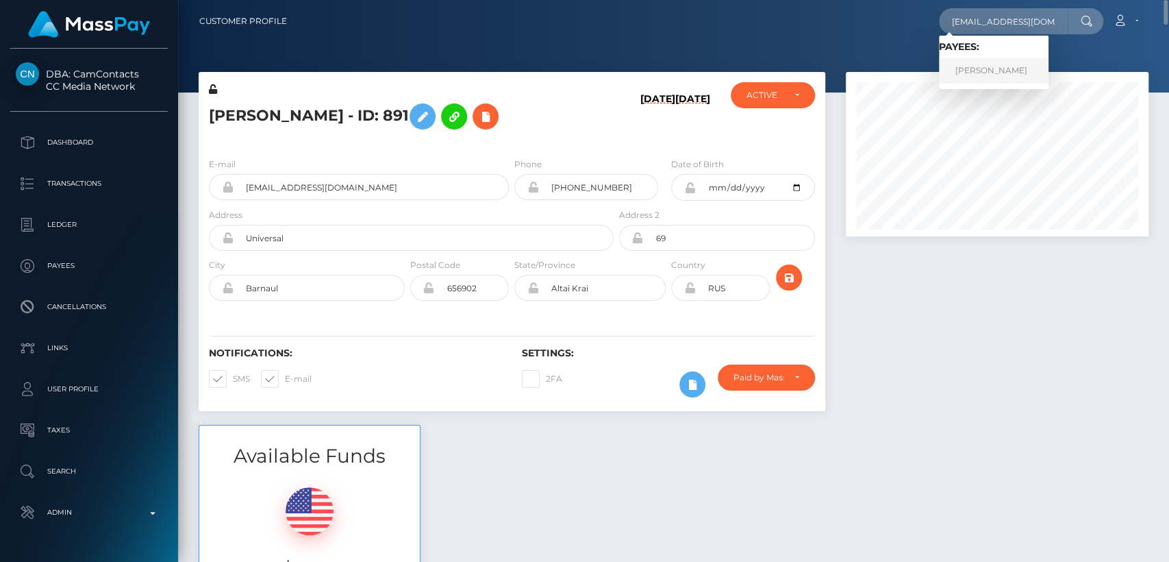
click at [975, 67] on link "Jeremy Loatman" at bounding box center [994, 70] width 110 height 25
click at [938, 301] on div at bounding box center [997, 248] width 323 height 353
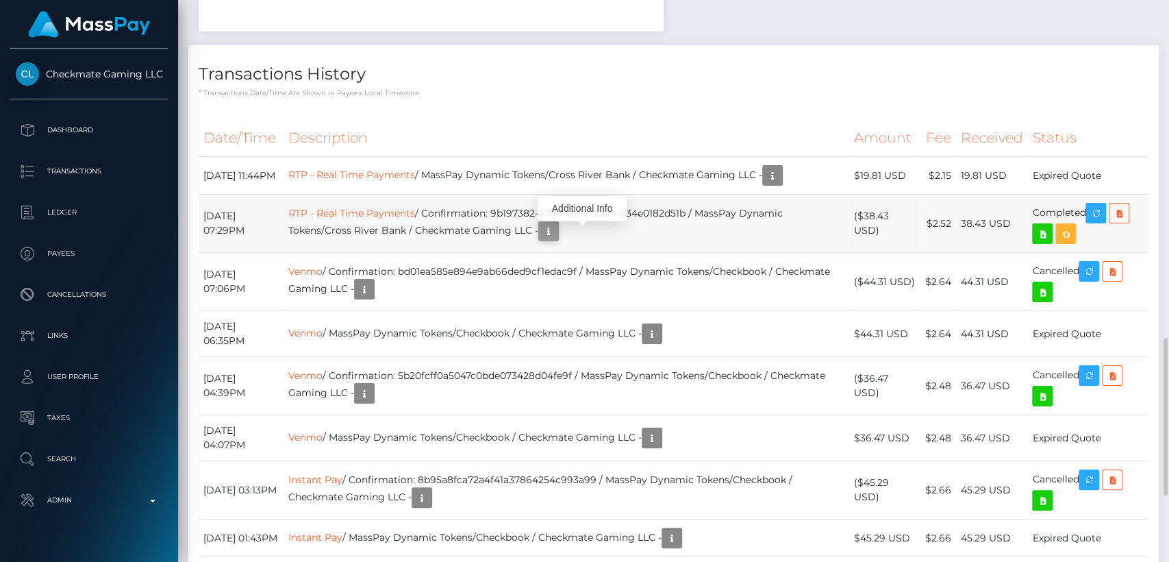
scroll to position [164, 303]
click at [557, 229] on icon "button" at bounding box center [548, 231] width 16 height 17
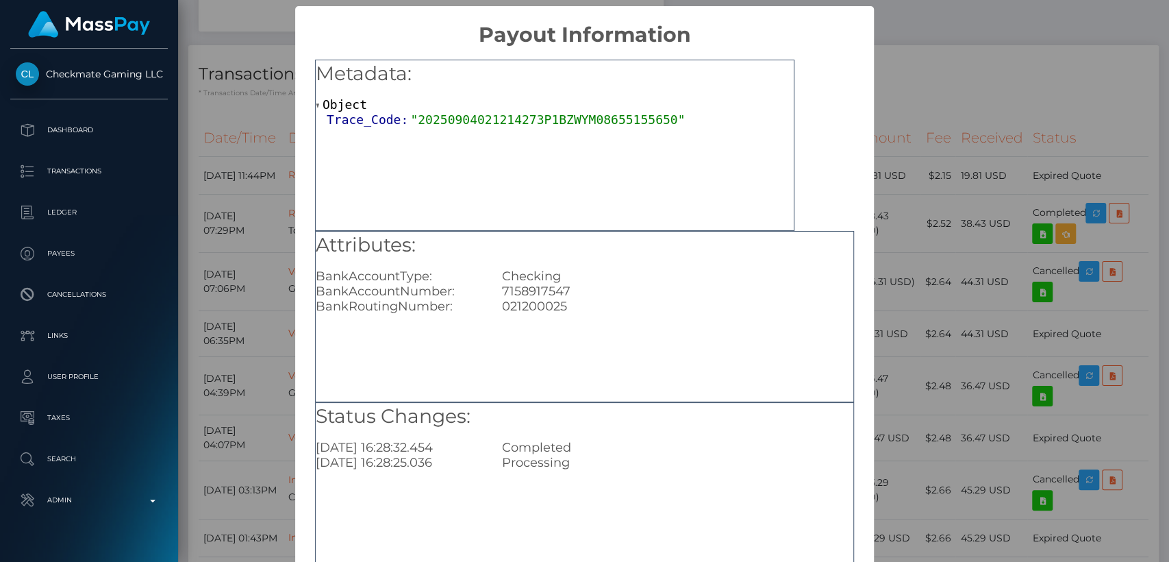
click at [884, 275] on div "× Payout Information Metadata: Object Trace_Code: "20250904021214273P1BZWYM0865…" at bounding box center [584, 281] width 1169 height 562
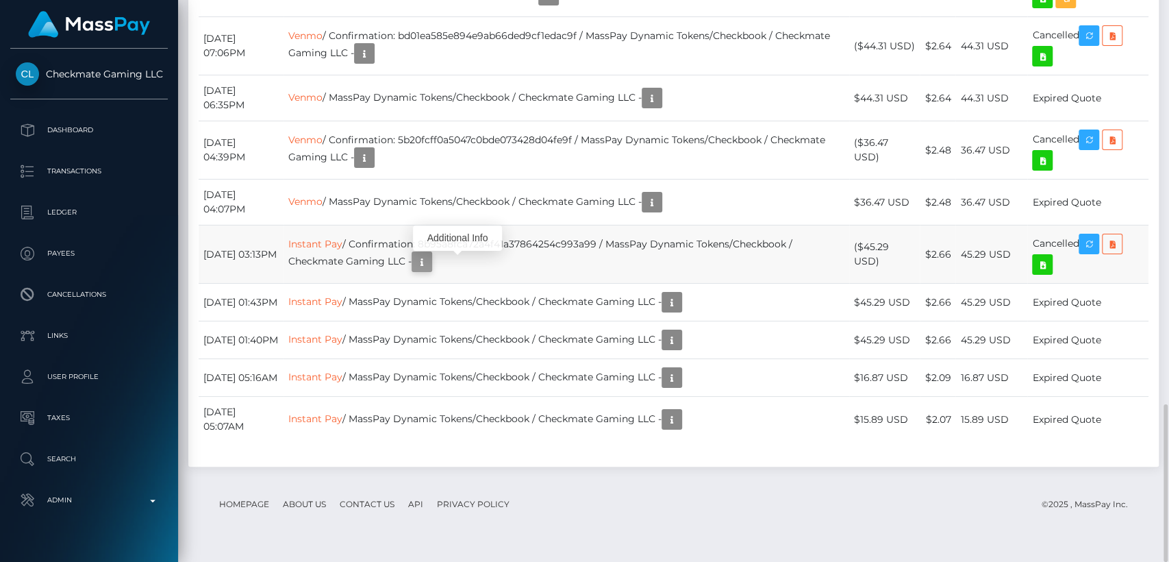
click at [430, 267] on icon "button" at bounding box center [422, 261] width 16 height 17
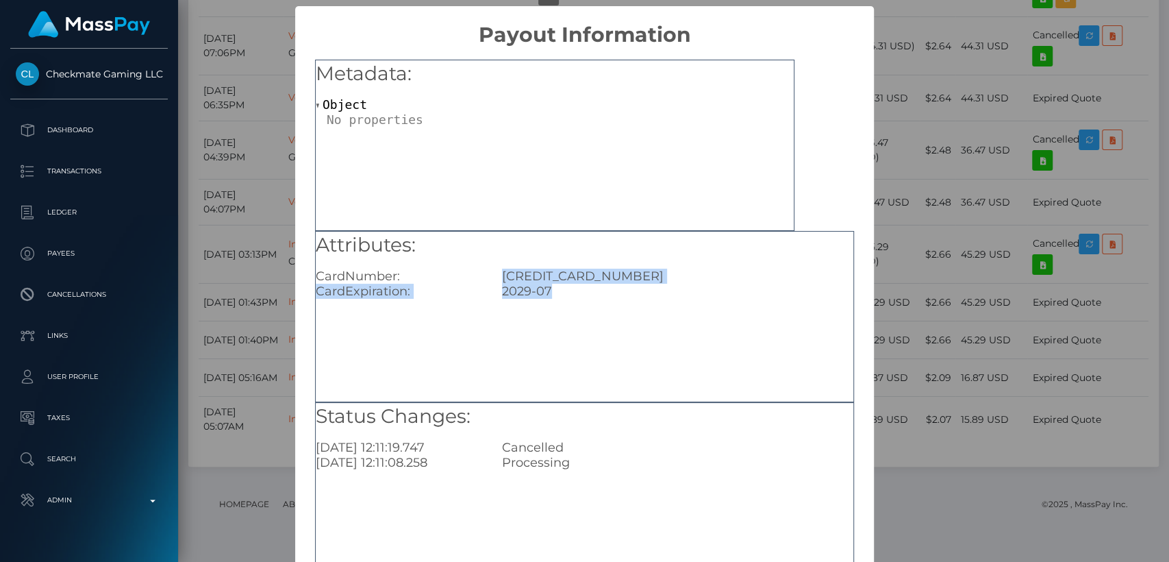
drag, startPoint x: 544, startPoint y: 294, endPoint x: 471, endPoint y: 263, distance: 78.9
click at [471, 263] on div "Attributes: CardNumber: [CREDIT_CARD_NUMBER] CardExpiration: 2029-07" at bounding box center [585, 265] width 538 height 68
click at [979, 221] on div "× Payout Information Metadata: Object Attributes: CardNumber: [CREDIT_CARD_NUMB…" at bounding box center [584, 281] width 1169 height 562
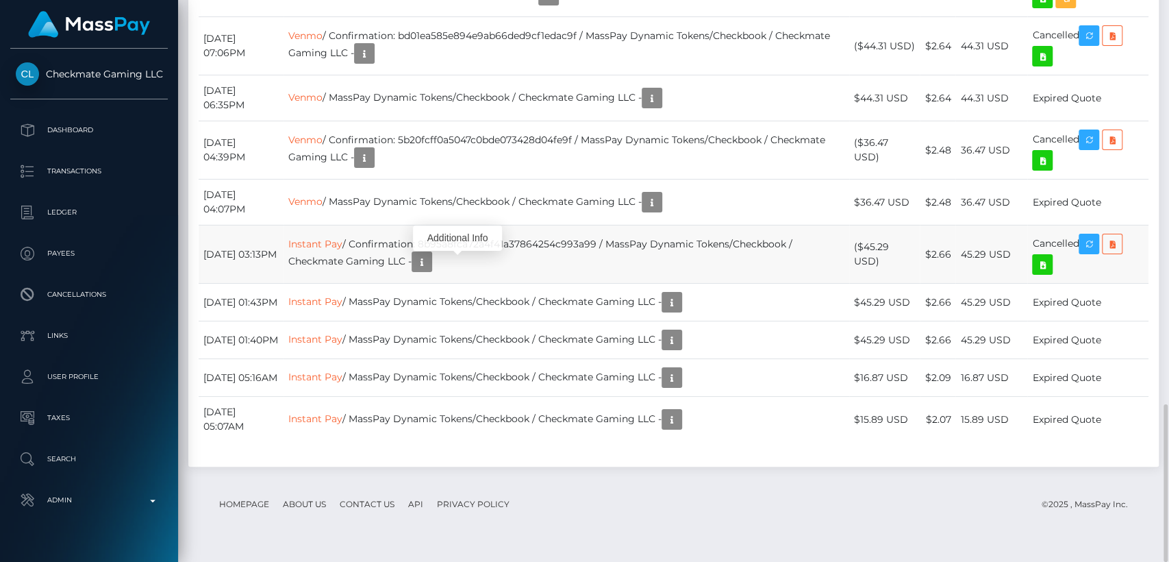
click at [837, 270] on td "Instant Pay / Confirmation: 8b95a8fca72a4f41a37864254c993a99 / MassPay Dynamic …" at bounding box center [567, 254] width 566 height 58
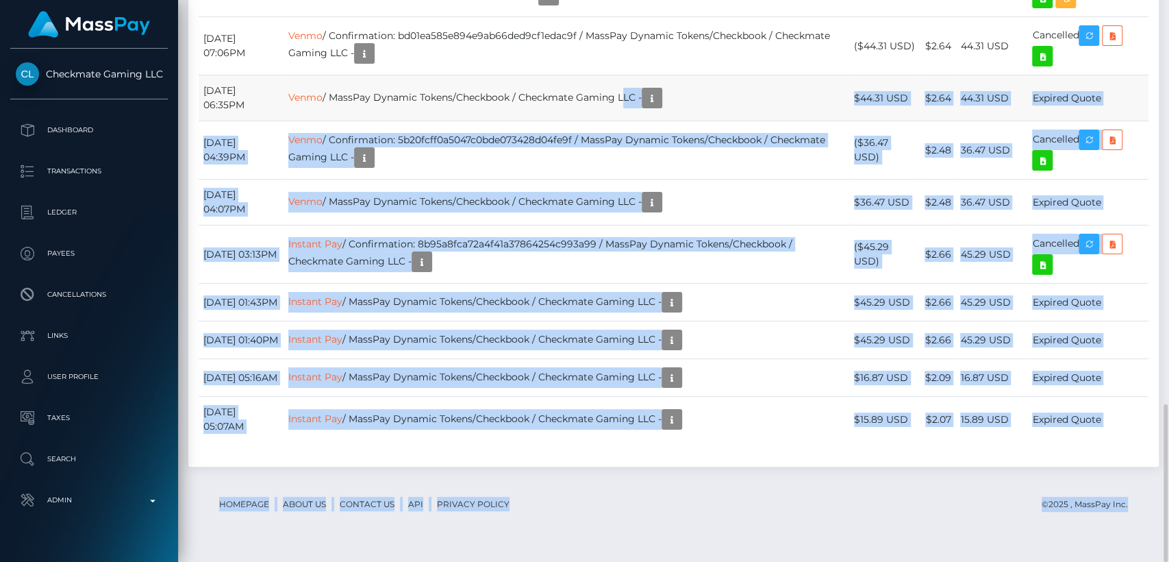
drag, startPoint x: 652, startPoint y: 100, endPoint x: 694, endPoint y: 89, distance: 43.2
click at [694, 89] on td "Venmo / MassPay Dynamic Tokens/Checkbook / Checkmate Gaming LLC -" at bounding box center [567, 98] width 566 height 46
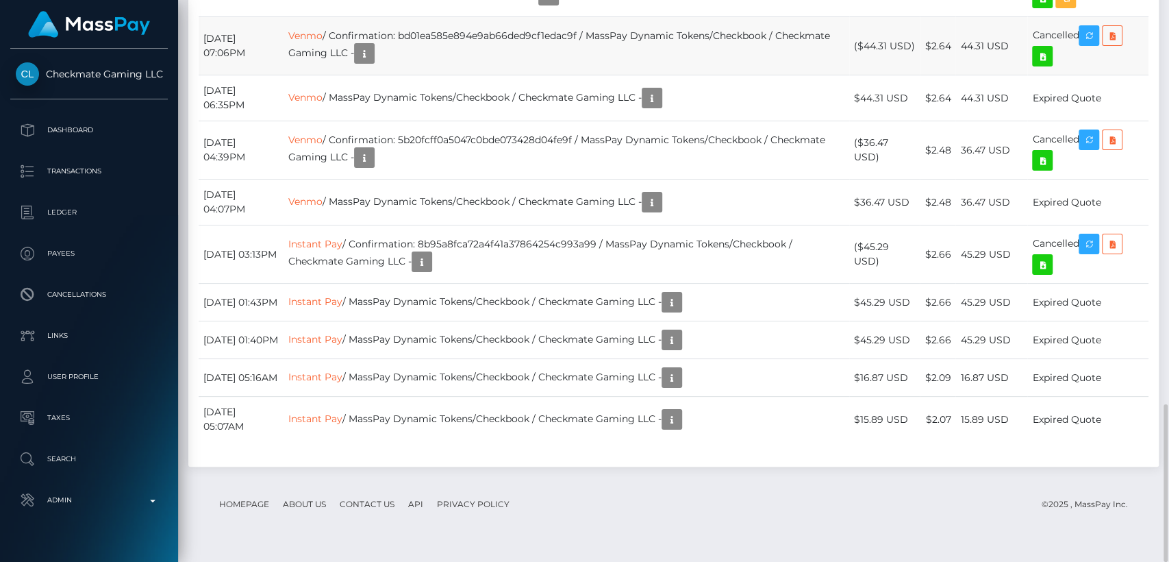
click at [753, 75] on td "Venmo / Confirmation: bd01ea585e894e9ab66ded9cf1edac9f / MassPay Dynamic Tokens…" at bounding box center [567, 46] width 566 height 58
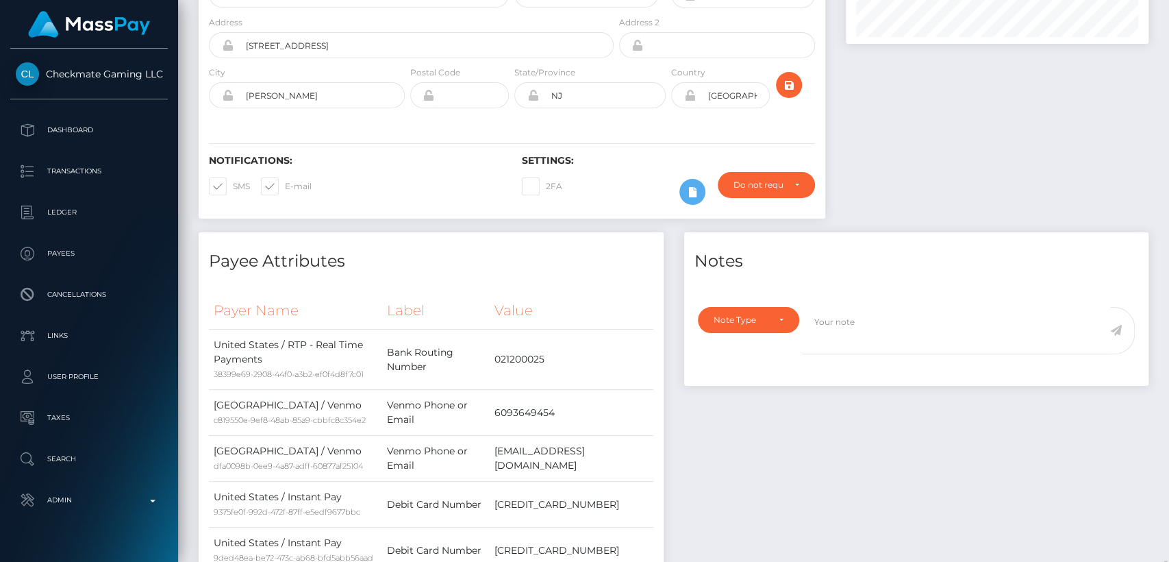
scroll to position [0, 0]
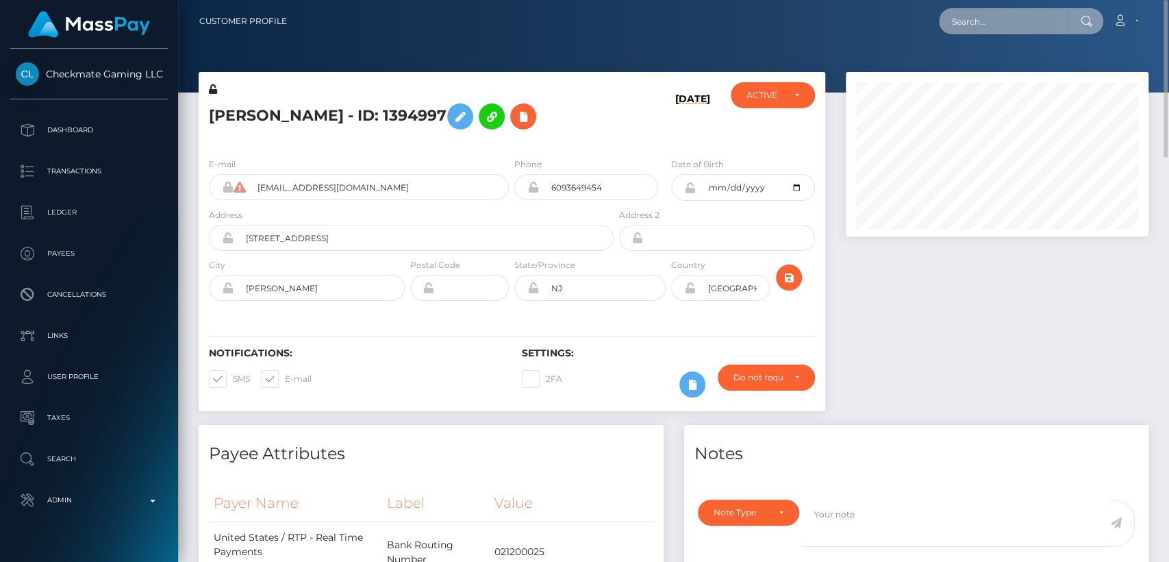
click at [996, 25] on input "text" at bounding box center [1003, 21] width 129 height 26
paste input "[EMAIL_ADDRESS][DOMAIN_NAME]"
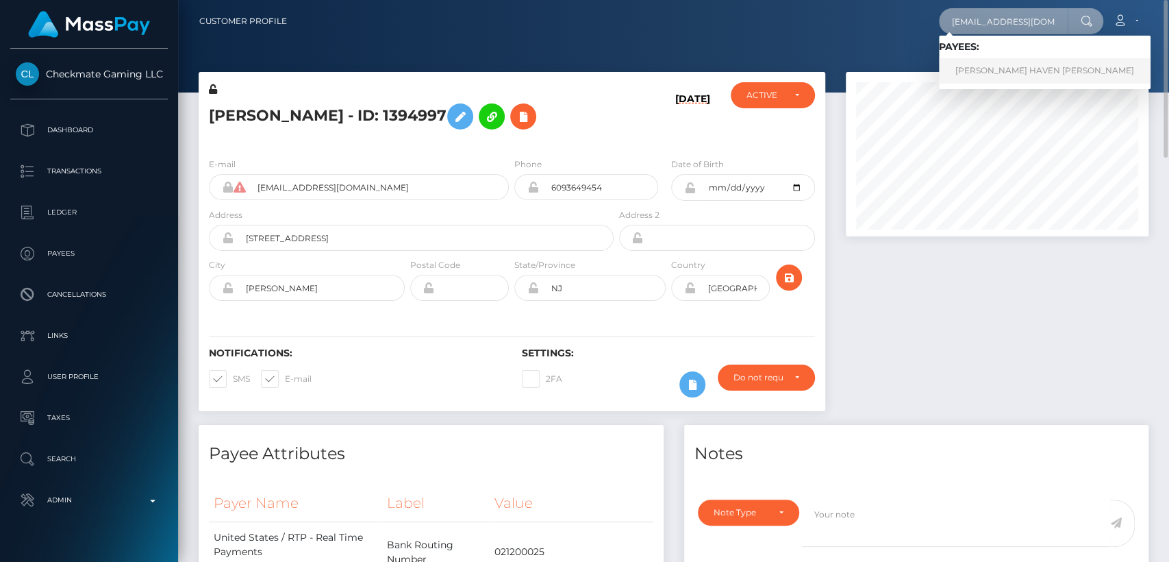
type input "[EMAIL_ADDRESS][DOMAIN_NAME]"
click at [993, 63] on link "BRIGETTE HAVEN BALDWIN" at bounding box center [1045, 70] width 212 height 25
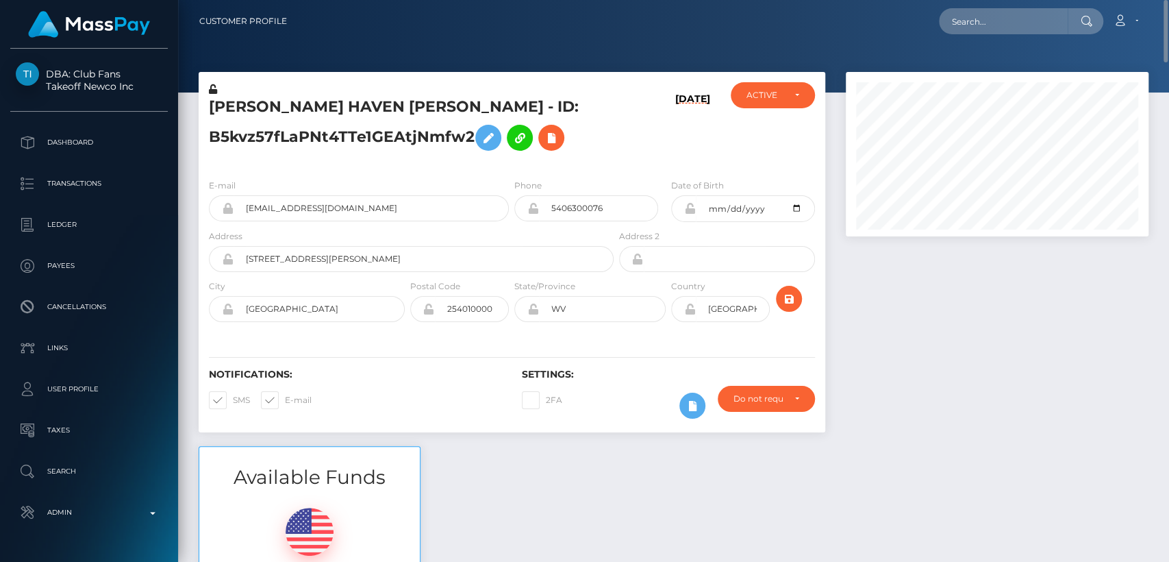
click at [258, 101] on h5 "[PERSON_NAME] HAVEN [PERSON_NAME] - ID: B5kvz57fLaPNt4TTe1GEAtjNmfw2" at bounding box center [407, 127] width 397 height 61
copy h5 "[PERSON_NAME]"
drag, startPoint x: 371, startPoint y: 390, endPoint x: 345, endPoint y: 385, distance: 25.9
click at [345, 385] on div "Notifications: SMS E-mail" at bounding box center [355, 396] width 313 height 57
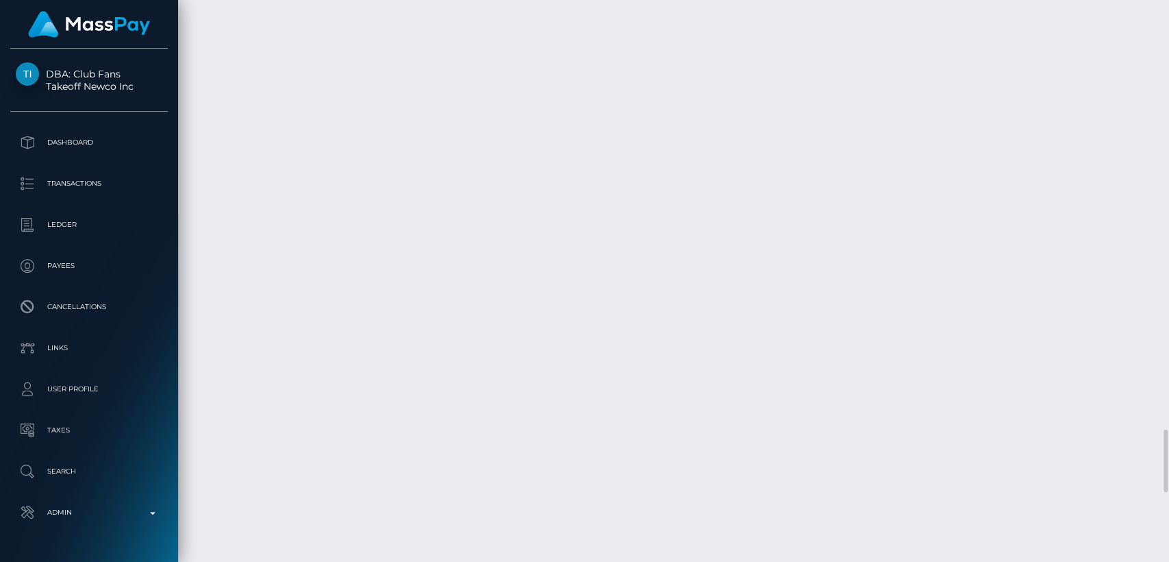
scroll to position [4482, 0]
drag, startPoint x: 291, startPoint y: 303, endPoint x: 198, endPoint y: 306, distance: 93.2
copy td "September 8, 2025"
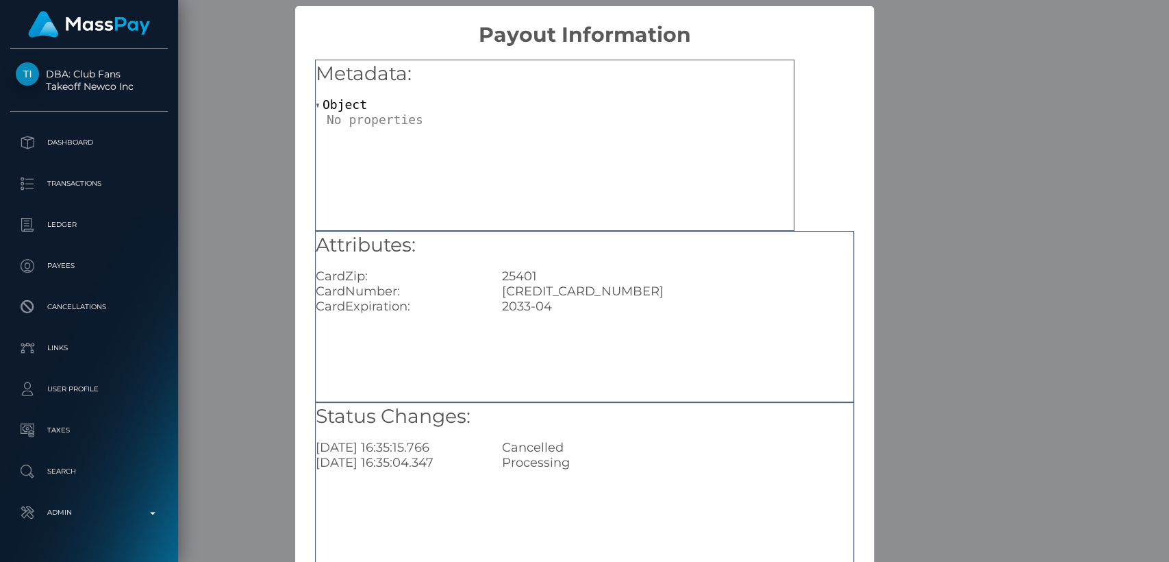
click at [883, 284] on div "× Payout Information Metadata: Object Attributes: CardZip: 25401 CardNumber: 42…" at bounding box center [584, 281] width 1169 height 562
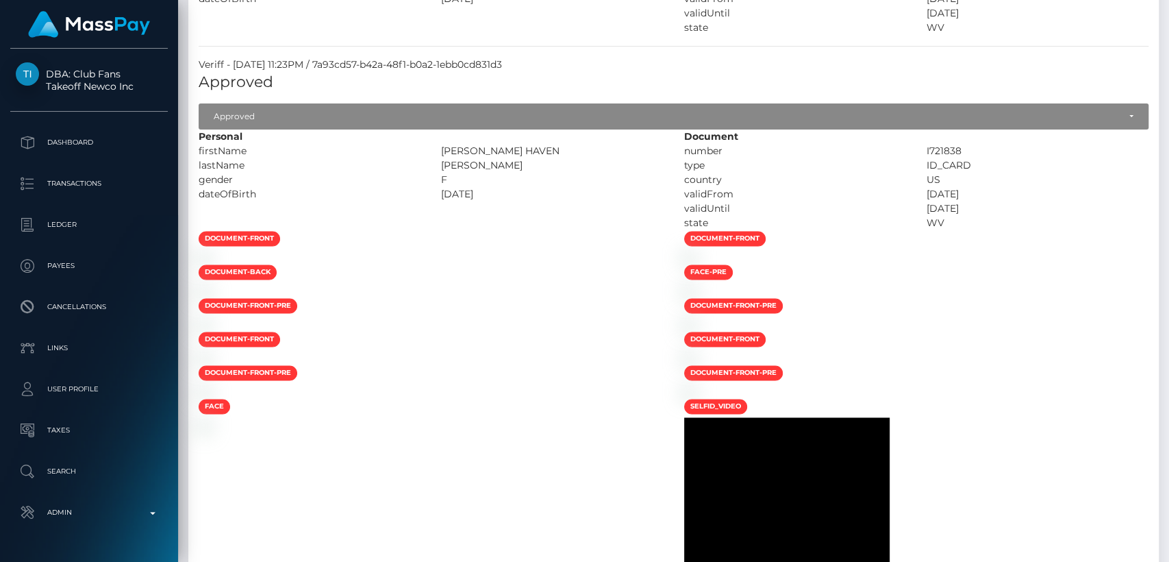
scroll to position [0, 0]
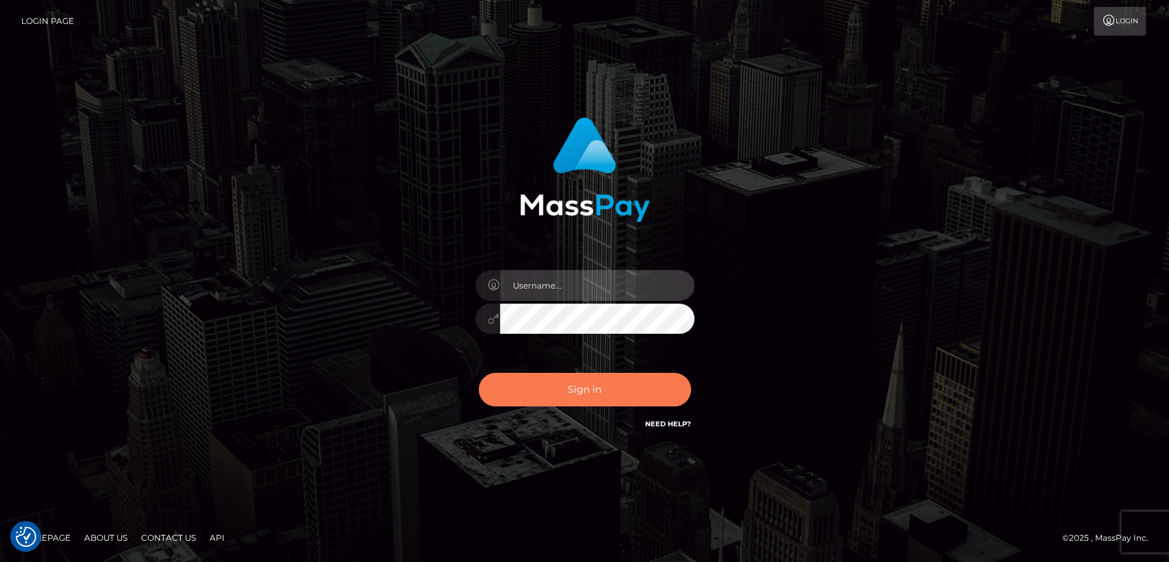
type input "[DOMAIN_NAME]"
click at [588, 396] on button "Sign in" at bounding box center [585, 390] width 212 height 34
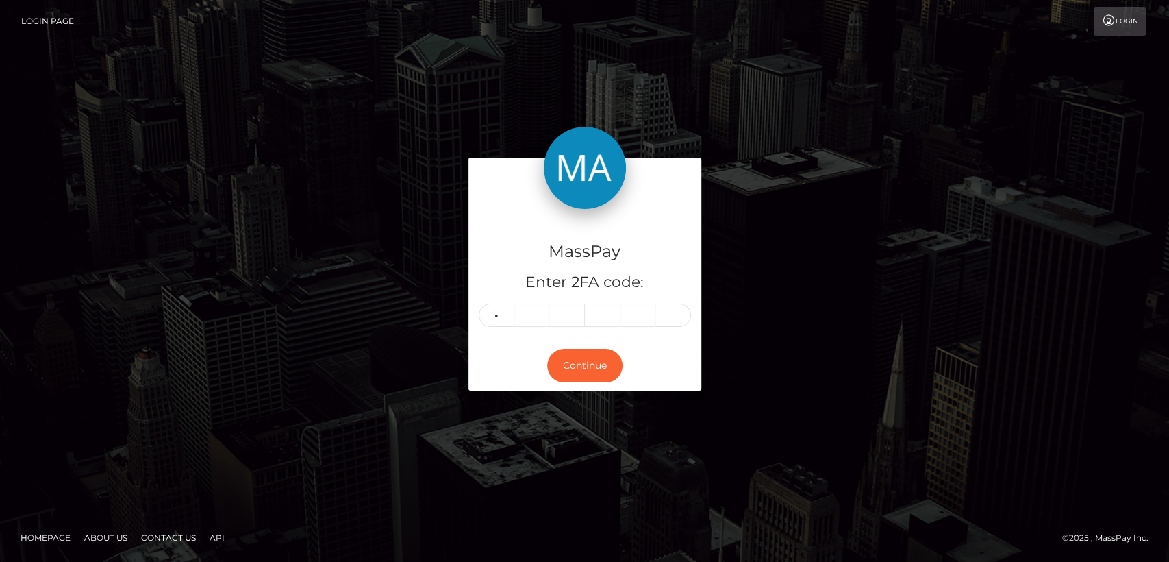
type input "4"
type input "2"
type input "9"
type input "0"
type input "4"
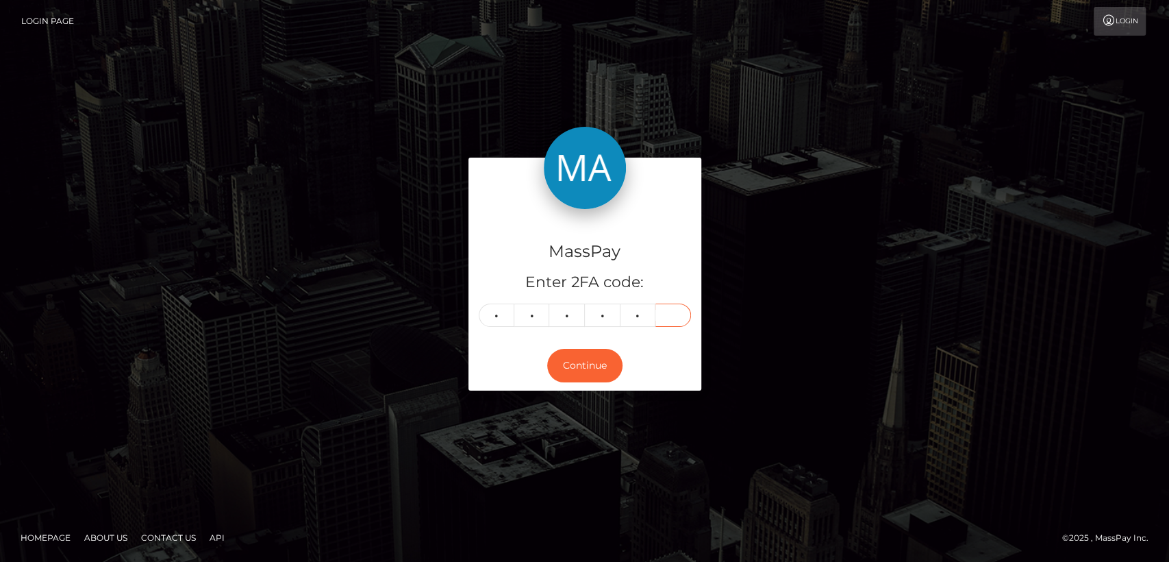
type input "1"
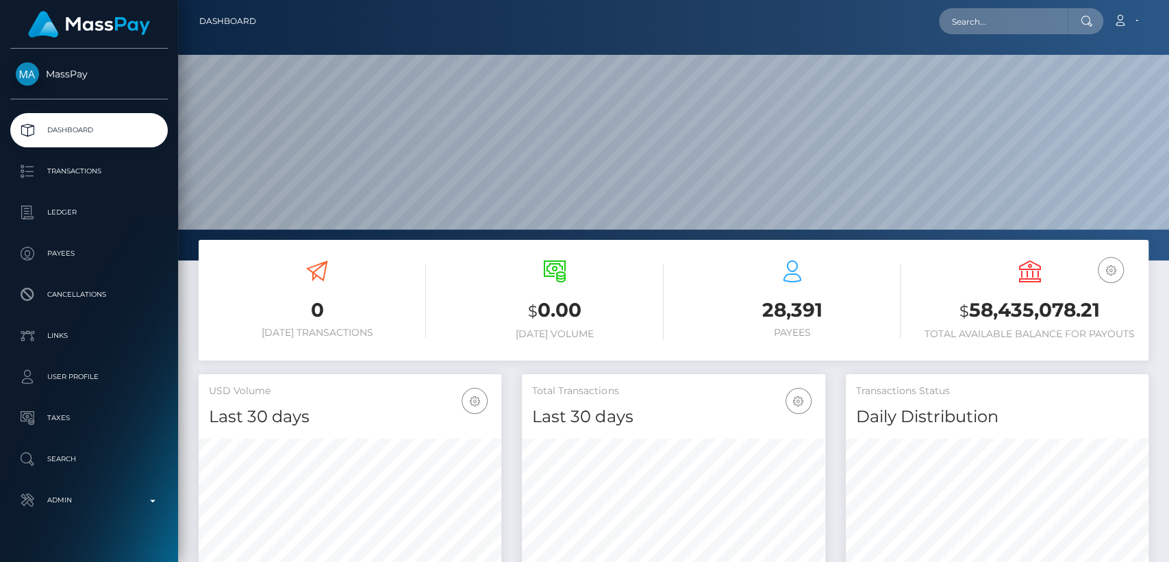
scroll to position [242, 303]
click at [1033, 13] on input "text" at bounding box center [1003, 21] width 129 height 26
paste input "[EMAIL_ADDRESS][DOMAIN_NAME]"
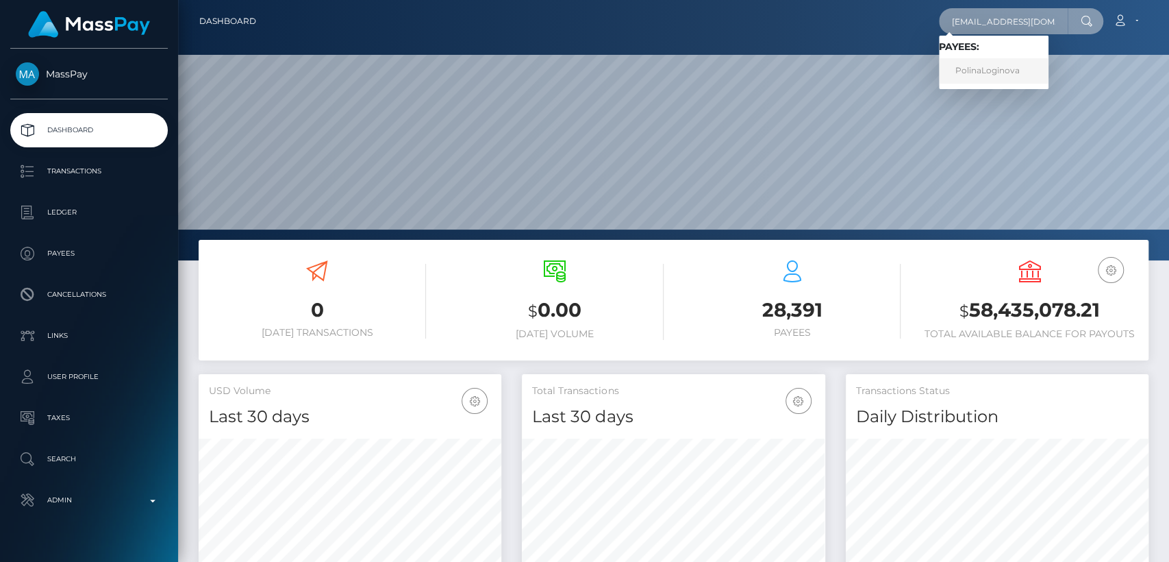
type input "[EMAIL_ADDRESS][DOMAIN_NAME]"
click at [1016, 66] on link "PolinaLoginova" at bounding box center [994, 70] width 110 height 25
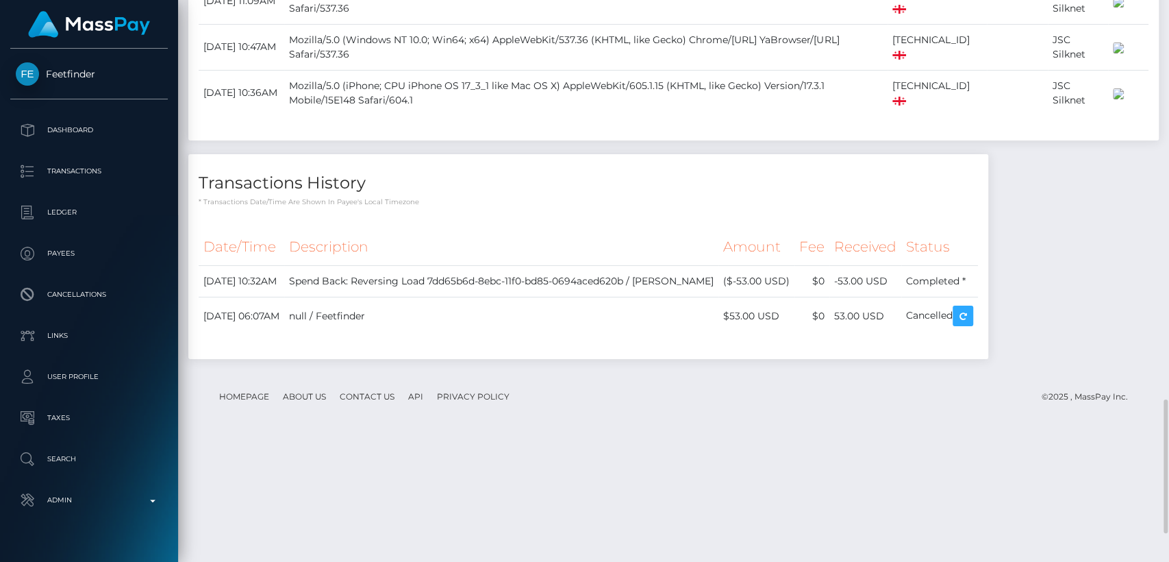
scroll to position [1790, 0]
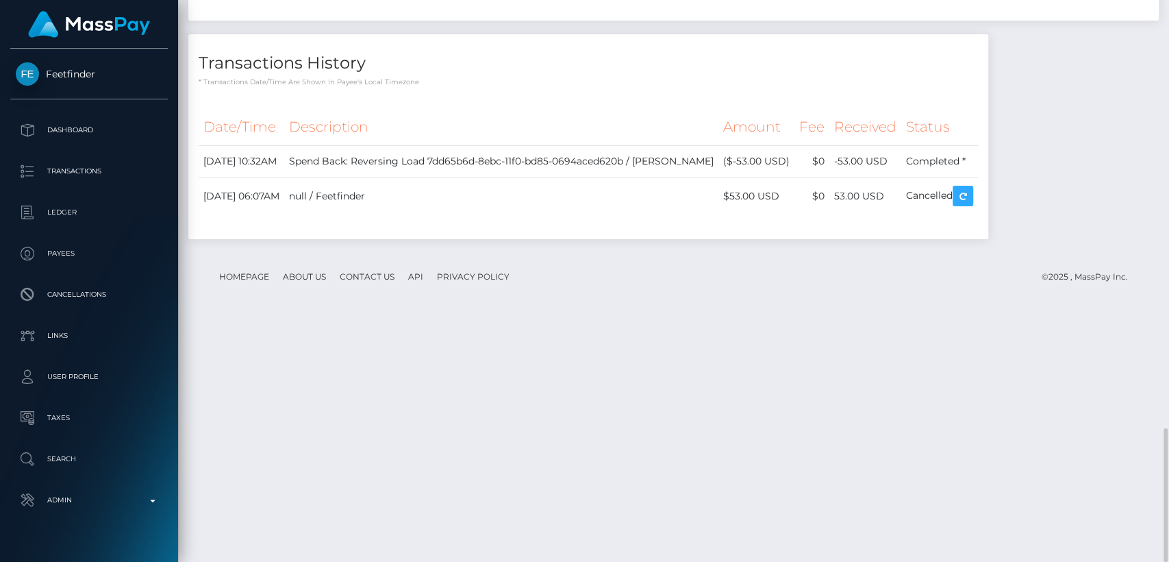
click at [787, 75] on h4 "Transactions History" at bounding box center [588, 63] width 779 height 24
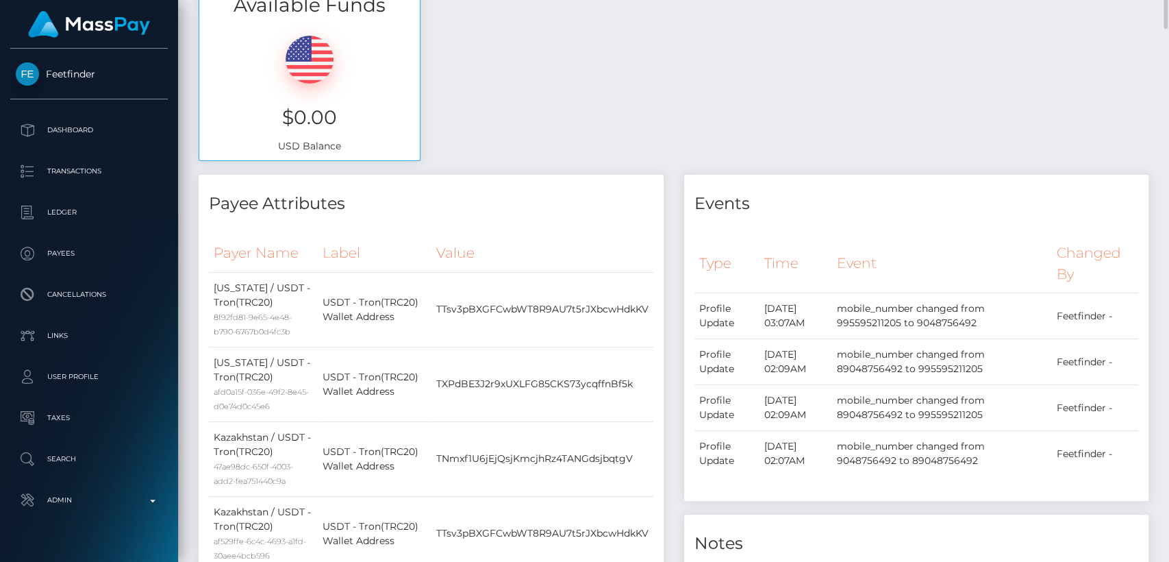
scroll to position [0, 0]
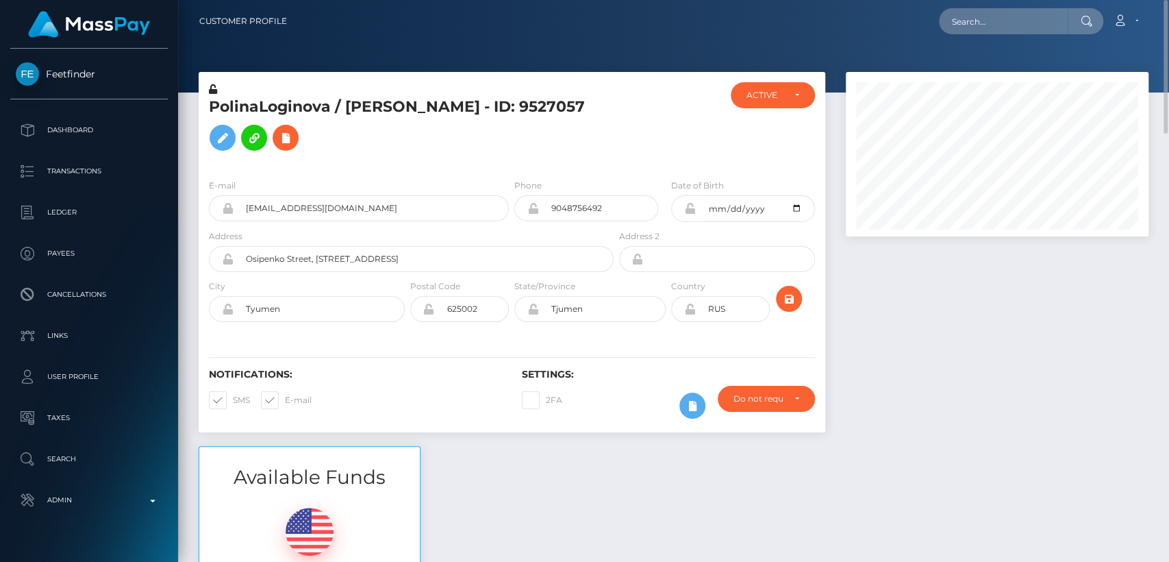
click at [245, 99] on h5 "PolinaLoginova / Polina Loginova - ID: 9527057" at bounding box center [407, 127] width 397 height 61
click at [384, 105] on h5 "PolinaLoginova / Polina Loginova - ID: 9527057" at bounding box center [407, 127] width 397 height 61
copy h5 "Polina"
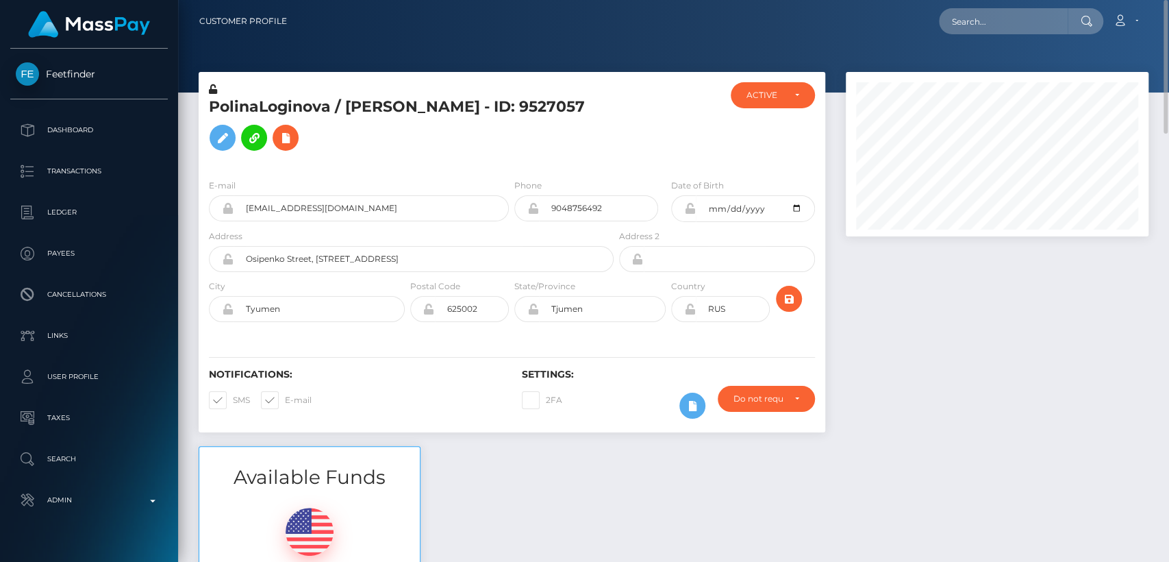
click at [555, 450] on div "Available Funds $0.00 USD Balance" at bounding box center [673, 546] width 970 height 201
click at [968, 32] on input "text" at bounding box center [1003, 21] width 129 height 26
paste input "hannahjoyclayton04@gmail.com"
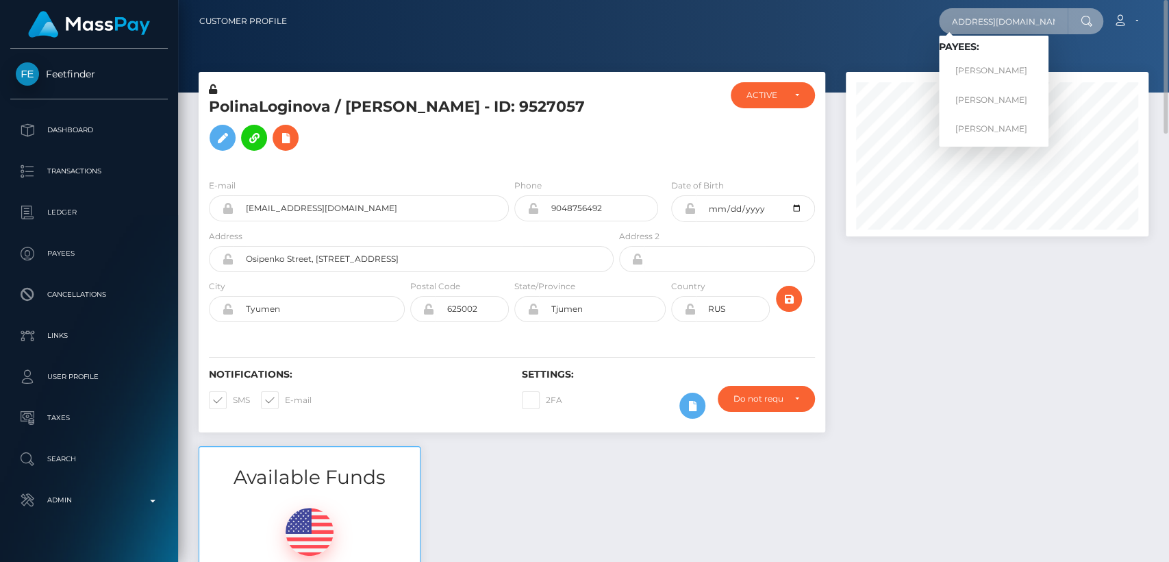
type input "hannahjoyclayton04@gmail.com"
click at [1005, 73] on link "HANNAH JOY CLAYTON-HAWKINS" at bounding box center [994, 70] width 110 height 25
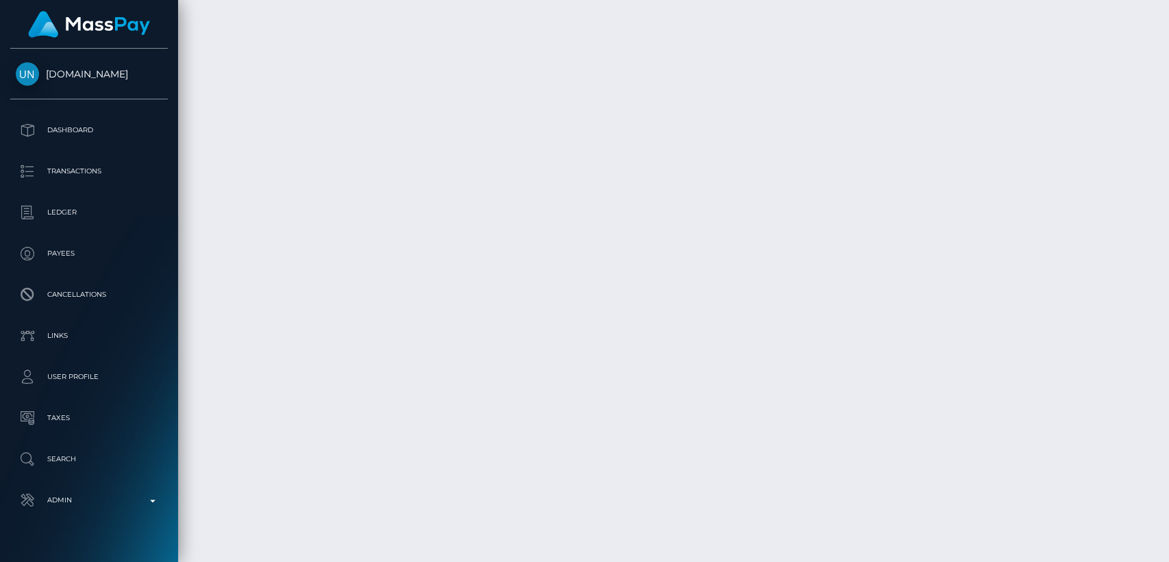
scroll to position [7550, 0]
drag, startPoint x: 954, startPoint y: 279, endPoint x: 942, endPoint y: 279, distance: 11.6
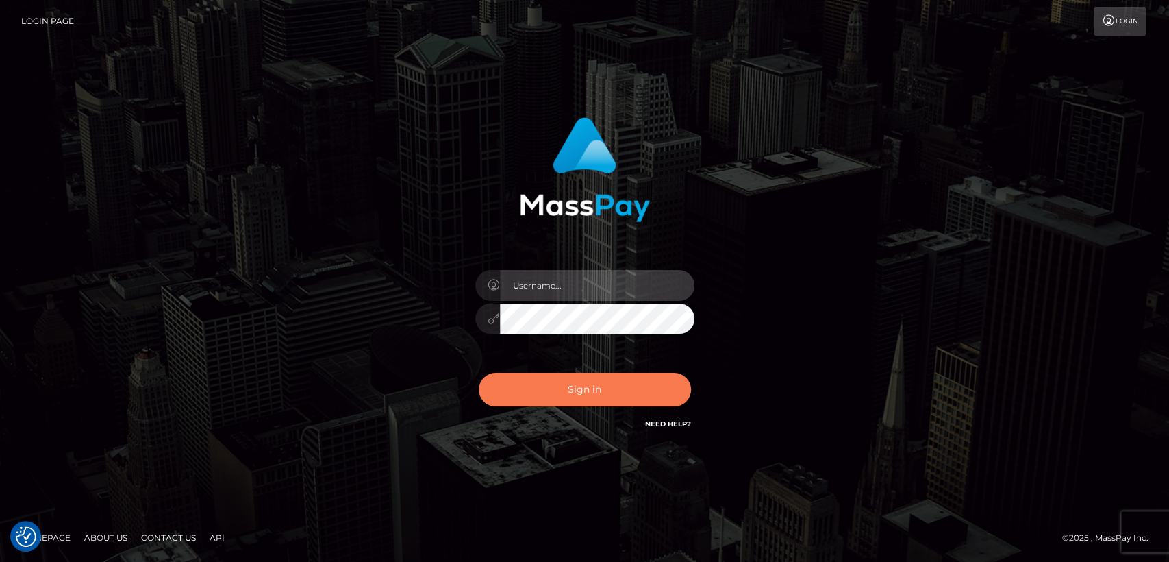
type input "[DOMAIN_NAME]"
click at [590, 387] on button "Sign in" at bounding box center [585, 390] width 212 height 34
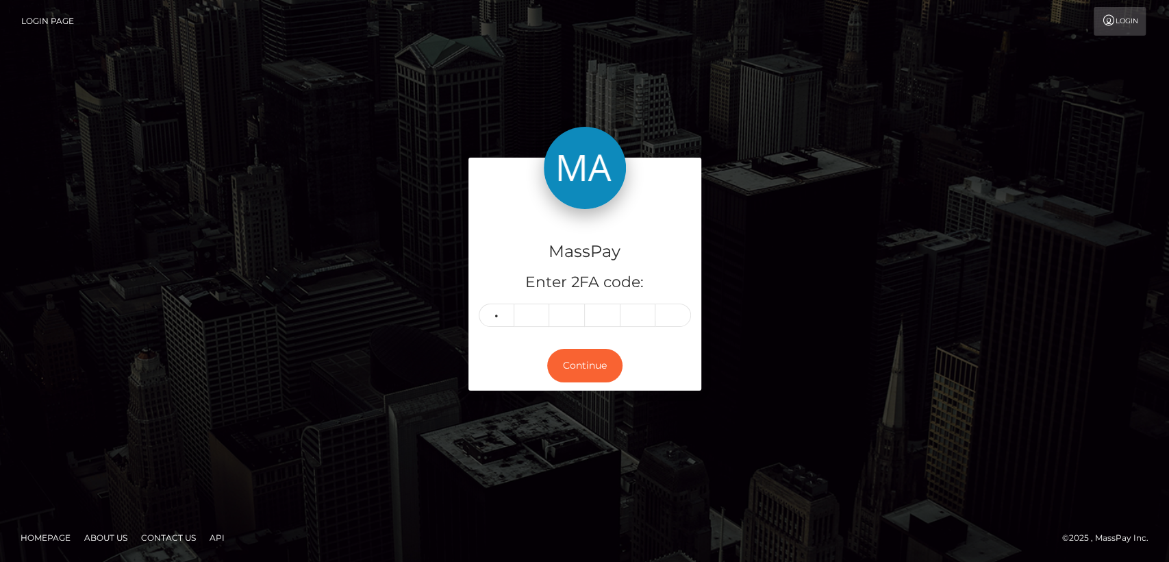
type input "0"
type input "9"
type input "1"
type input "3"
type input "8"
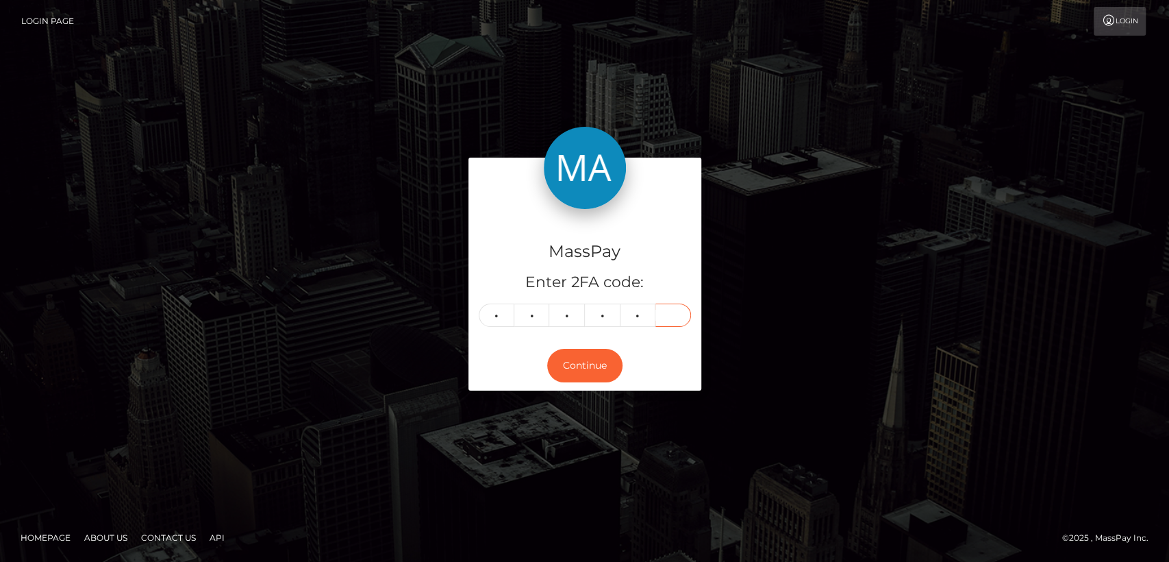
type input "9"
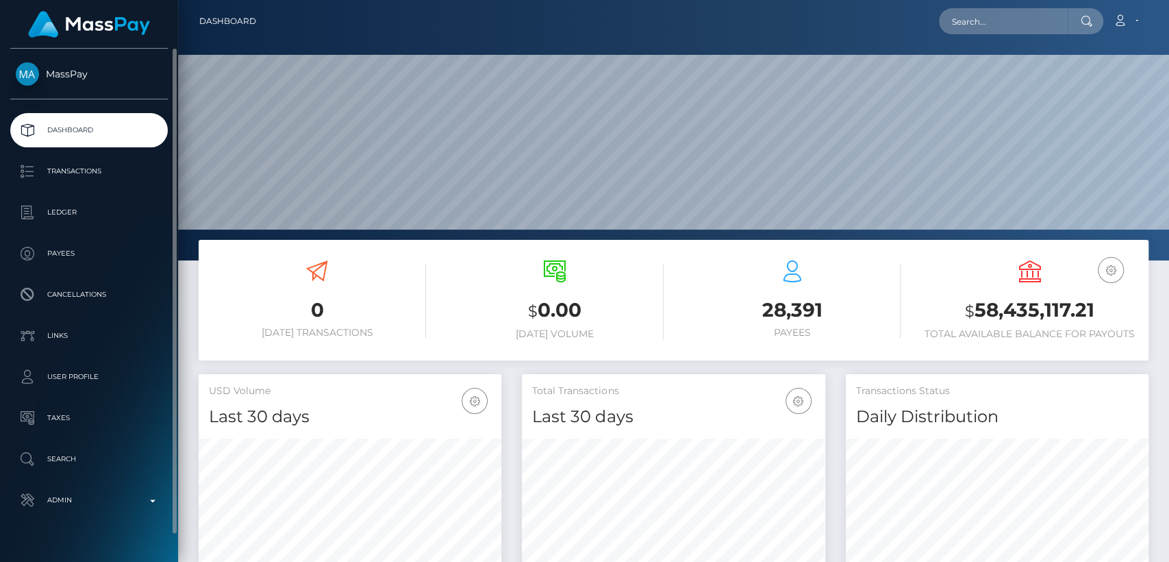
scroll to position [242, 303]
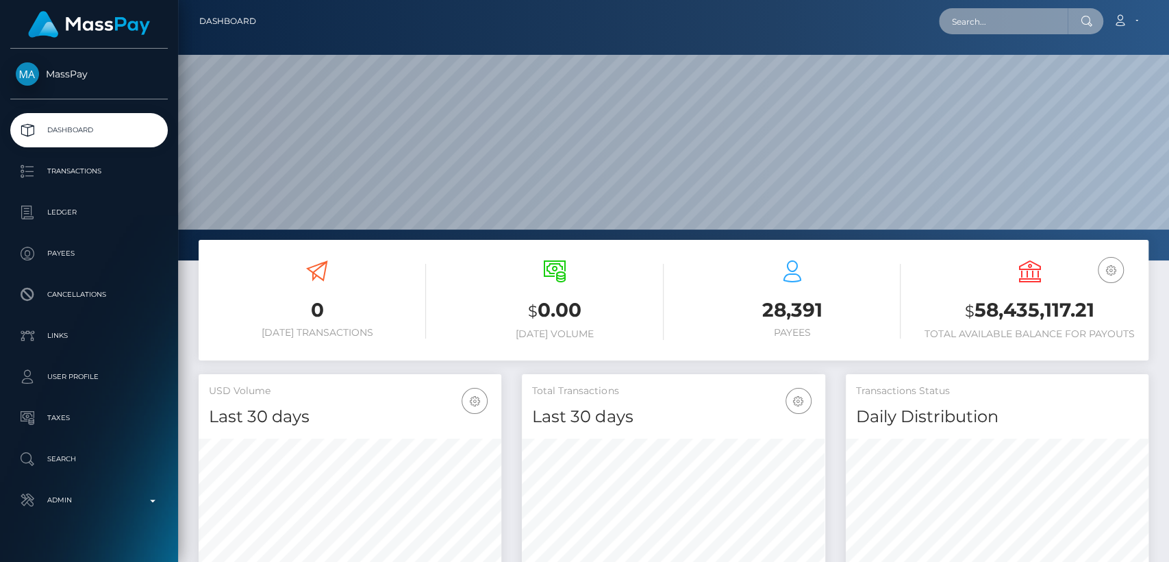
click at [1027, 28] on input "text" at bounding box center [1003, 21] width 129 height 26
paste input "ybemeo1810@gmail.com"
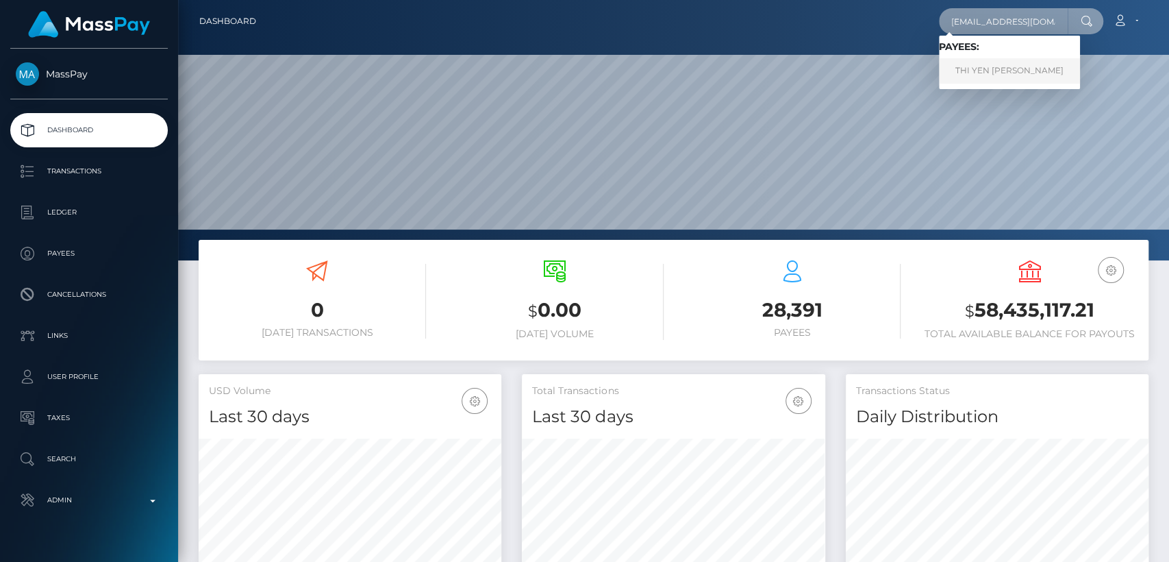
type input "ybemeo1810@gmail.com"
click at [1003, 73] on link "THI YEN ANH LE" at bounding box center [1009, 70] width 141 height 25
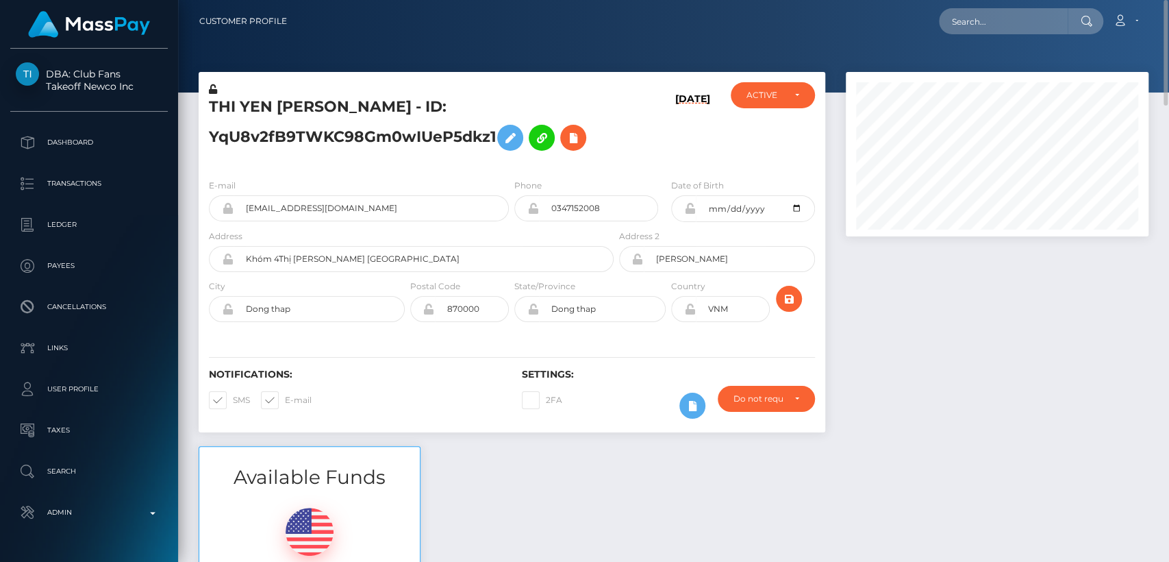
click at [439, 88] on div "THI YEN ANH LE - ID: YqU8v2fB9TWKC98Gm0wIUeP5dkz1" at bounding box center [408, 125] width 418 height 86
click at [251, 105] on h5 "THI YEN ANH LE - ID: YqU8v2fB9TWKC98Gm0wIUeP5dkz1" at bounding box center [407, 127] width 397 height 61
drag, startPoint x: 272, startPoint y: 105, endPoint x: 208, endPoint y: 103, distance: 63.7
click at [208, 103] on div "THI YEN ANH LE - ID: YqU8v2fB9TWKC98Gm0wIUeP5dkz1" at bounding box center [408, 125] width 418 height 86
copy h5 "THI YEN"
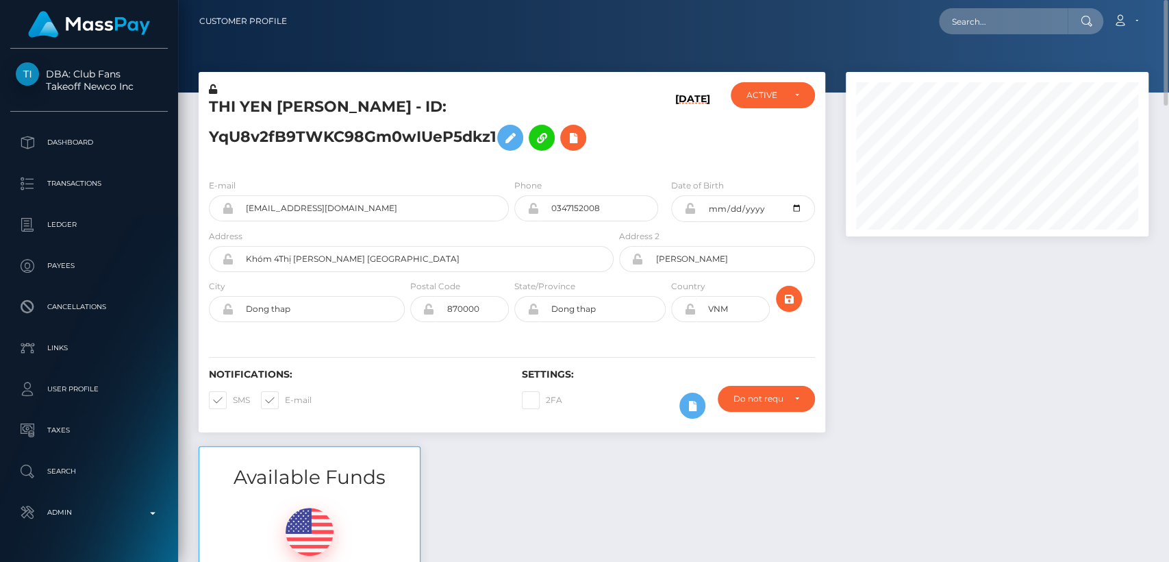
click at [417, 379] on div "Notifications: SMS E-mail" at bounding box center [355, 396] width 313 height 57
drag, startPoint x: 720, startPoint y: 305, endPoint x: 708, endPoint y: 304, distance: 12.3
click at [708, 304] on input "VNM" at bounding box center [733, 309] width 74 height 26
click at [388, 178] on div "E-mail ybemeo1810@gmail.com" at bounding box center [359, 199] width 300 height 43
click at [486, 169] on div "E-mail ybemeo1810@gmail.com Phone 0347152008 City" at bounding box center [512, 252] width 627 height 168
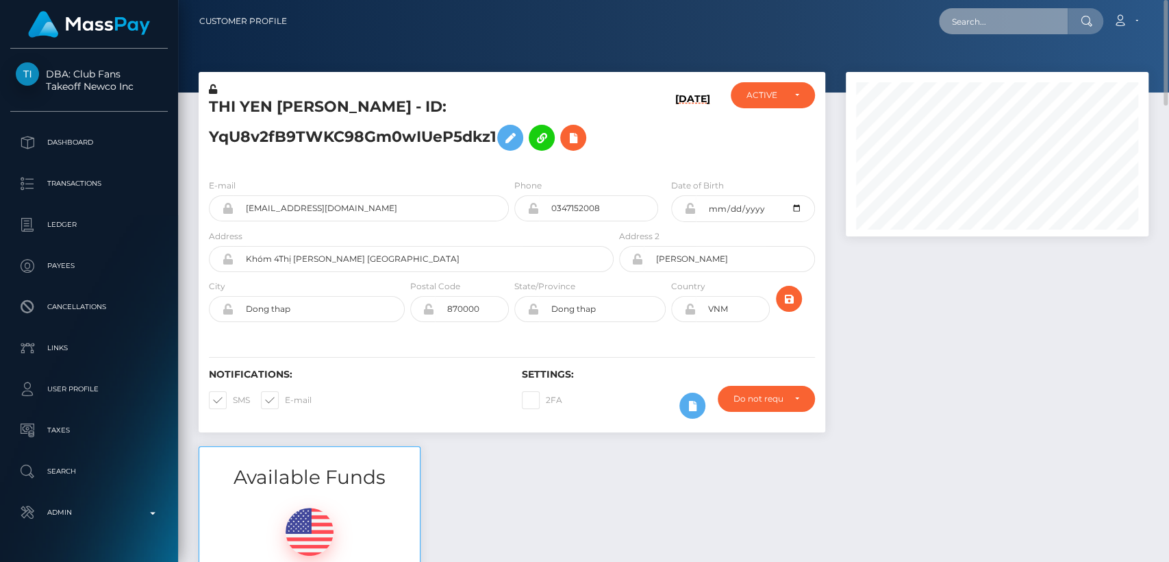
click at [1063, 16] on input "text" at bounding box center [1003, 21] width 129 height 26
paste input "Moldoveanusabyna10@gmail.com"
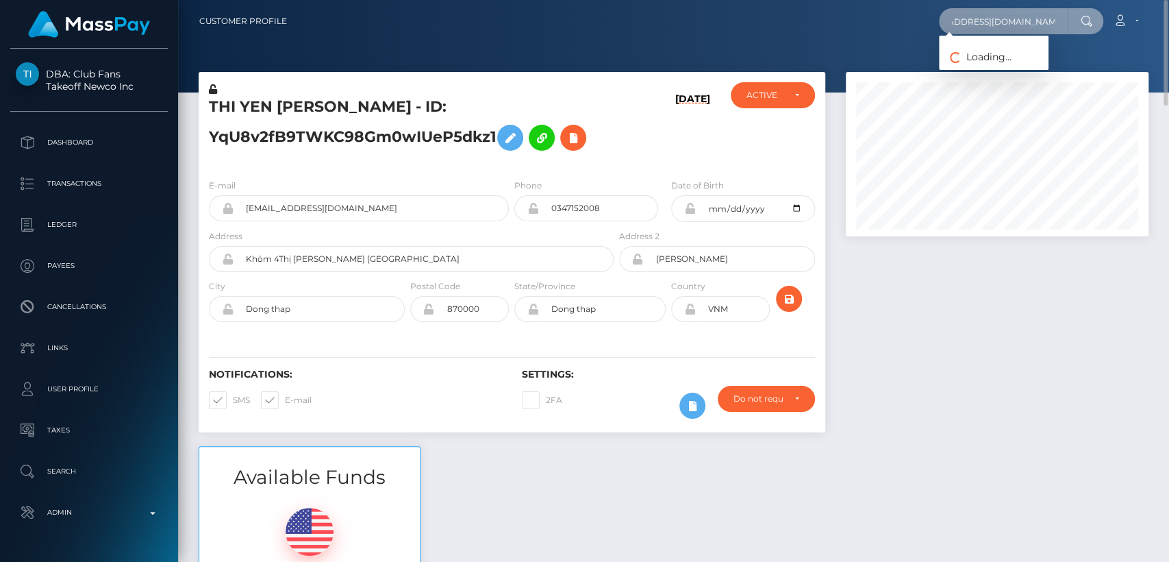
type input "Moldoveanusabyna10@gmail.com"
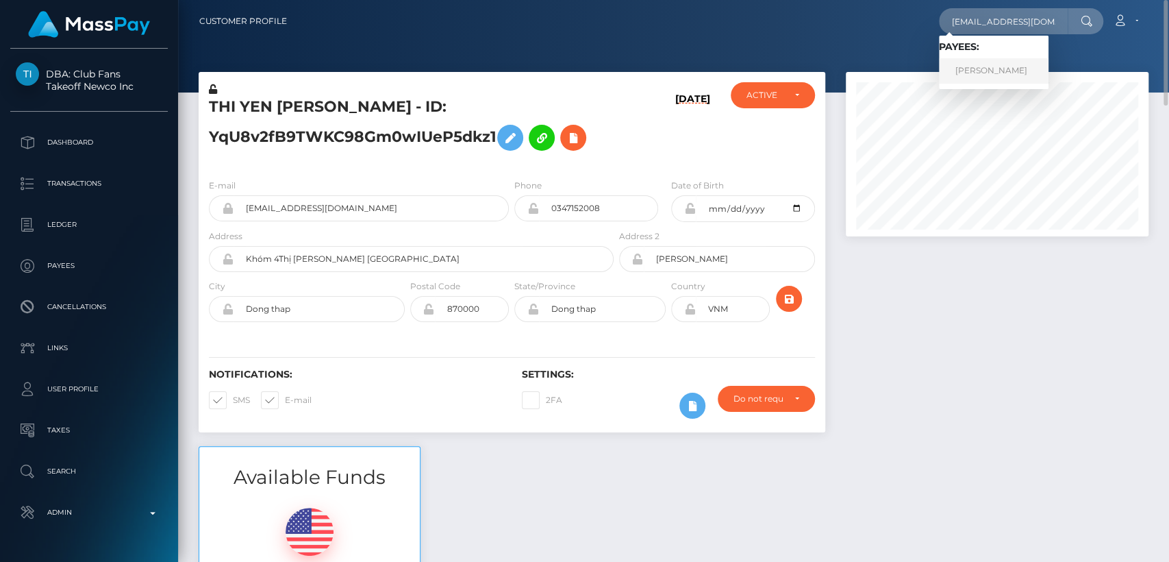
click at [1005, 62] on link "DANINA CRISTINA SAB MOLDOVEANU" at bounding box center [994, 70] width 110 height 25
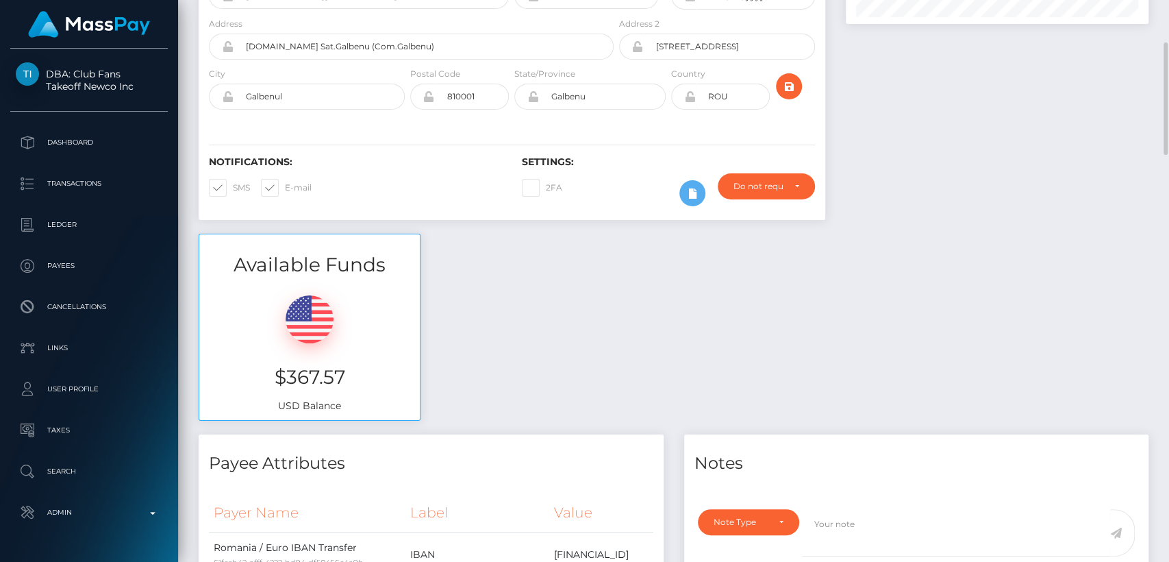
click at [246, 145] on hr at bounding box center [512, 145] width 606 height 1
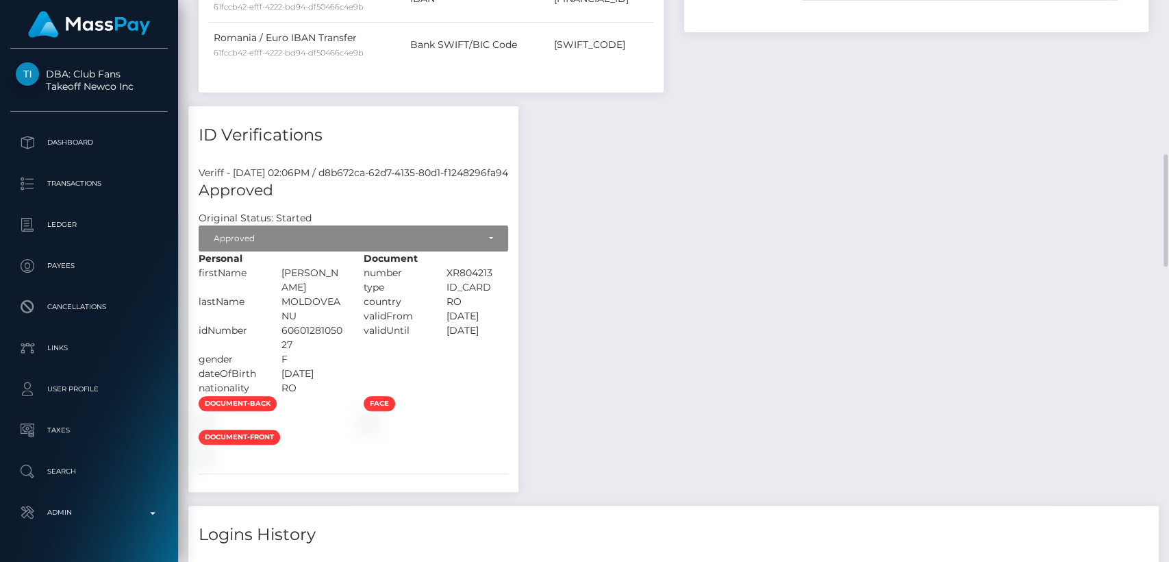
scroll to position [839, 0]
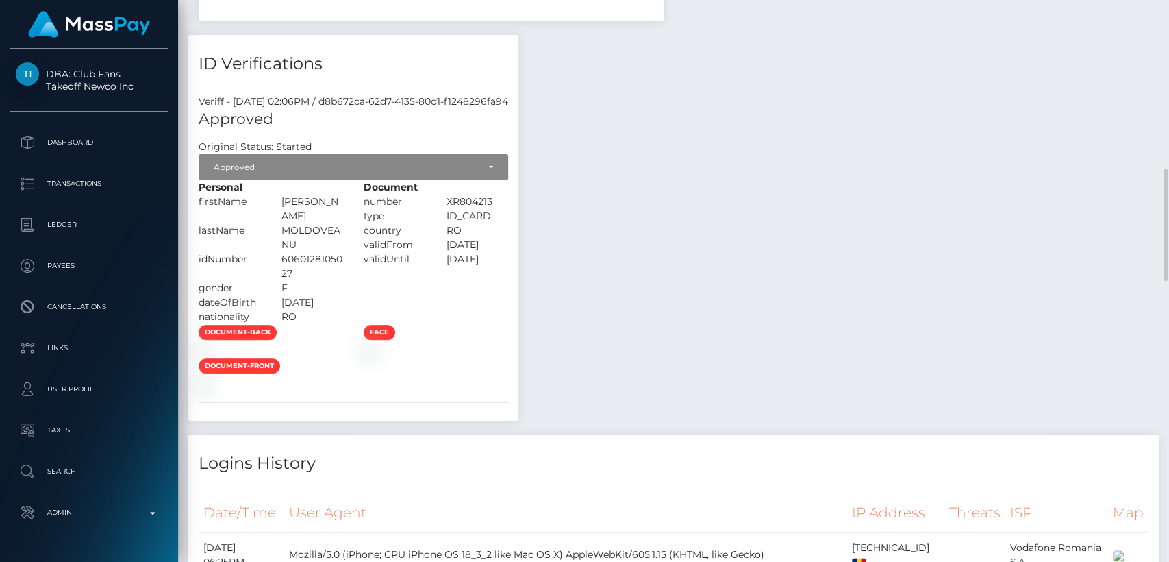
click at [246, 144] on h7 "Original Status: Started" at bounding box center [255, 146] width 113 height 12
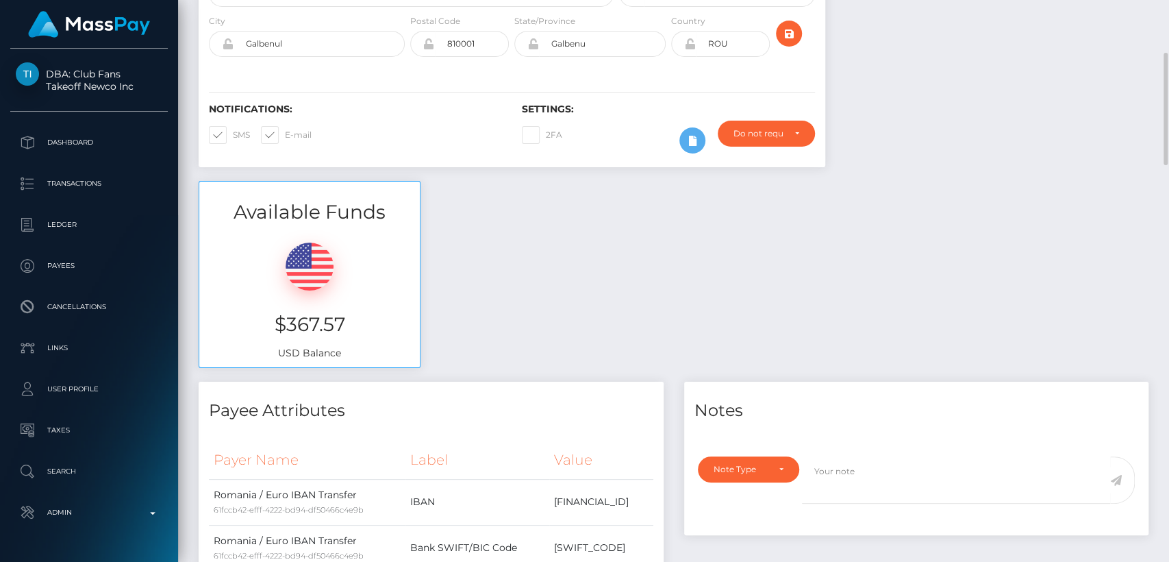
scroll to position [0, 0]
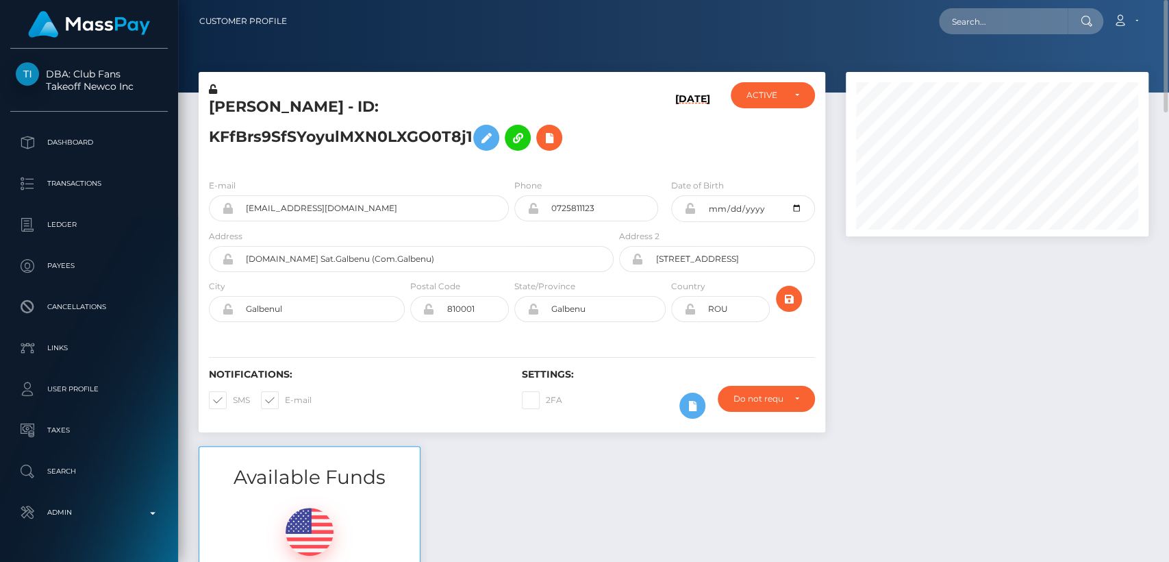
click at [245, 118] on h5 "DANINA CRISTINA SAB MOLDOVEANU - ID: KFfBrs9SfSYoyulMXN0LXGO0T8j1" at bounding box center [407, 127] width 397 height 61
click at [245, 105] on h5 "DANINA CRISTINA SAB MOLDOVEANU - ID: KFfBrs9SfSYoyulMXN0LXGO0T8j1" at bounding box center [407, 127] width 397 height 61
copy h5 "DANINA"
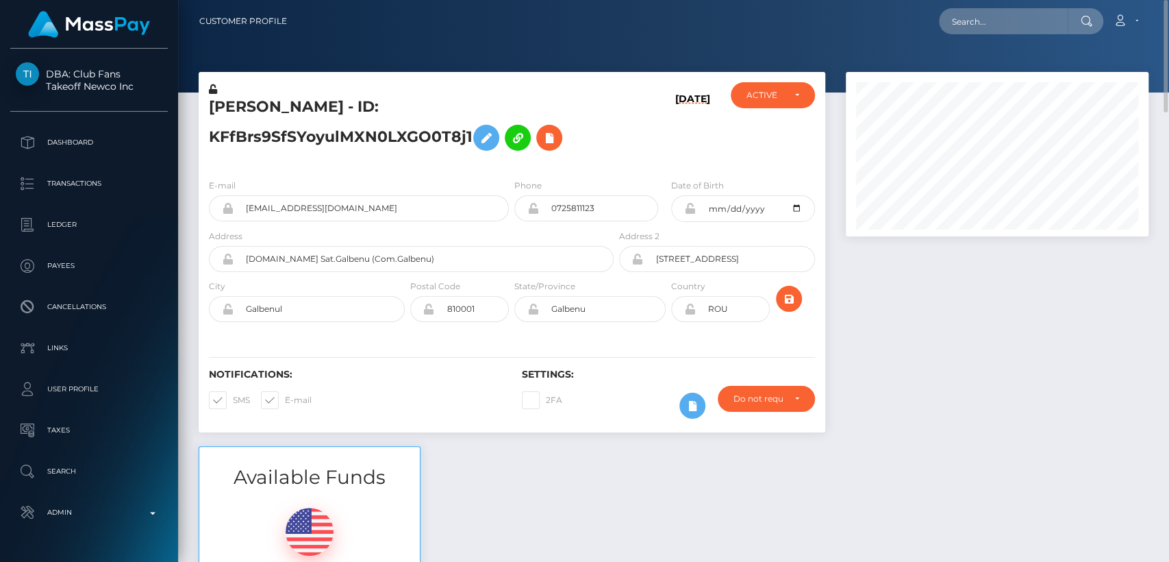
click at [308, 127] on h5 "DANINA CRISTINA SAB MOLDOVEANU - ID: KFfBrs9SfSYoyulMXN0LXGO0T8j1" at bounding box center [407, 127] width 397 height 61
click at [249, 98] on h5 "DANINA CRISTINA SAB MOLDOVEANU - ID: KFfBrs9SfSYoyulMXN0LXGO0T8j1" at bounding box center [407, 127] width 397 height 61
copy h5 "DANINA"
click at [981, 21] on input "text" at bounding box center [1003, 21] width 129 height 26
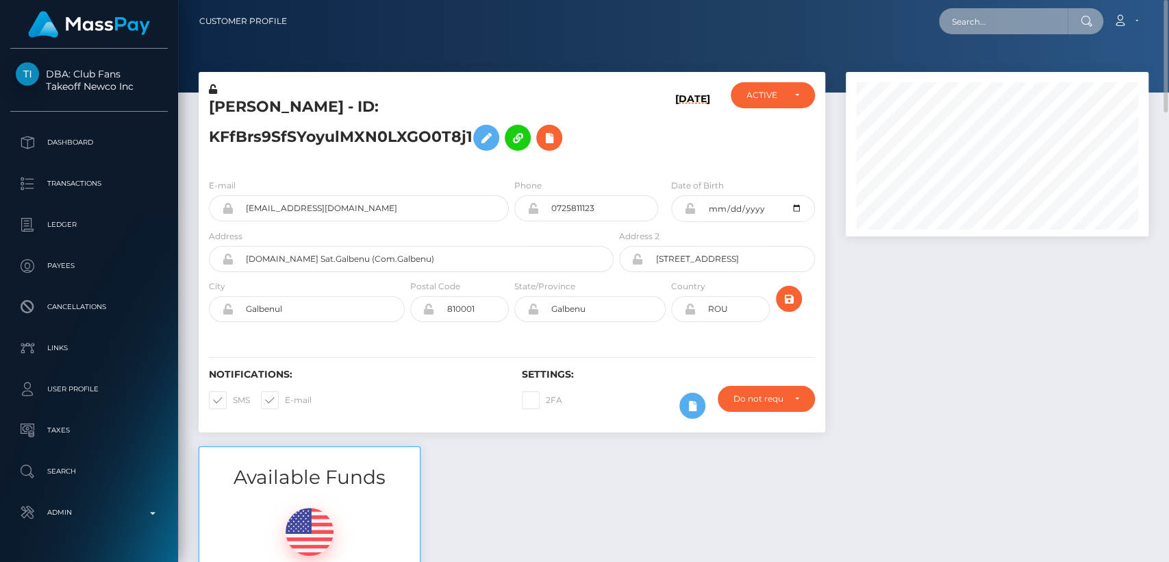
paste input "jasminixo@icloud.com"
type input "jasminixo@icloud.com"
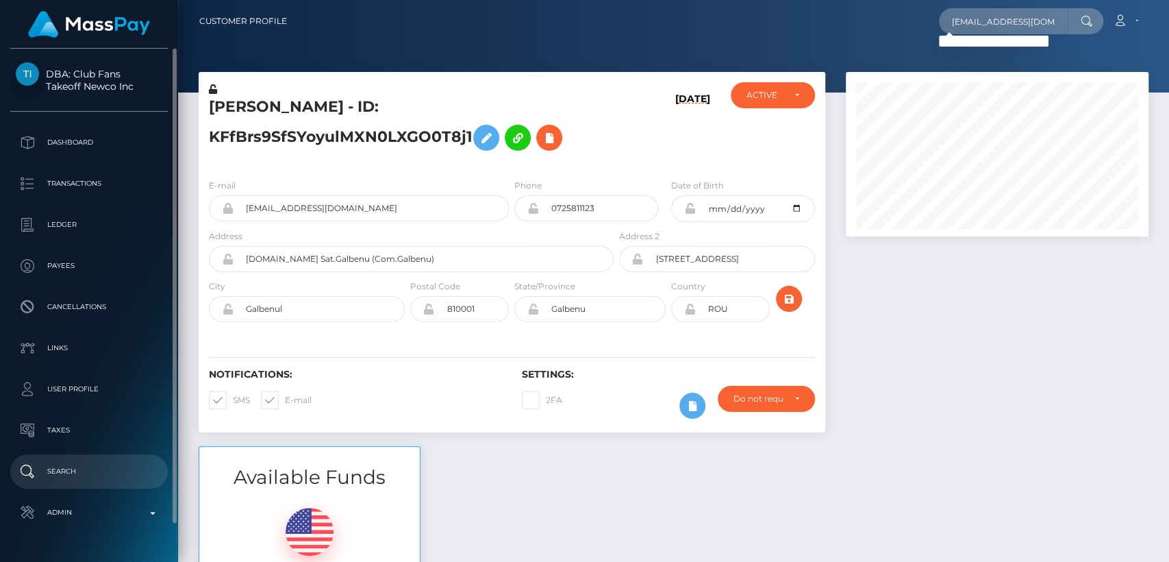
click at [77, 473] on p "Search" at bounding box center [89, 471] width 147 height 21
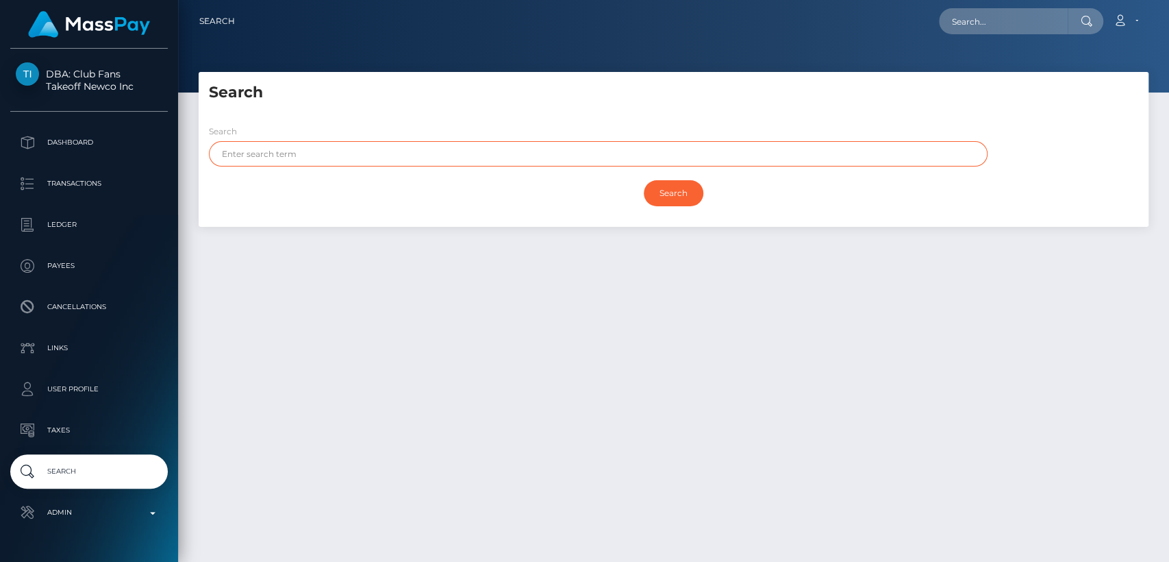
click at [336, 150] on input "text" at bounding box center [598, 153] width 779 height 25
paste input "[PERSON_NAME]"
type input "[PERSON_NAME]"
click at [644, 180] on input "Search" at bounding box center [674, 193] width 60 height 26
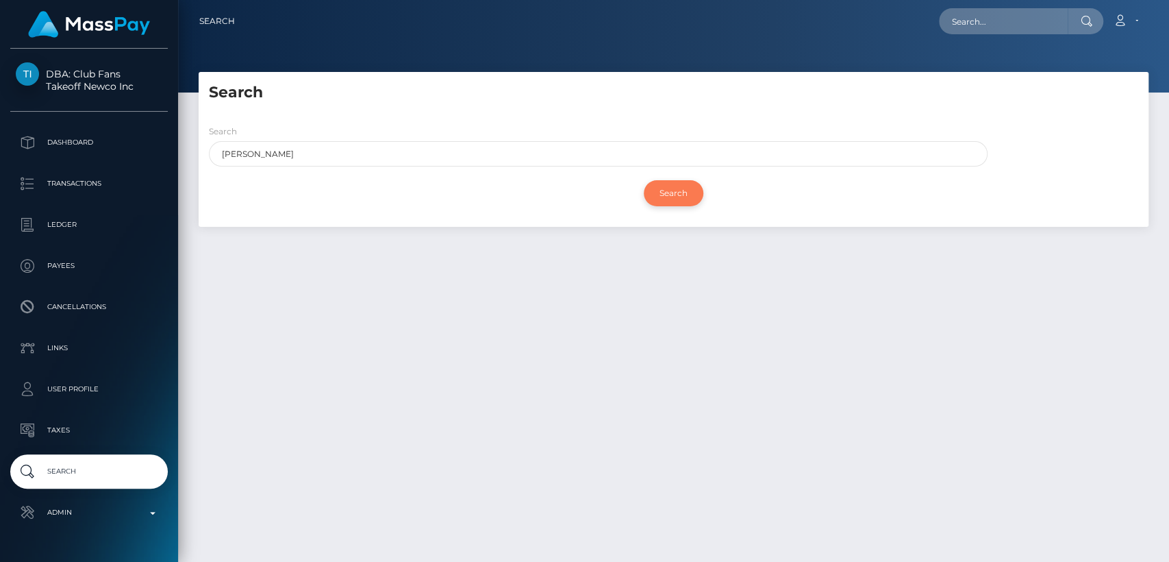
click at [695, 182] on input "Search" at bounding box center [674, 193] width 60 height 26
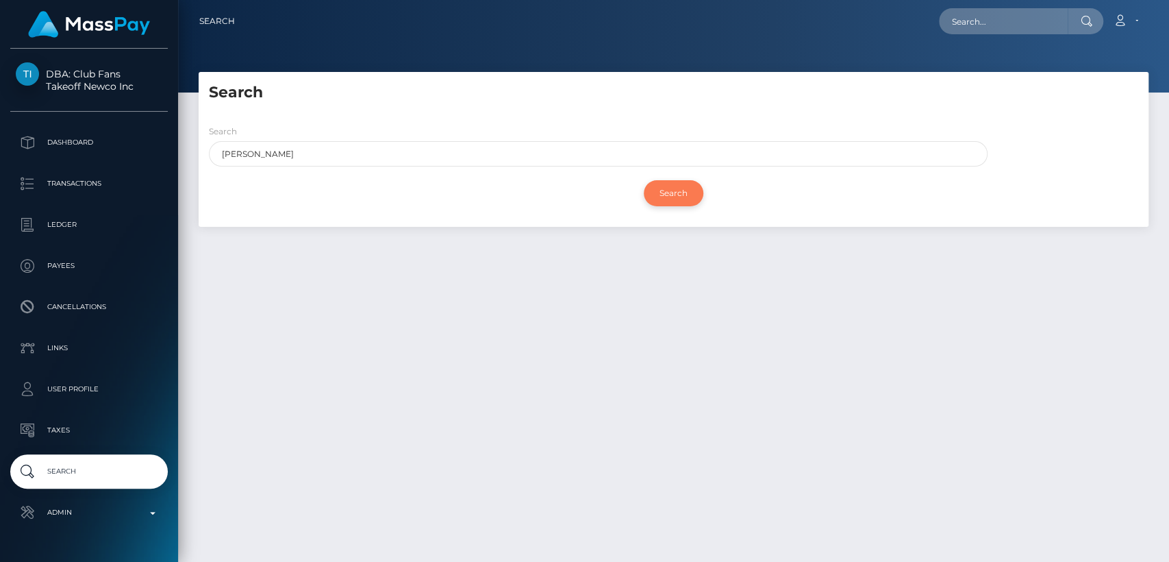
click at [695, 182] on input "Search" at bounding box center [674, 193] width 60 height 26
click at [663, 199] on input "Search" at bounding box center [674, 193] width 60 height 26
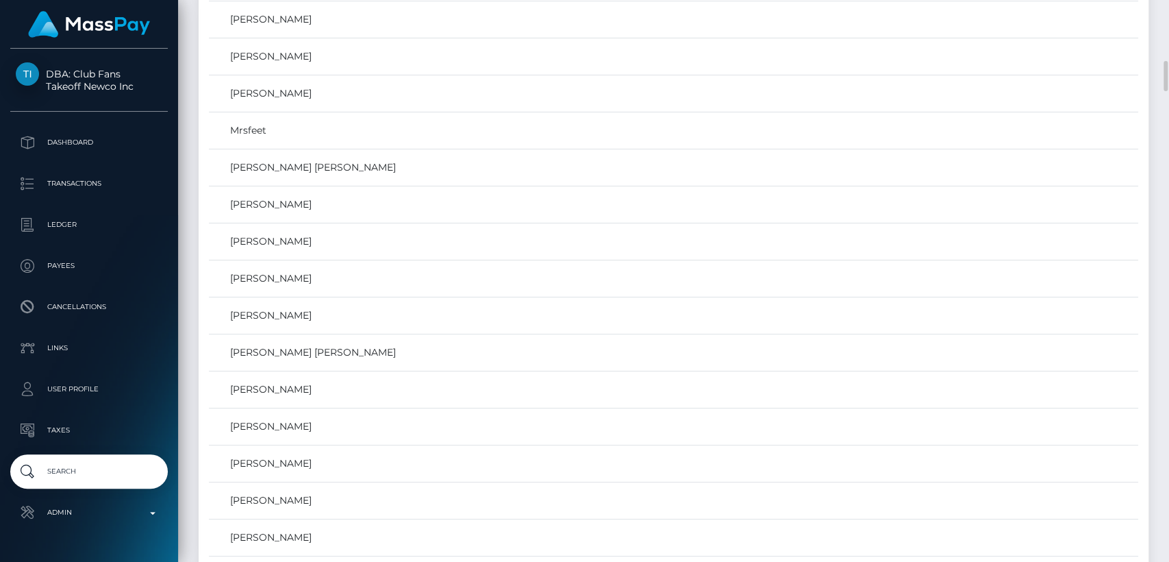
scroll to position [1151, 0]
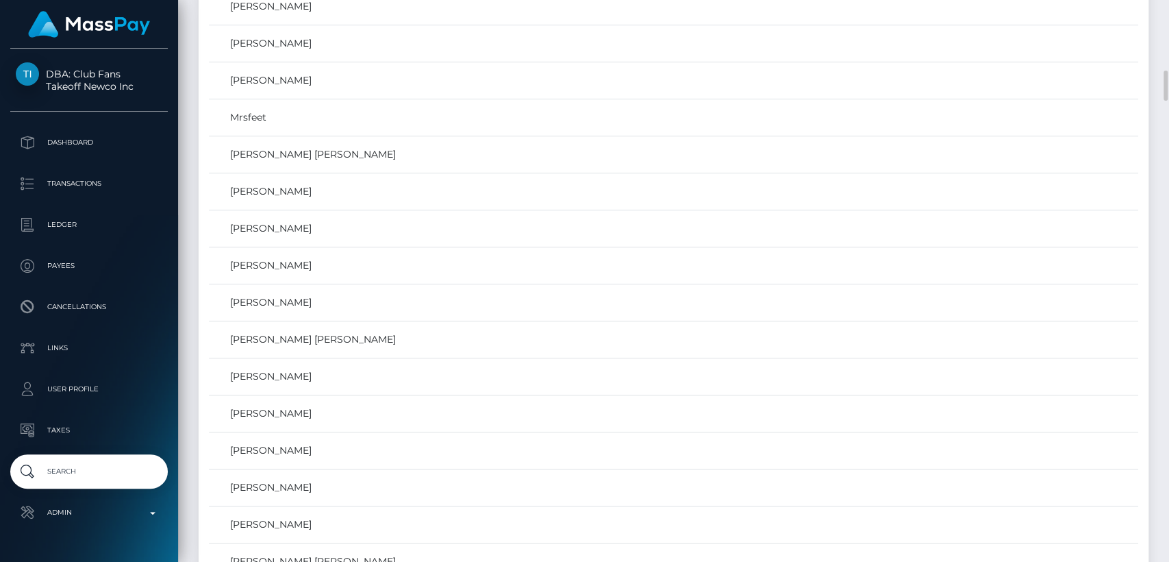
scroll to position [1162, 0]
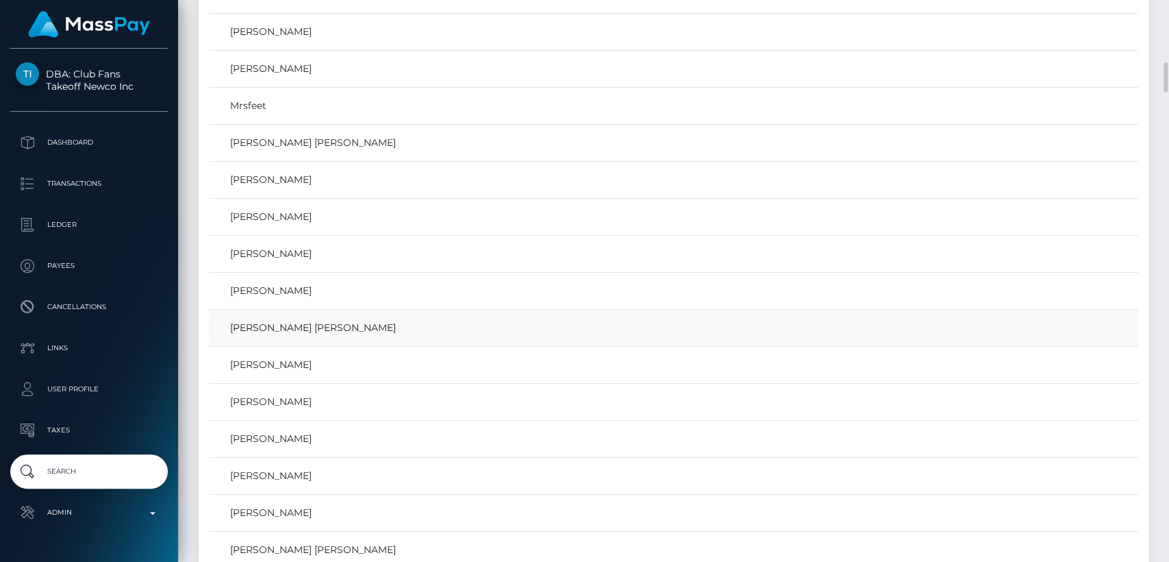
click at [319, 318] on link "AIMEE JASMINE WHITTICASE" at bounding box center [674, 328] width 920 height 20
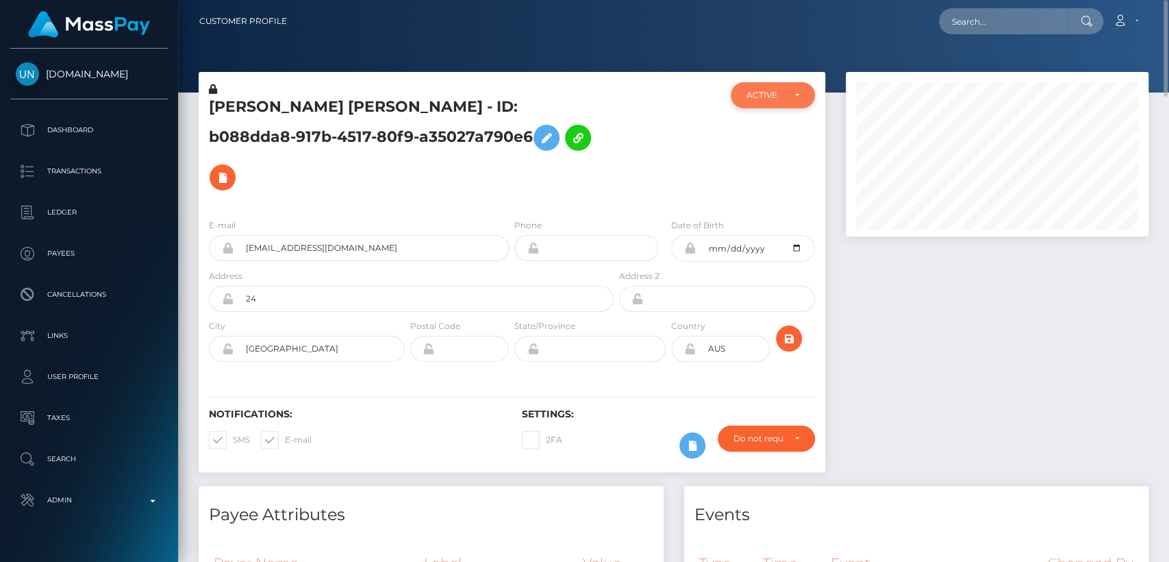
click at [772, 92] on div "ACTIVE" at bounding box center [765, 95] width 36 height 11
click at [597, 140] on h5 "AIMEE JASMINE WHITTICASE - ID: b088dda8-917b-4517-80f9-a35027a790e6" at bounding box center [407, 147] width 397 height 101
click at [248, 103] on h5 "AIMEE JASMINE WHITTICASE - ID: b088dda8-917b-4517-80f9-a35027a790e6" at bounding box center [407, 147] width 397 height 101
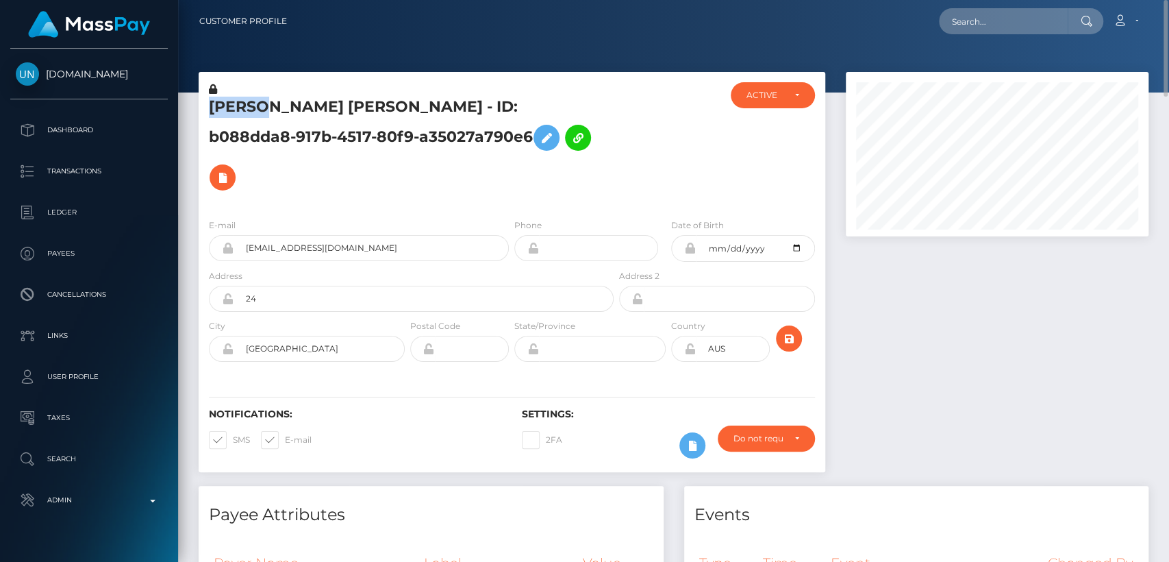
copy h5 "AIMEE"
drag, startPoint x: 410, startPoint y: 214, endPoint x: 259, endPoint y: 204, distance: 151.7
click at [247, 235] on input "xvjz4tsf48@privaterelay.appleid.com" at bounding box center [371, 248] width 275 height 26
drag, startPoint x: 44, startPoint y: 55, endPoint x: 99, endPoint y: 77, distance: 58.8
click at [99, 77] on div "Unlockt.me Dashboard Transactions Ledger Payees Cancellations Links Taxes" at bounding box center [89, 304] width 178 height 510
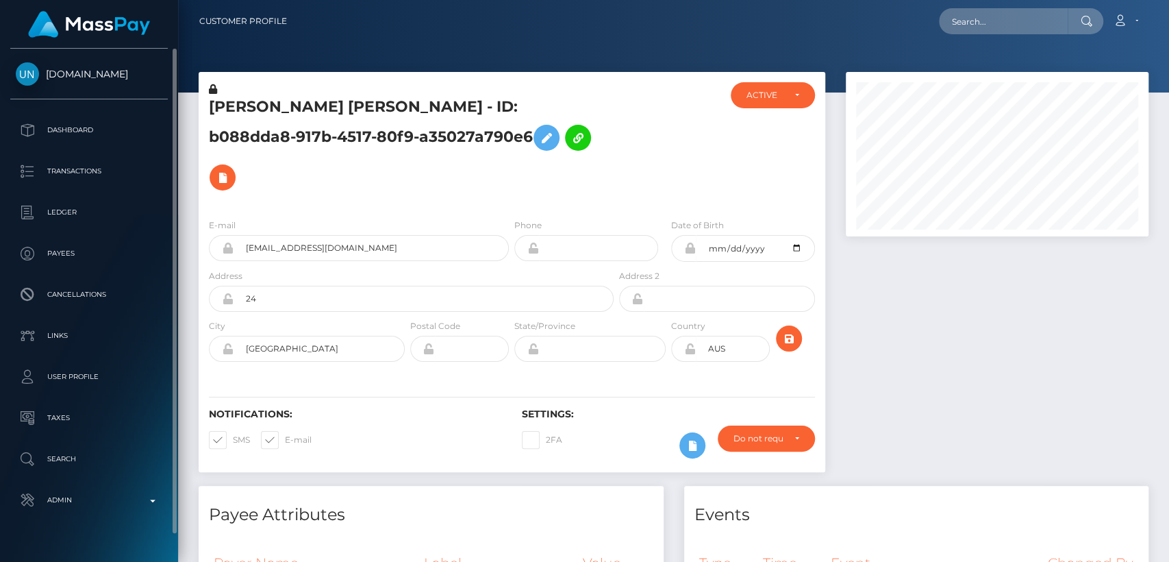
copy span "Unlockt.me"
click at [456, 486] on div "Payee Attributes" at bounding box center [431, 506] width 465 height 41
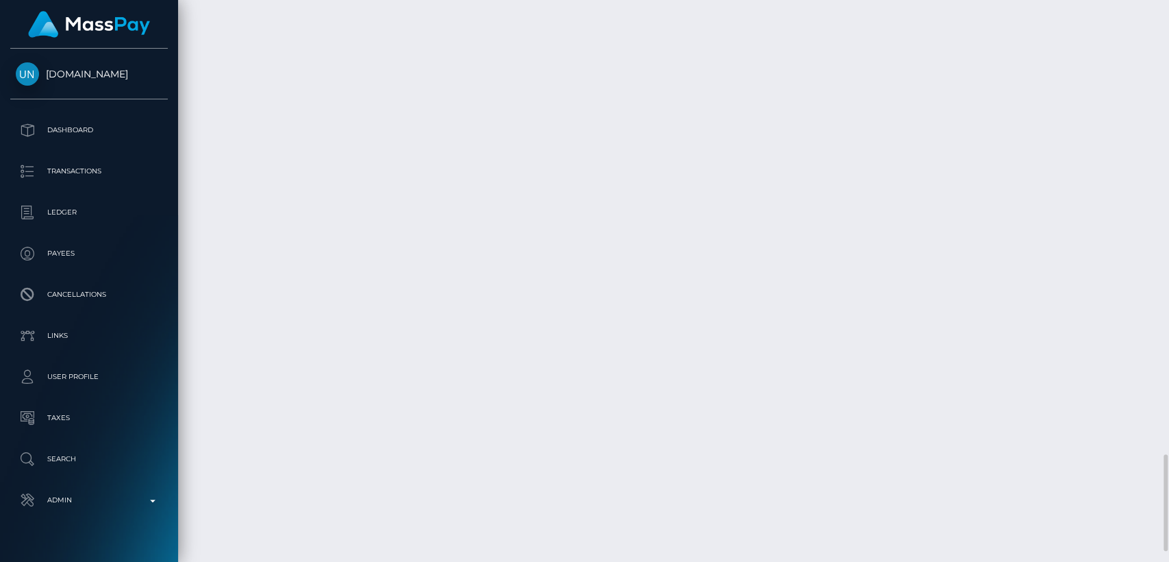
scroll to position [2674, 0]
drag, startPoint x: 455, startPoint y: 451, endPoint x: 224, endPoint y: 291, distance: 281.2
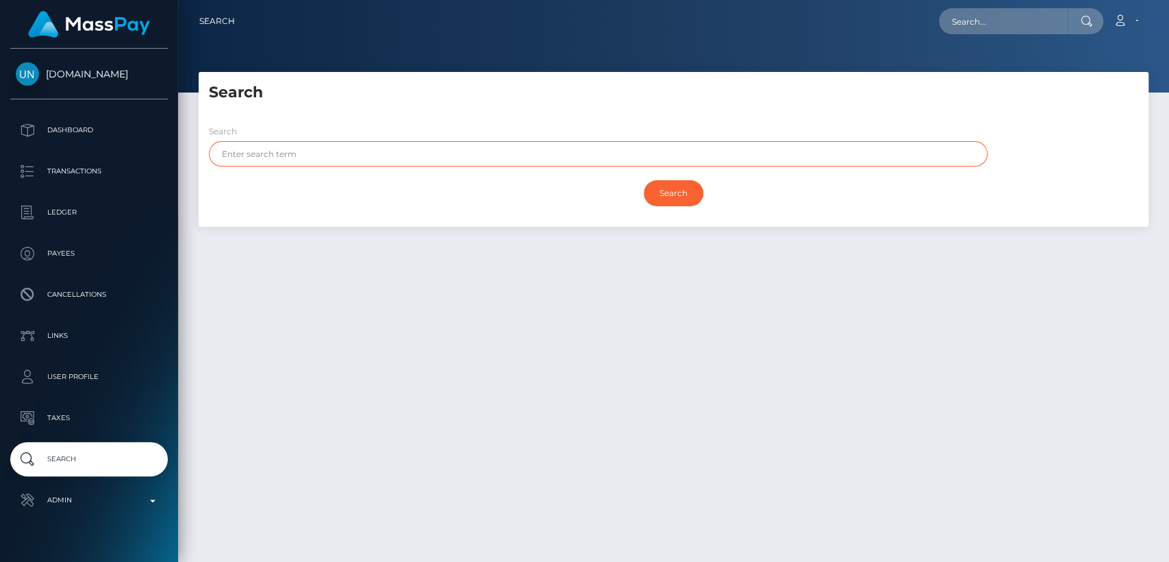
click at [318, 149] on input "text" at bounding box center [598, 153] width 779 height 25
paste input "[PERSON_NAME]"
type input "[PERSON_NAME]"
click at [644, 180] on input "Search" at bounding box center [674, 193] width 60 height 26
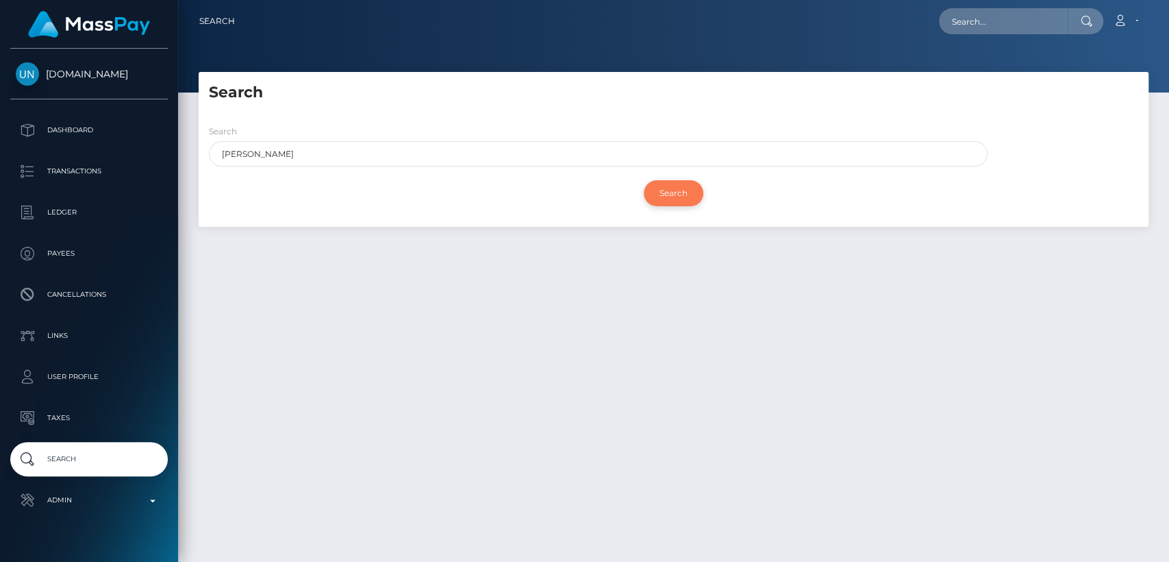
click at [660, 202] on input "Search" at bounding box center [674, 193] width 60 height 26
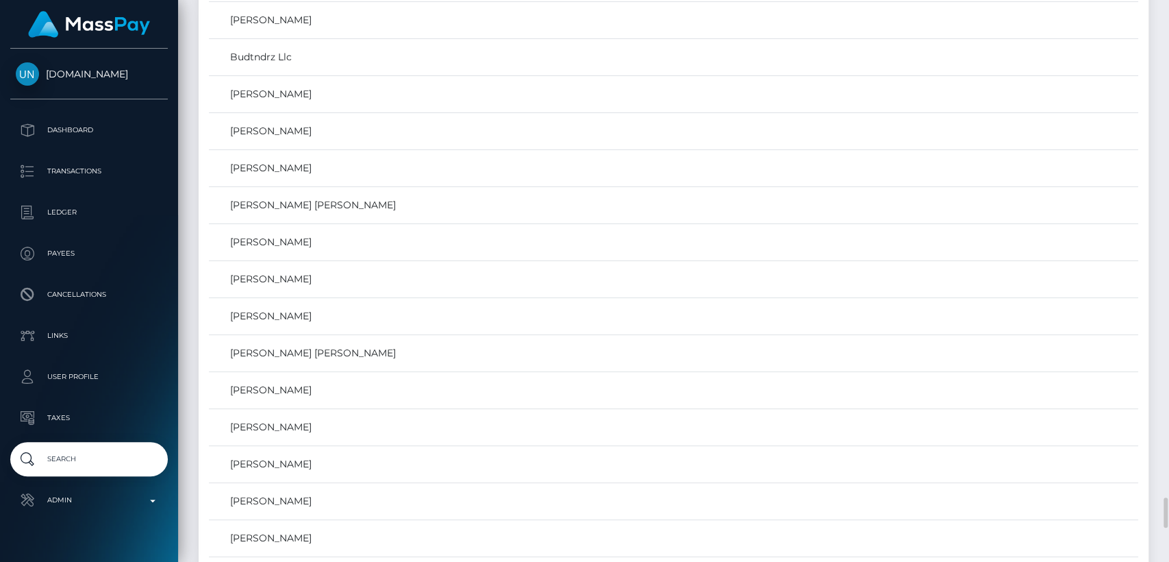
scroll to position [9247, 0]
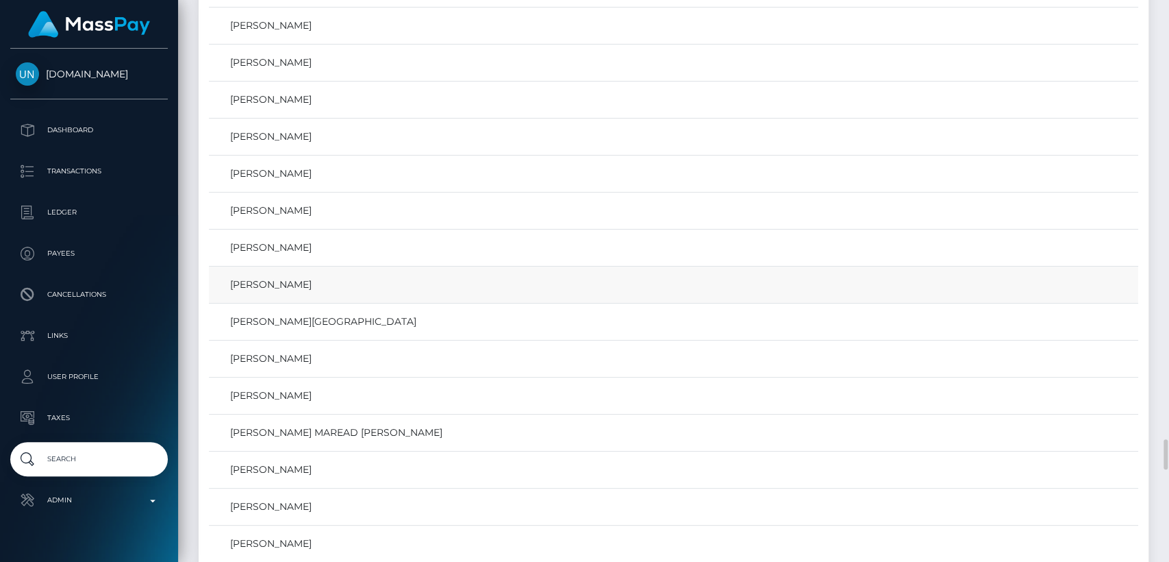
click at [640, 280] on td "[PERSON_NAME]" at bounding box center [673, 284] width 929 height 37
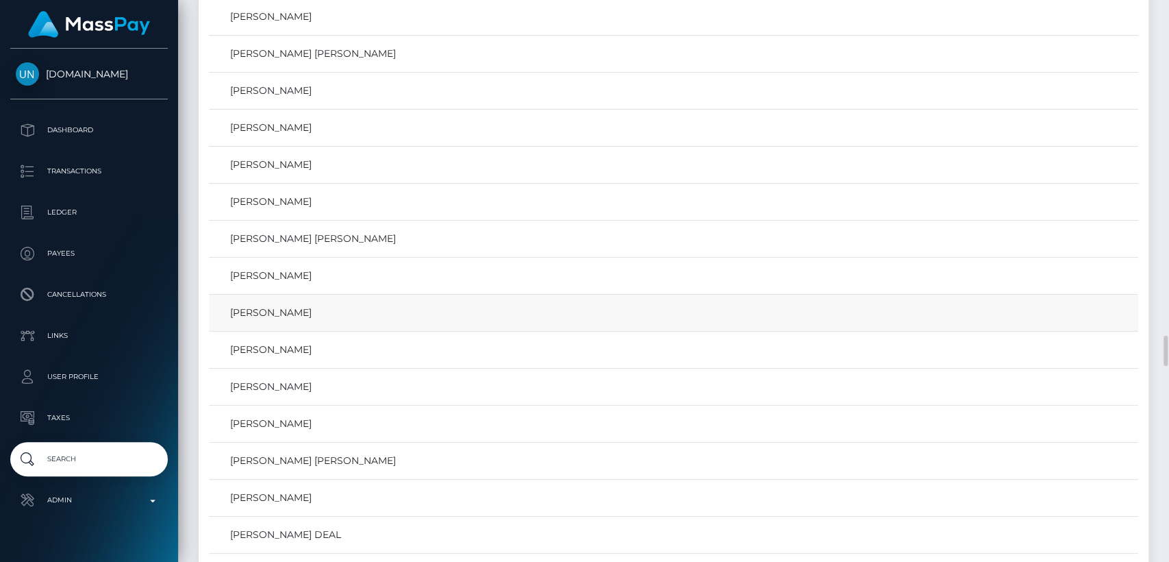
click at [636, 294] on td "Aimee van Graan" at bounding box center [673, 312] width 929 height 37
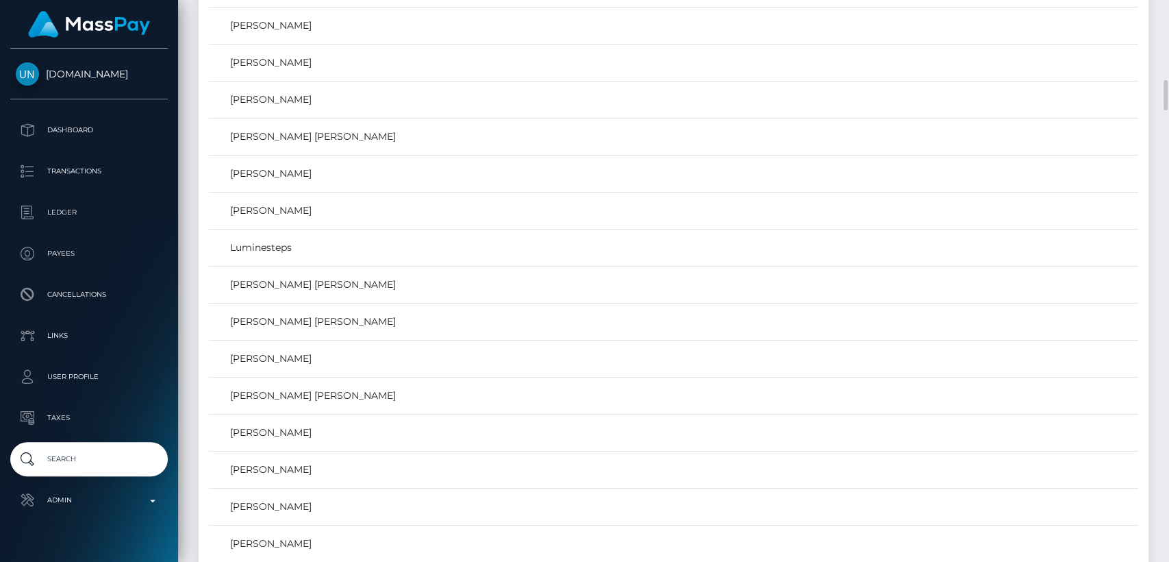
scroll to position [1580, 0]
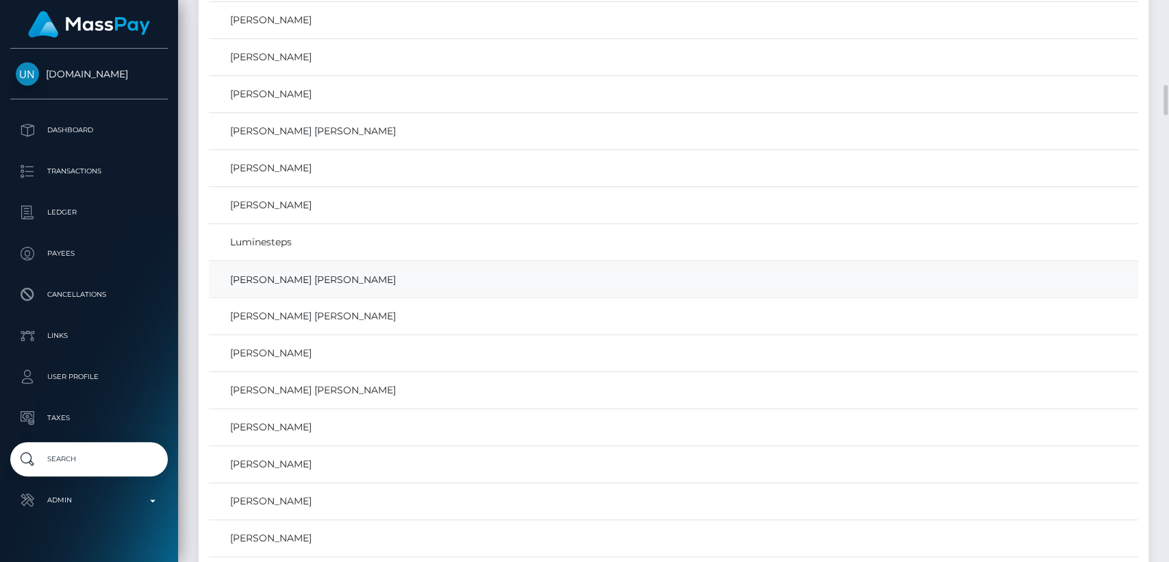
click at [318, 276] on link "AIMEE JASMINE WHITTICASE" at bounding box center [674, 279] width 920 height 20
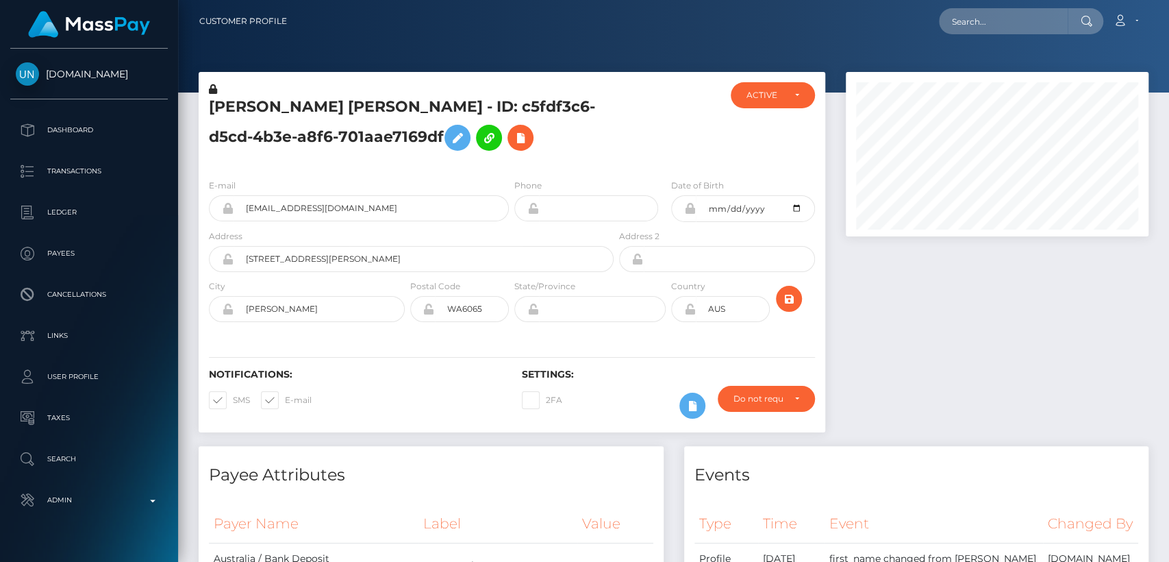
scroll to position [164, 303]
click at [303, 210] on input "jaasminixo@icloud.com" at bounding box center [371, 208] width 275 height 26
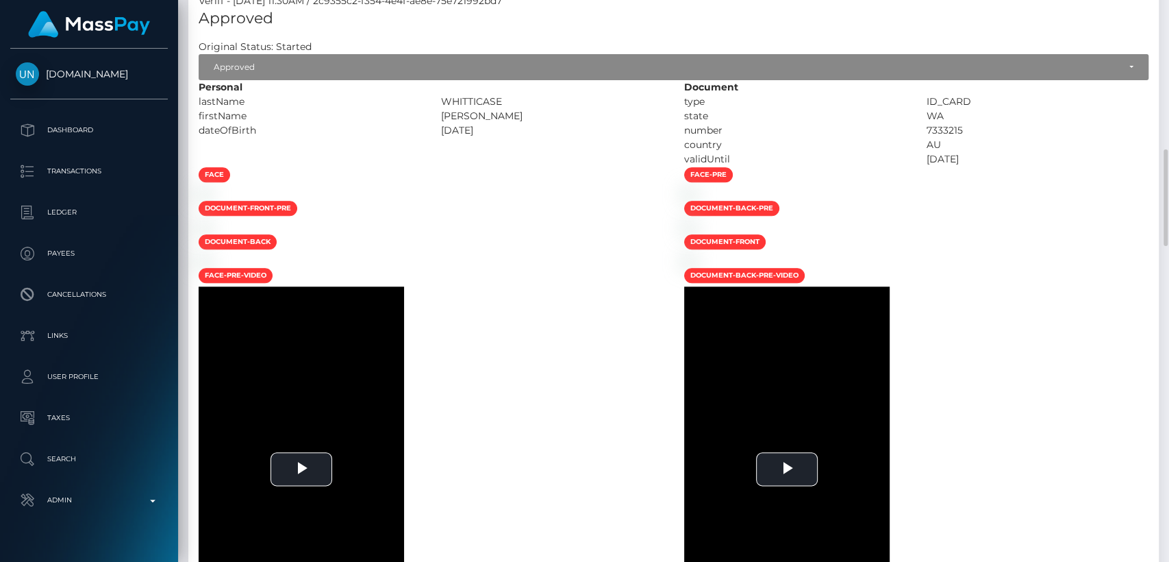
scroll to position [857, 0]
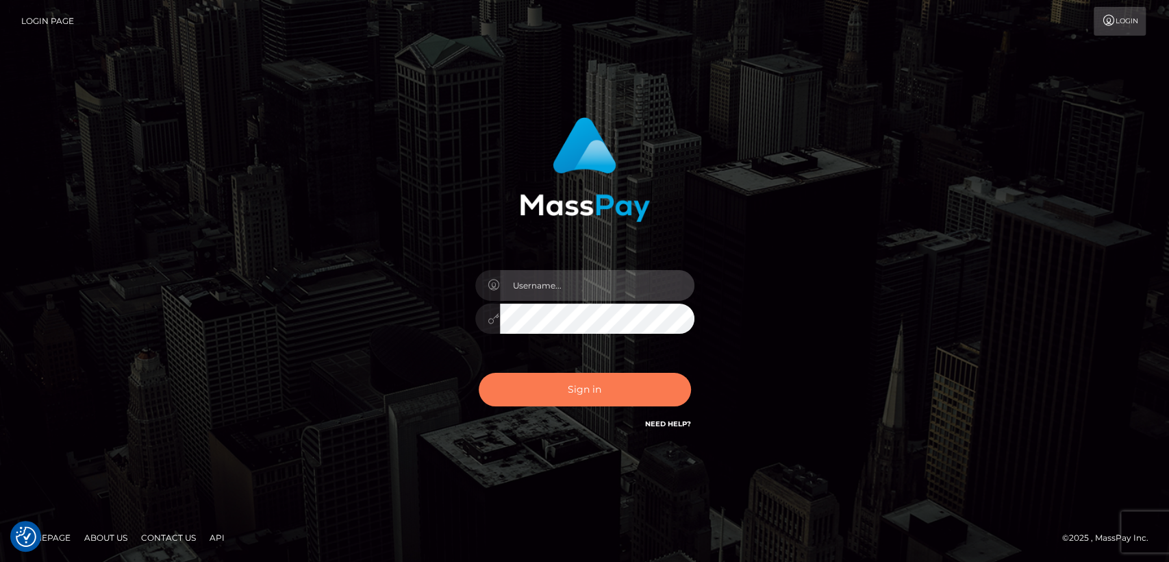
type input "nt.es"
click button "Sign in"
type input "[DOMAIN_NAME]"
click at [537, 392] on button "Sign in" at bounding box center [585, 390] width 212 height 34
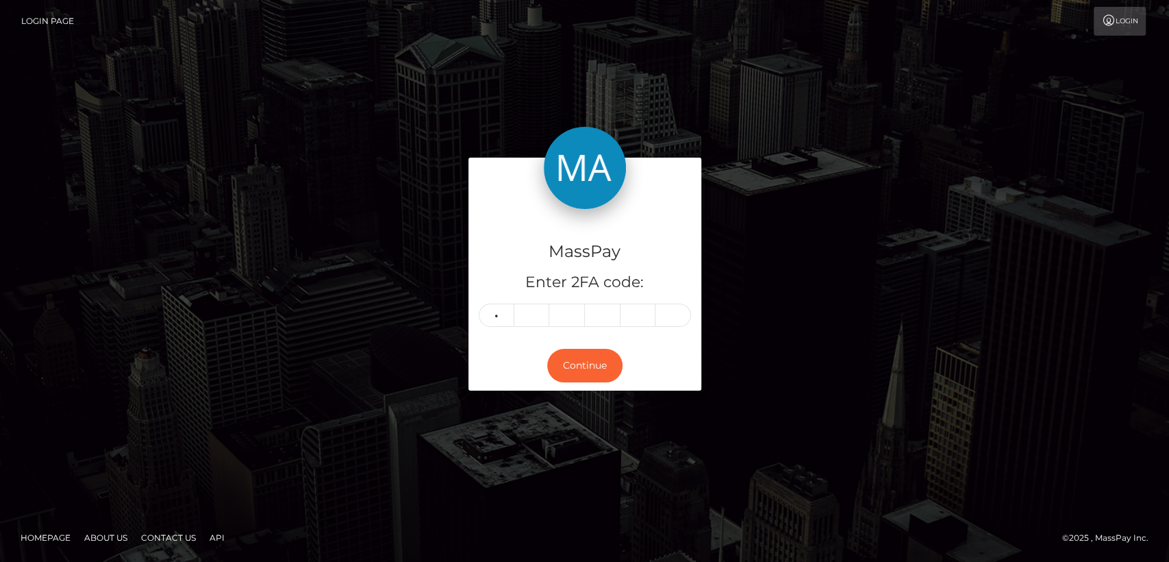
type input "3"
type input "2"
type input "9"
type input "2"
type input "8"
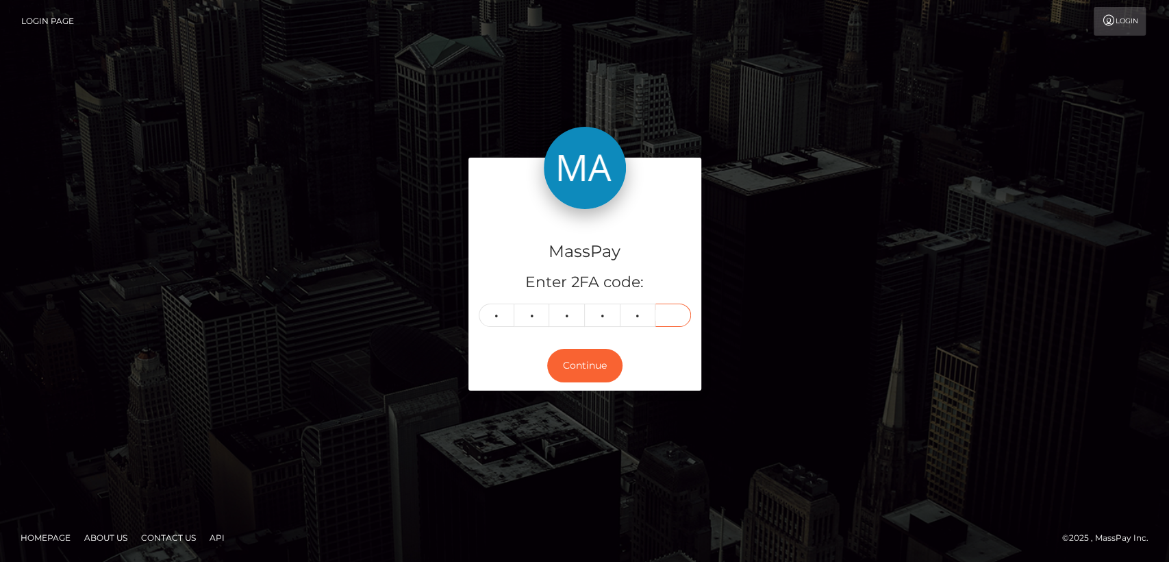
type input "9"
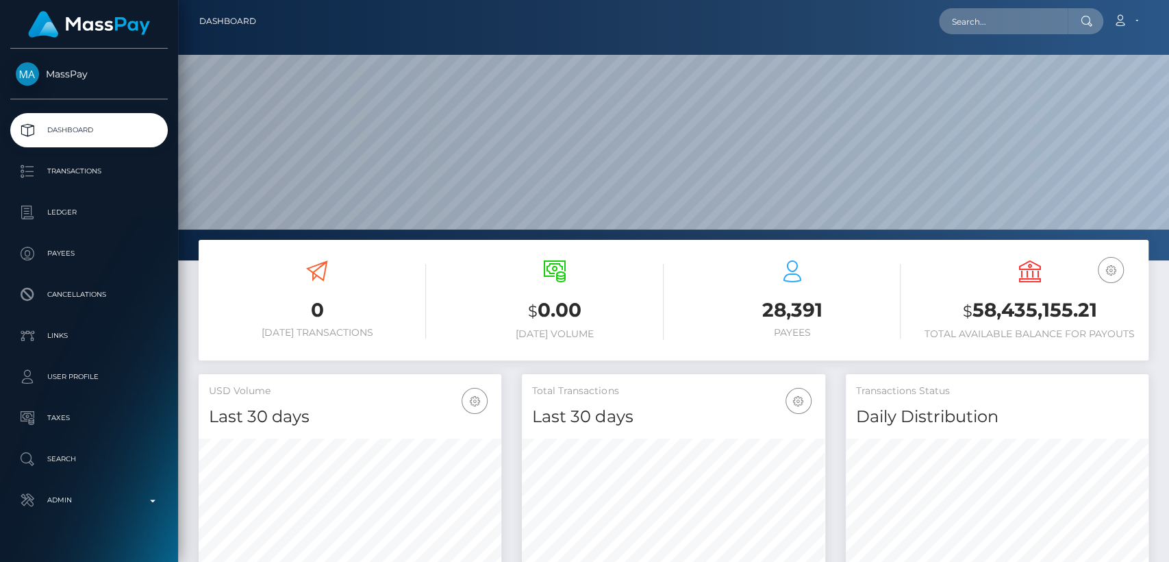
scroll to position [242, 303]
click at [1055, 23] on input "text" at bounding box center [1003, 21] width 129 height 26
paste input "[EMAIL_ADDRESS][DOMAIN_NAME]"
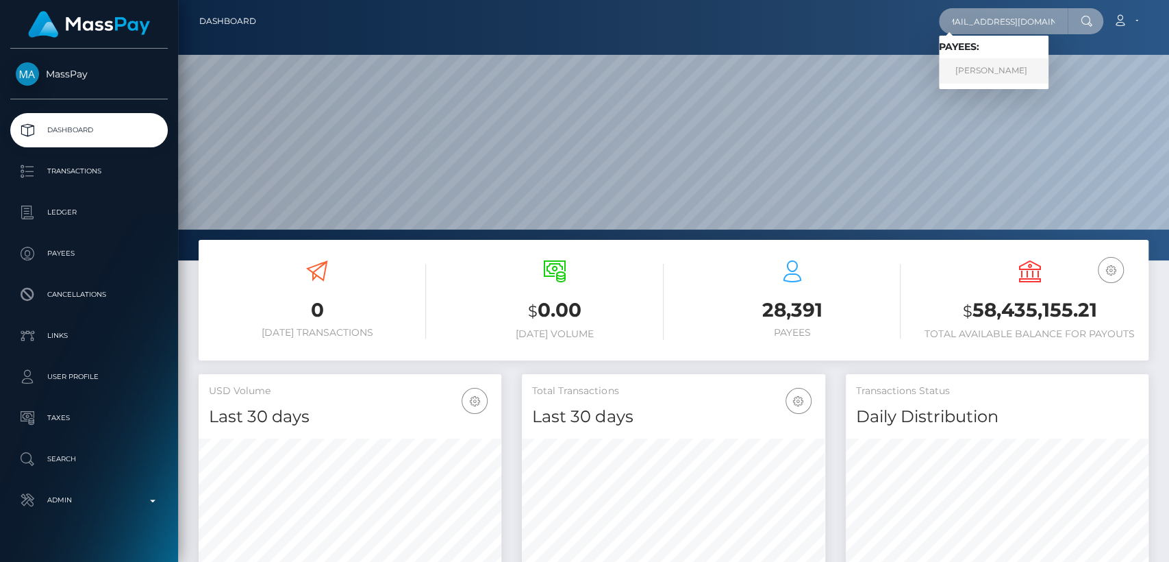
type input "[EMAIL_ADDRESS][DOMAIN_NAME]"
click at [1030, 82] on link "Deborah Goerlich" at bounding box center [994, 70] width 110 height 25
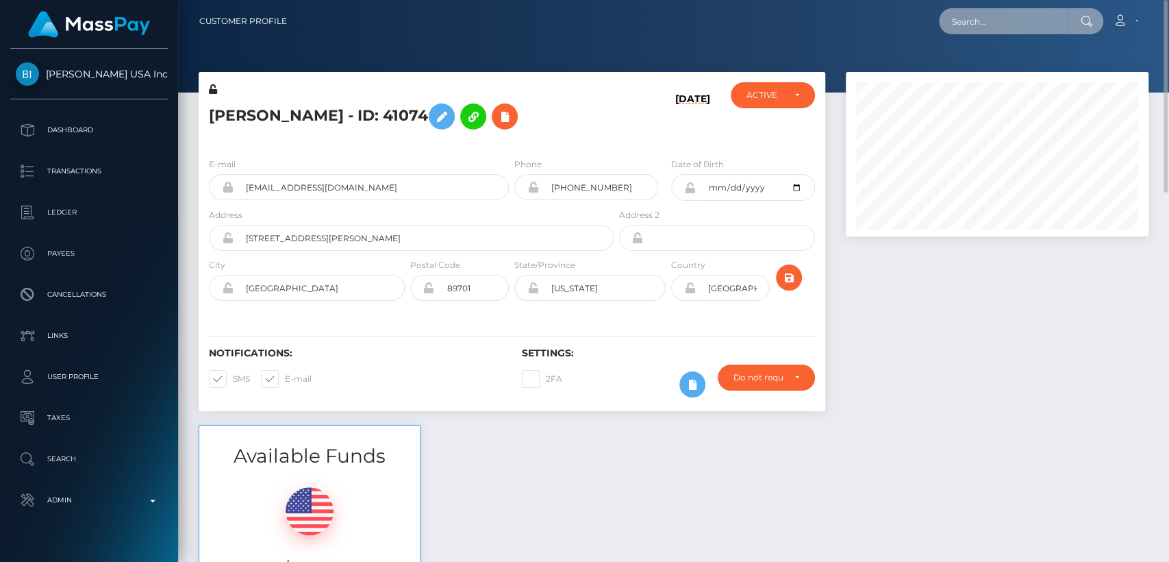
click at [978, 27] on input "text" at bounding box center [1003, 21] width 129 height 26
paste input "[EMAIL_ADDRESS][DOMAIN_NAME]"
type input "[EMAIL_ADDRESS][DOMAIN_NAME]"
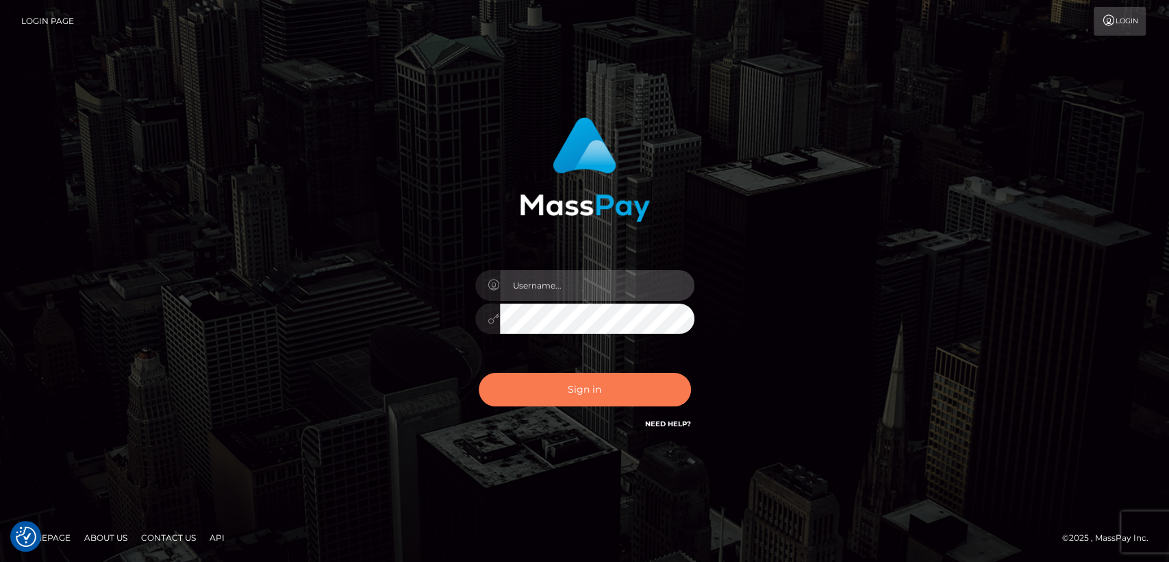
type input "nt.es"
click at [551, 383] on button "Sign in" at bounding box center [585, 390] width 212 height 34
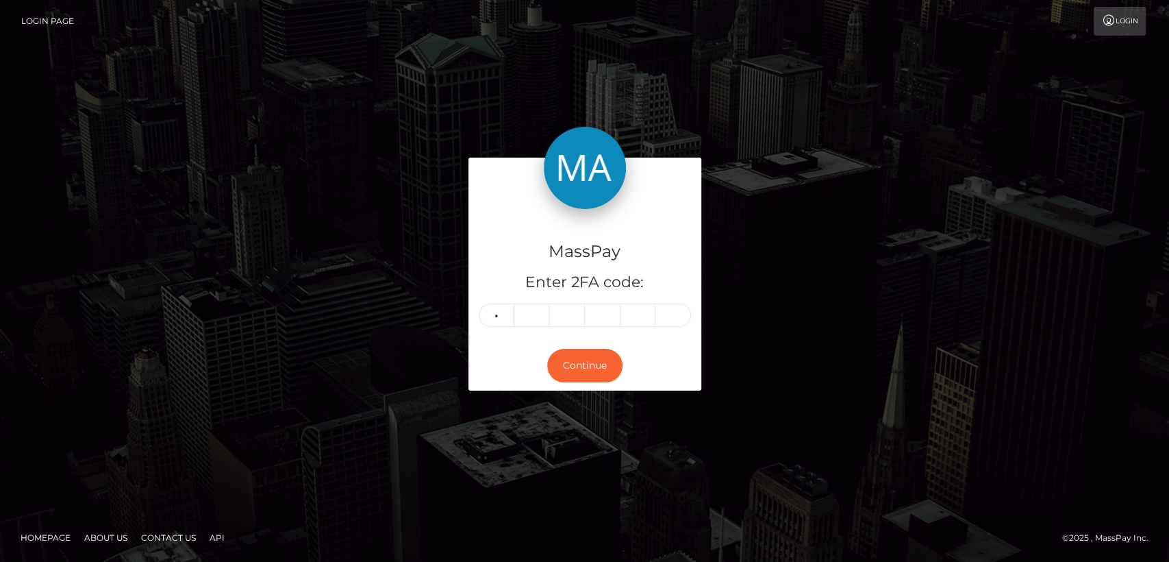
type input "7"
type input "9"
type input "3"
type input "9"
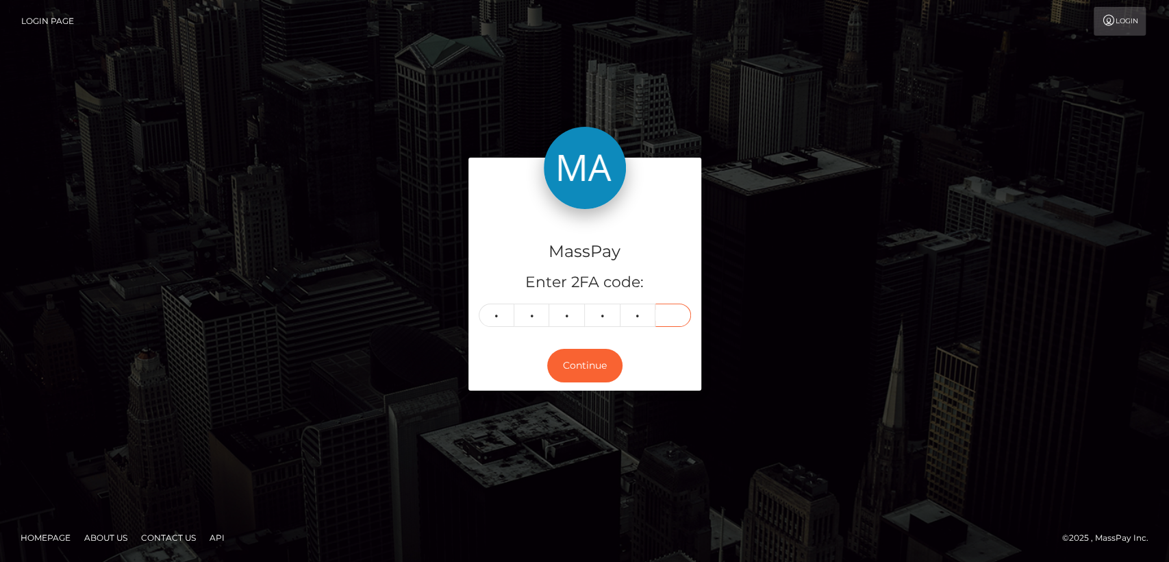
type input "0"
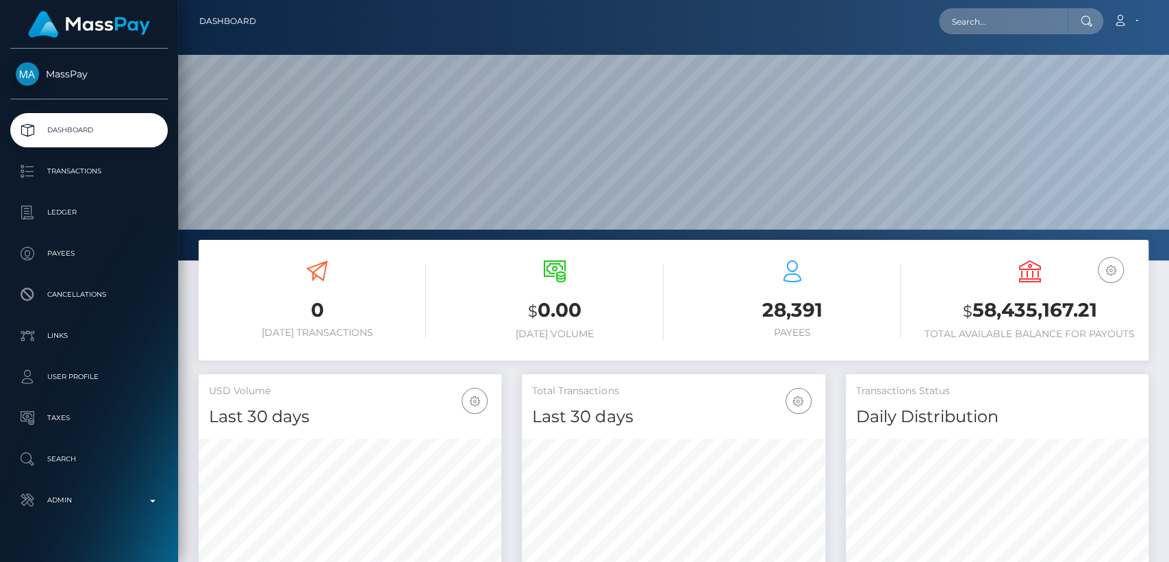
scroll to position [242, 303]
click at [1027, 23] on input "text" at bounding box center [1003, 21] width 129 height 26
paste input "grigoreraduadrian@yahoo.com"
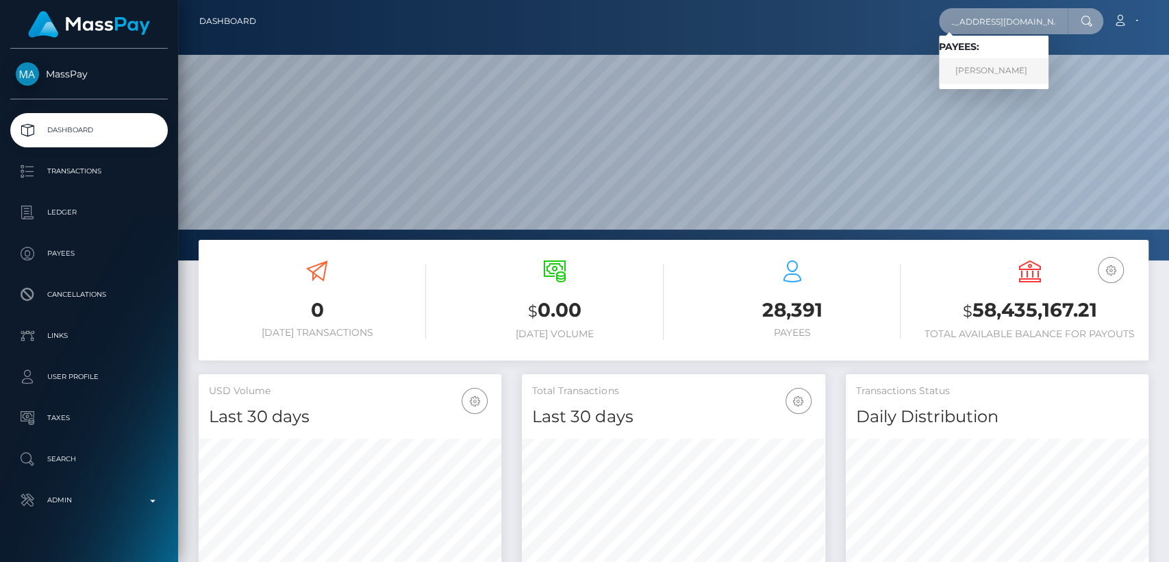
type input "grigoreraduadrian@yahoo.com"
click at [1008, 71] on link "Radu Adrian Grigore" at bounding box center [994, 70] width 110 height 25
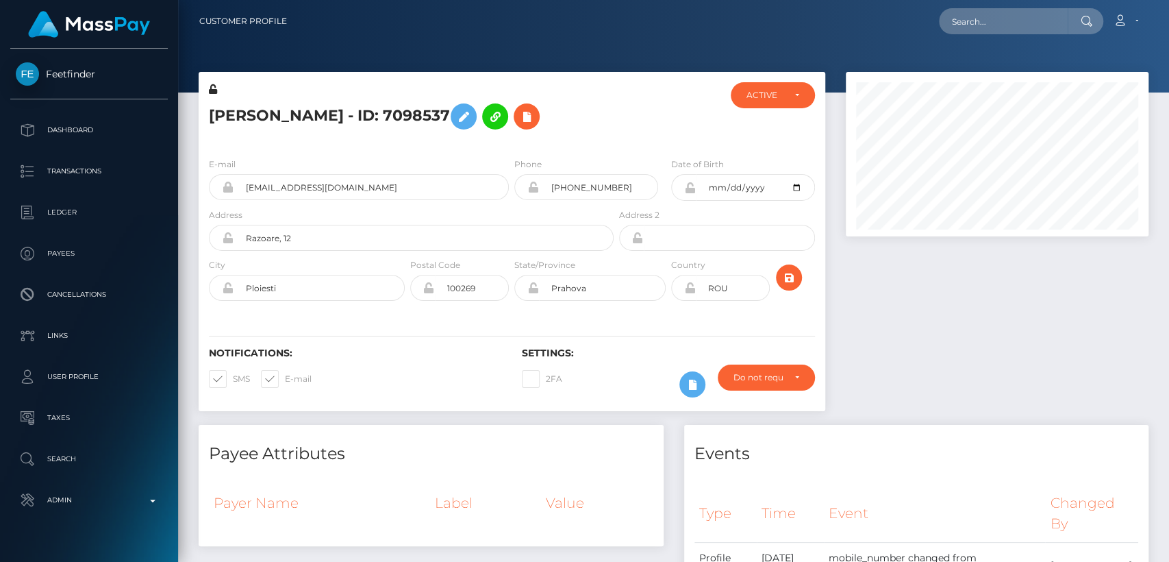
scroll to position [164, 303]
